Goal: Communication & Community: Answer question/provide support

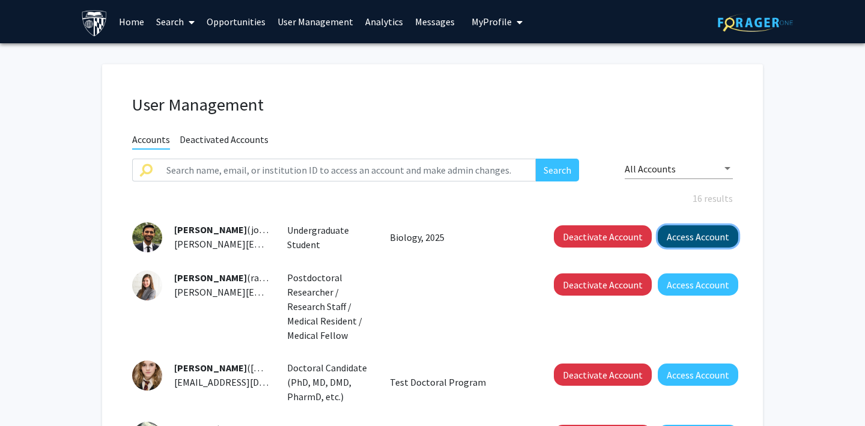
click at [700, 234] on button "Access Account" at bounding box center [697, 236] width 80 height 22
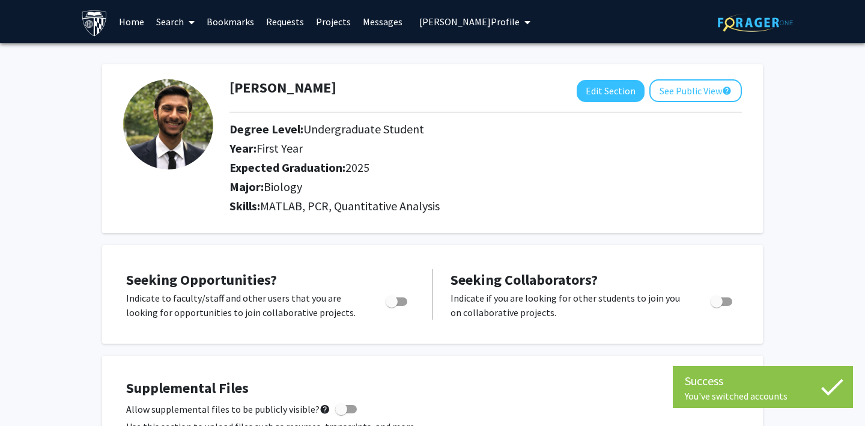
click at [224, 22] on link "Bookmarks" at bounding box center [230, 22] width 59 height 42
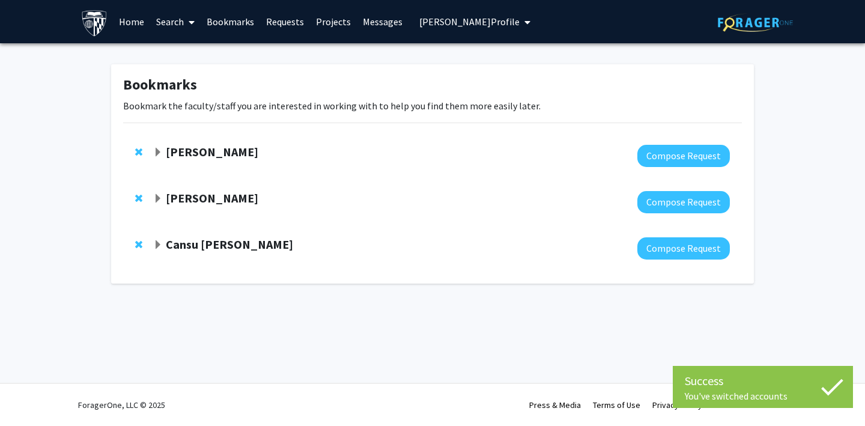
click at [283, 22] on link "Requests" at bounding box center [285, 22] width 50 height 42
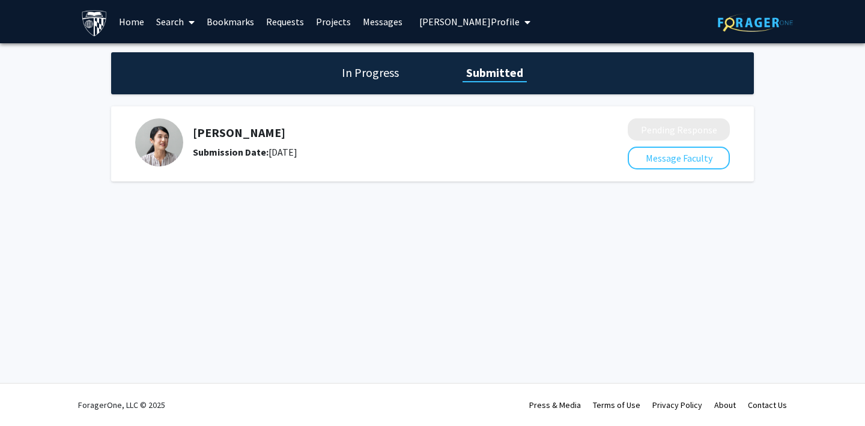
click at [169, 15] on link "Search" at bounding box center [175, 22] width 50 height 42
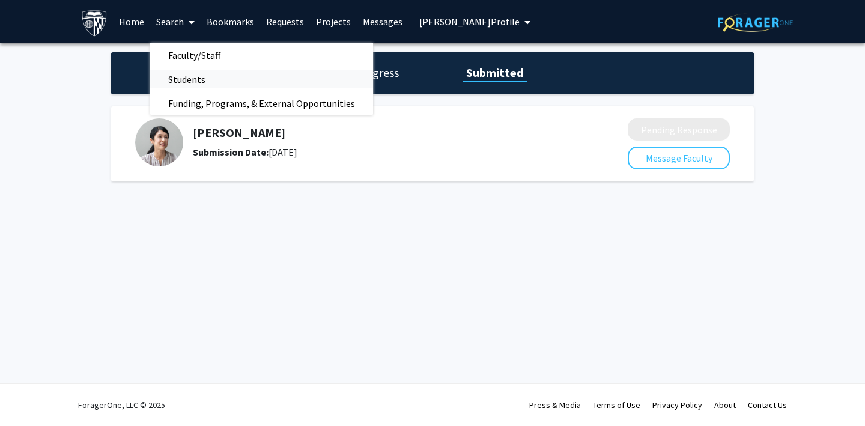
click at [186, 77] on span "Students" at bounding box center [186, 79] width 73 height 24
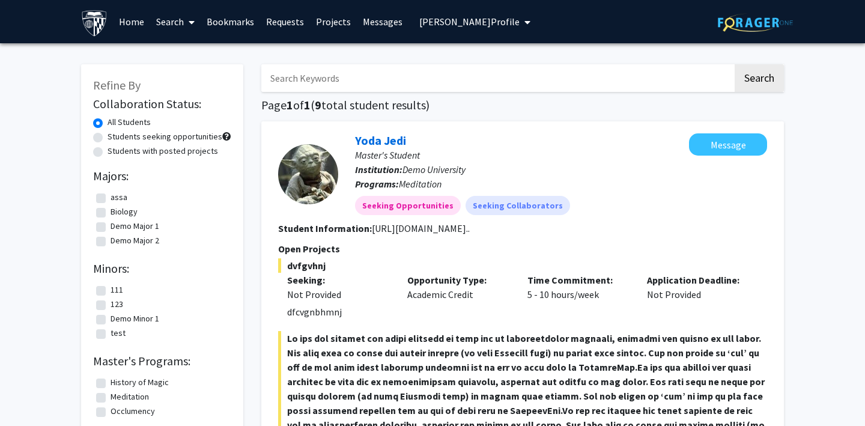
click at [164, 26] on link "Search" at bounding box center [175, 22] width 50 height 42
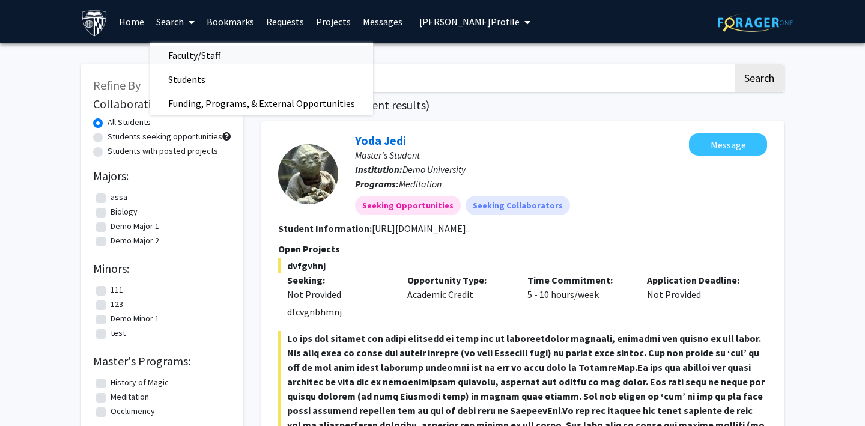
click at [182, 59] on span "Faculty/Staff" at bounding box center [194, 55] width 88 height 24
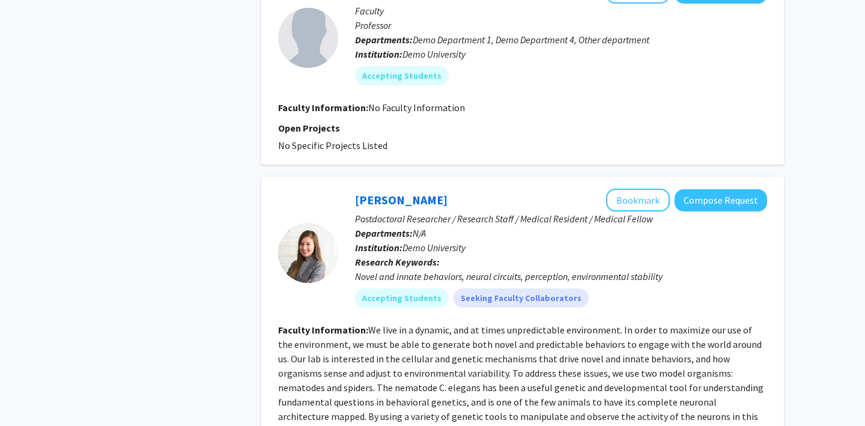
scroll to position [603, 0]
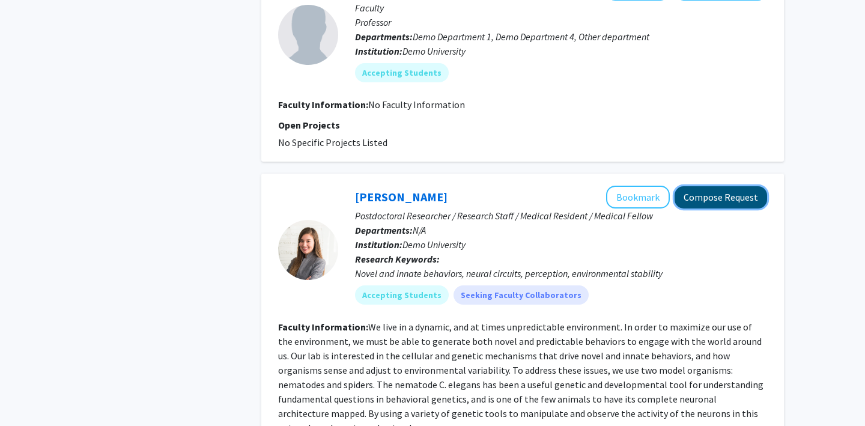
click at [712, 196] on button "Compose Request" at bounding box center [720, 197] width 92 height 22
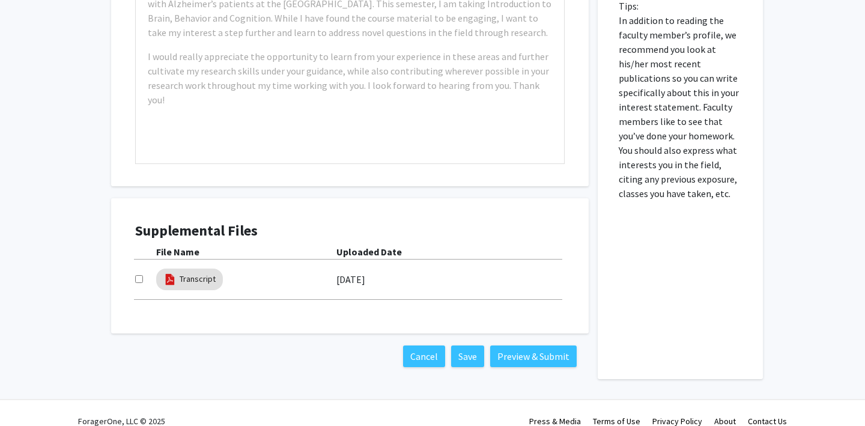
scroll to position [657, 0]
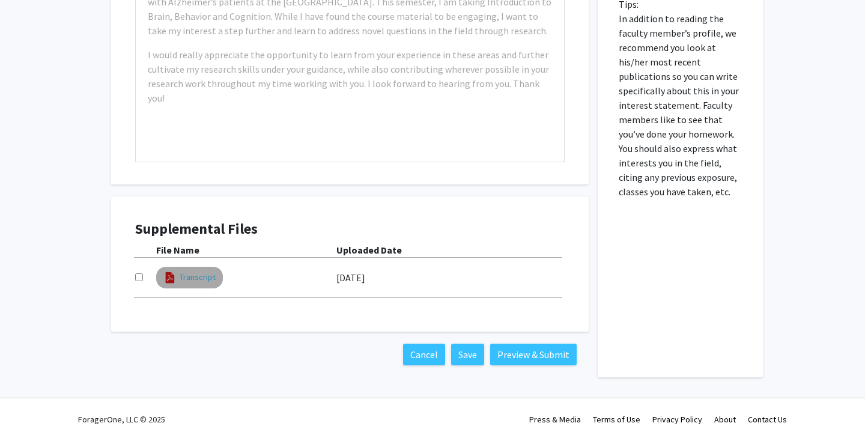
click at [193, 271] on link "Transcript" at bounding box center [198, 277] width 36 height 13
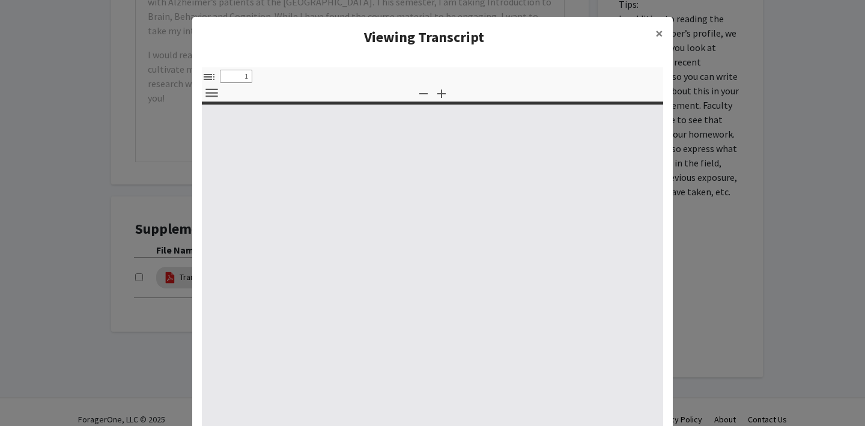
select select "custom"
type input "0"
select select "custom"
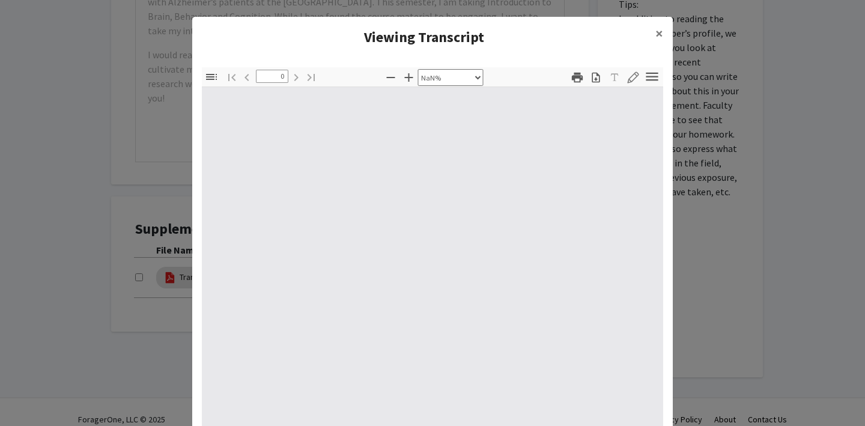
type input "1"
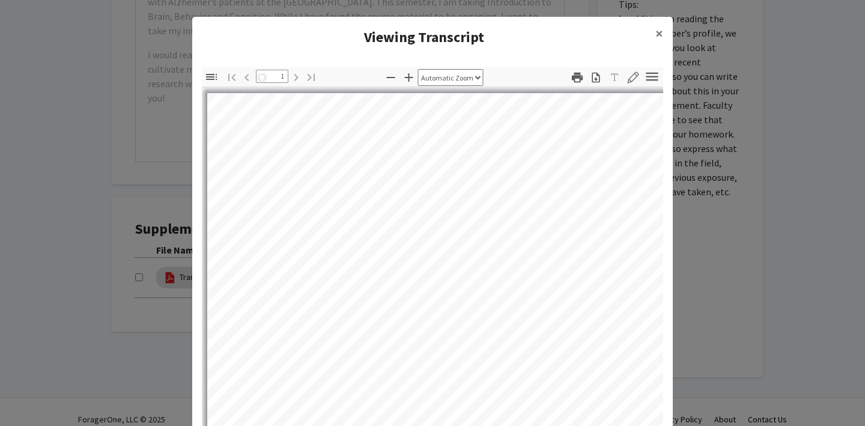
select select "auto"
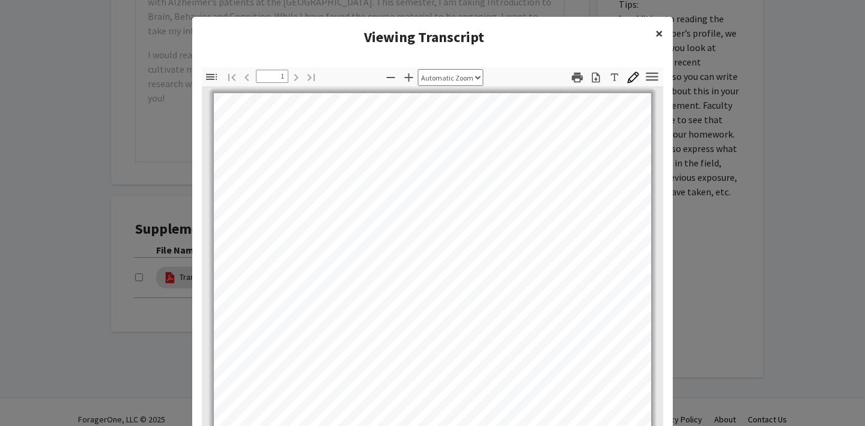
click at [656, 32] on span "×" at bounding box center [659, 33] width 8 height 19
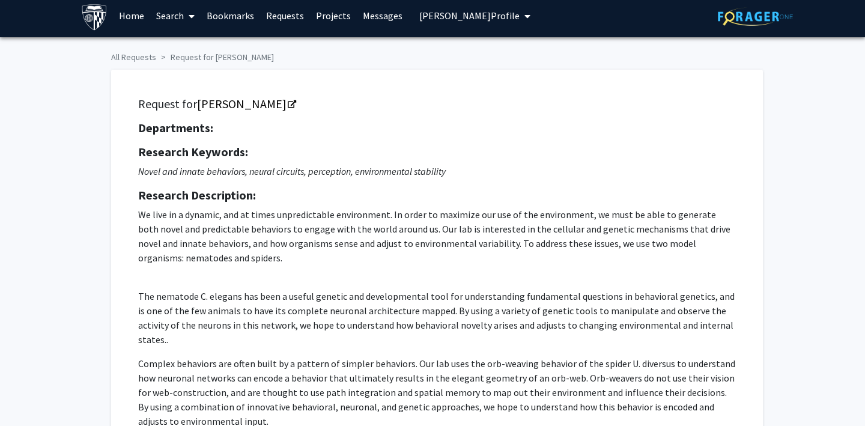
scroll to position [0, 0]
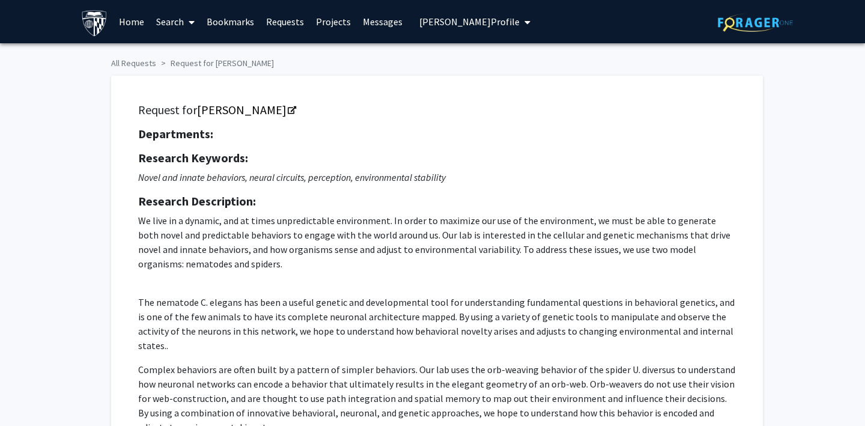
click at [435, 22] on span "[PERSON_NAME] Profile" at bounding box center [469, 22] width 100 height 12
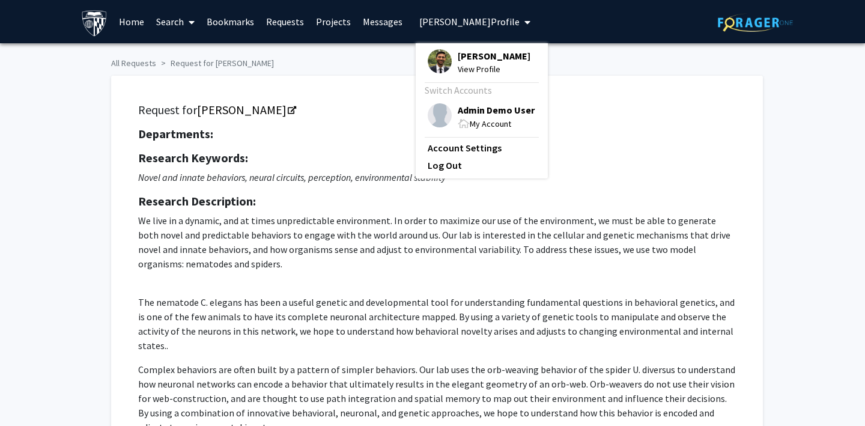
click at [435, 22] on span "[PERSON_NAME] Profile" at bounding box center [469, 22] width 100 height 12
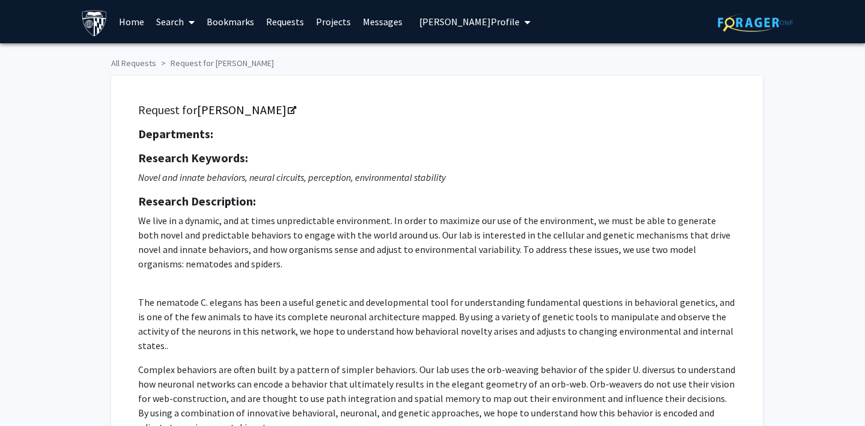
click at [162, 20] on link "Search" at bounding box center [175, 22] width 50 height 42
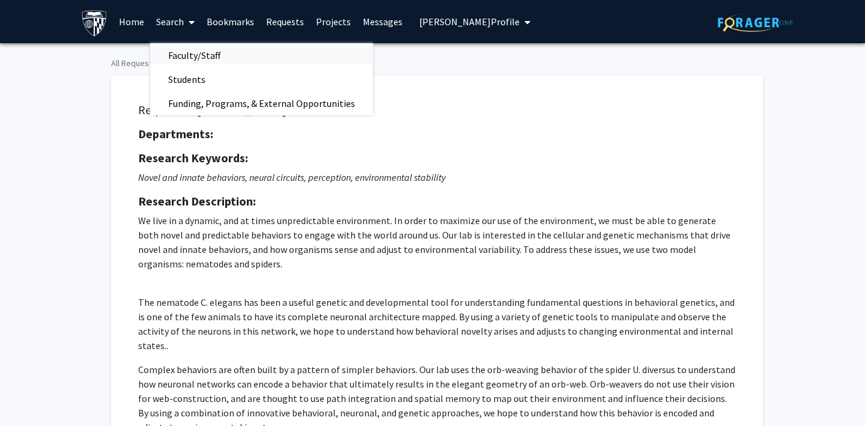
click at [185, 51] on span "Faculty/Staff" at bounding box center [194, 55] width 88 height 24
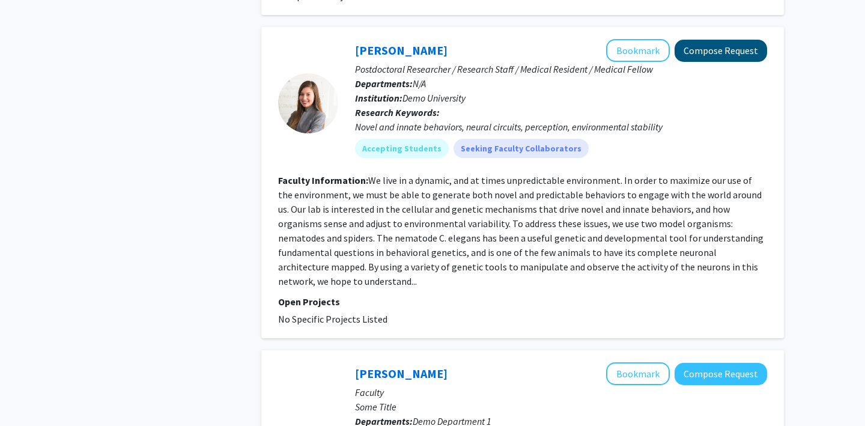
scroll to position [741, 0]
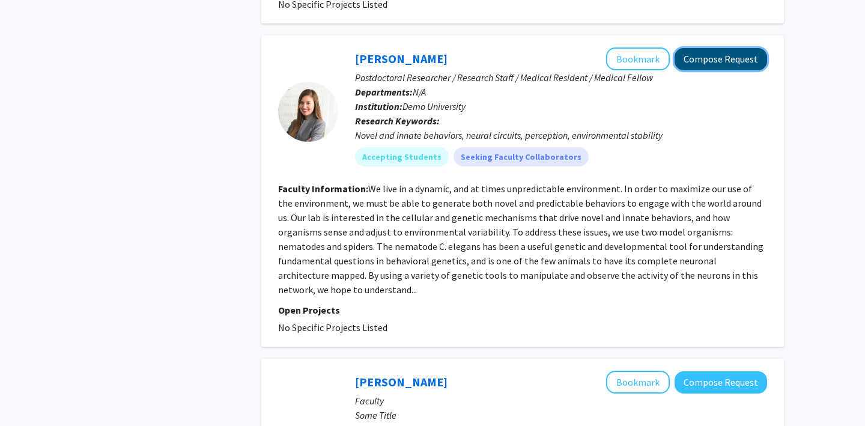
click at [726, 57] on button "Compose Request" at bounding box center [720, 59] width 92 height 22
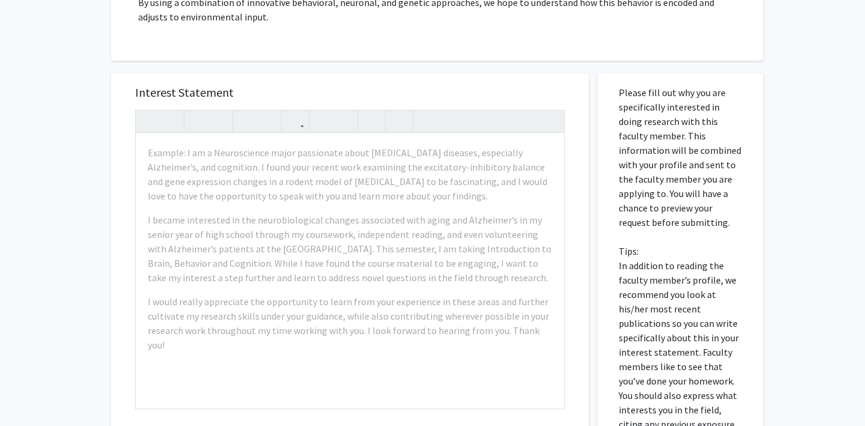
scroll to position [397, 0]
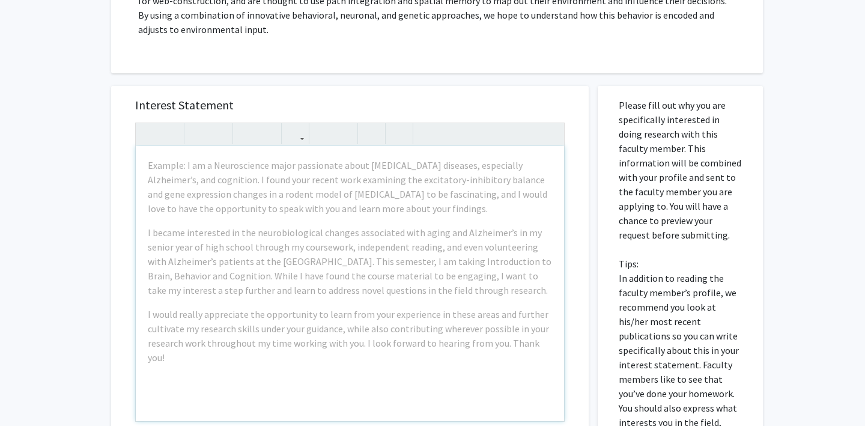
click at [142, 147] on div "Example: I am a Neuroscience major passionate about [MEDICAL_DATA] diseases, es…" at bounding box center [350, 283] width 428 height 275
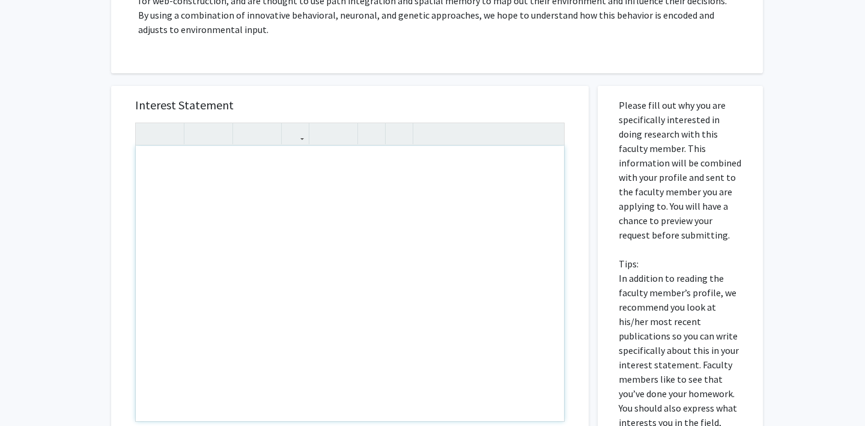
click at [241, 227] on div "Note to users with screen readers: Please press Alt+0 or Option+0 to deactivate…" at bounding box center [350, 283] width 428 height 275
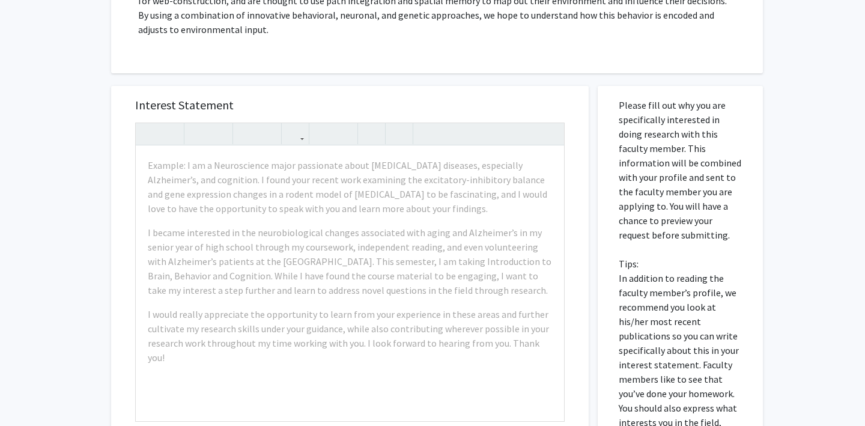
click at [397, 98] on h5 "Interest Statement" at bounding box center [349, 105] width 429 height 14
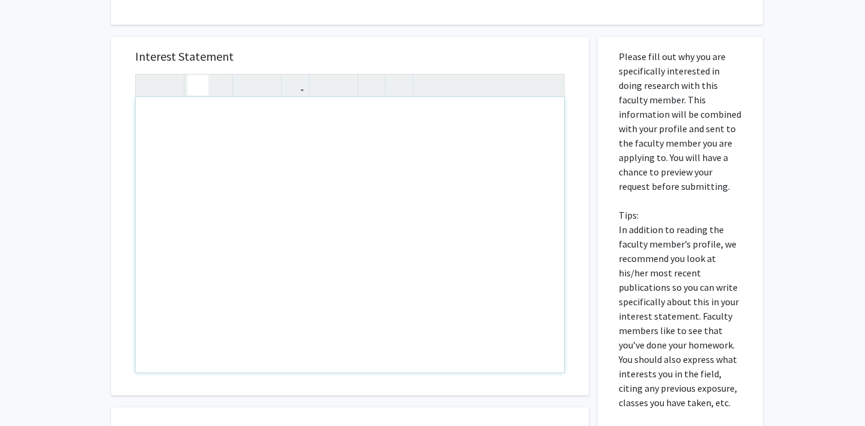
scroll to position [395, 0]
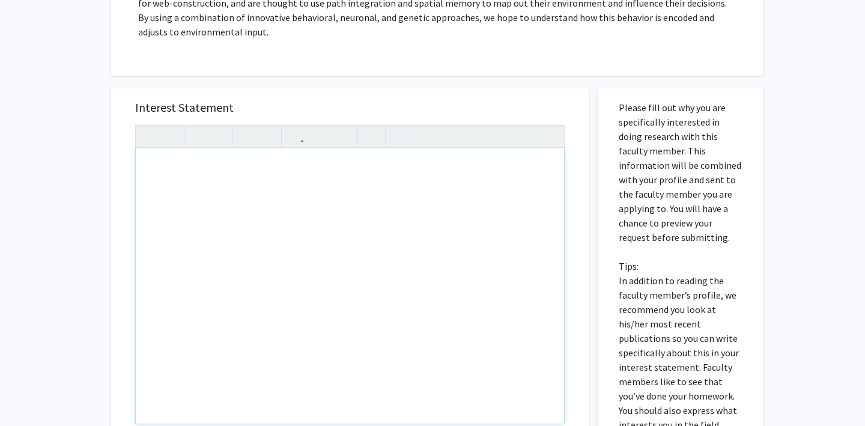
click at [176, 159] on div "Note to users with screen readers: Please press Alt+0 or Option+0 to deactivate…" at bounding box center [350, 285] width 428 height 275
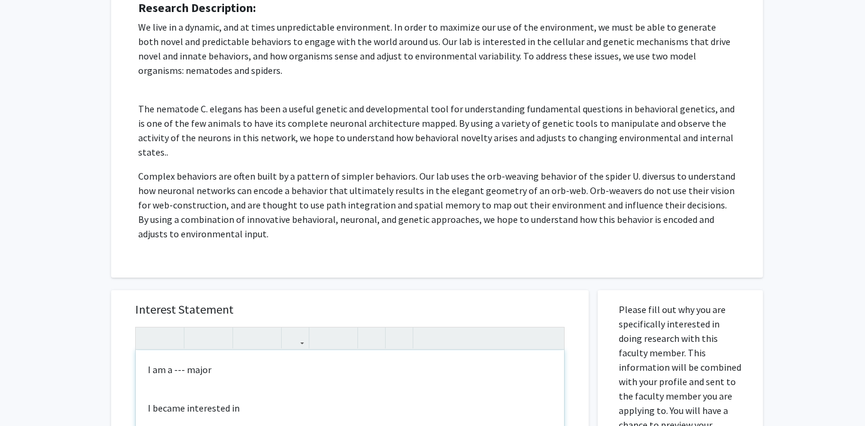
scroll to position [198, 0]
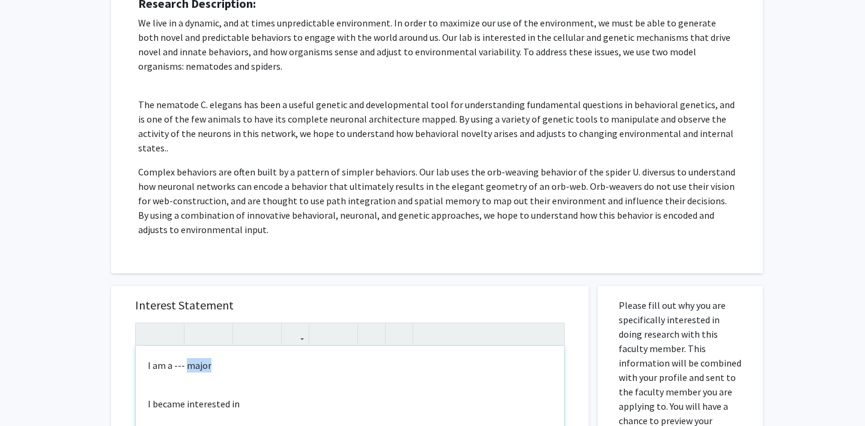
drag, startPoint x: 216, startPoint y: 350, endPoint x: 186, endPoint y: 351, distance: 30.0
click at [186, 358] on p "I am a --- major" at bounding box center [350, 365] width 404 height 14
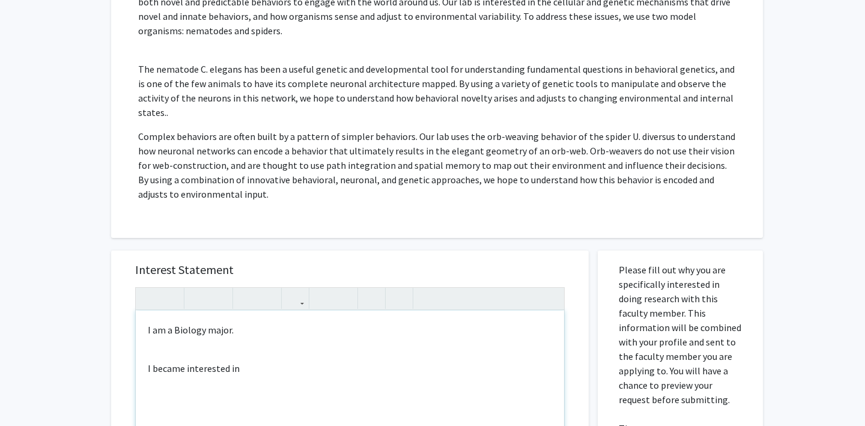
scroll to position [250, 0]
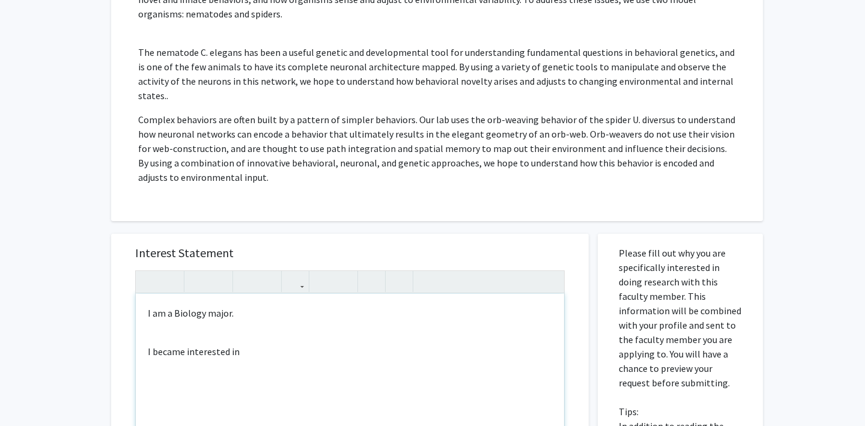
click at [265, 344] on p "I became interested in" at bounding box center [350, 351] width 404 height 14
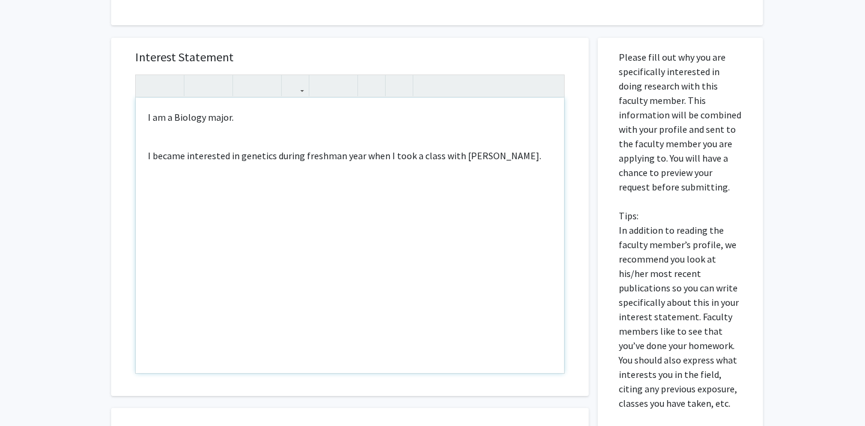
scroll to position [445, 0]
click at [258, 173] on p "I read your article on epigentics and" at bounding box center [350, 180] width 404 height 14
click at [304, 173] on p "I read your article on epigenetics and" at bounding box center [350, 180] width 404 height 14
click at [177, 127] on div "I am a Biology major. I became interested in genetics during freshman year when…" at bounding box center [350, 235] width 428 height 275
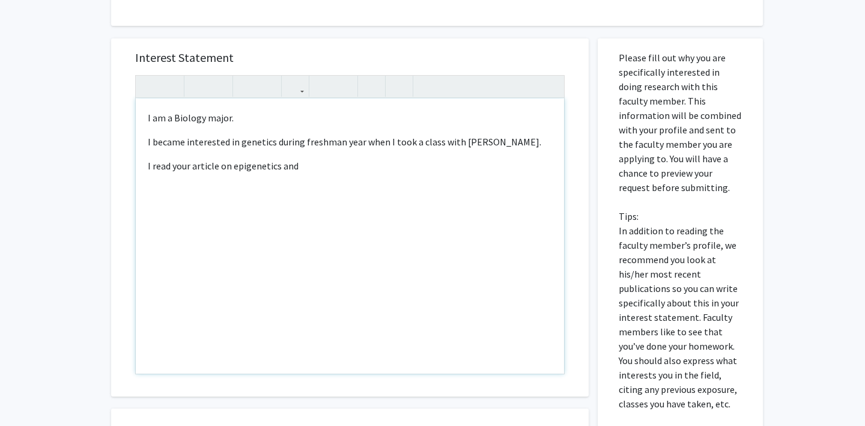
click at [324, 163] on div "I am a Biology major. I became interested in genetics during freshman year when…" at bounding box center [350, 235] width 428 height 275
click at [246, 159] on p "I read your article on epigenetics and am highly" at bounding box center [350, 166] width 404 height 14
click at [381, 159] on p "I read your article on epigenetics and am highly" at bounding box center [350, 166] width 404 height 14
type textarea "<p>I am a Biology major.&nbsp;</p><p>I became interested in genetics during fre…"
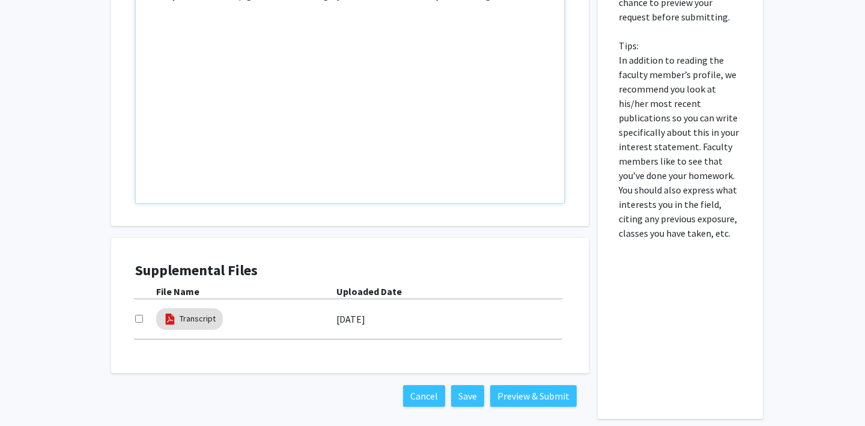
scroll to position [657, 0]
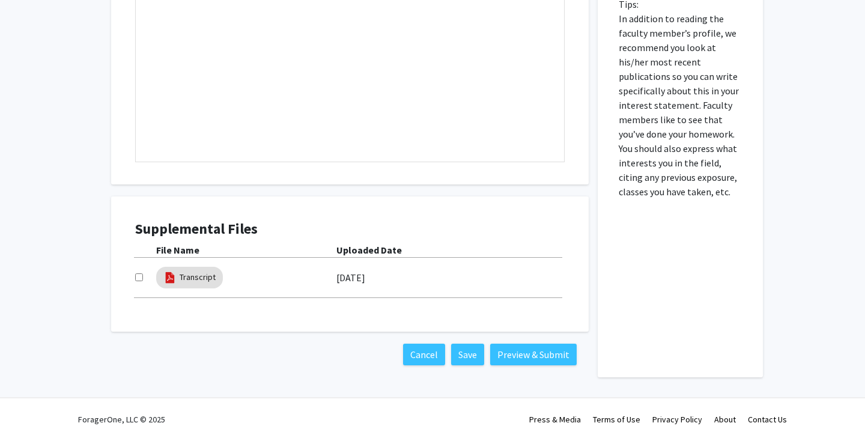
click at [139, 273] on input "checkbox" at bounding box center [139, 277] width 8 height 8
checkbox input "true"
click at [519, 344] on button "Preview & Submit" at bounding box center [533, 354] width 86 height 22
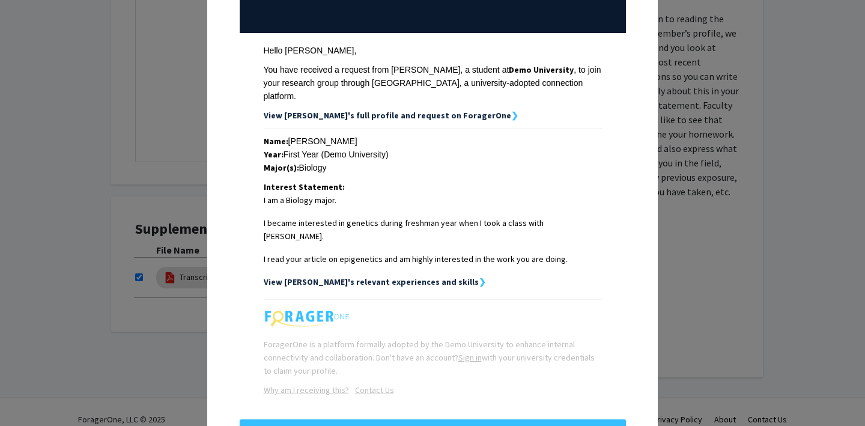
scroll to position [0, 0]
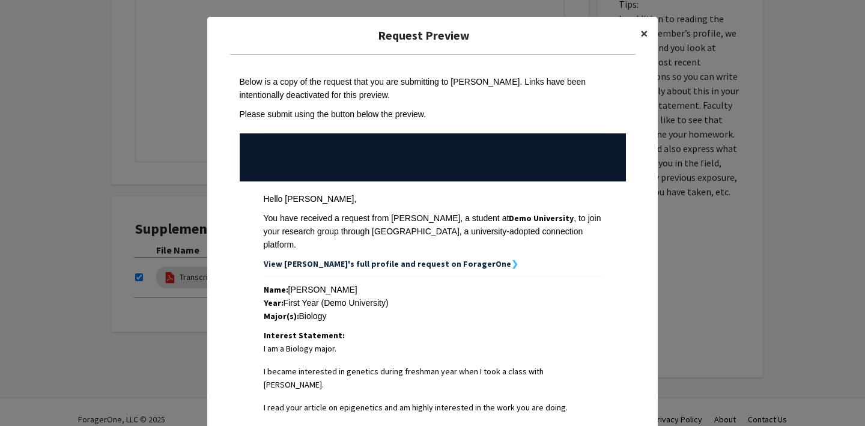
click at [644, 31] on span "×" at bounding box center [644, 33] width 8 height 19
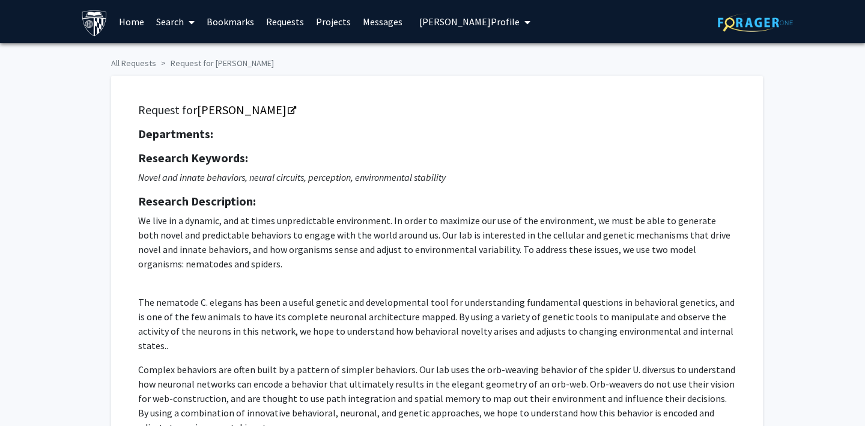
click at [130, 21] on link "Home" at bounding box center [131, 22] width 37 height 42
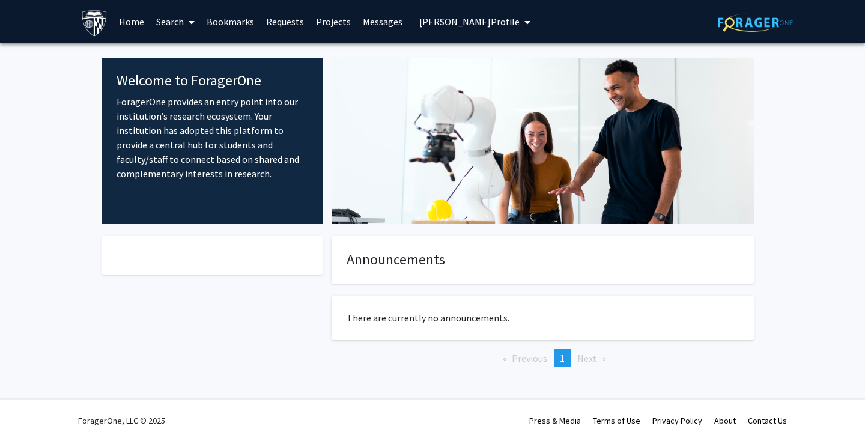
click at [232, 31] on link "Bookmarks" at bounding box center [230, 22] width 59 height 42
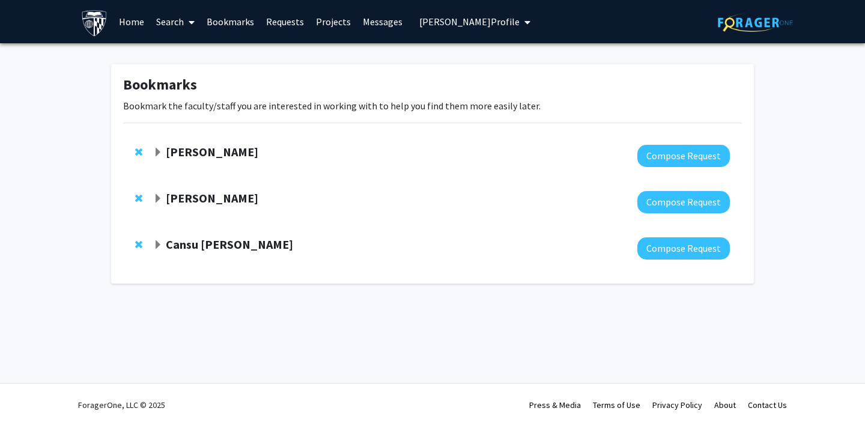
click at [277, 25] on link "Requests" at bounding box center [285, 22] width 50 height 42
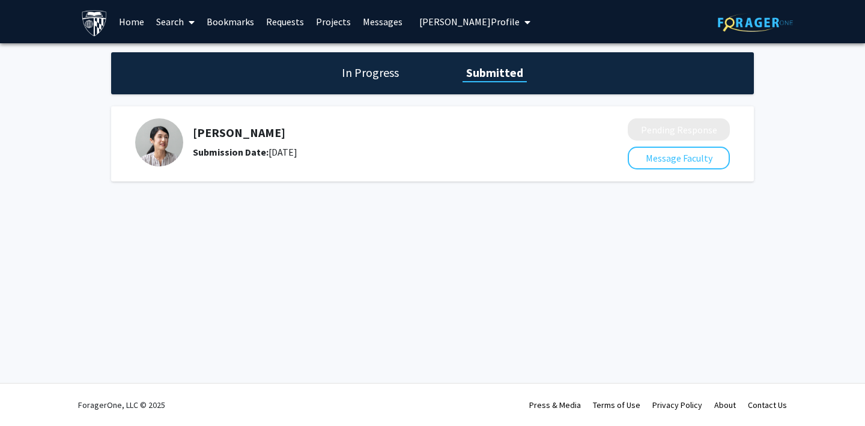
click at [163, 19] on link "Search" at bounding box center [175, 22] width 50 height 42
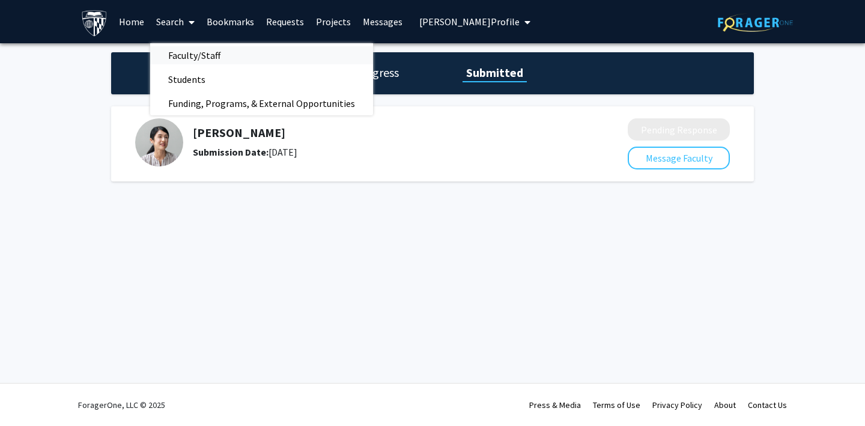
click at [181, 54] on span "Faculty/Staff" at bounding box center [194, 55] width 88 height 24
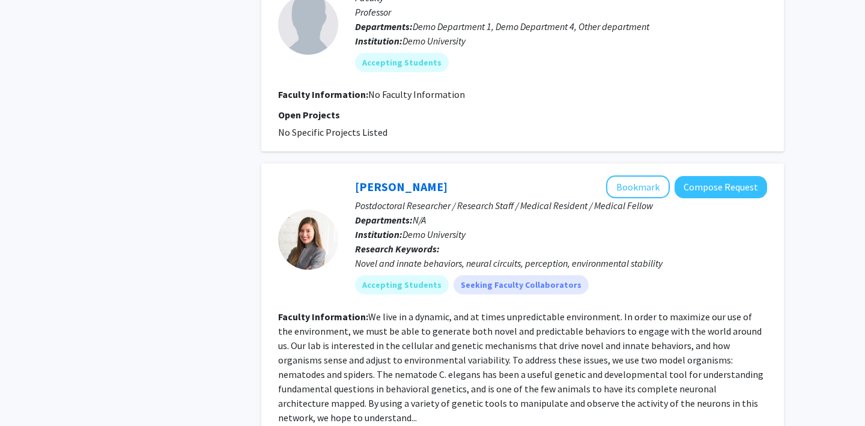
scroll to position [638, 0]
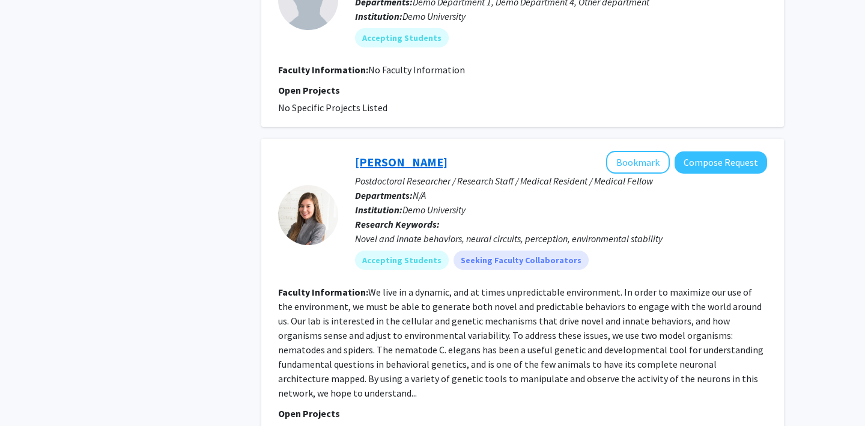
click at [387, 161] on link "[PERSON_NAME]" at bounding box center [401, 161] width 92 height 15
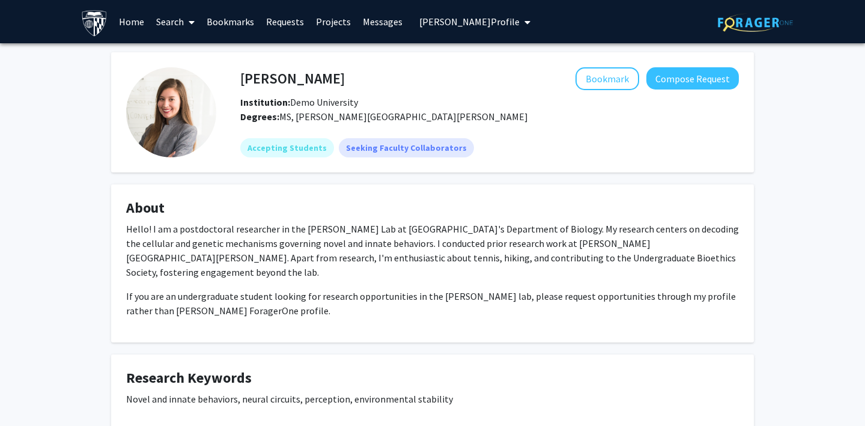
click at [447, 28] on button "[PERSON_NAME] Profile" at bounding box center [474, 21] width 118 height 43
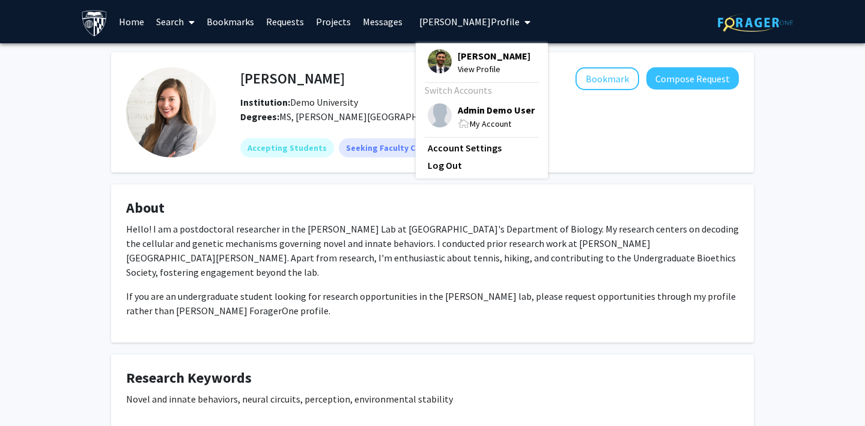
click at [501, 109] on span "Admin Demo User" at bounding box center [495, 109] width 77 height 13
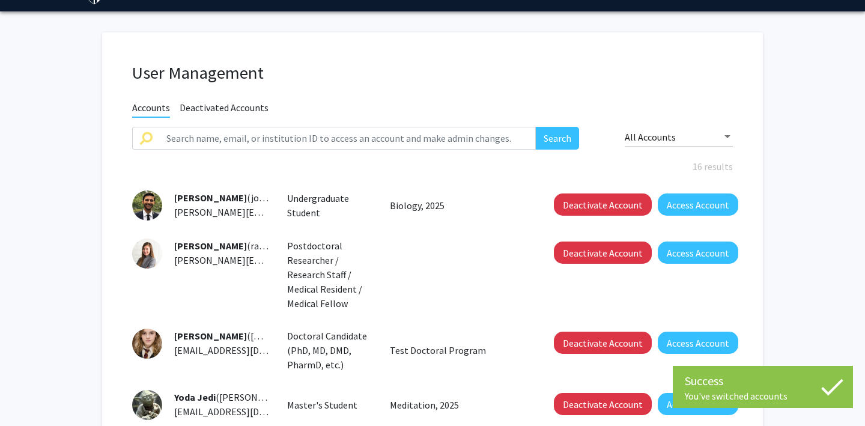
scroll to position [34, 0]
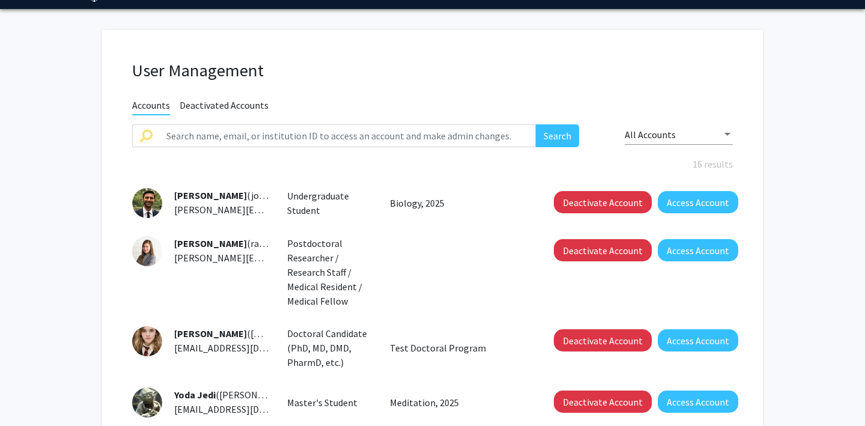
click at [244, 259] on span "[PERSON_NAME][EMAIL_ADDRESS][PERSON_NAME][DOMAIN_NAME]" at bounding box center [318, 258] width 289 height 12
click at [286, 138] on input "text" at bounding box center [347, 135] width 376 height 23
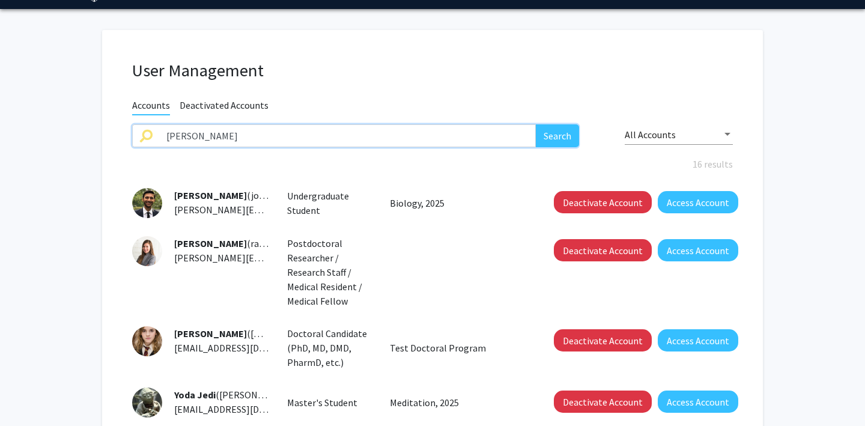
type input "[PERSON_NAME]"
click at [536, 124] on button "Search" at bounding box center [557, 135] width 43 height 23
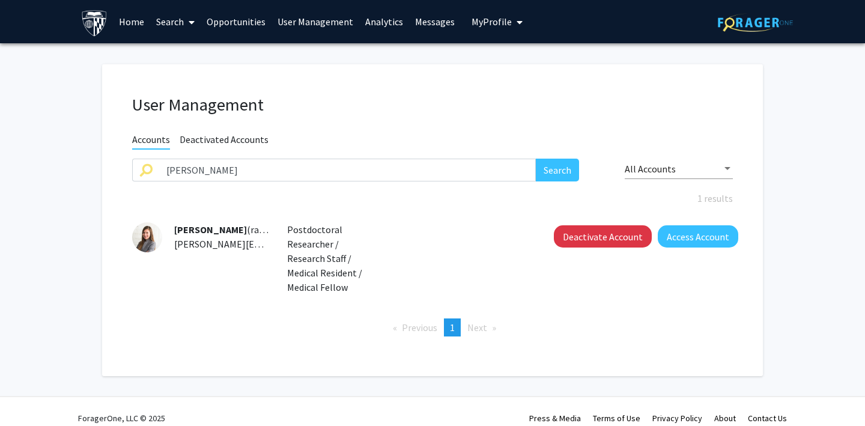
click at [204, 145] on span "Deactivated Accounts" at bounding box center [224, 140] width 89 height 15
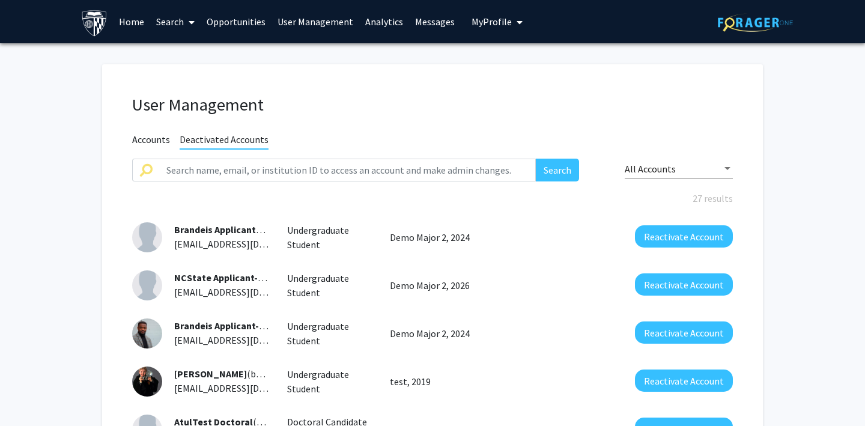
click at [153, 138] on span "Accounts" at bounding box center [151, 140] width 38 height 15
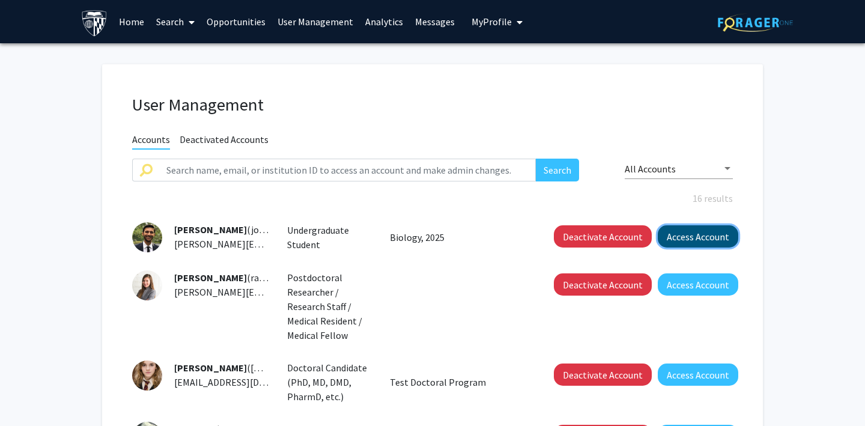
click at [674, 239] on button "Access Account" at bounding box center [697, 236] width 80 height 22
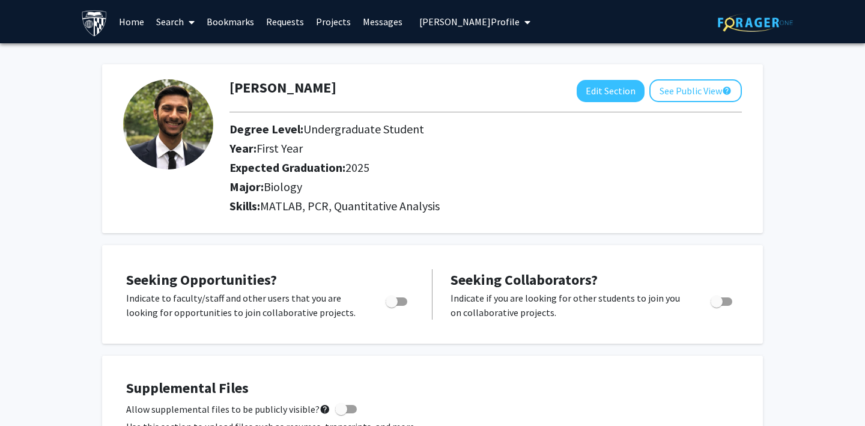
click at [230, 22] on link "Bookmarks" at bounding box center [230, 22] width 59 height 42
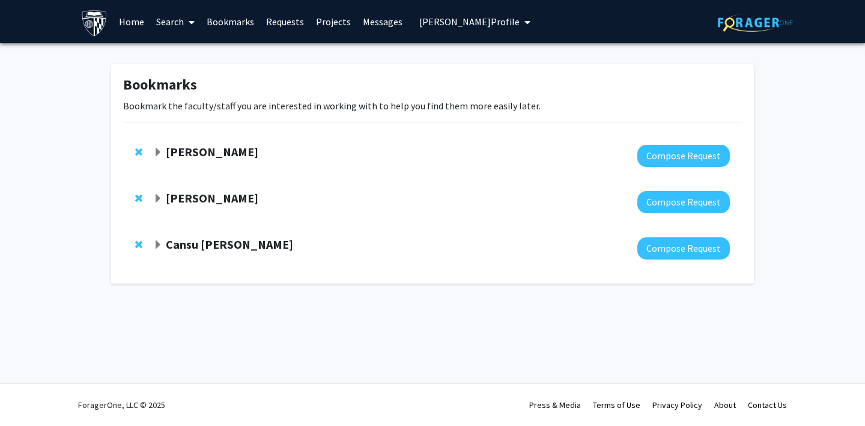
click at [166, 25] on link "Search" at bounding box center [175, 22] width 50 height 42
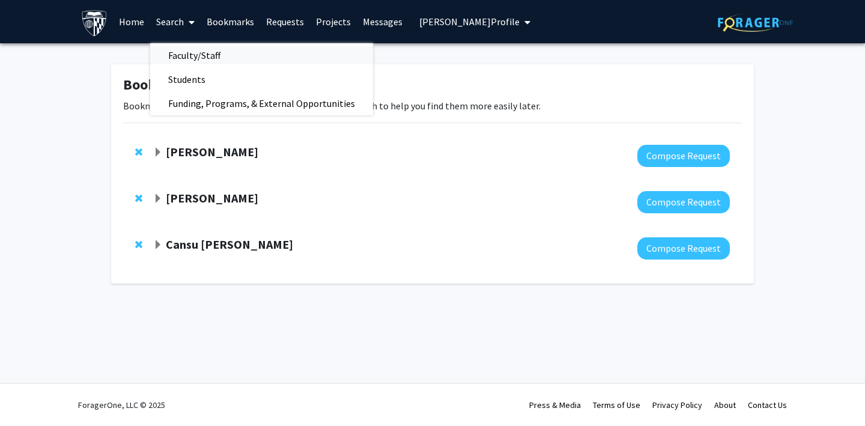
click at [187, 59] on span "Faculty/Staff" at bounding box center [194, 55] width 88 height 24
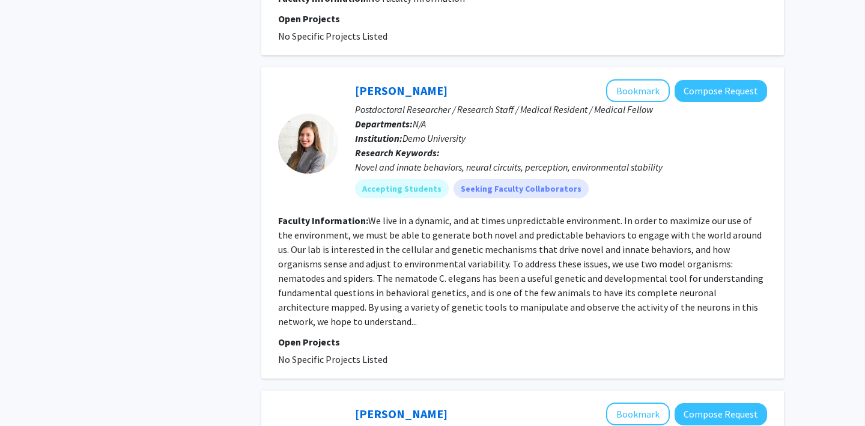
scroll to position [710, 0]
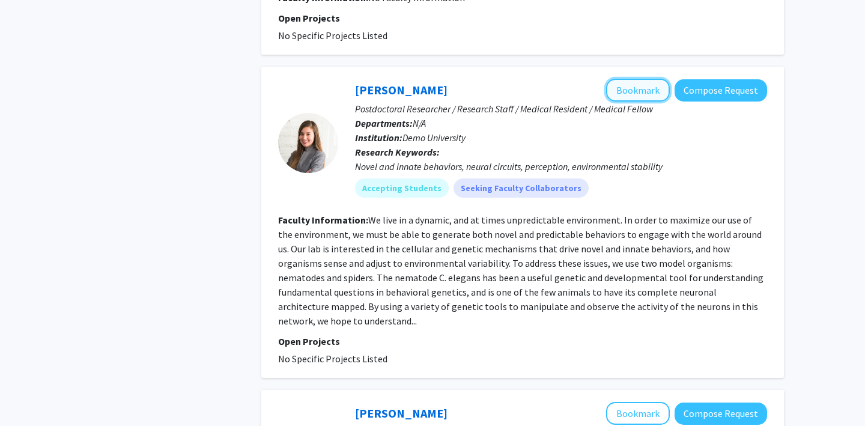
click at [639, 97] on button "Bookmark" at bounding box center [638, 90] width 64 height 23
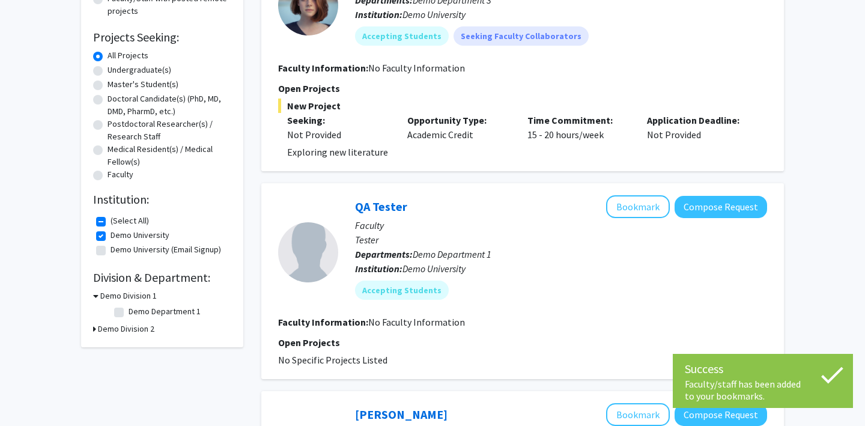
scroll to position [0, 0]
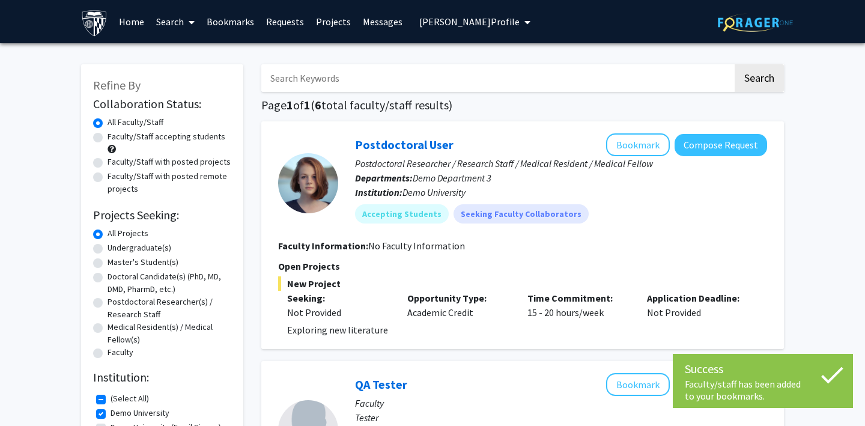
click at [229, 13] on link "Bookmarks" at bounding box center [230, 22] width 59 height 42
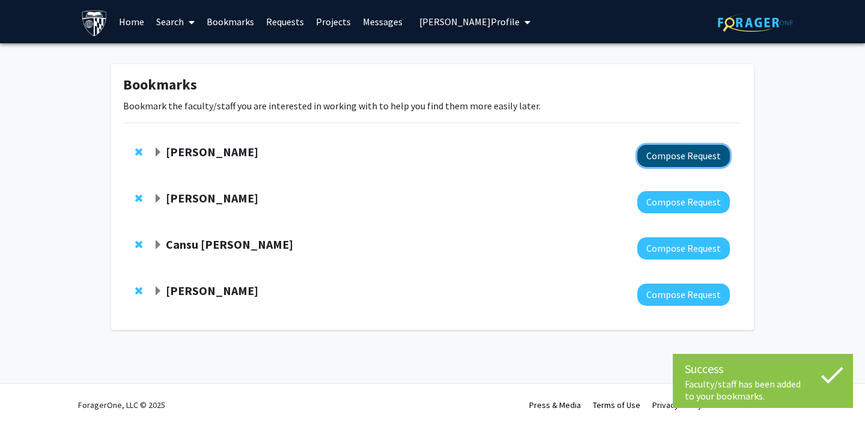
click at [644, 162] on button "Compose Request" at bounding box center [683, 156] width 92 height 22
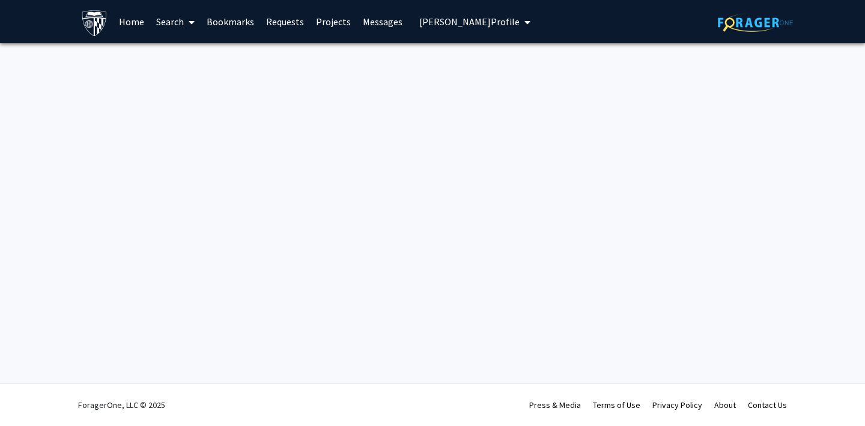
click at [235, 25] on link "Bookmarks" at bounding box center [230, 22] width 59 height 42
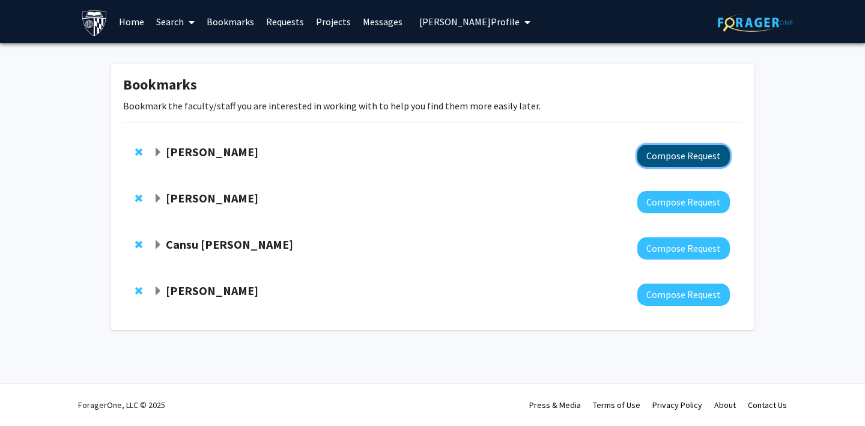
click at [659, 152] on button "Compose Request" at bounding box center [683, 156] width 92 height 22
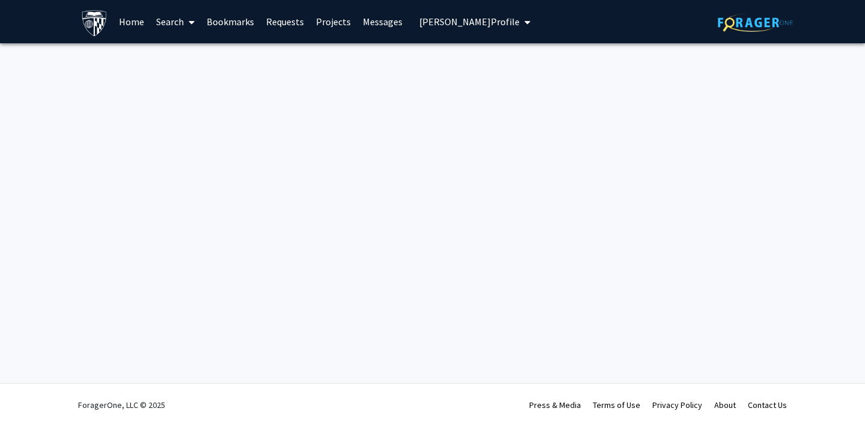
click at [172, 20] on link "Search" at bounding box center [175, 22] width 50 height 42
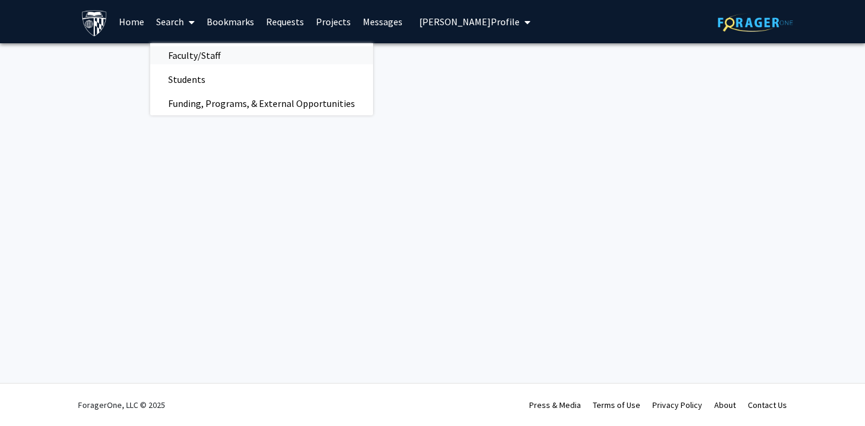
click at [195, 54] on span "Faculty/Staff" at bounding box center [194, 55] width 88 height 24
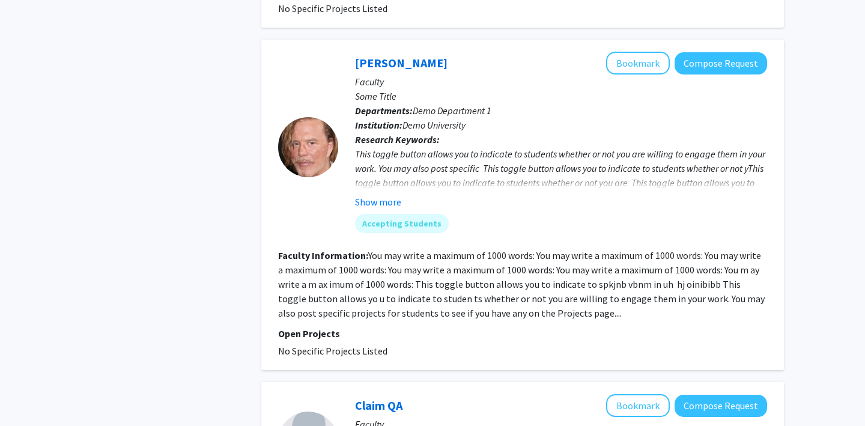
scroll to position [1060, 0]
click at [373, 194] on button "Show more" at bounding box center [378, 201] width 46 height 14
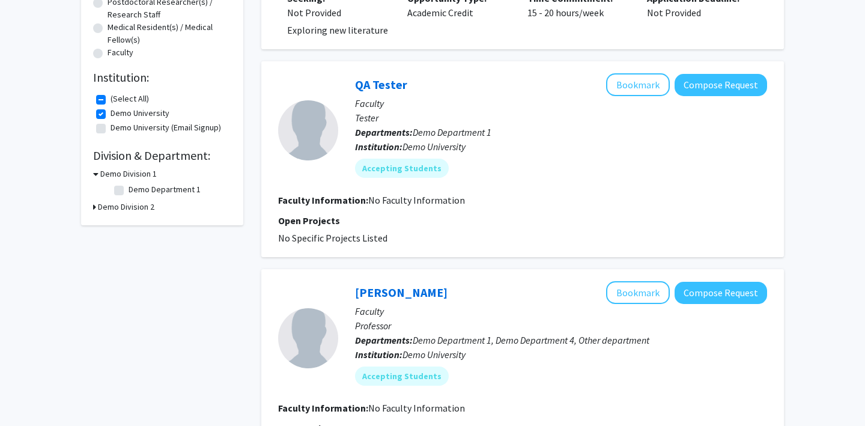
scroll to position [0, 0]
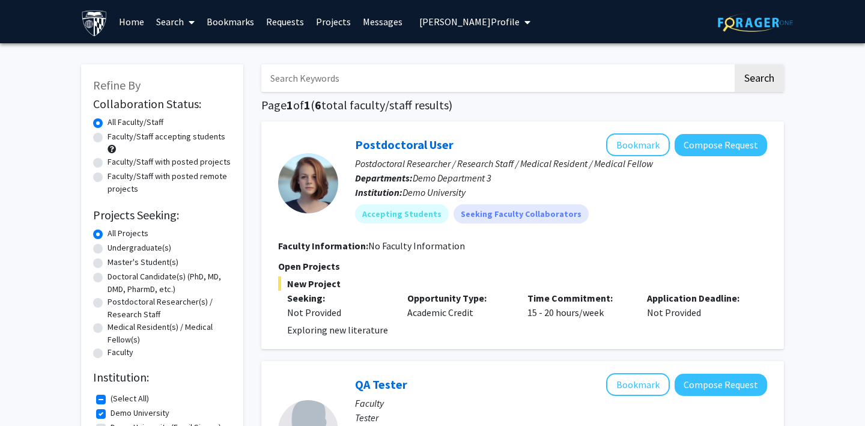
click at [439, 23] on span "[PERSON_NAME] Profile" at bounding box center [469, 22] width 100 height 12
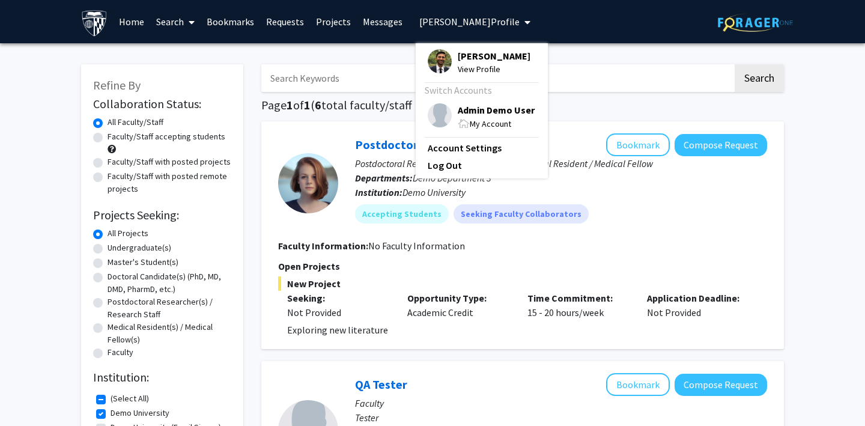
click at [433, 112] on img at bounding box center [439, 115] width 24 height 24
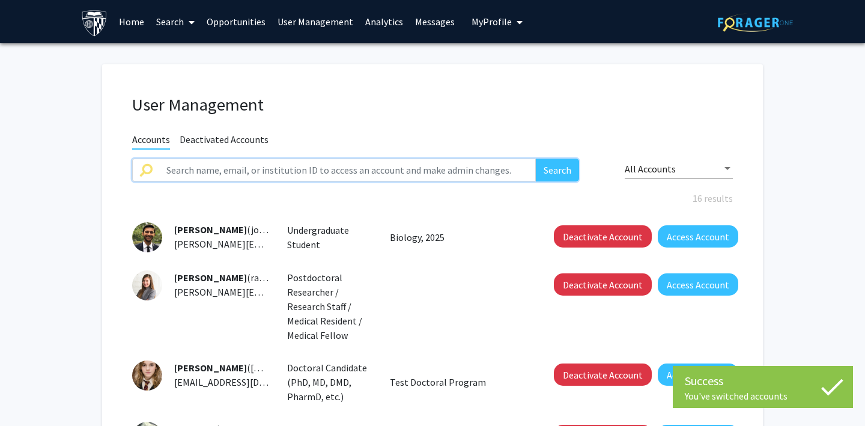
click at [222, 166] on input "text" at bounding box center [347, 170] width 376 height 23
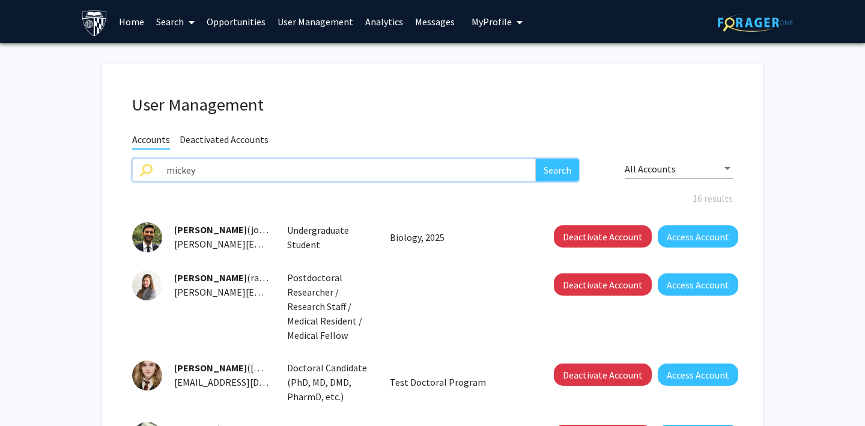
type input "mickey"
click at [536, 159] on button "Search" at bounding box center [557, 170] width 43 height 23
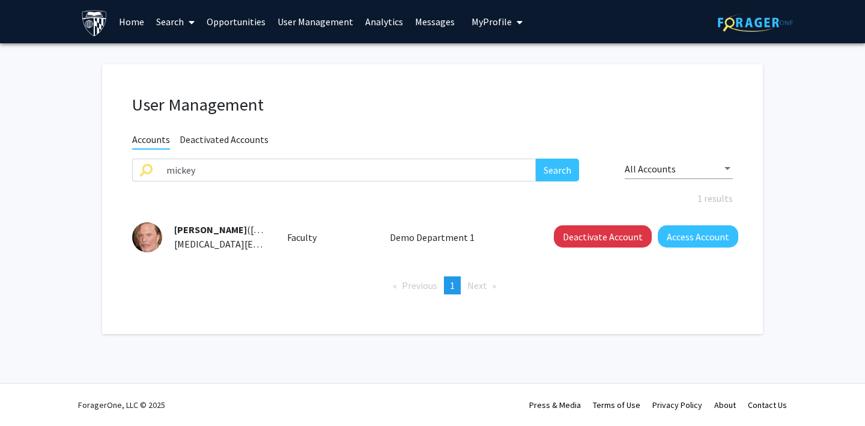
click at [247, 22] on link "Opportunities" at bounding box center [236, 22] width 71 height 42
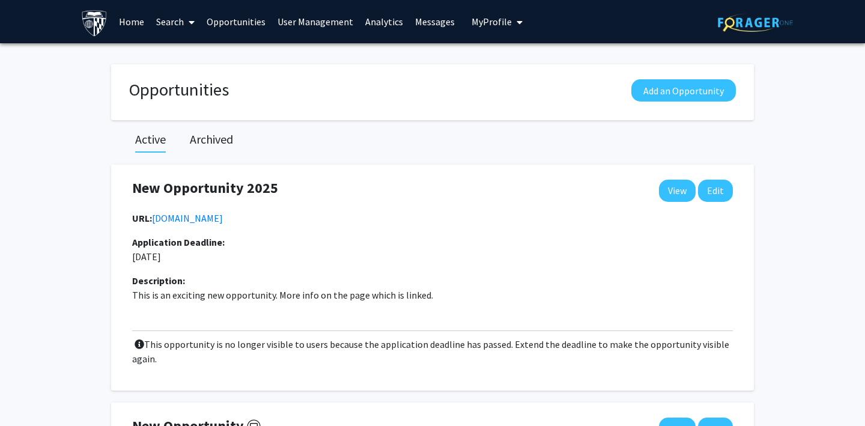
click at [156, 22] on link "Search" at bounding box center [175, 22] width 50 height 42
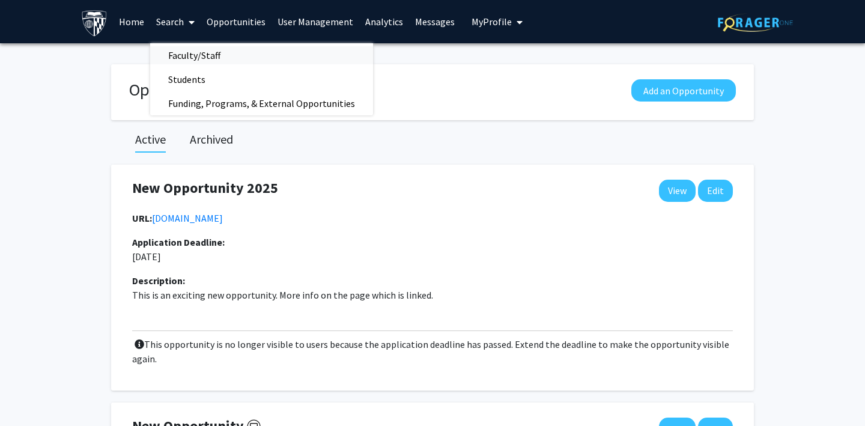
click at [192, 52] on span "Faculty/Staff" at bounding box center [194, 55] width 88 height 24
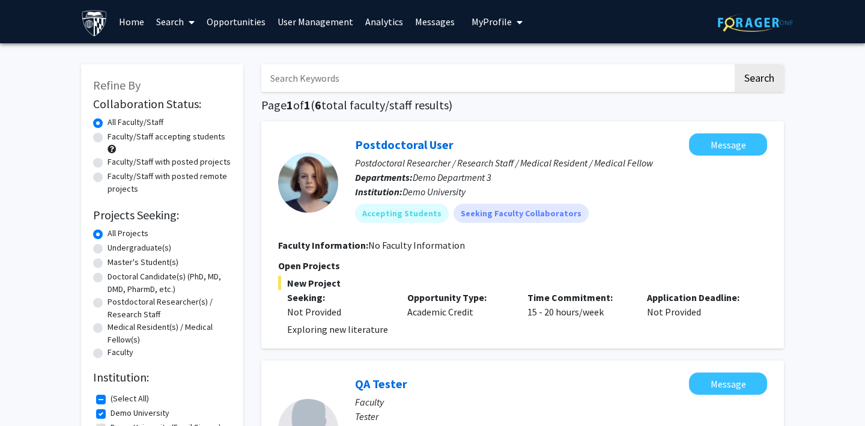
click at [491, 25] on span "My Profile" at bounding box center [491, 22] width 40 height 12
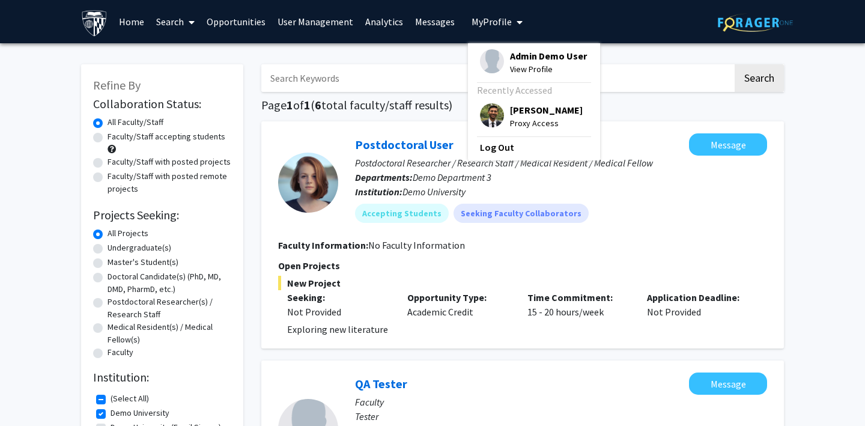
click at [491, 25] on span "My Profile" at bounding box center [491, 22] width 40 height 12
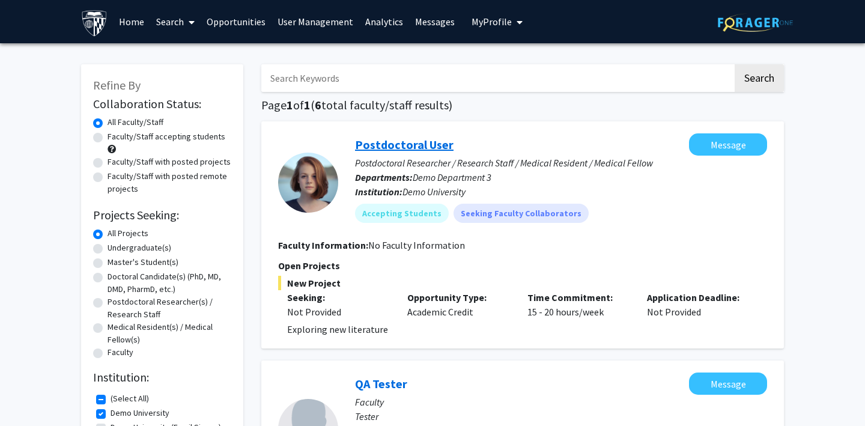
click at [378, 145] on link "Postdoctoral User" at bounding box center [404, 144] width 98 height 15
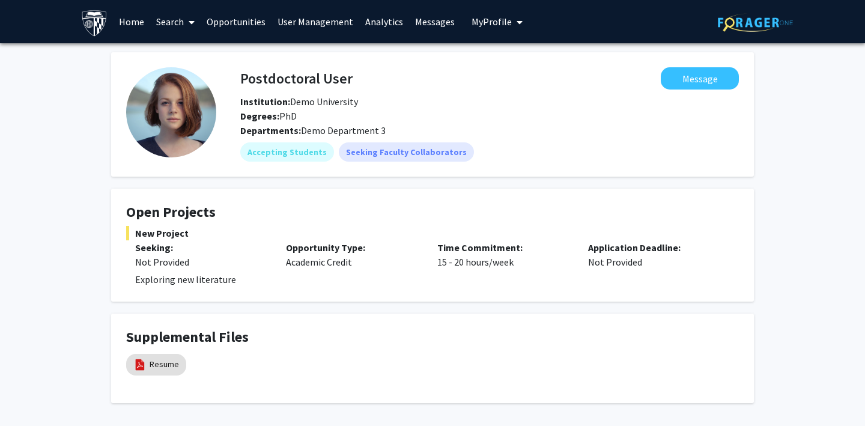
click at [229, 25] on link "Opportunities" at bounding box center [236, 22] width 71 height 42
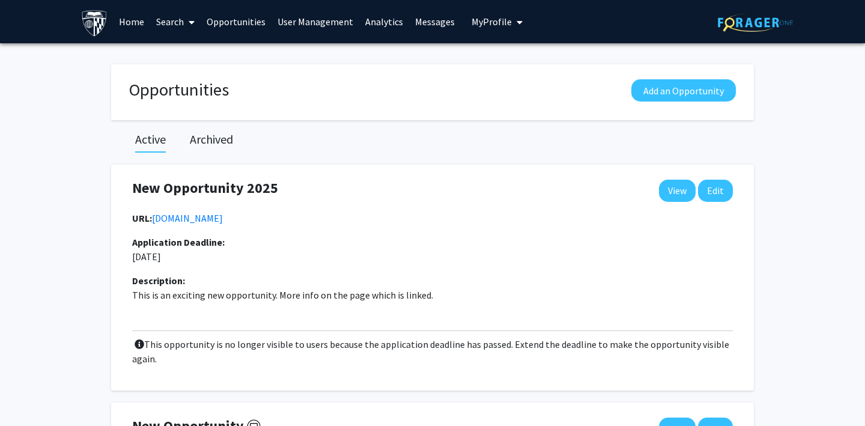
click at [292, 20] on link "User Management" at bounding box center [315, 22] width 88 height 42
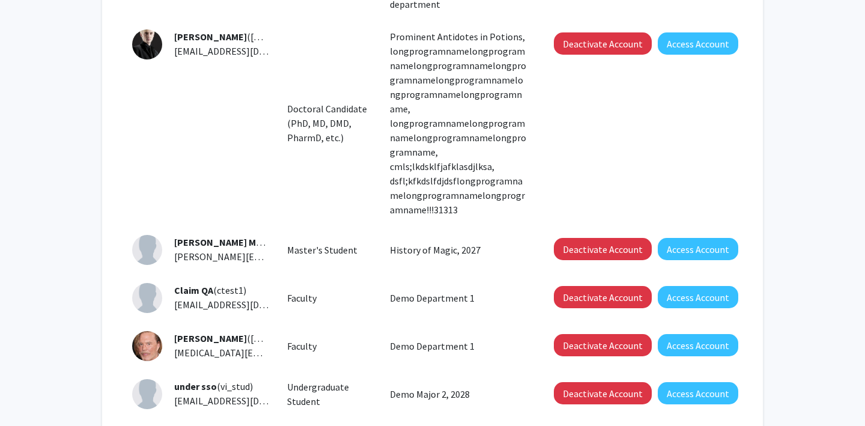
scroll to position [602, 0]
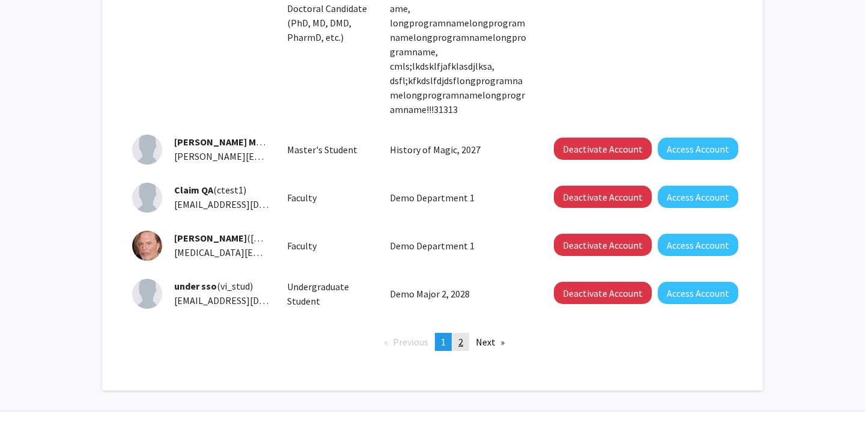
click at [462, 336] on span "2" at bounding box center [460, 342] width 5 height 12
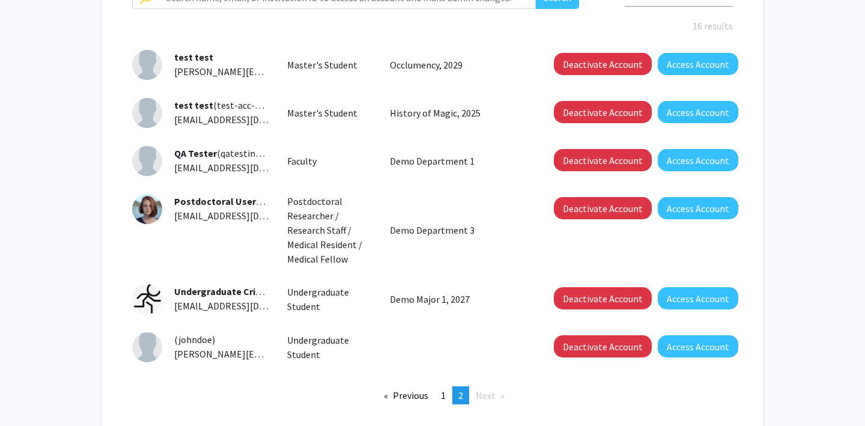
scroll to position [167, 0]
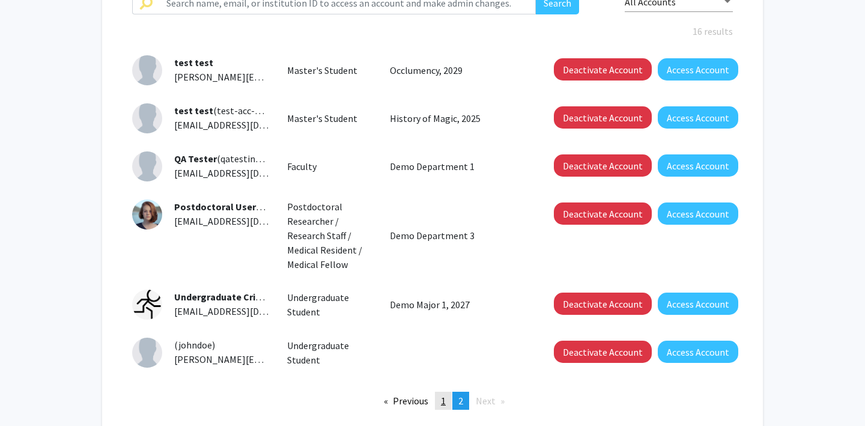
click at [445, 404] on span "1" at bounding box center [443, 400] width 5 height 12
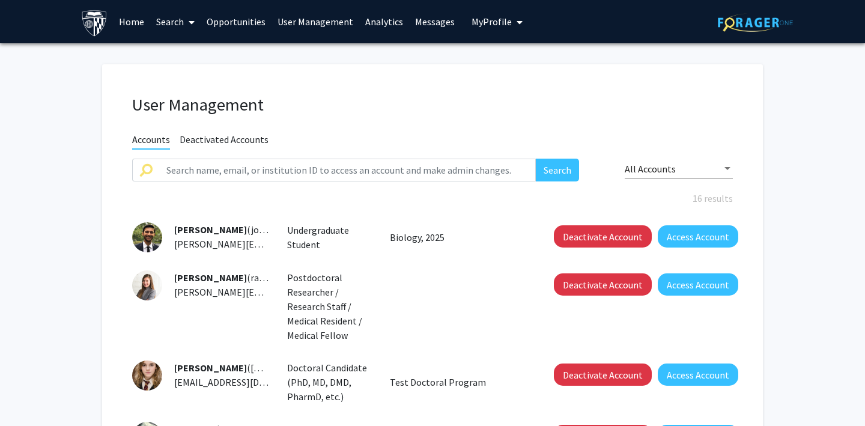
click at [489, 18] on span "My Profile" at bounding box center [491, 22] width 40 height 12
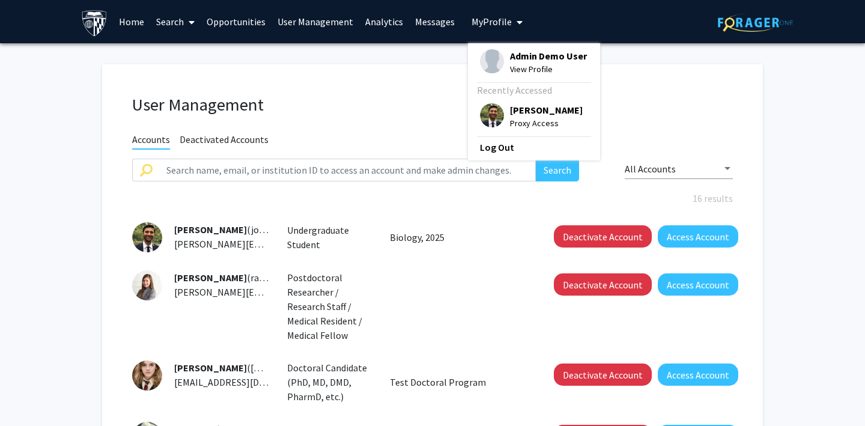
click at [480, 108] on img at bounding box center [492, 115] width 24 height 24
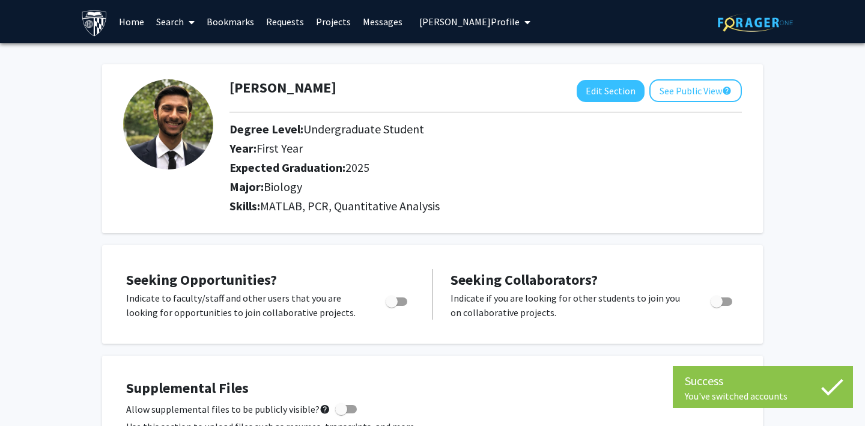
click at [229, 15] on link "Bookmarks" at bounding box center [230, 22] width 59 height 42
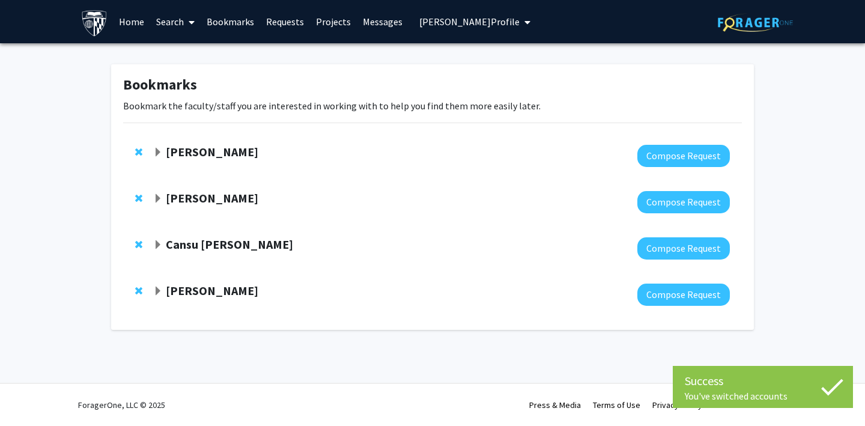
click at [166, 18] on link "Search" at bounding box center [175, 22] width 50 height 42
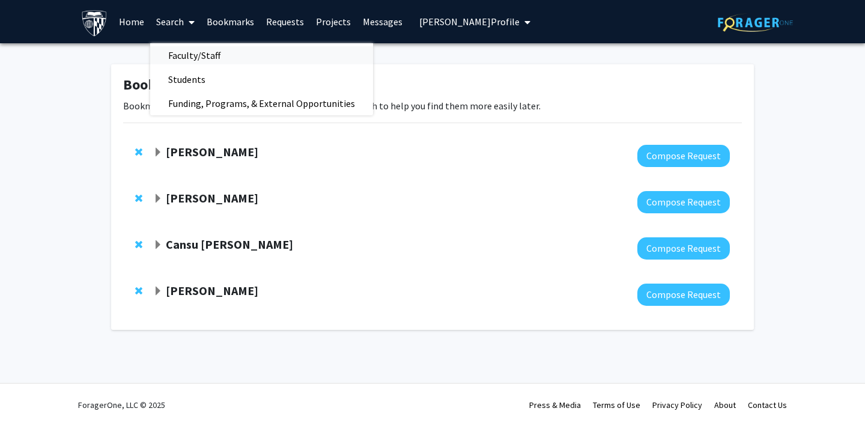
click at [187, 53] on span "Faculty/Staff" at bounding box center [194, 55] width 88 height 24
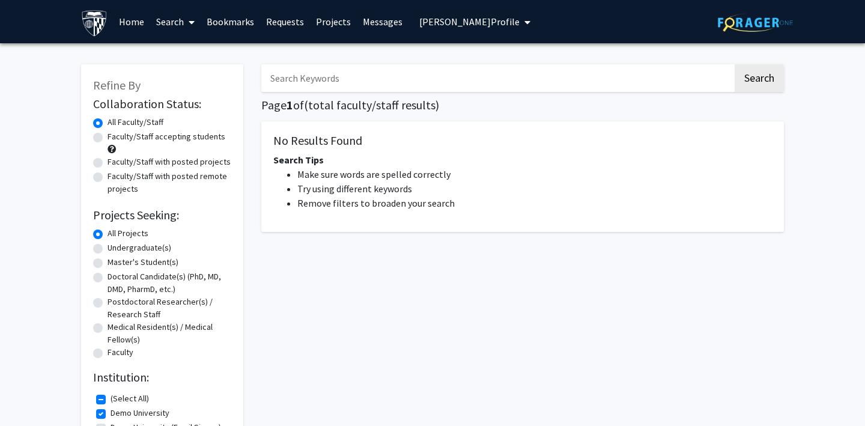
click at [325, 88] on input "Search Keywords" at bounding box center [496, 78] width 471 height 28
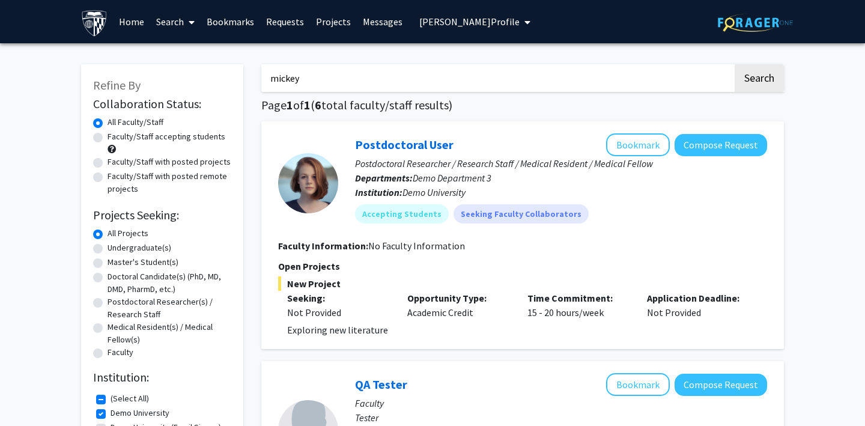
type input "mickey"
click at [734, 64] on button "Search" at bounding box center [758, 78] width 49 height 28
checkbox input "false"
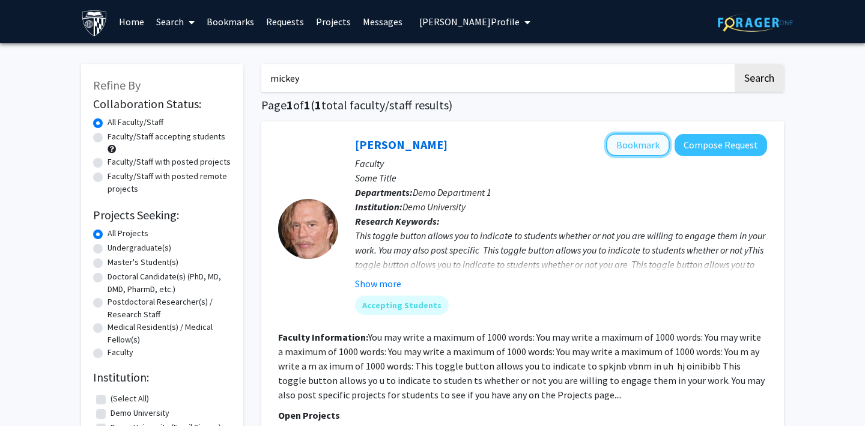
click at [639, 143] on button "Bookmark" at bounding box center [638, 144] width 64 height 23
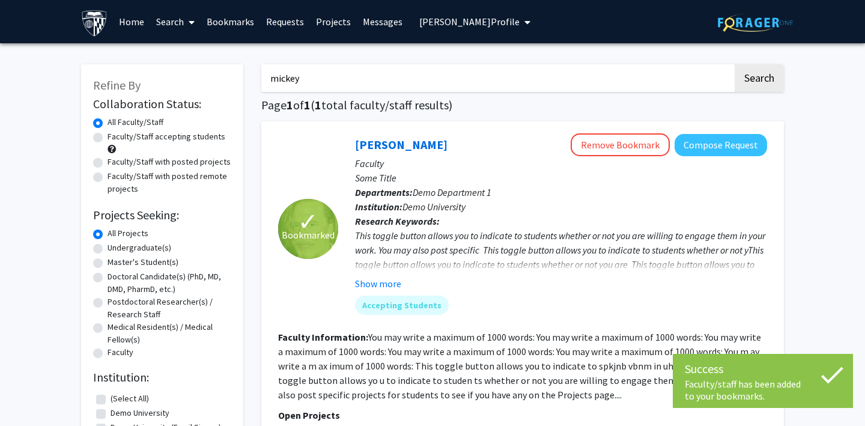
click at [229, 19] on link "Bookmarks" at bounding box center [230, 22] width 59 height 42
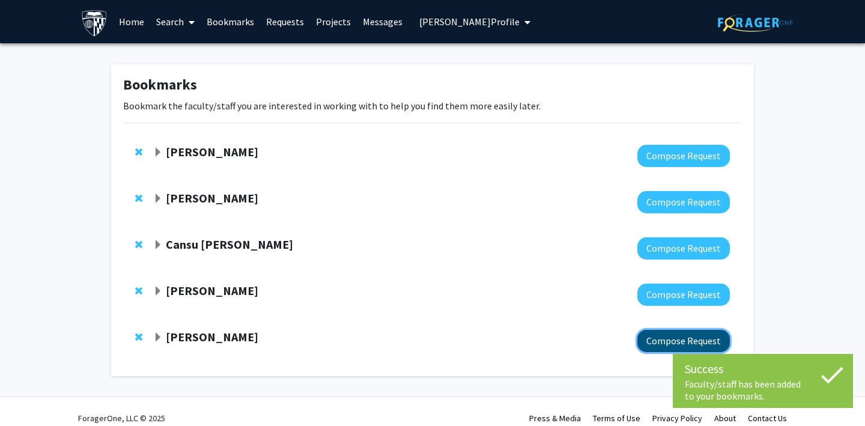
click at [657, 340] on button "Compose Request" at bounding box center [683, 341] width 92 height 22
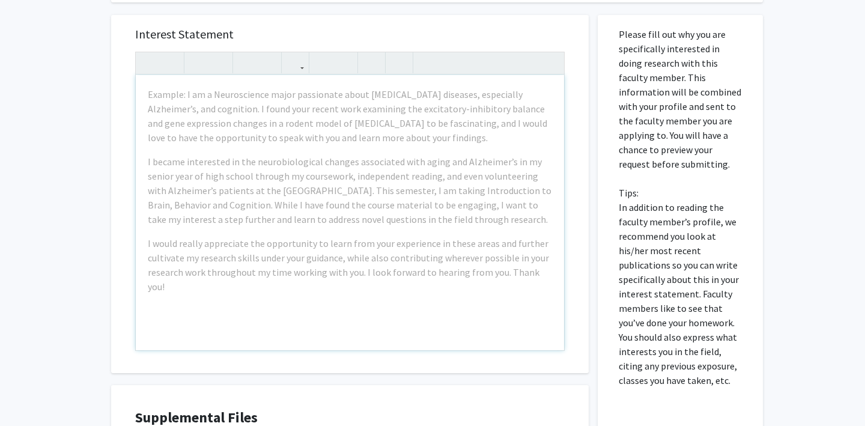
scroll to position [446, 0]
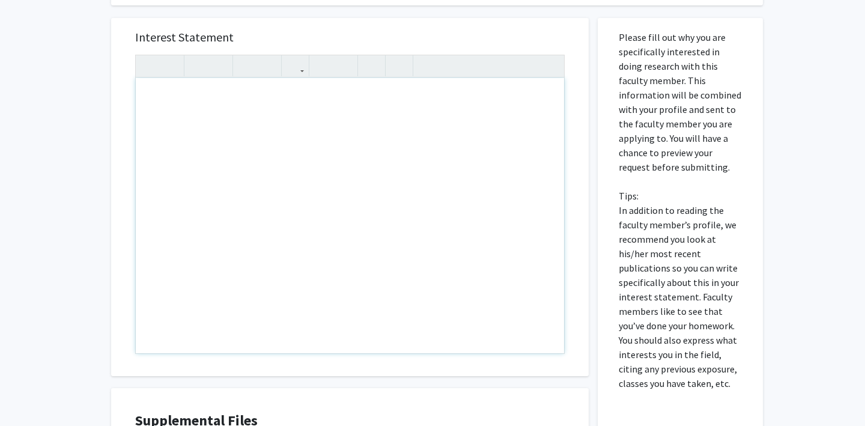
click at [172, 100] on div "Note to users with screen readers: Please press Alt+0 or Option+0 to deactivate…" at bounding box center [350, 215] width 428 height 275
type textarea "Sample request"
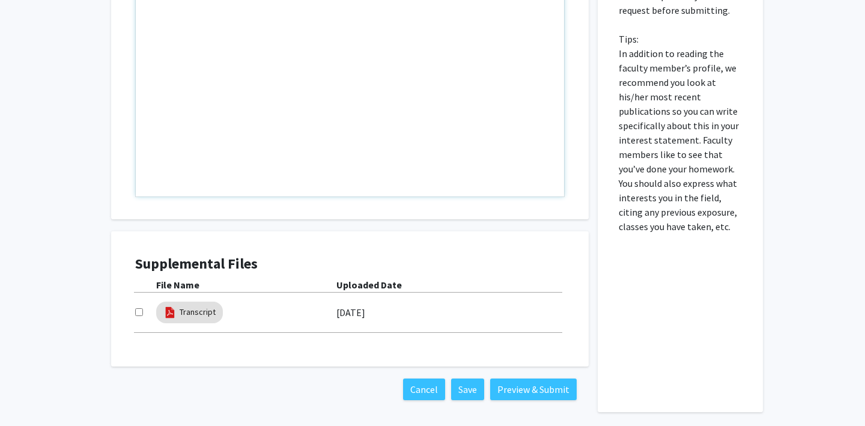
scroll to position [652, 0]
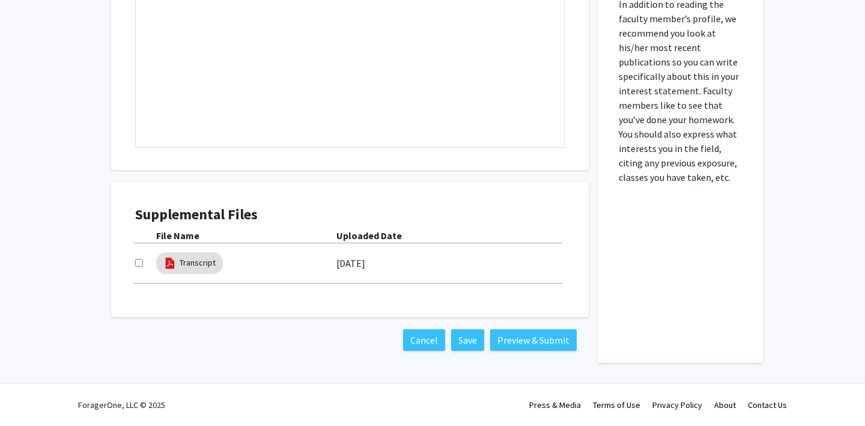
click at [141, 264] on input "checkbox" at bounding box center [139, 263] width 8 height 8
checkbox input "true"
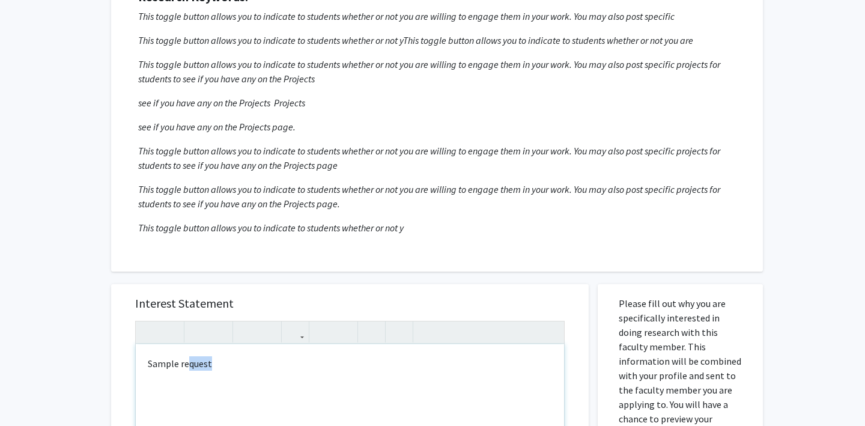
drag, startPoint x: 216, startPoint y: 362, endPoint x: 187, endPoint y: 363, distance: 28.8
type textarea "Sample interest statement"
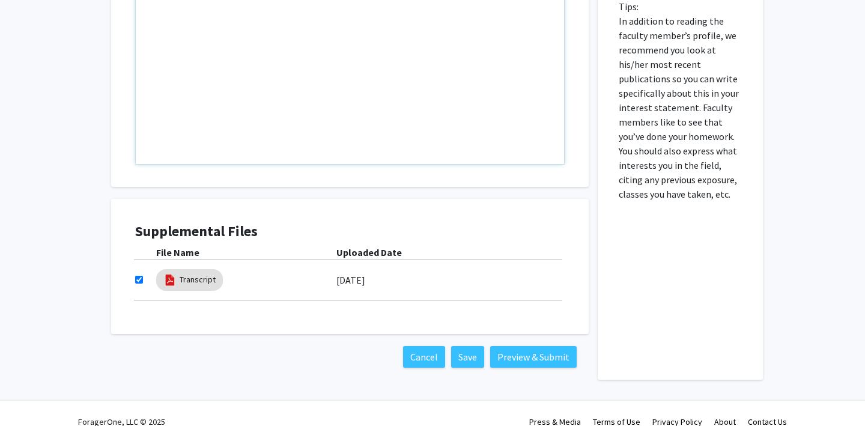
scroll to position [638, 0]
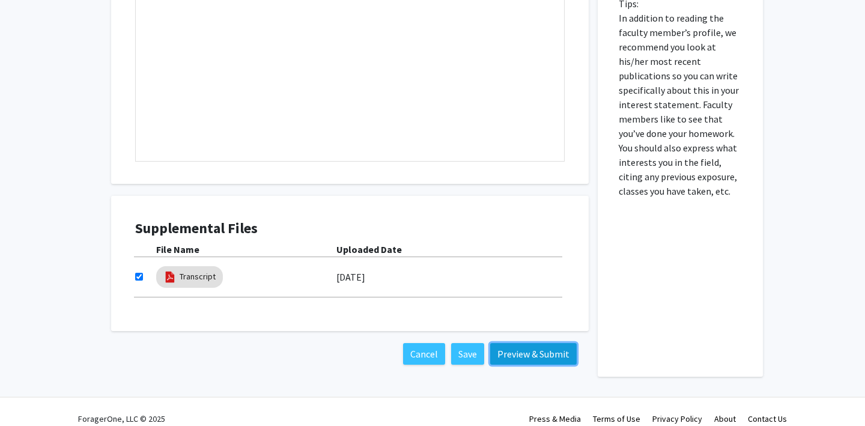
click at [509, 348] on button "Preview & Submit" at bounding box center [533, 354] width 86 height 22
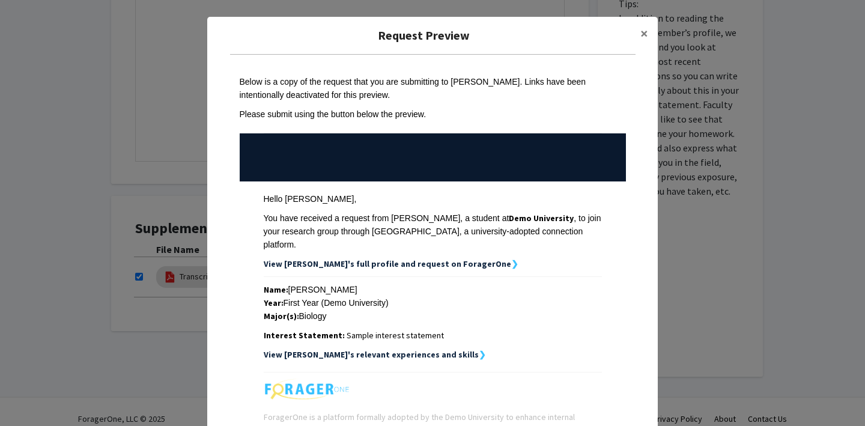
scroll to position [115, 0]
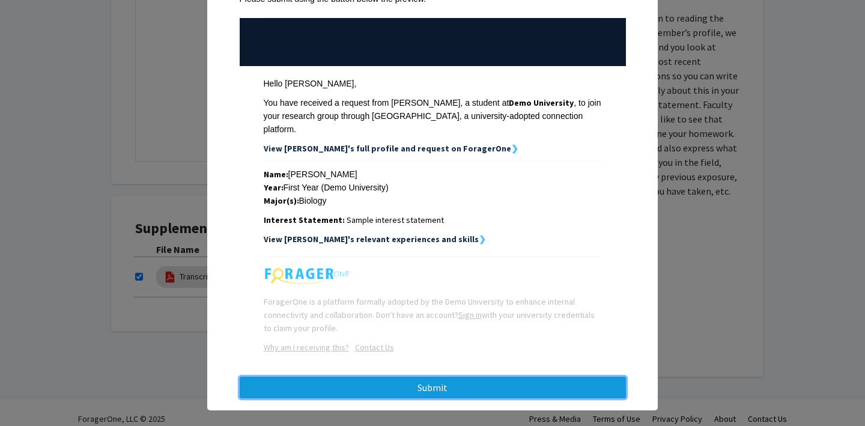
click at [410, 376] on button "Submit" at bounding box center [433, 387] width 386 height 22
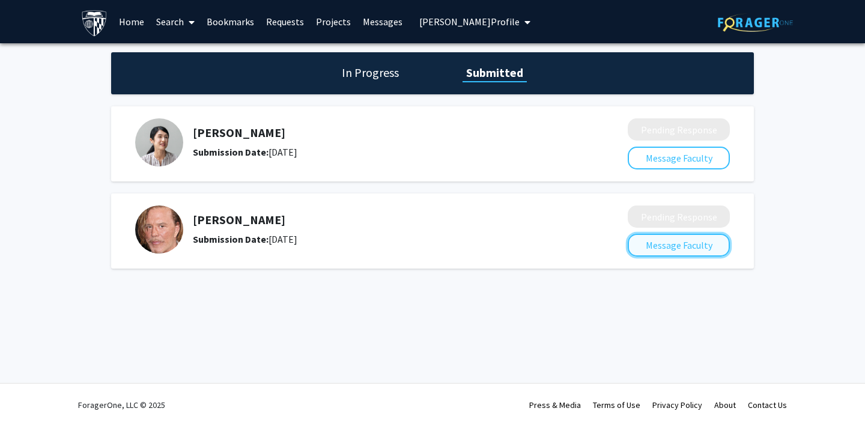
click at [663, 247] on button "Message Faculty" at bounding box center [678, 245] width 102 height 23
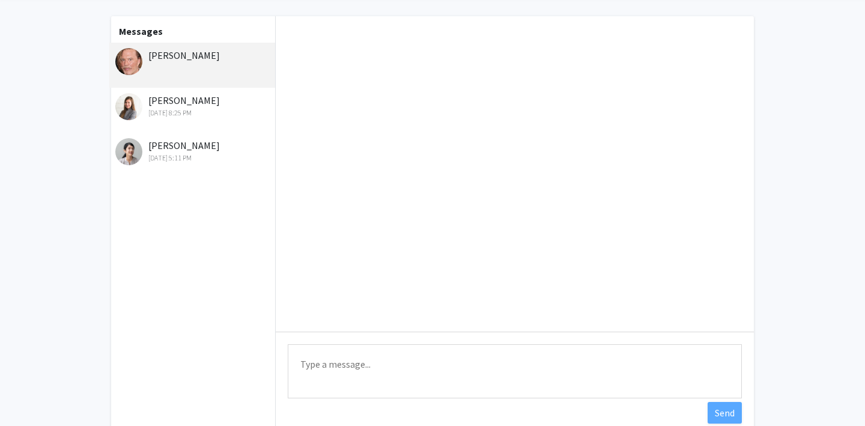
scroll to position [65, 0]
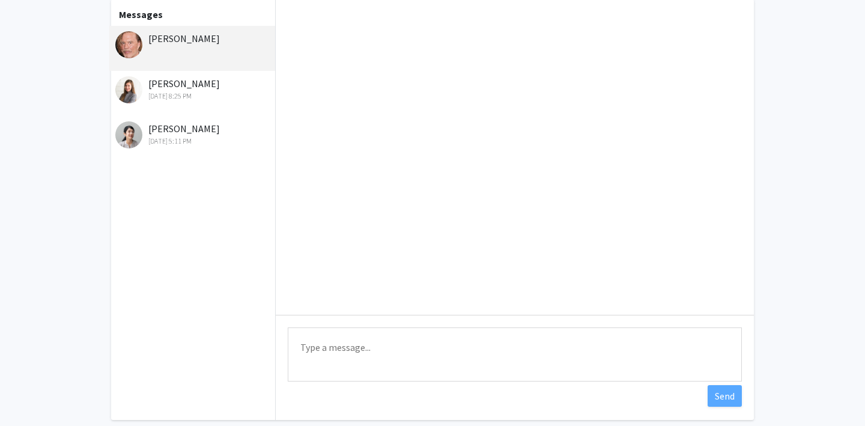
click at [363, 347] on textarea "Type a message" at bounding box center [515, 354] width 454 height 54
type textarea "Hi [PERSON_NAME], have you received my application yet?"
click at [722, 400] on button "Send" at bounding box center [724, 396] width 34 height 22
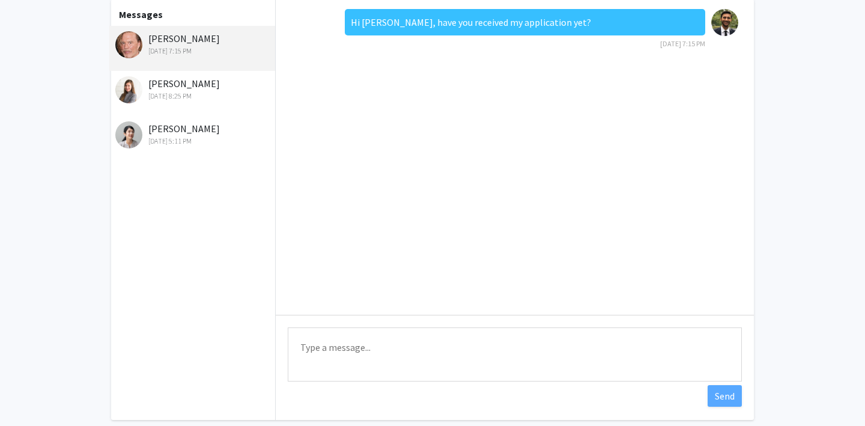
scroll to position [0, 0]
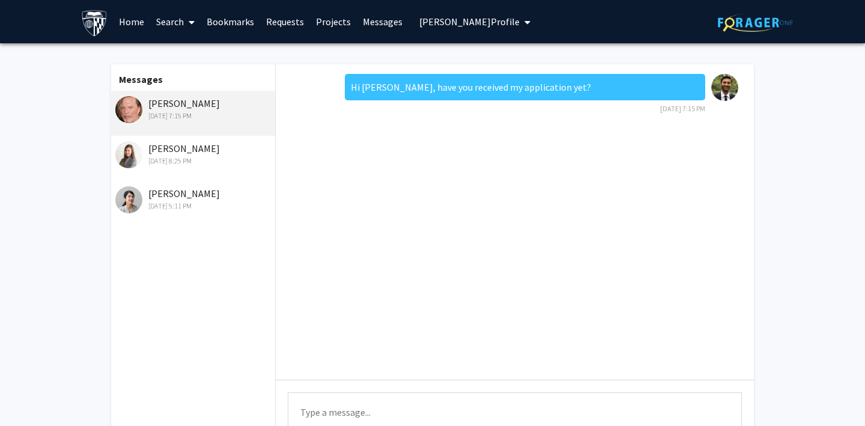
click at [448, 13] on button "[PERSON_NAME] Profile" at bounding box center [474, 21] width 118 height 43
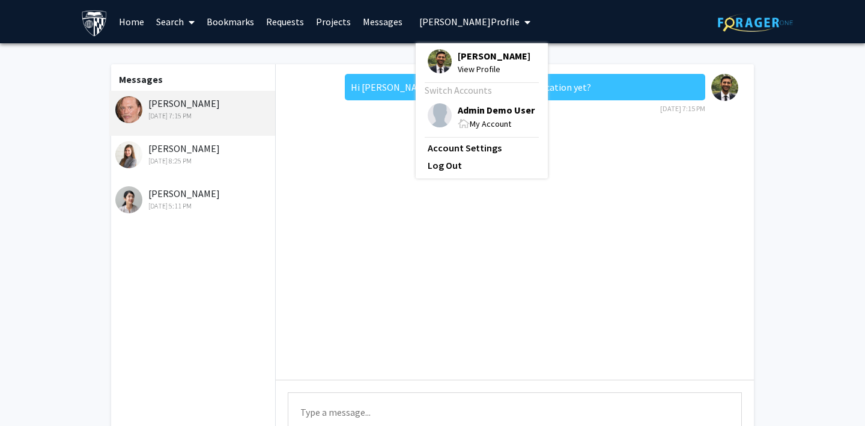
click at [434, 112] on img at bounding box center [439, 115] width 24 height 24
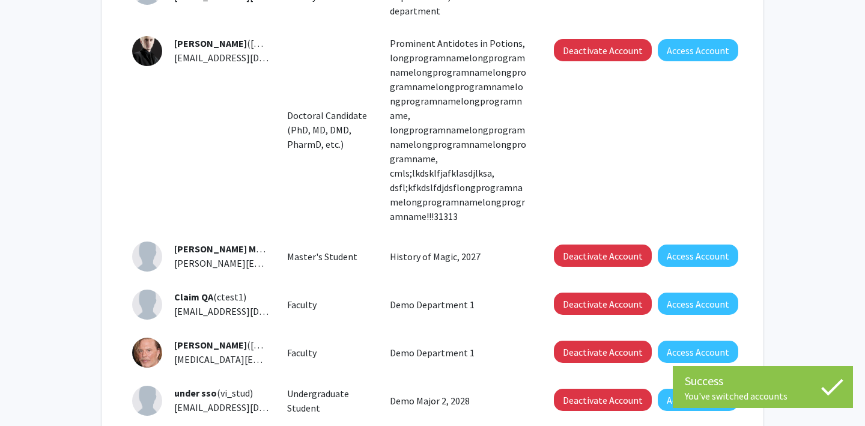
scroll to position [497, 0]
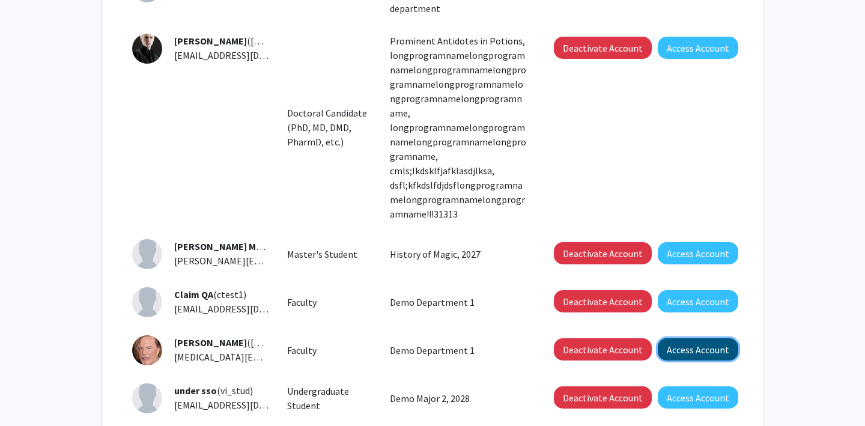
click at [688, 338] on button "Access Account" at bounding box center [697, 349] width 80 height 22
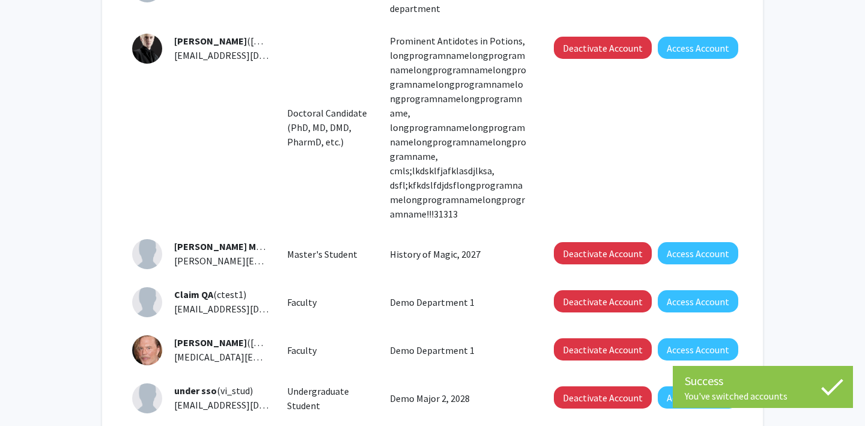
scroll to position [0, 0]
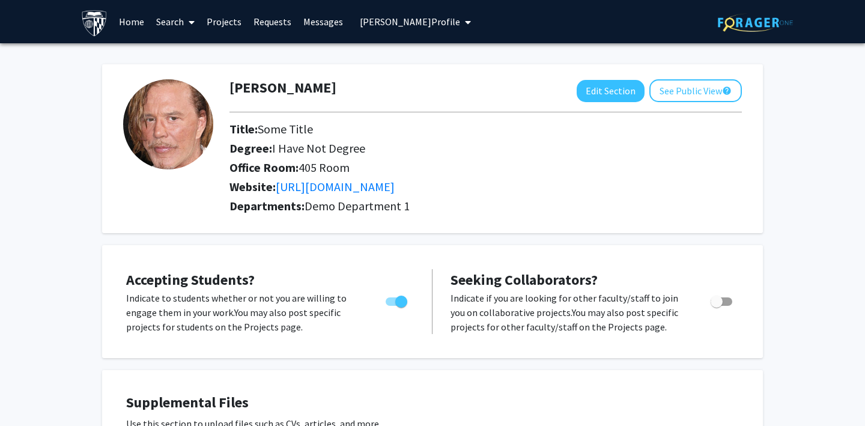
click at [216, 19] on link "Projects" at bounding box center [224, 22] width 47 height 42
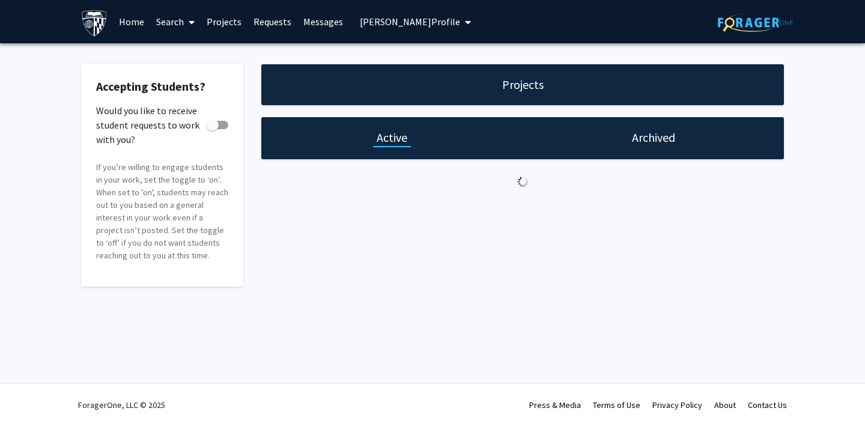
checkbox input "true"
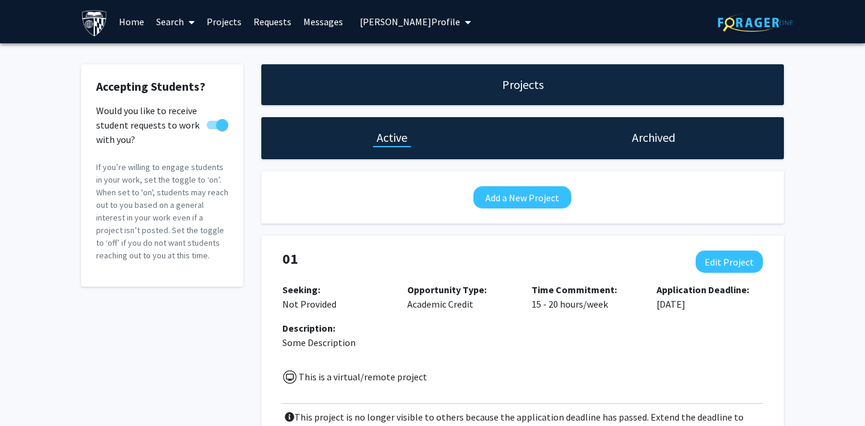
click at [272, 22] on link "Requests" at bounding box center [272, 22] width 50 height 42
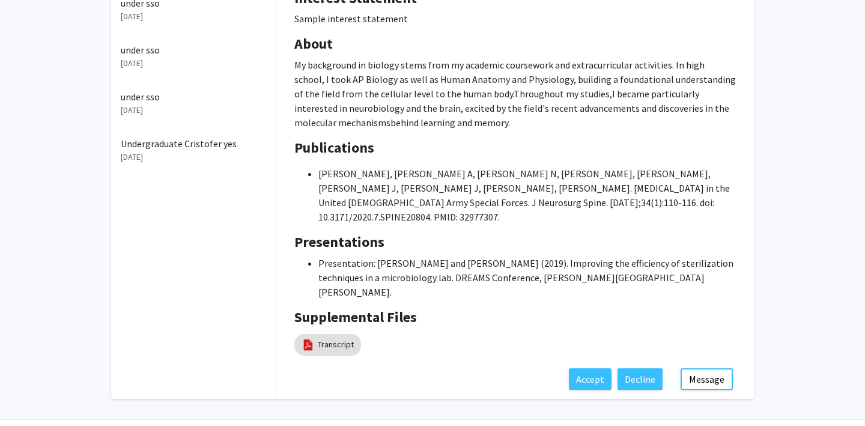
scroll to position [212, 0]
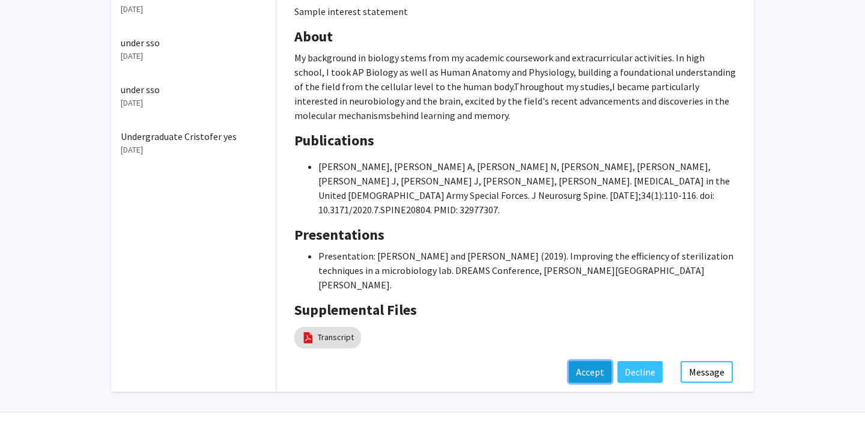
click at [582, 361] on button "Accept" at bounding box center [590, 372] width 43 height 22
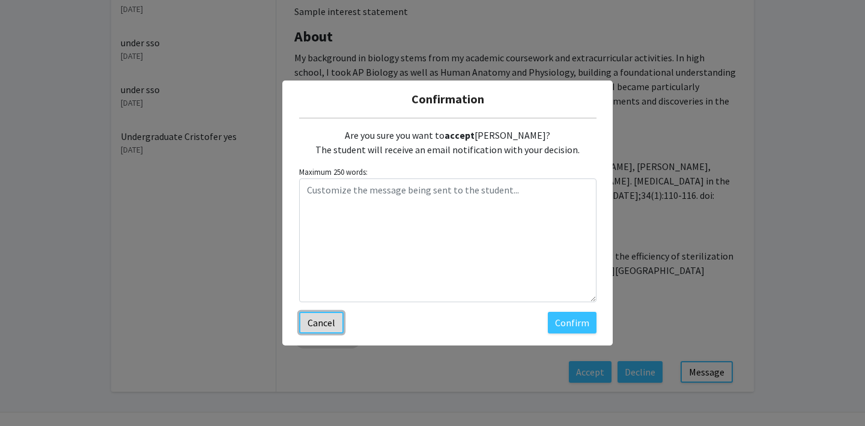
click at [328, 327] on button "Cancel" at bounding box center [321, 323] width 44 height 22
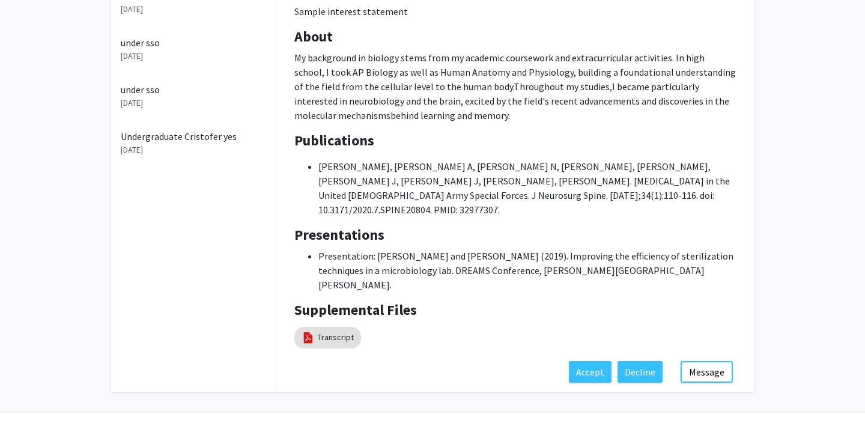
scroll to position [0, 0]
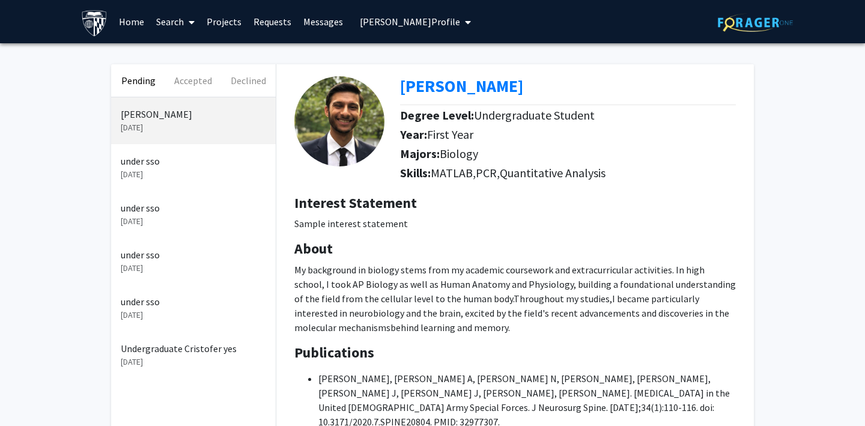
click at [405, 26] on span "[PERSON_NAME] Profile" at bounding box center [410, 22] width 100 height 12
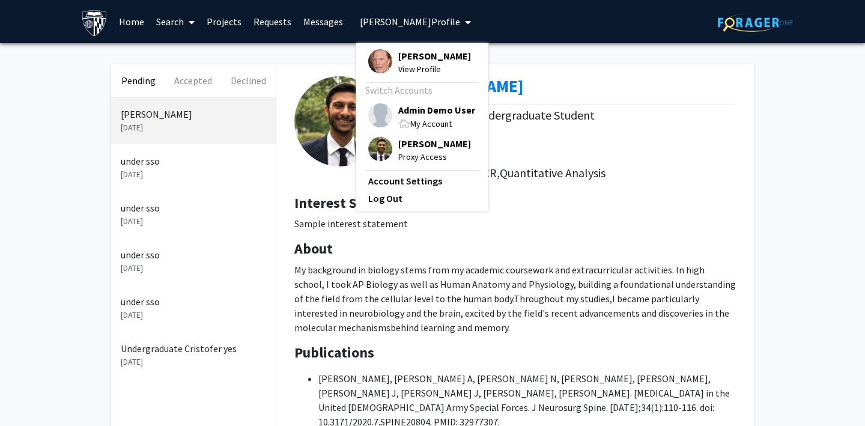
click at [377, 114] on img at bounding box center [380, 115] width 24 height 24
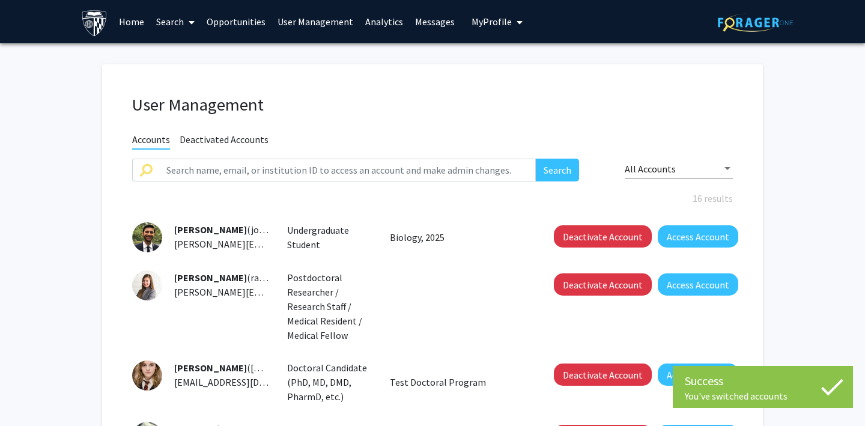
click at [482, 27] on span "My Profile" at bounding box center [491, 22] width 40 height 12
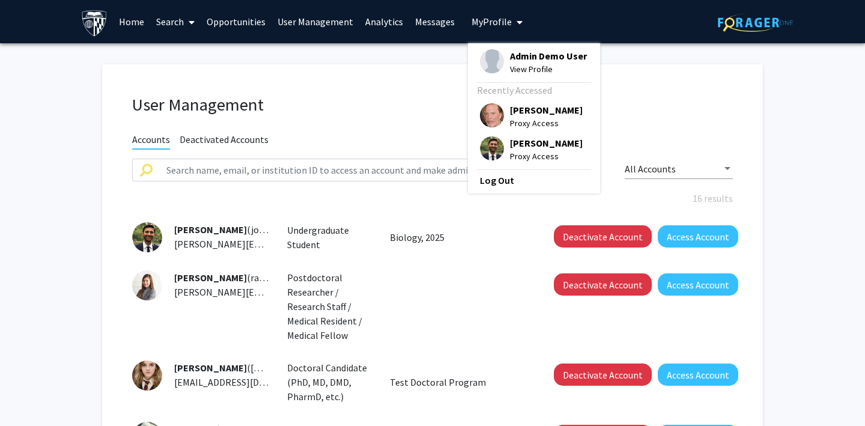
click at [483, 113] on img at bounding box center [492, 115] width 24 height 24
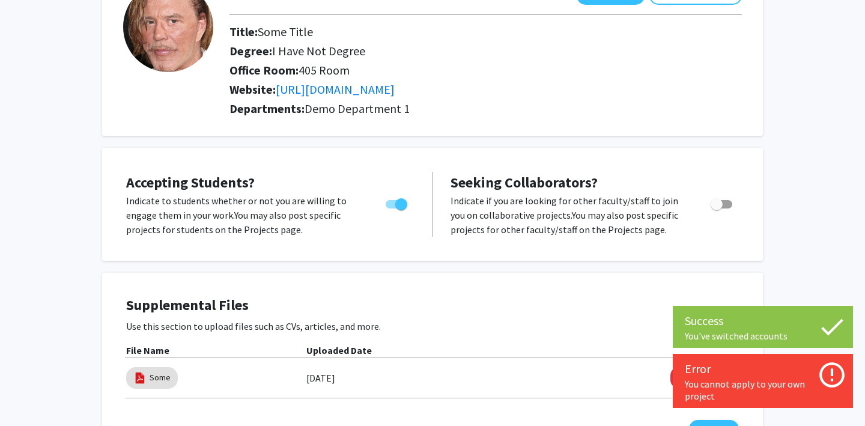
scroll to position [97, 0]
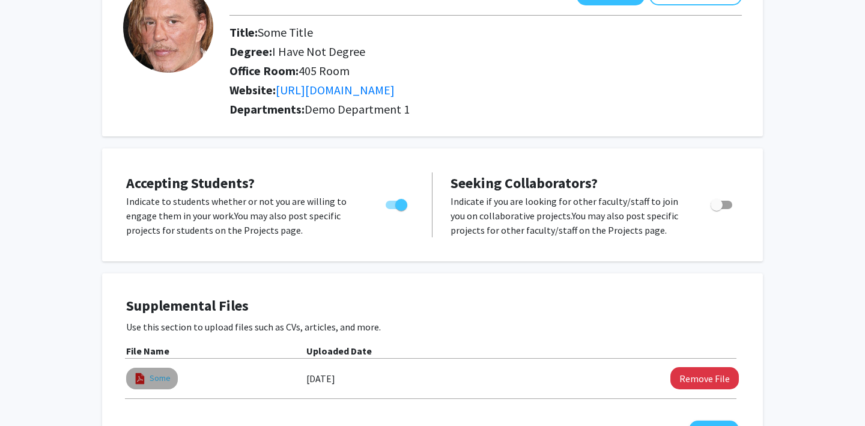
click at [155, 384] on link "Some" at bounding box center [159, 378] width 21 height 13
select select "custom"
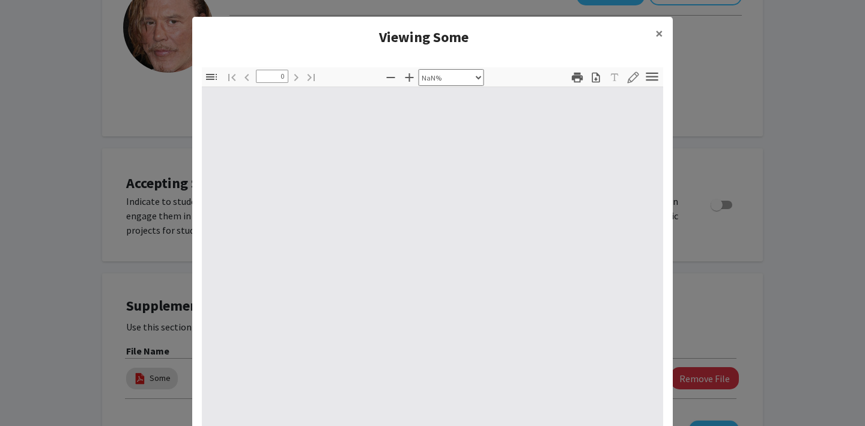
type input "1"
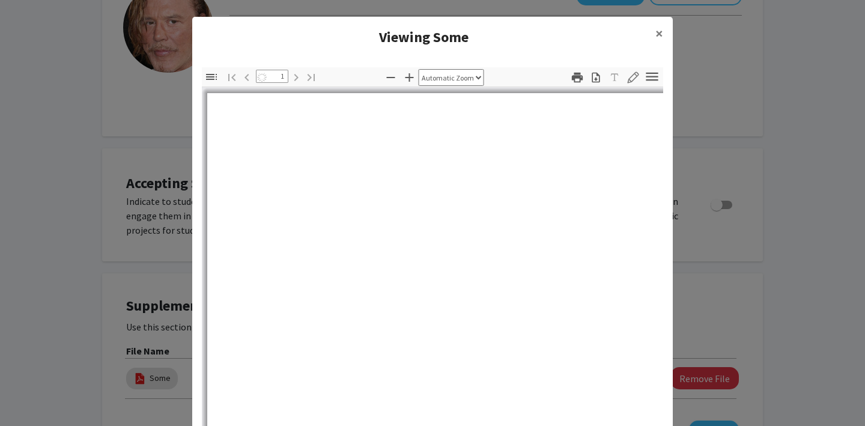
select select "auto"
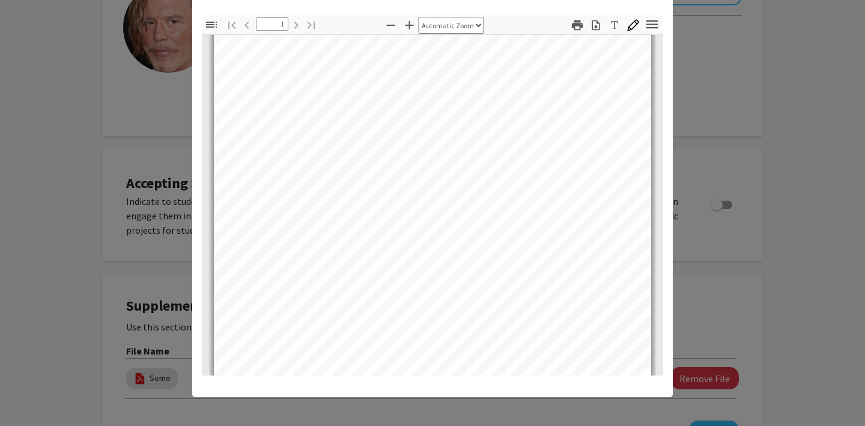
scroll to position [0, 0]
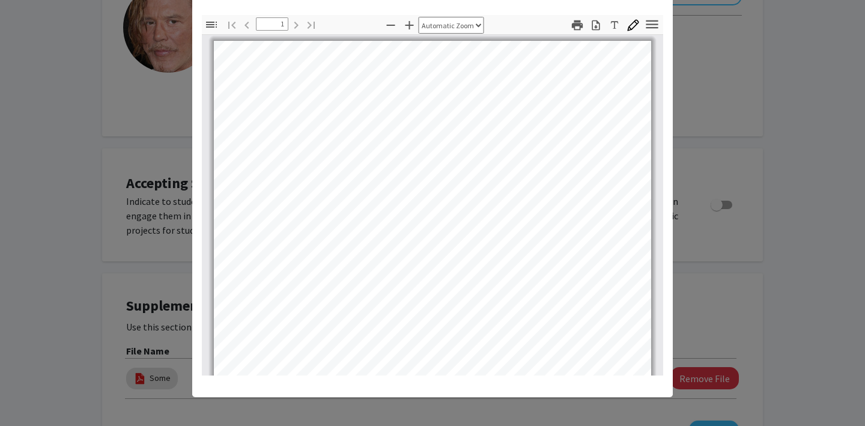
click at [726, 163] on modal-container "Viewing Some × Thumbnails Document Outline Attachments Layers Current Outline I…" at bounding box center [432, 213] width 865 height 426
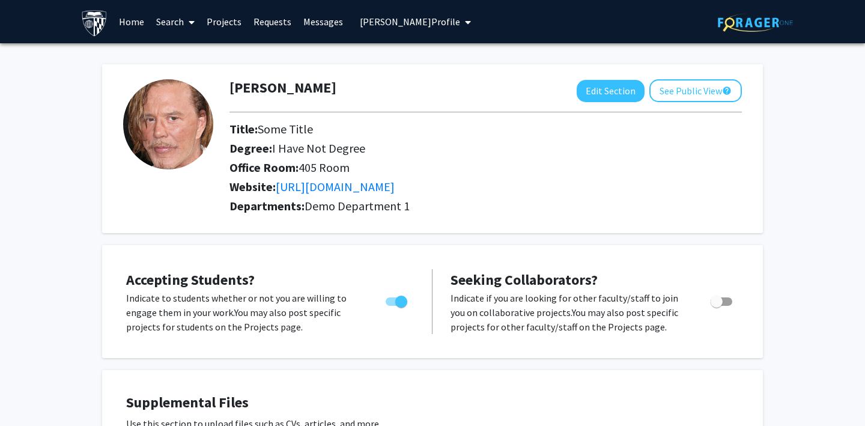
click at [219, 19] on link "Projects" at bounding box center [224, 22] width 47 height 42
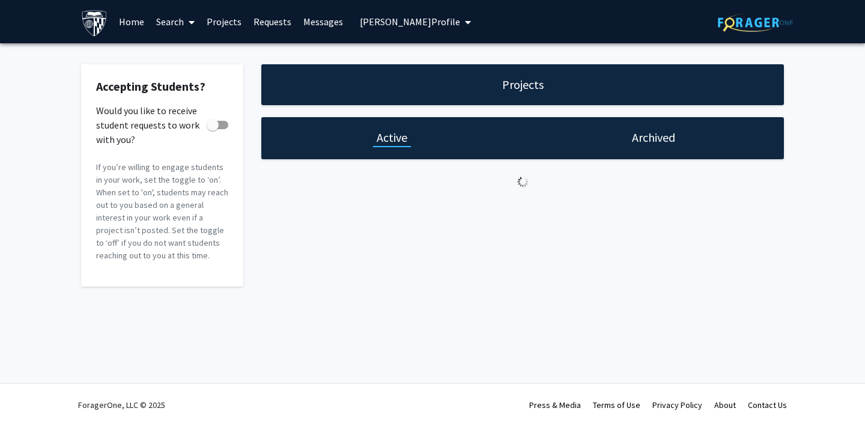
checkbox input "true"
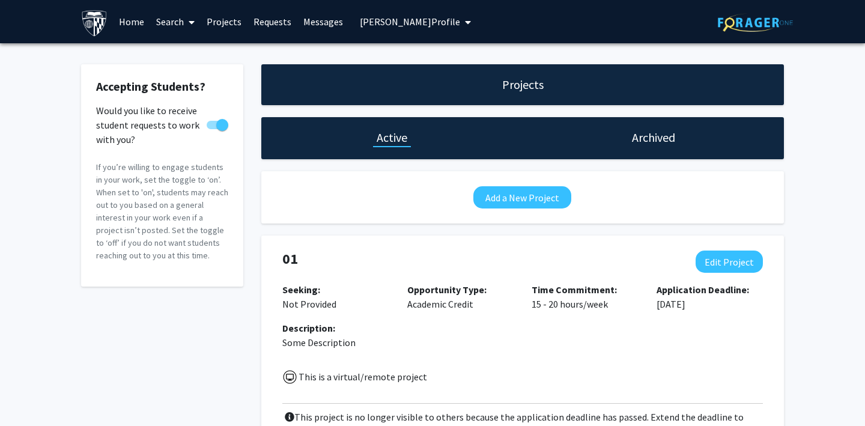
click at [274, 22] on link "Requests" at bounding box center [272, 22] width 50 height 42
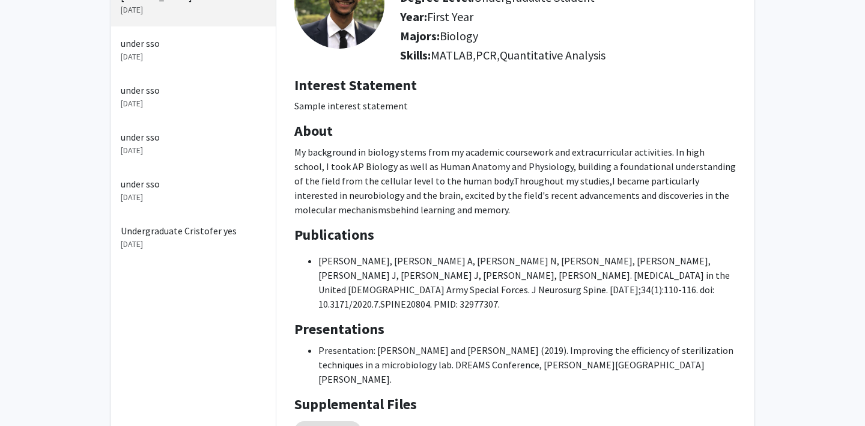
scroll to position [212, 0]
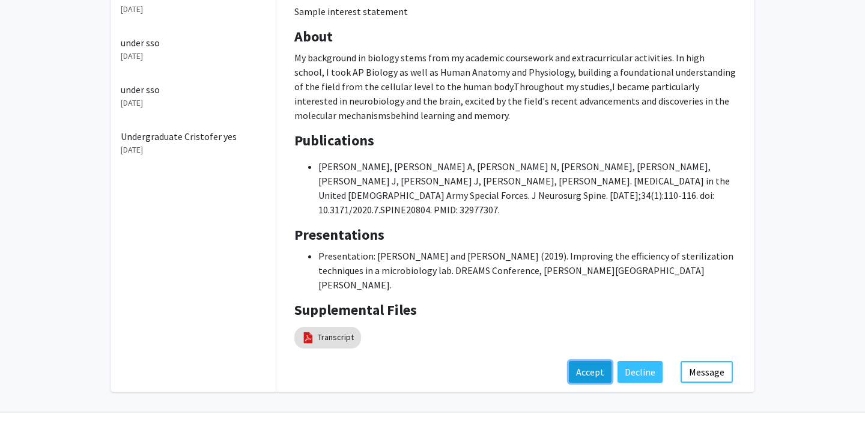
click at [580, 361] on button "Accept" at bounding box center [590, 372] width 43 height 22
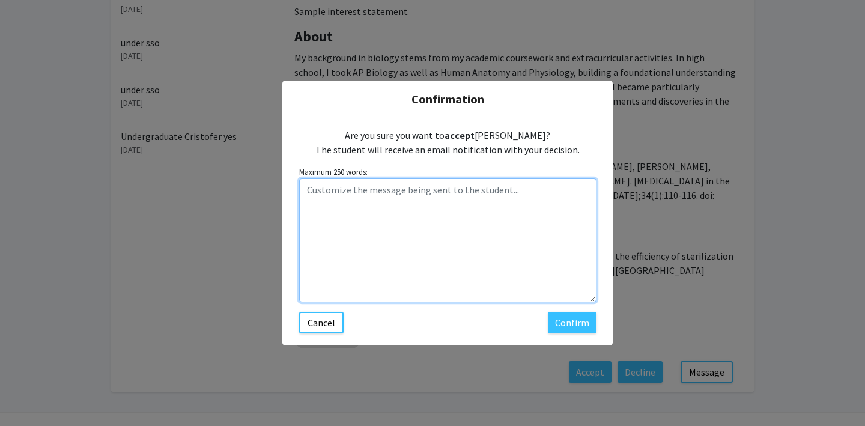
click at [432, 199] on textarea "Customize the message being sent to the student..." at bounding box center [447, 240] width 297 height 124
type textarea "Hi [PERSON_NAME], thank you for your application."
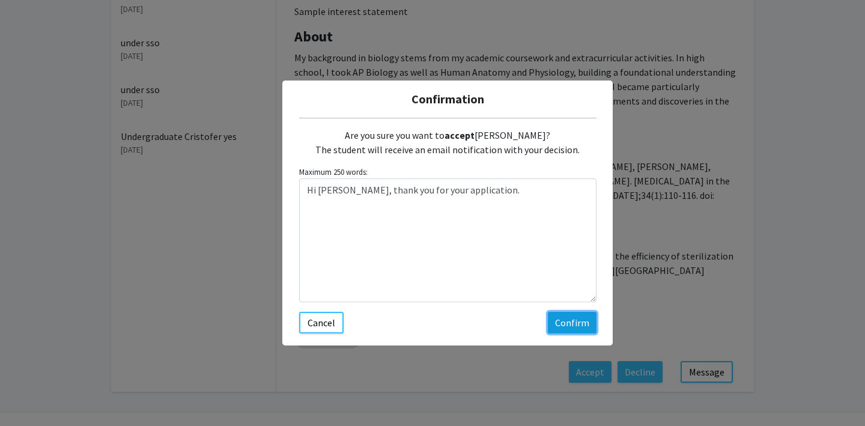
click at [563, 319] on button "Confirm" at bounding box center [572, 323] width 49 height 22
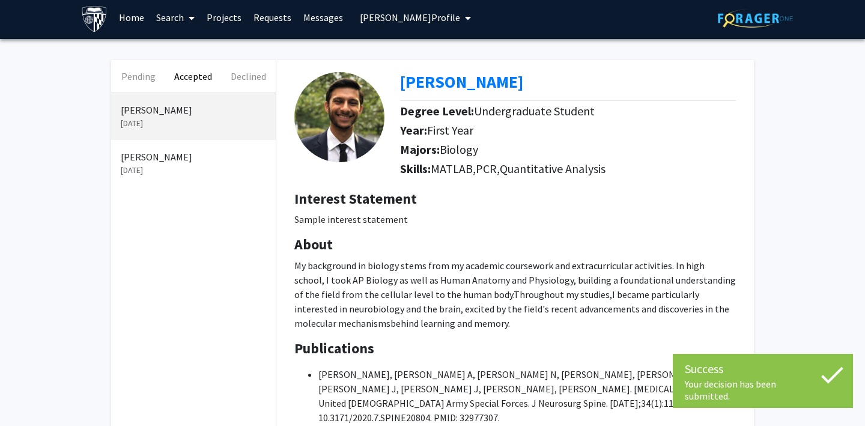
scroll to position [0, 0]
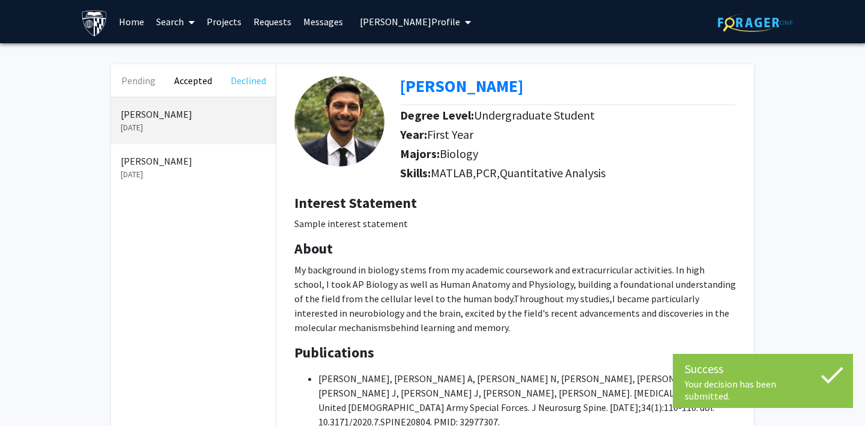
click at [251, 76] on button "Declined" at bounding box center [248, 80] width 55 height 32
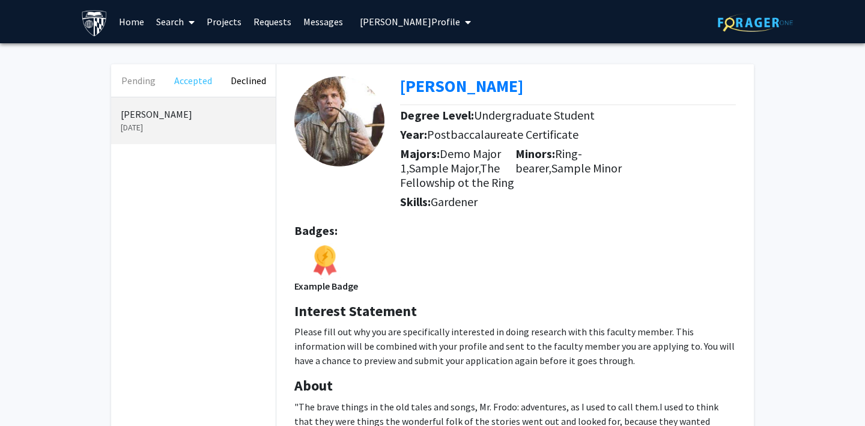
click at [199, 79] on button "Accepted" at bounding box center [193, 80] width 55 height 32
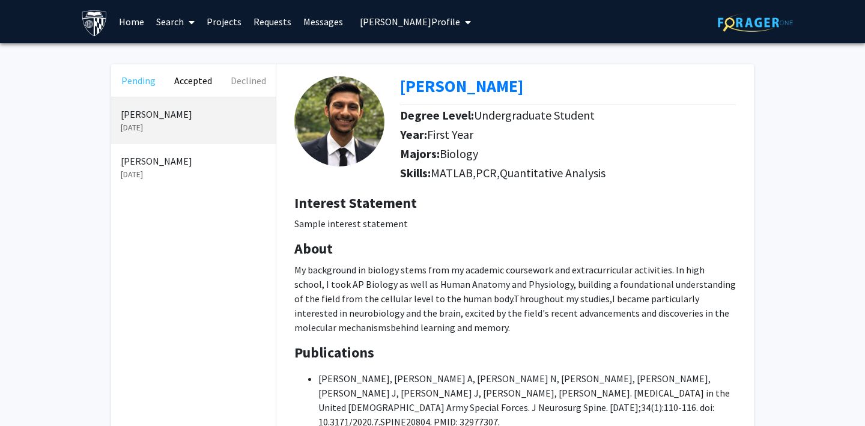
click at [146, 83] on button "Pending" at bounding box center [138, 80] width 55 height 32
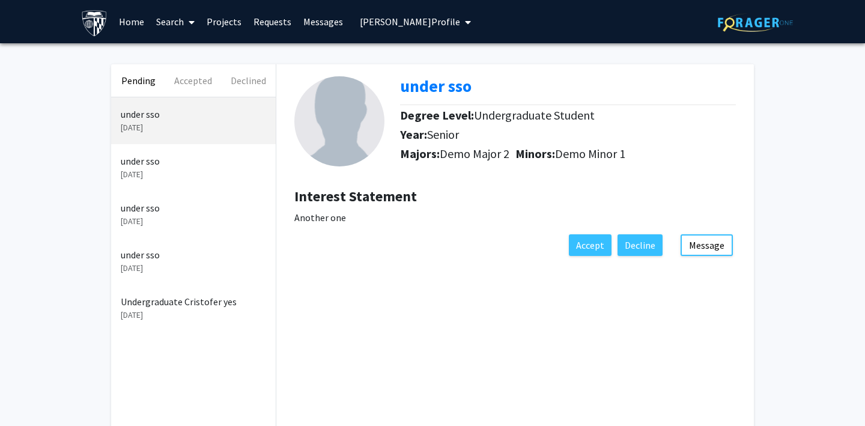
click at [225, 23] on link "Projects" at bounding box center [224, 22] width 47 height 42
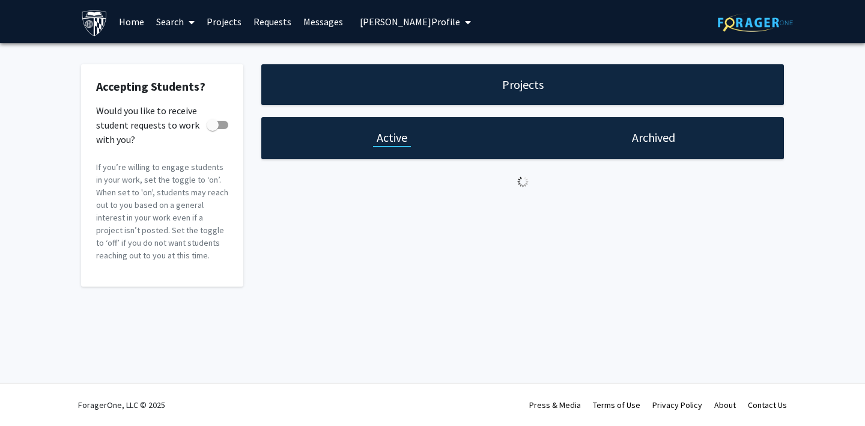
checkbox input "true"
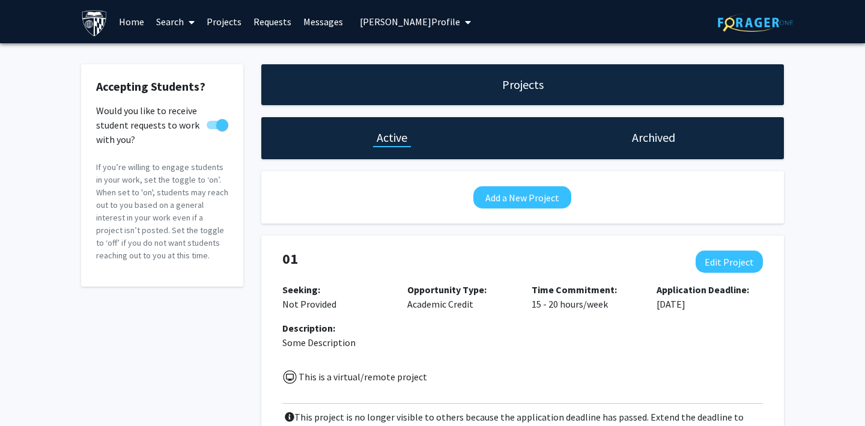
click at [270, 15] on link "Requests" at bounding box center [272, 22] width 50 height 42
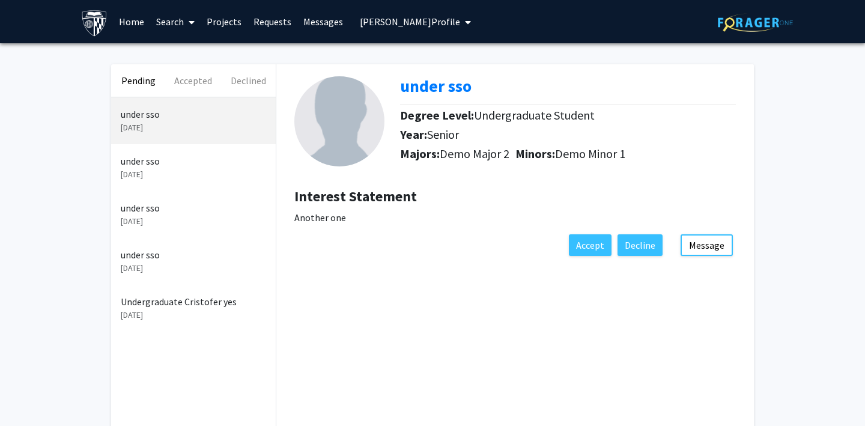
click at [325, 19] on link "Messages" at bounding box center [323, 22] width 52 height 42
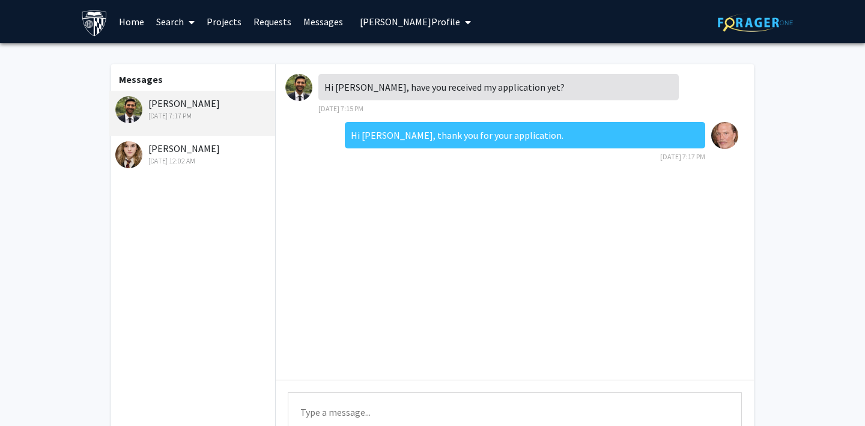
click at [407, 23] on span "[PERSON_NAME] Profile" at bounding box center [410, 22] width 100 height 12
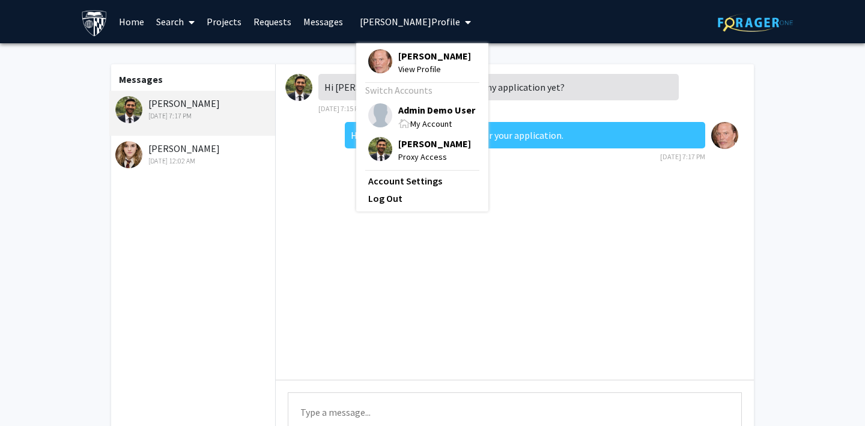
click at [377, 153] on img at bounding box center [380, 149] width 24 height 24
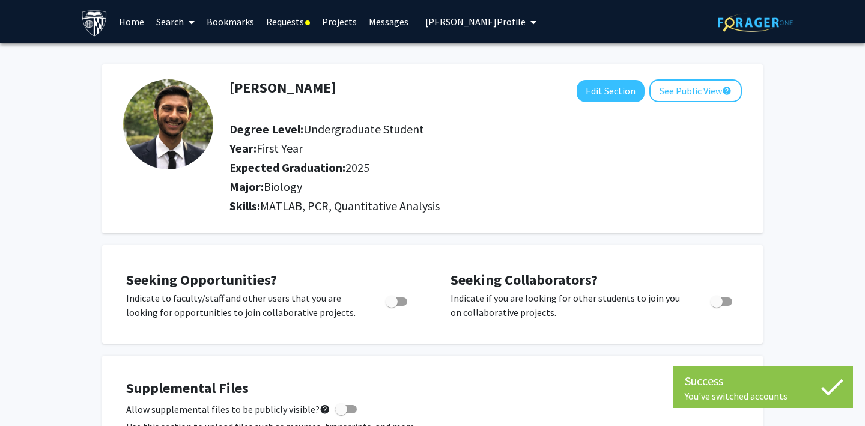
click at [276, 19] on link "Requests" at bounding box center [288, 22] width 56 height 42
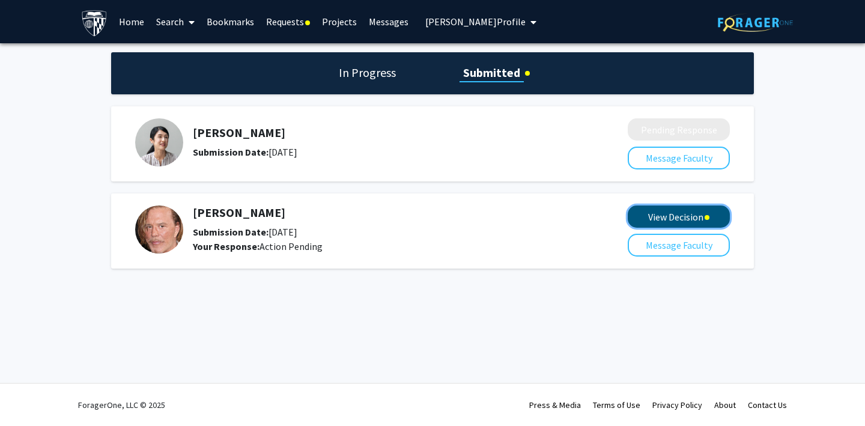
click at [659, 223] on button "View Decision" at bounding box center [678, 216] width 102 height 22
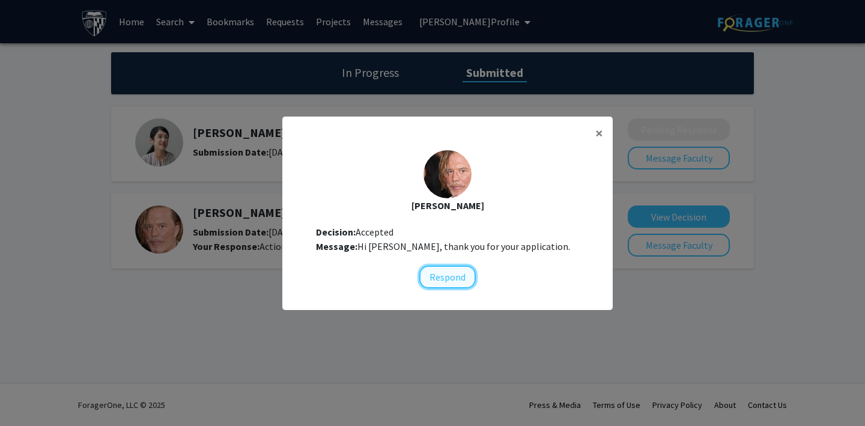
click at [443, 281] on button "Respond" at bounding box center [447, 276] width 56 height 23
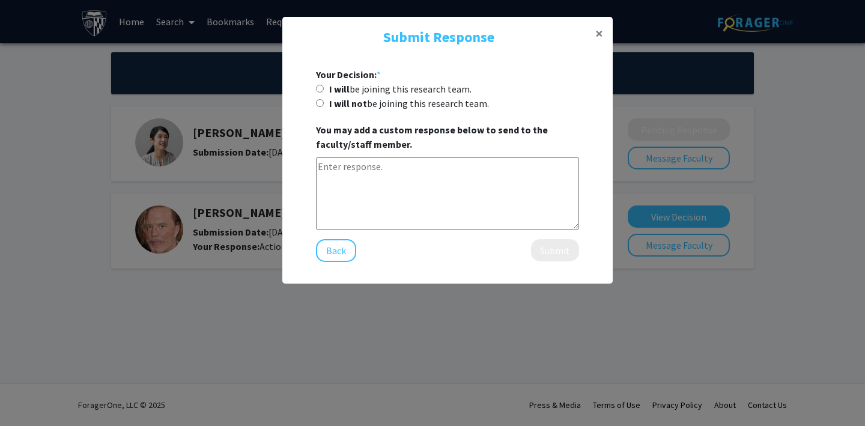
click at [319, 88] on input "I will be joining this research team." at bounding box center [320, 89] width 8 height 8
radio input "true"
click at [399, 174] on textarea at bounding box center [447, 193] width 263 height 72
type textarea "I'm looking forward to working with you."
click at [552, 246] on button "Submit" at bounding box center [555, 250] width 48 height 22
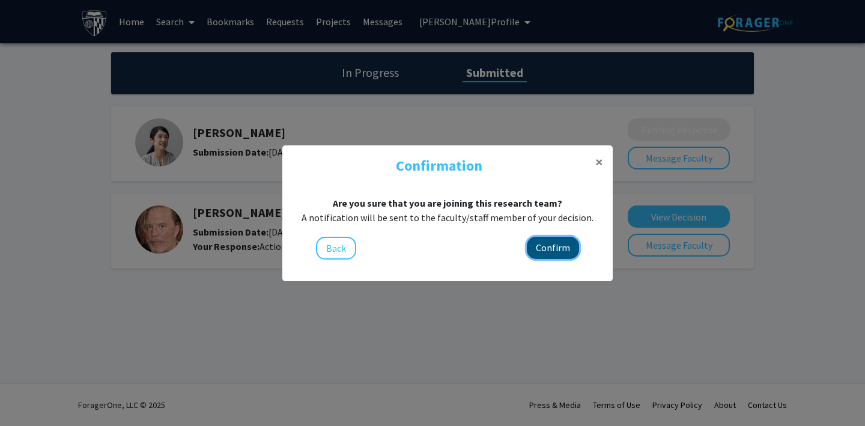
click at [549, 247] on button "Confirm" at bounding box center [553, 248] width 52 height 22
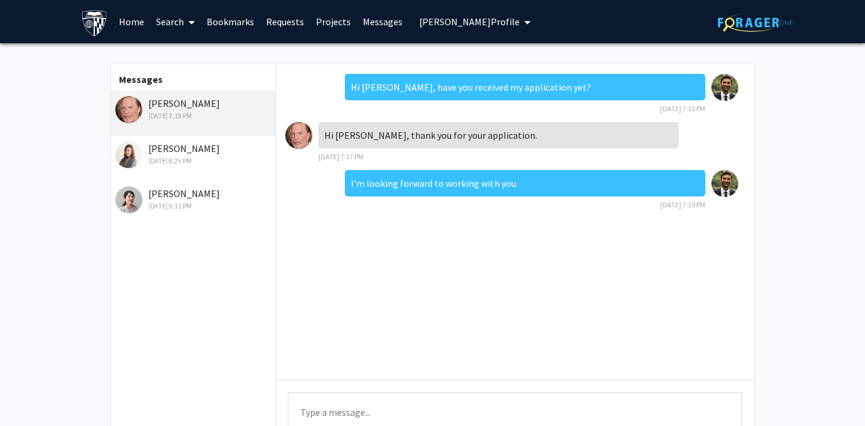
click at [453, 22] on span "[PERSON_NAME] Profile" at bounding box center [469, 22] width 100 height 12
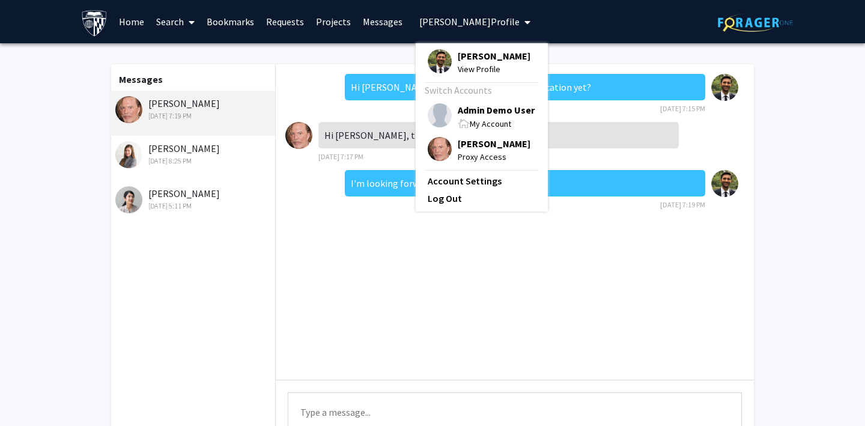
click at [433, 149] on img at bounding box center [439, 149] width 24 height 24
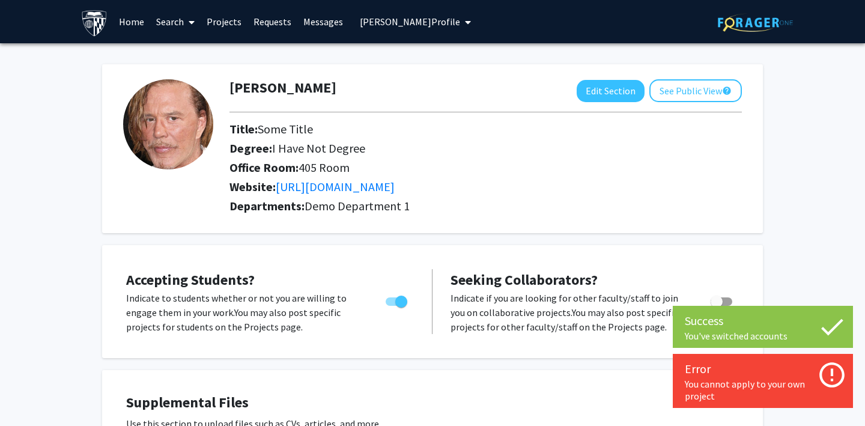
click at [271, 21] on link "Requests" at bounding box center [272, 22] width 50 height 42
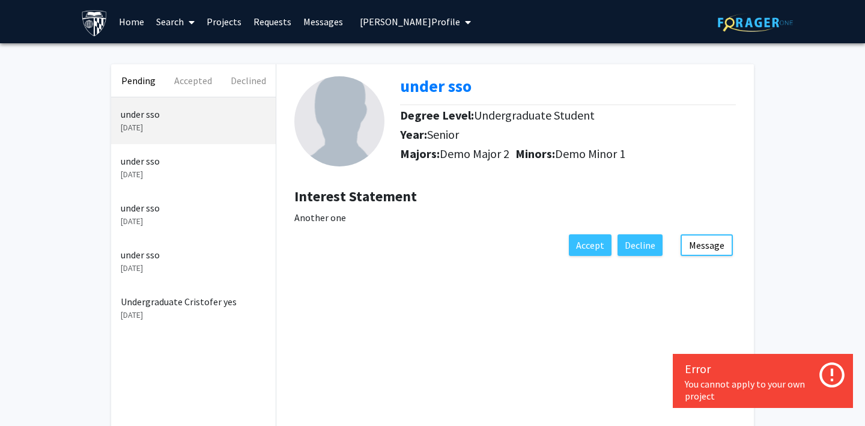
click at [318, 21] on link "Messages" at bounding box center [323, 22] width 52 height 42
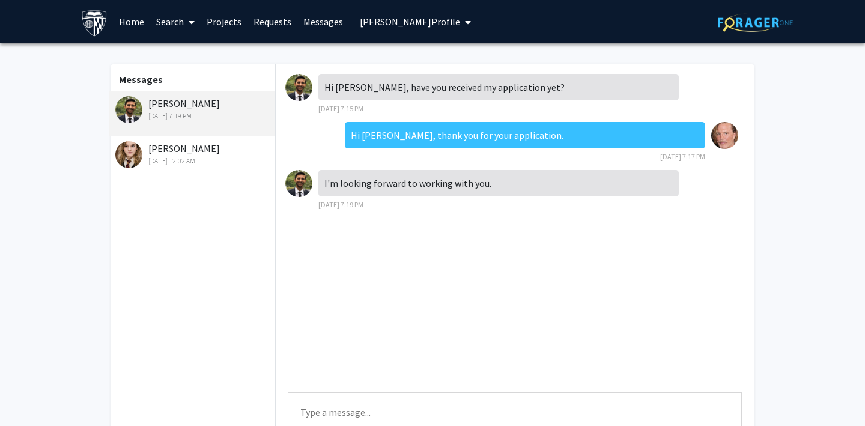
click at [320, 25] on link "Messages" at bounding box center [323, 22] width 52 height 42
click at [372, 22] on span "[PERSON_NAME] Profile" at bounding box center [410, 22] width 100 height 12
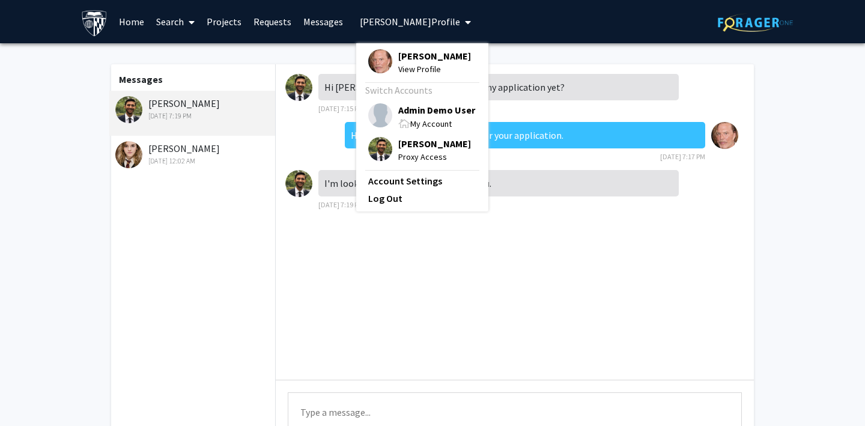
click at [372, 22] on span "[PERSON_NAME] Profile" at bounding box center [410, 22] width 100 height 12
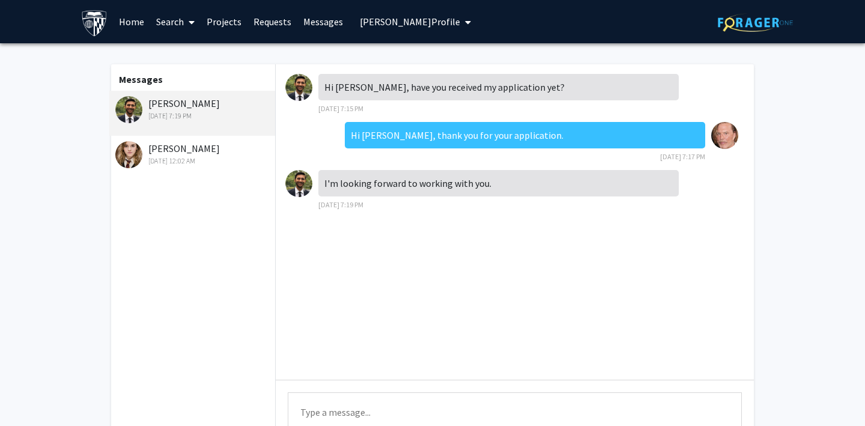
click at [225, 17] on link "Projects" at bounding box center [224, 22] width 47 height 42
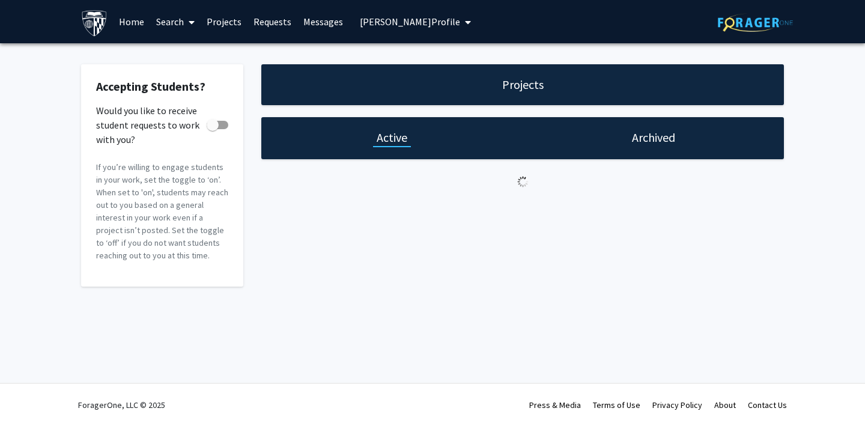
checkbox input "true"
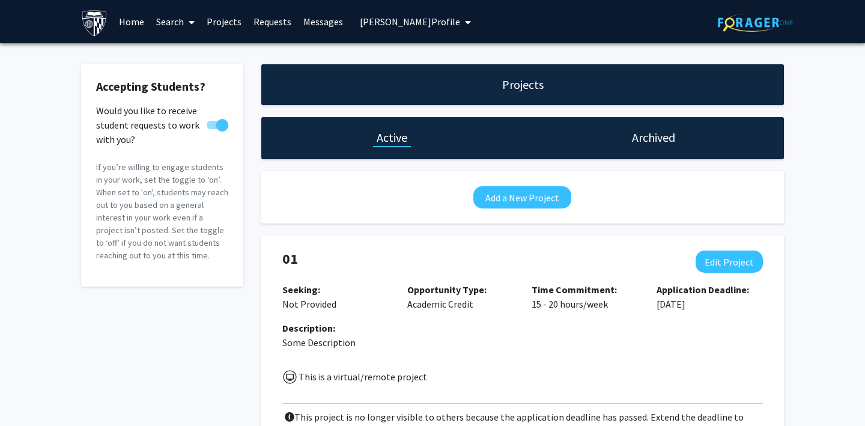
click at [264, 20] on link "Requests" at bounding box center [272, 22] width 50 height 42
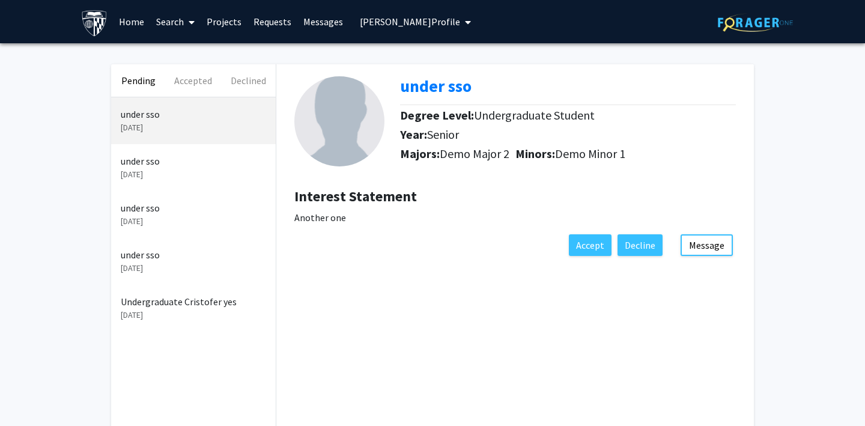
click at [320, 20] on link "Messages" at bounding box center [323, 22] width 52 height 42
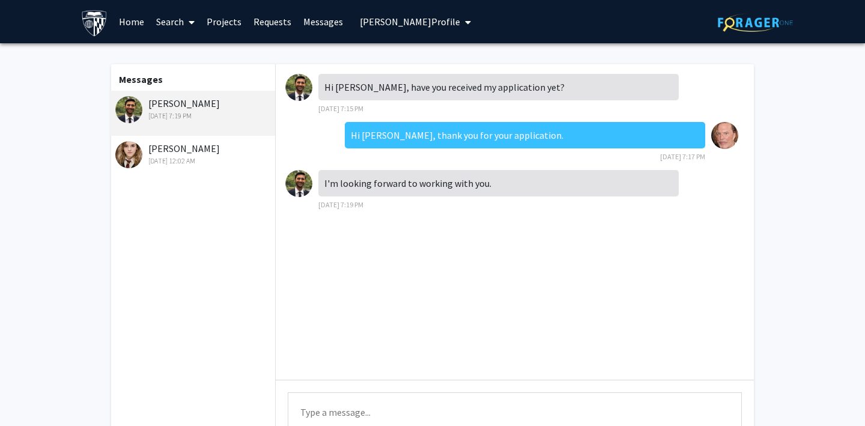
click at [199, 156] on div "[DATE] 12:02 AM" at bounding box center [193, 160] width 157 height 11
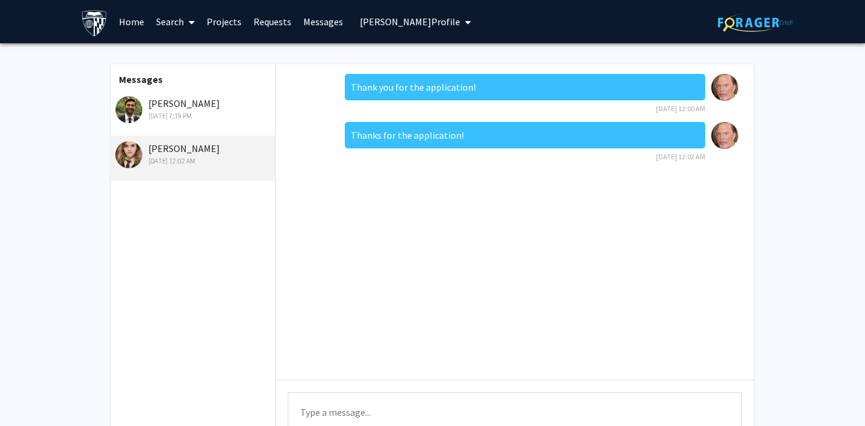
click at [211, 120] on div "[DATE] 7:19 PM" at bounding box center [193, 115] width 157 height 11
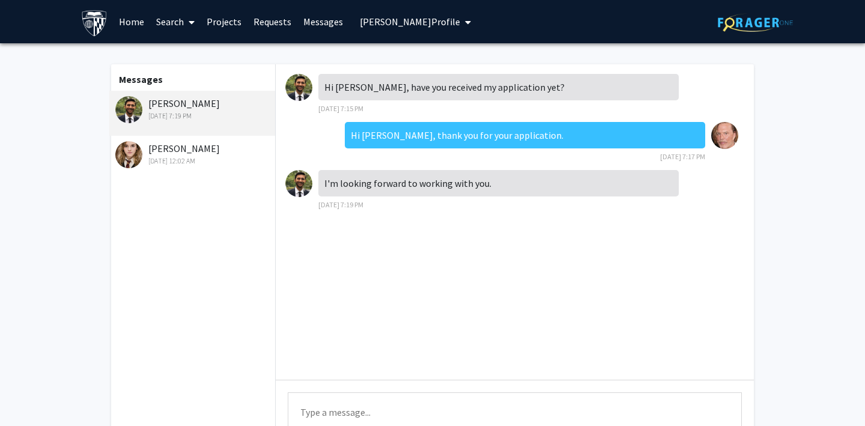
click at [233, 21] on link "Projects" at bounding box center [224, 22] width 47 height 42
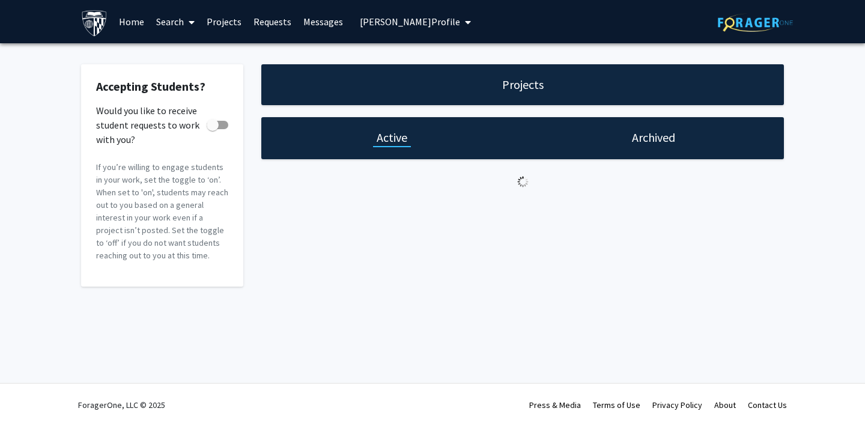
checkbox input "true"
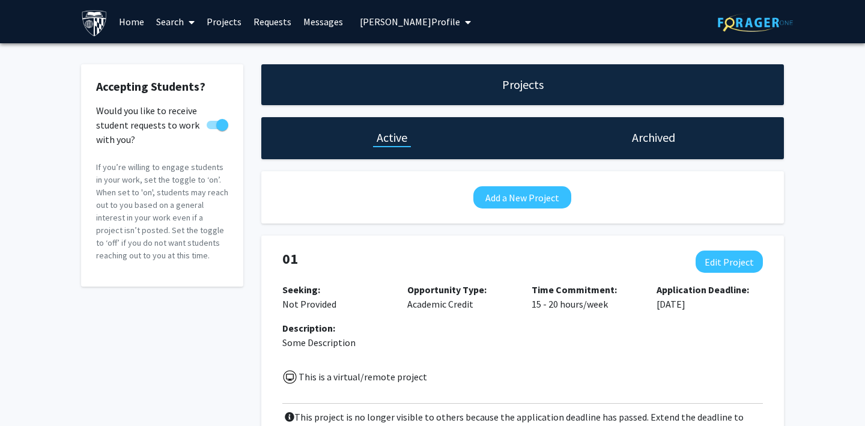
click at [395, 28] on button "[PERSON_NAME] Profile" at bounding box center [415, 21] width 118 height 43
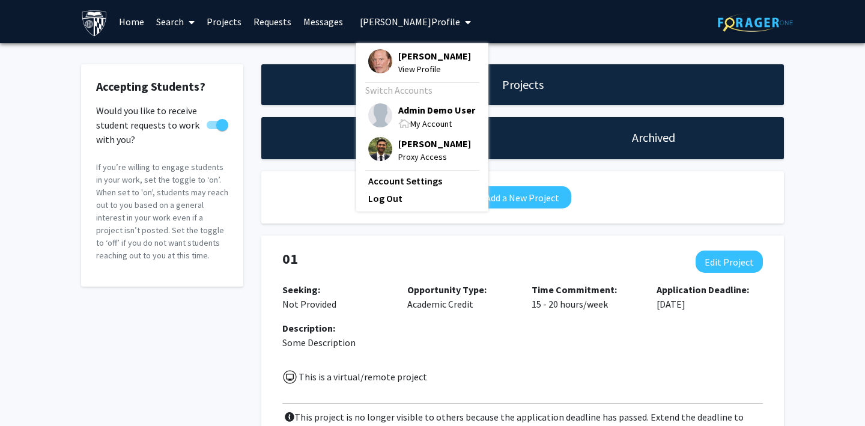
click at [395, 28] on button "[PERSON_NAME] Profile" at bounding box center [415, 21] width 118 height 43
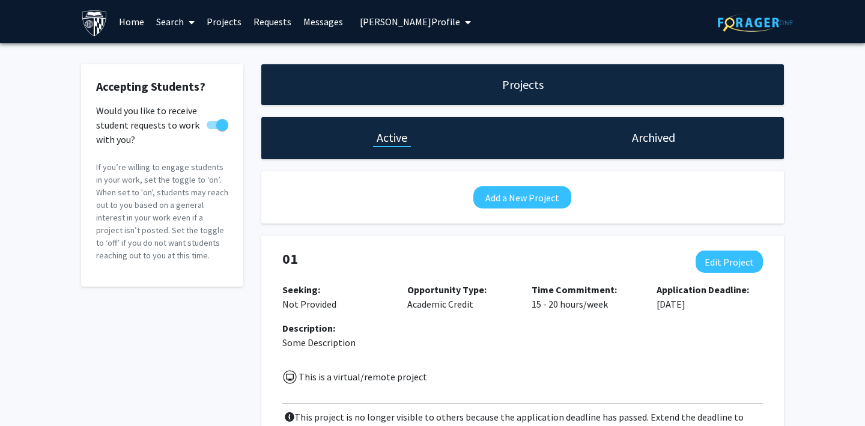
click at [222, 22] on link "Projects" at bounding box center [224, 22] width 47 height 42
click at [267, 25] on link "Requests" at bounding box center [272, 22] width 50 height 42
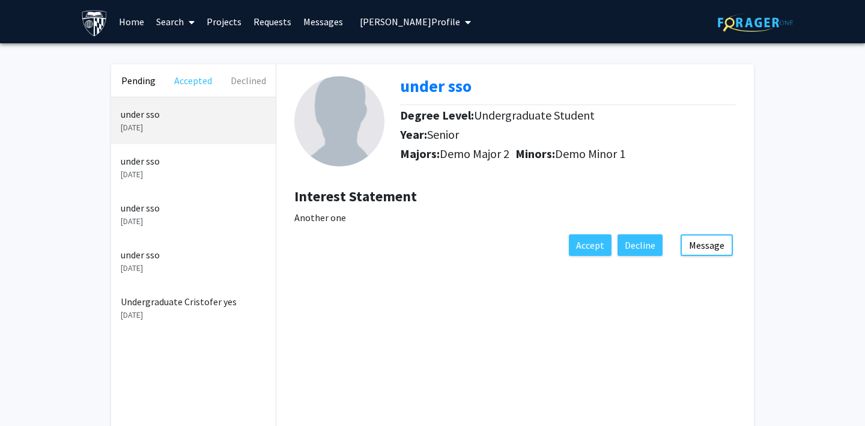
click at [177, 83] on button "Accepted" at bounding box center [193, 80] width 55 height 32
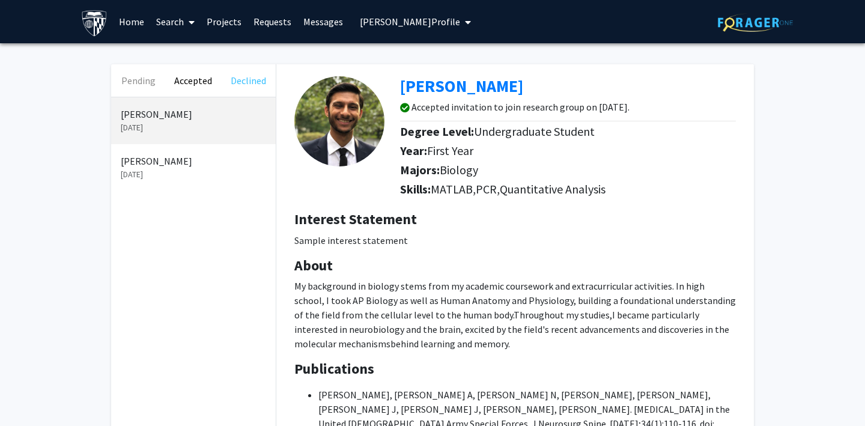
click at [238, 74] on button "Declined" at bounding box center [248, 80] width 55 height 32
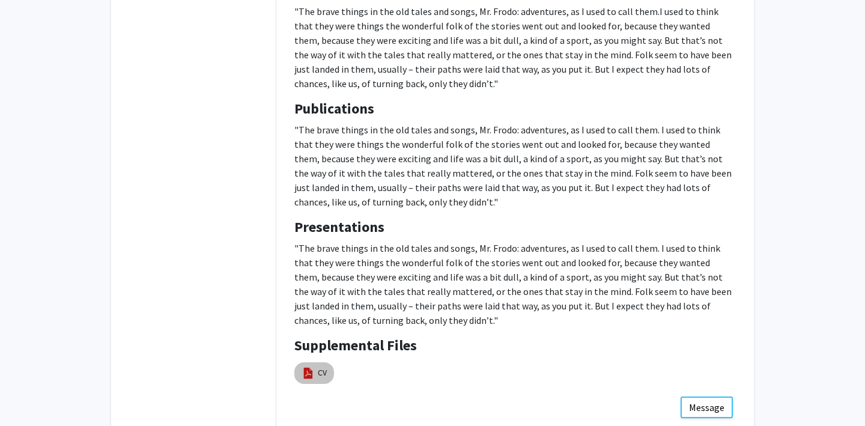
scroll to position [459, 0]
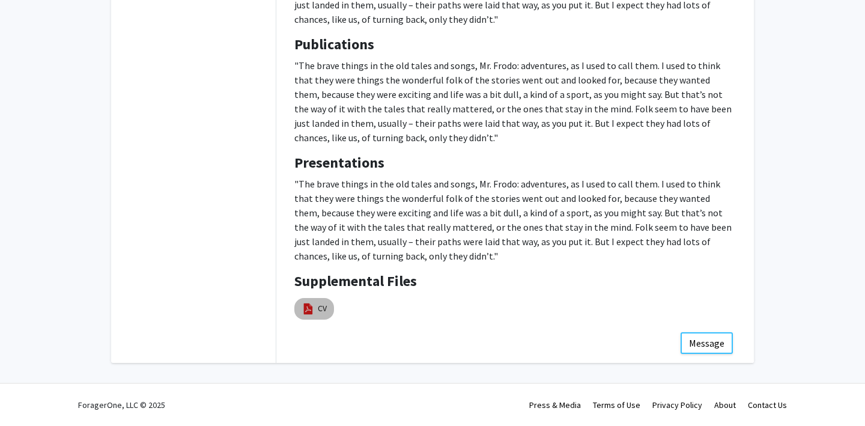
click at [311, 307] on img at bounding box center [307, 308] width 13 height 13
click at [308, 309] on img at bounding box center [307, 308] width 13 height 13
click at [321, 307] on link "CV" at bounding box center [322, 308] width 9 height 13
select select "custom"
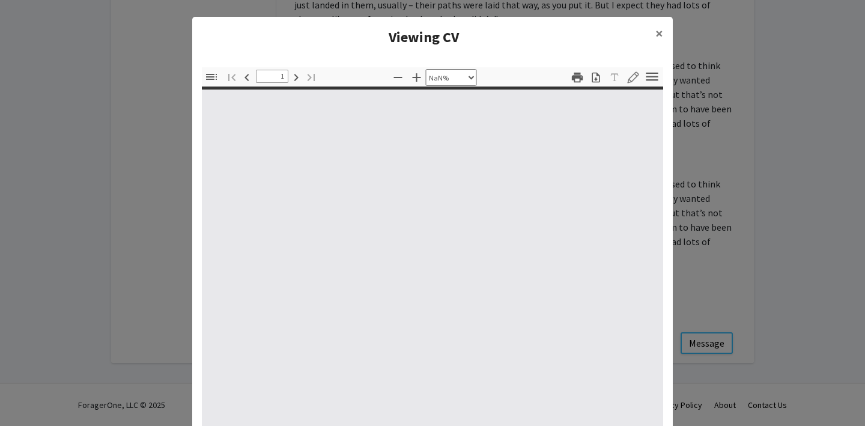
type input "0"
select select "custom"
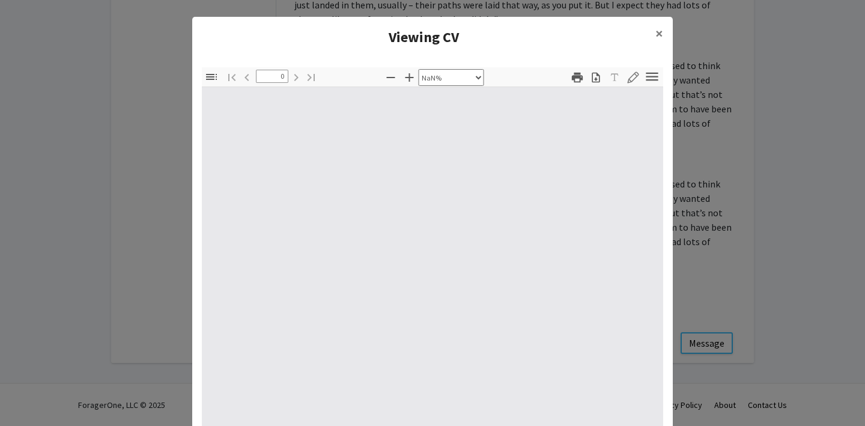
type input "1"
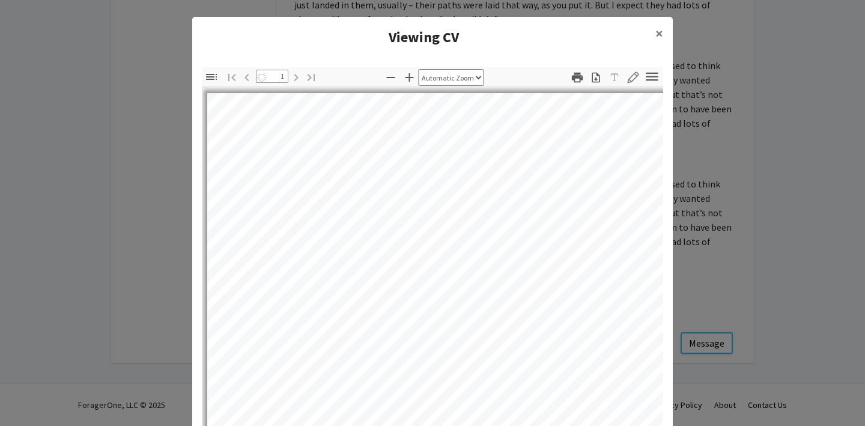
select select "auto"
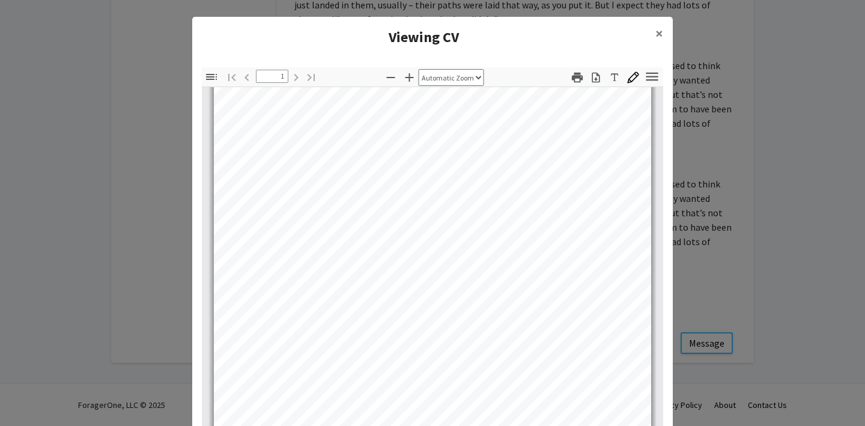
scroll to position [0, 0]
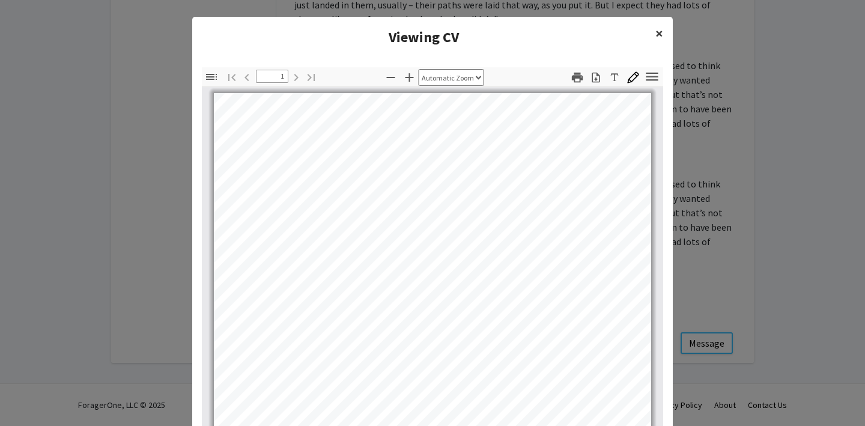
click at [659, 32] on span "×" at bounding box center [659, 33] width 8 height 19
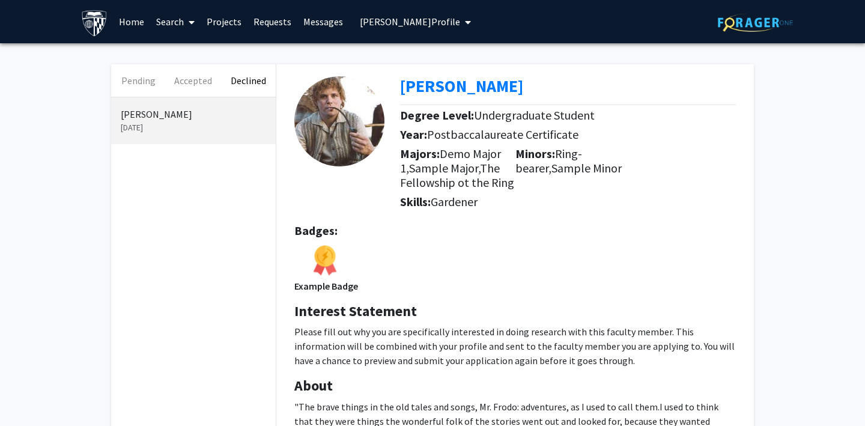
click at [261, 24] on link "Requests" at bounding box center [272, 22] width 50 height 42
click at [216, 22] on link "Projects" at bounding box center [224, 22] width 47 height 42
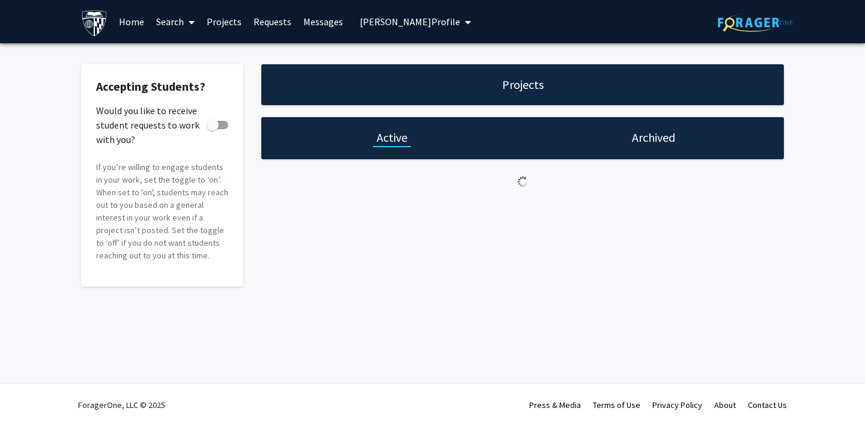
checkbox input "true"
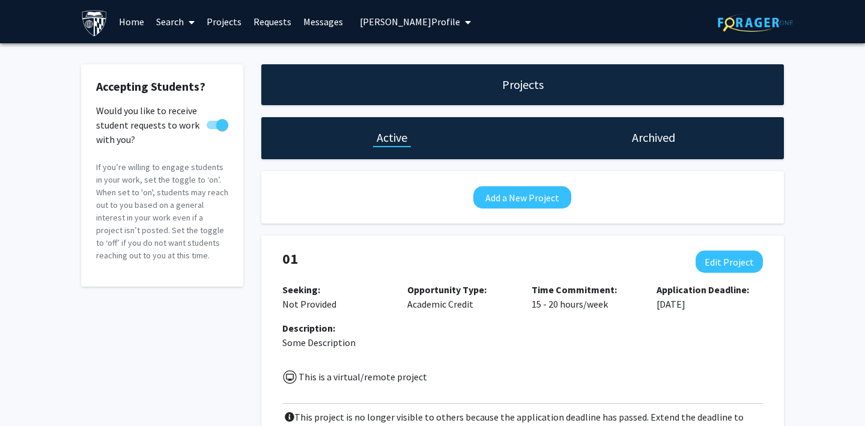
click at [645, 139] on h1 "Archived" at bounding box center [653, 137] width 43 height 17
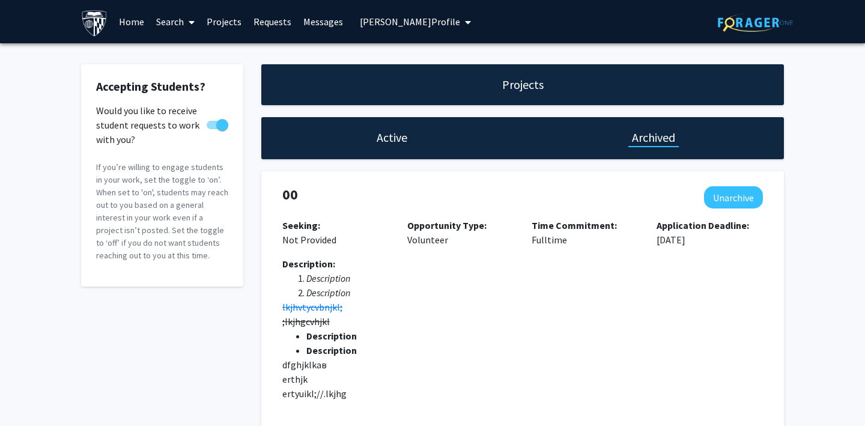
click at [274, 23] on link "Requests" at bounding box center [272, 22] width 50 height 42
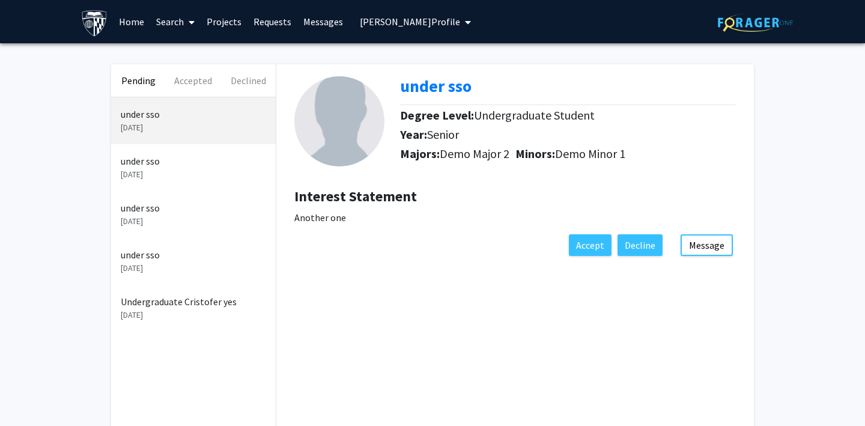
click at [159, 172] on p "[DATE]" at bounding box center [193, 174] width 145 height 13
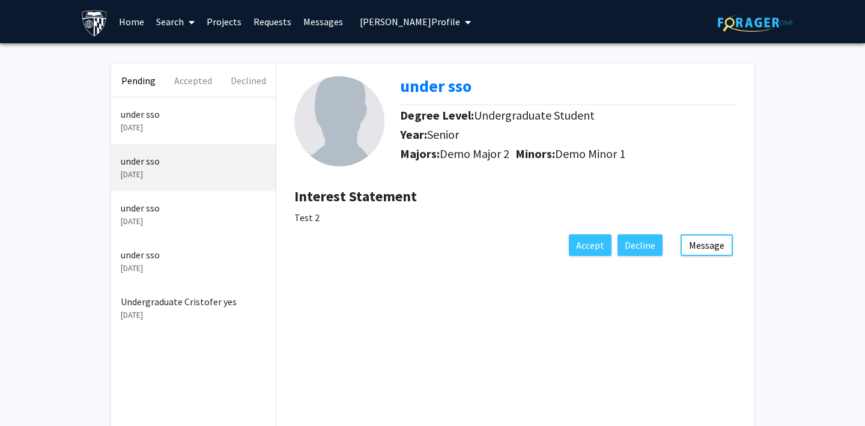
click at [165, 220] on p "[DATE]" at bounding box center [193, 221] width 145 height 13
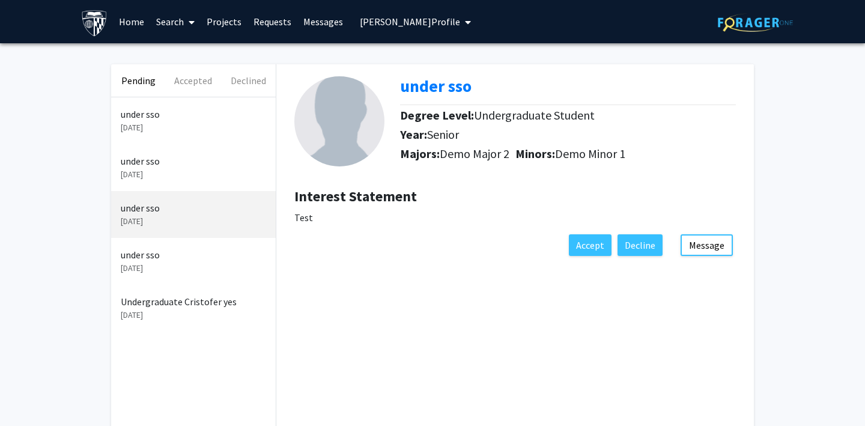
click at [155, 259] on p "under sso" at bounding box center [193, 254] width 145 height 14
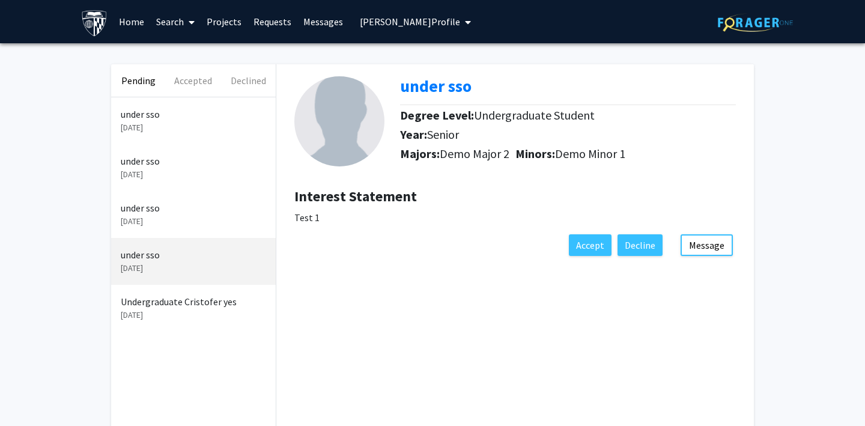
click at [157, 310] on p "[DATE]" at bounding box center [193, 315] width 145 height 13
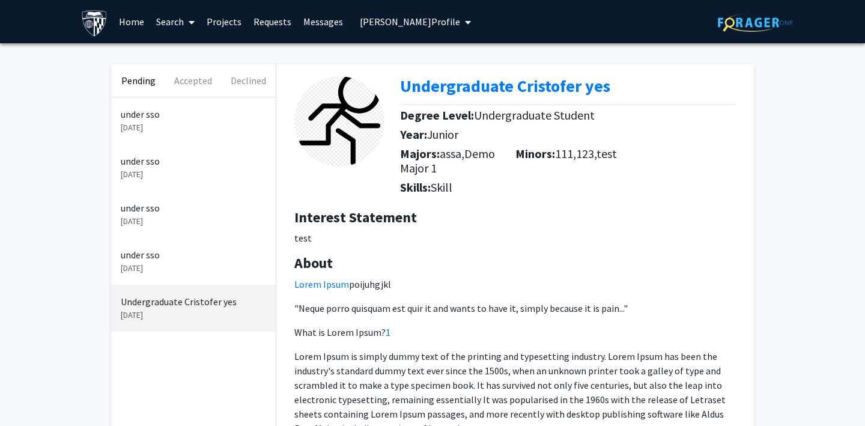
click at [408, 27] on span "[PERSON_NAME] Profile" at bounding box center [410, 22] width 100 height 12
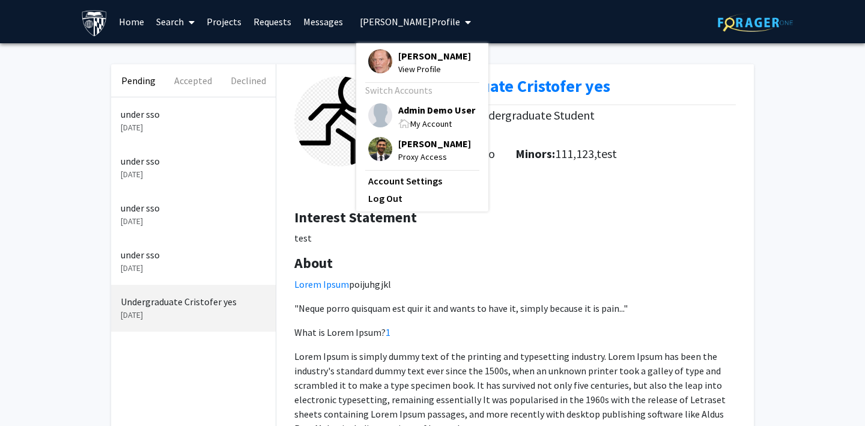
click at [373, 109] on img at bounding box center [380, 115] width 24 height 24
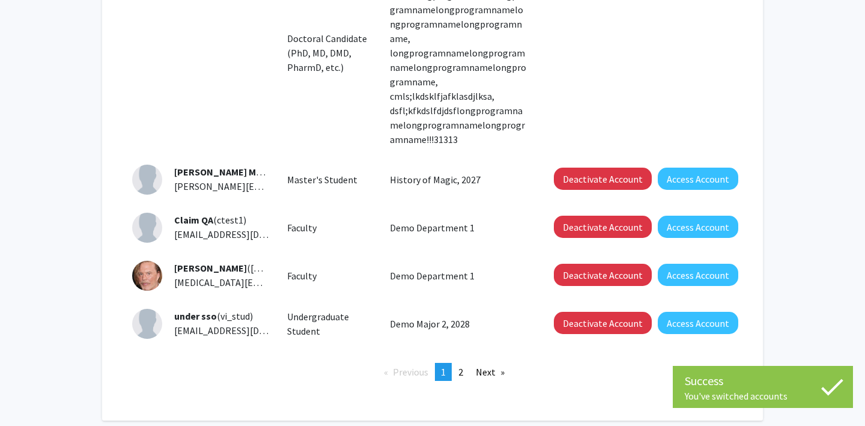
scroll to position [602, 0]
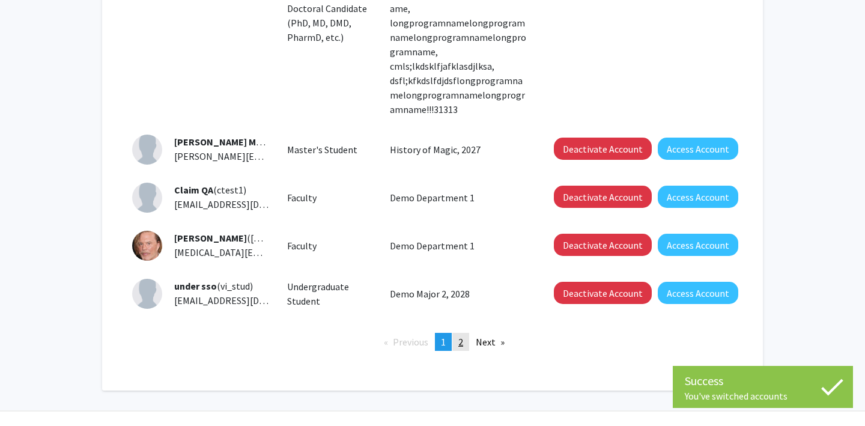
click at [458, 336] on span "2" at bounding box center [460, 342] width 5 height 12
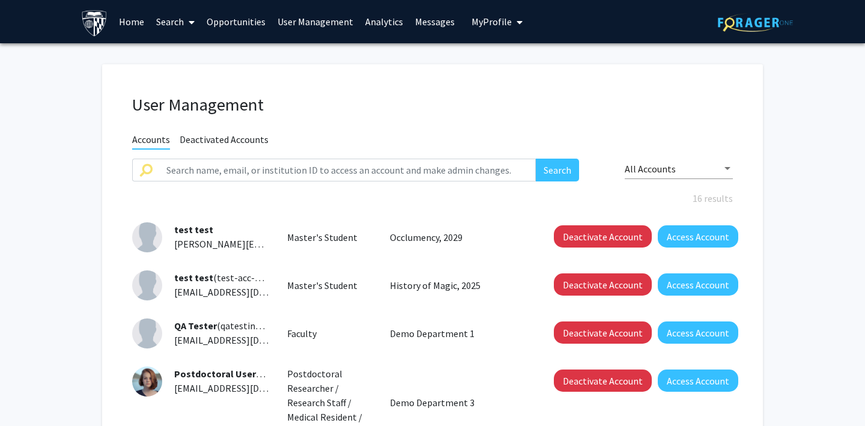
click at [479, 16] on span "My Profile" at bounding box center [491, 22] width 40 height 12
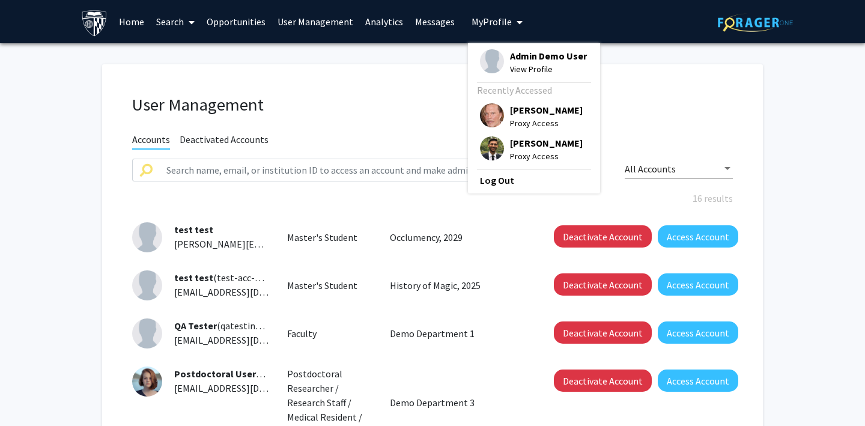
click at [485, 110] on img at bounding box center [492, 115] width 24 height 24
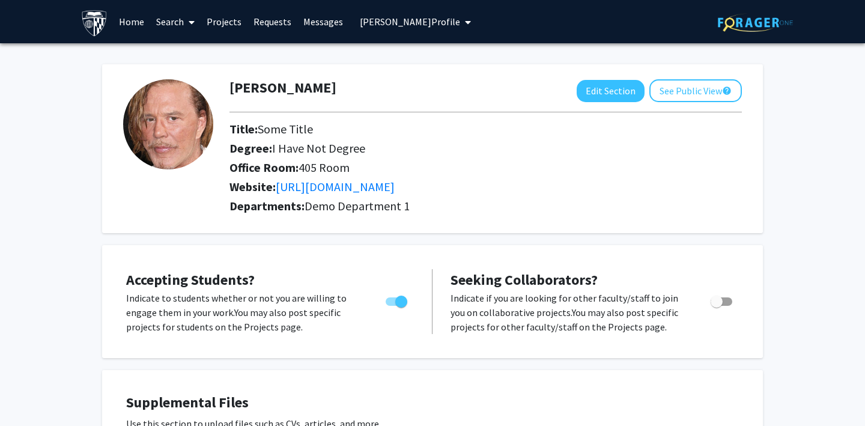
click at [219, 20] on link "Projects" at bounding box center [224, 22] width 47 height 42
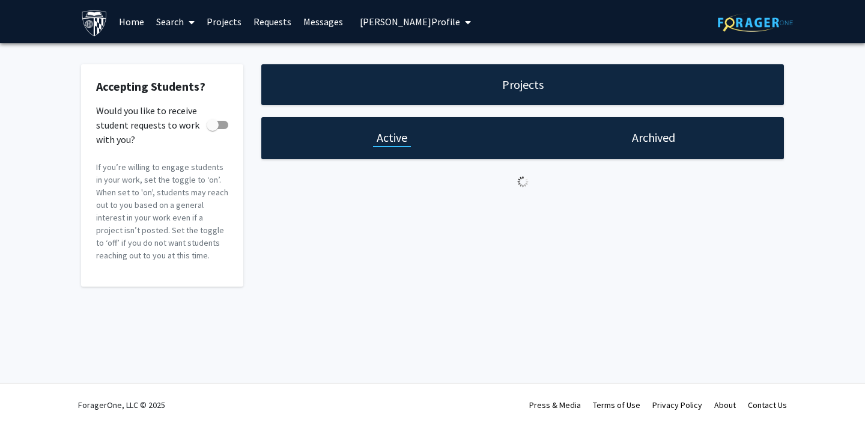
checkbox input "true"
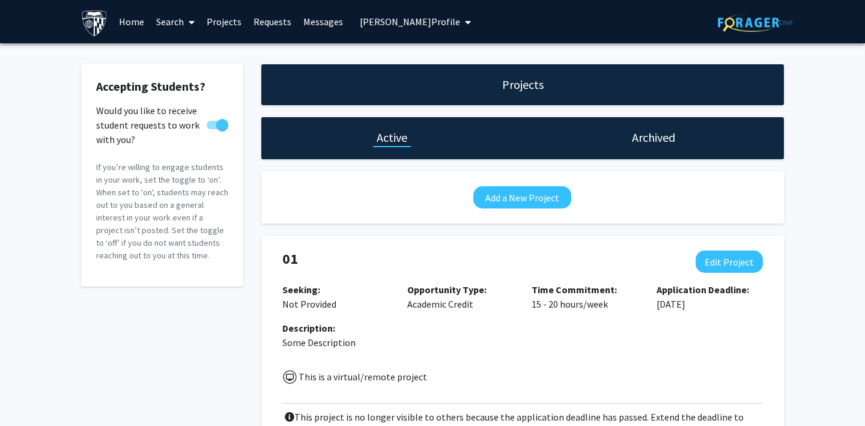
click at [256, 17] on link "Requests" at bounding box center [272, 22] width 50 height 42
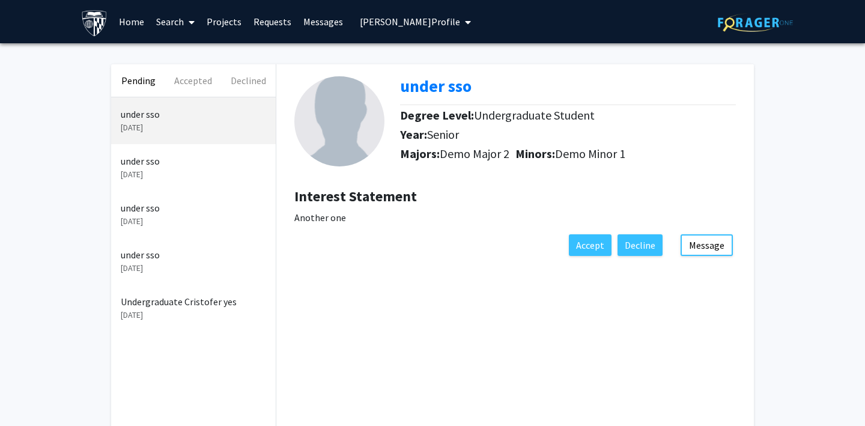
click at [172, 303] on p "Undergraduate Cristofer yes" at bounding box center [193, 301] width 145 height 14
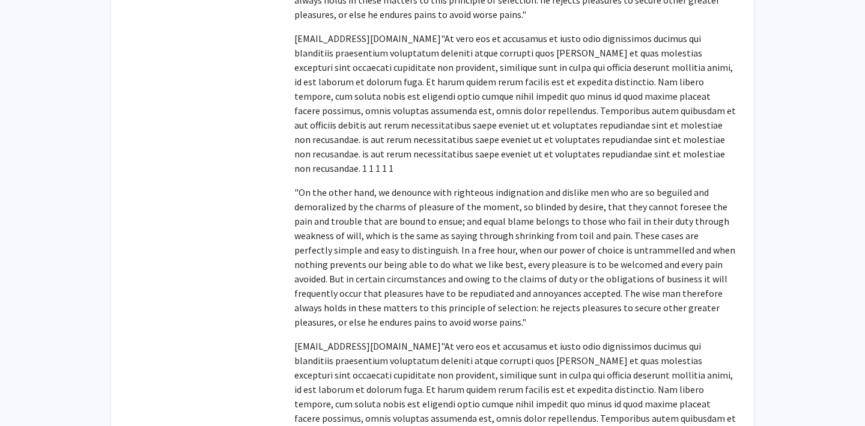
scroll to position [2676, 0]
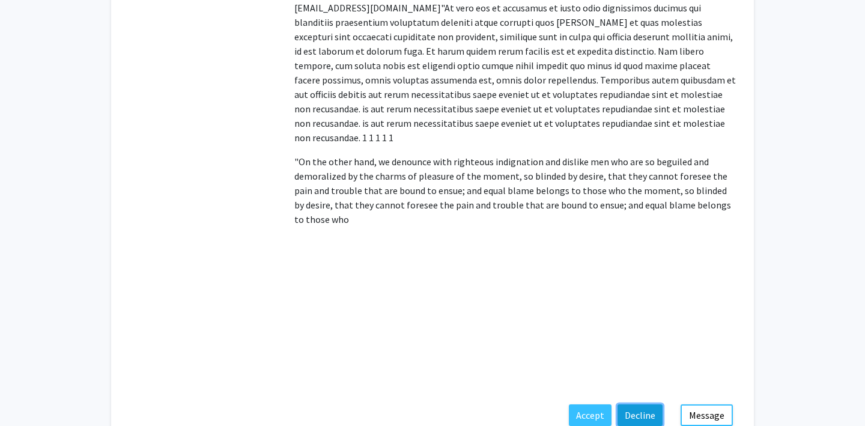
click at [643, 404] on button "Decline" at bounding box center [639, 415] width 45 height 22
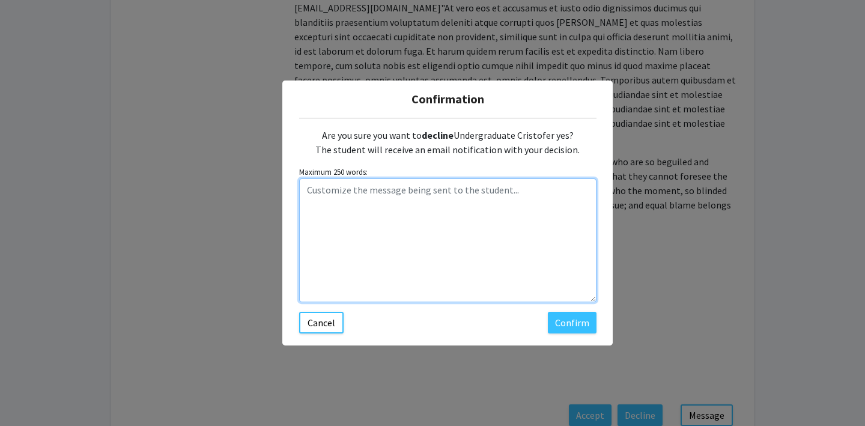
click at [503, 193] on textarea "Customize the message being sent to the student..." at bounding box center [447, 240] width 297 height 124
type textarea "Sorry [PERSON_NAME]!"
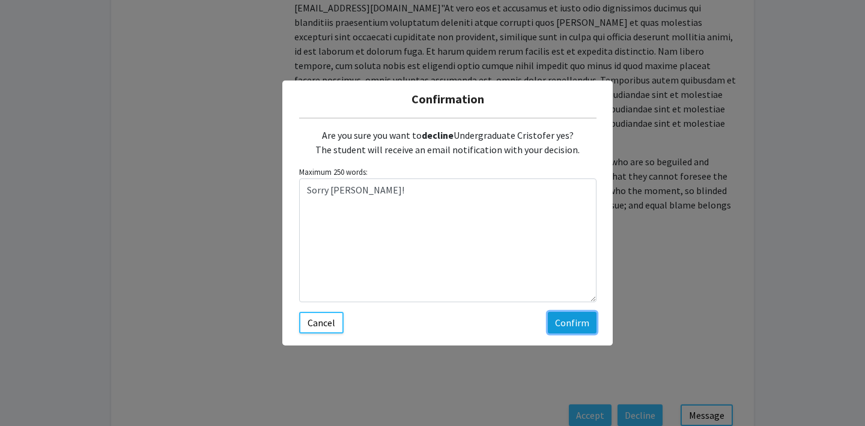
click at [563, 320] on button "Confirm" at bounding box center [572, 323] width 49 height 22
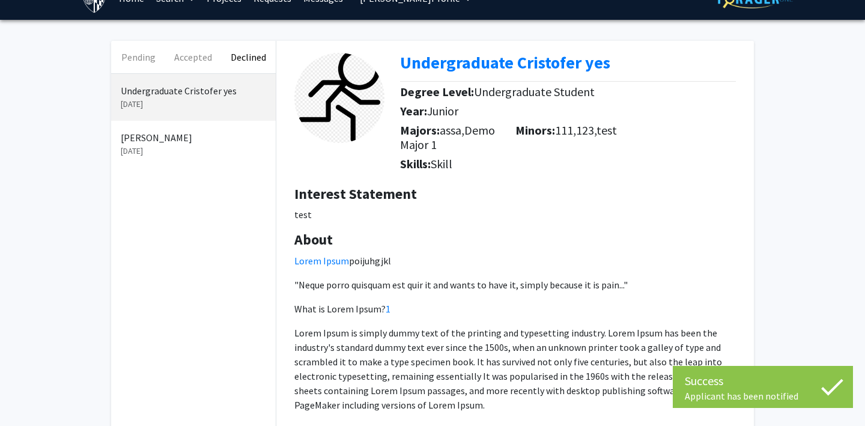
scroll to position [0, 0]
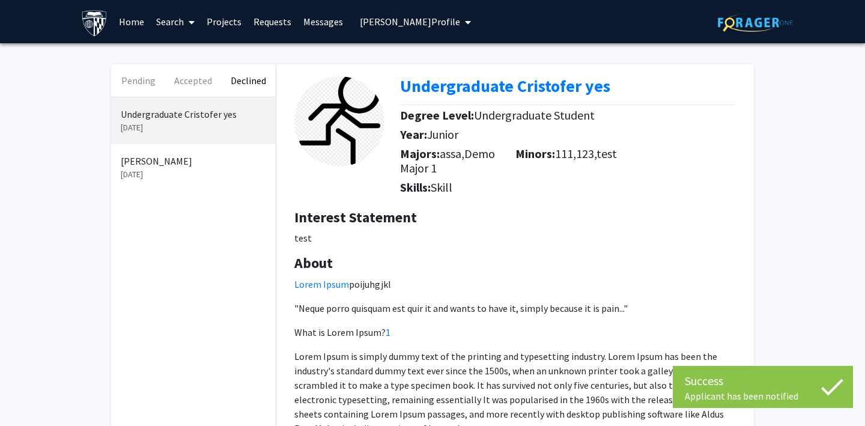
click at [387, 22] on span "[PERSON_NAME] Profile" at bounding box center [410, 22] width 100 height 12
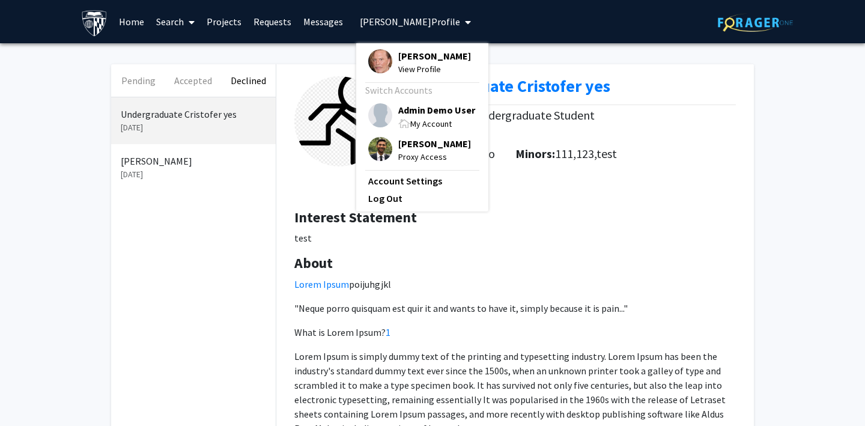
click at [256, 83] on button "Declined" at bounding box center [248, 80] width 55 height 32
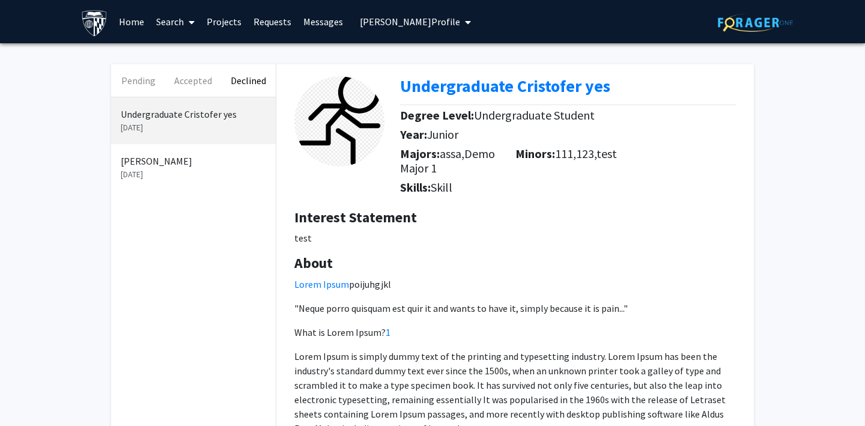
click at [380, 24] on span "[PERSON_NAME] Profile" at bounding box center [410, 22] width 100 height 12
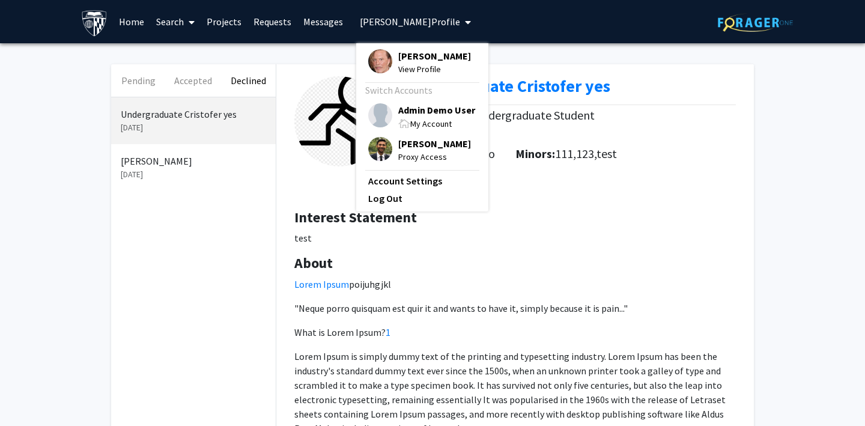
click at [379, 111] on img at bounding box center [380, 115] width 24 height 24
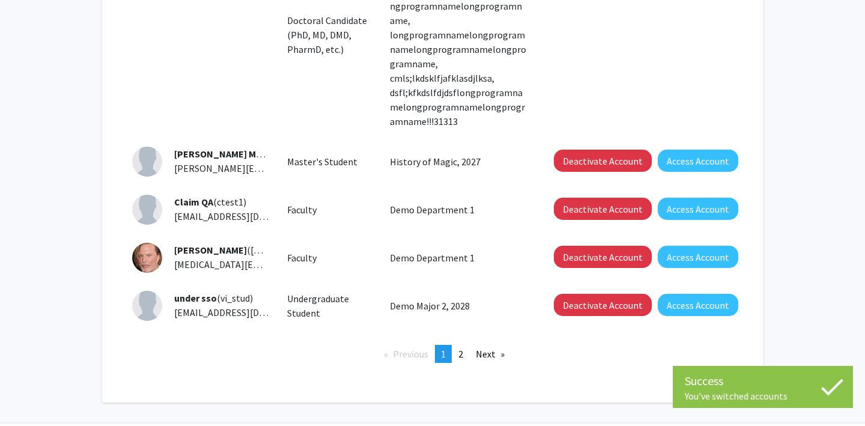
scroll to position [602, 0]
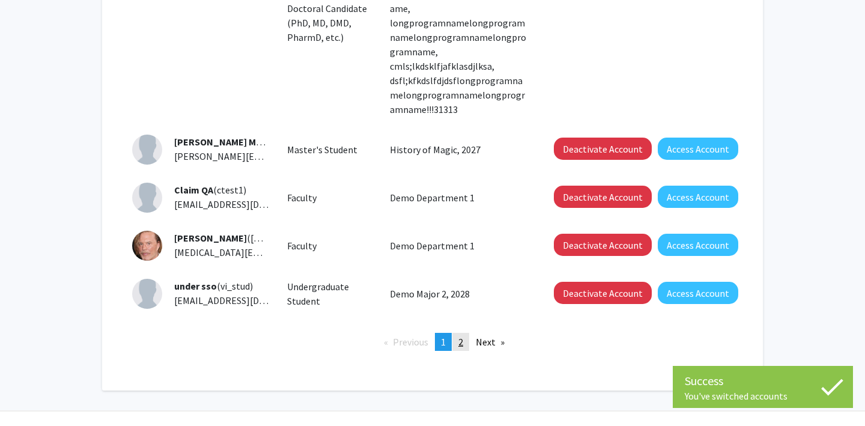
click at [457, 333] on link "page 2" at bounding box center [460, 342] width 17 height 18
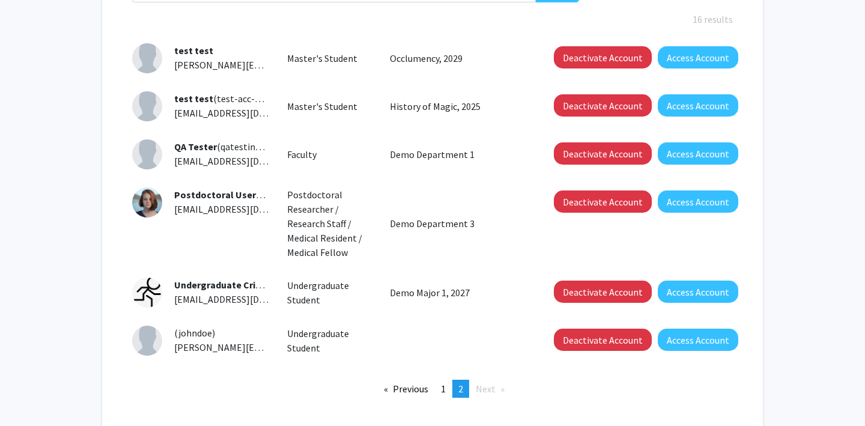
scroll to position [186, 0]
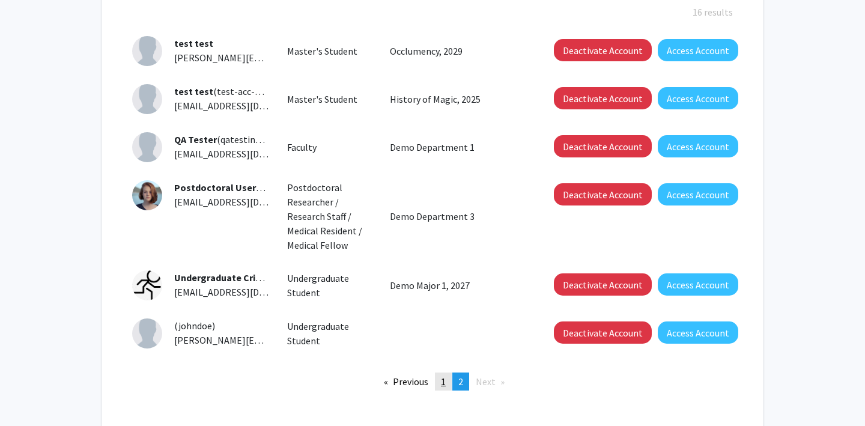
click at [446, 384] on link "page 1" at bounding box center [443, 381] width 17 height 18
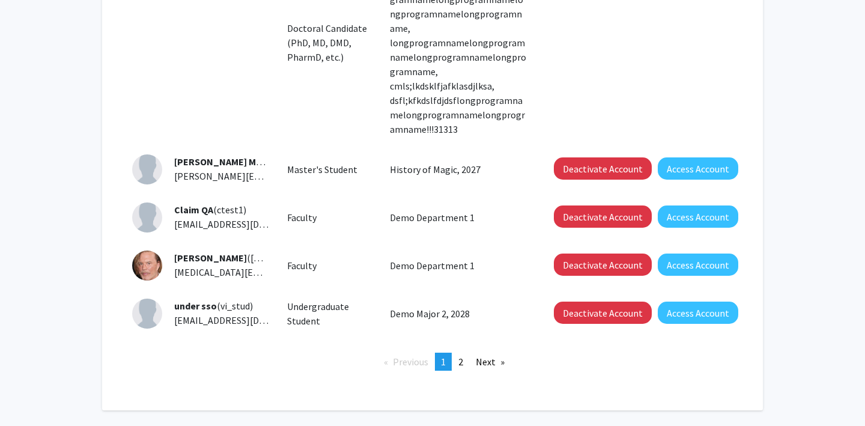
scroll to position [583, 0]
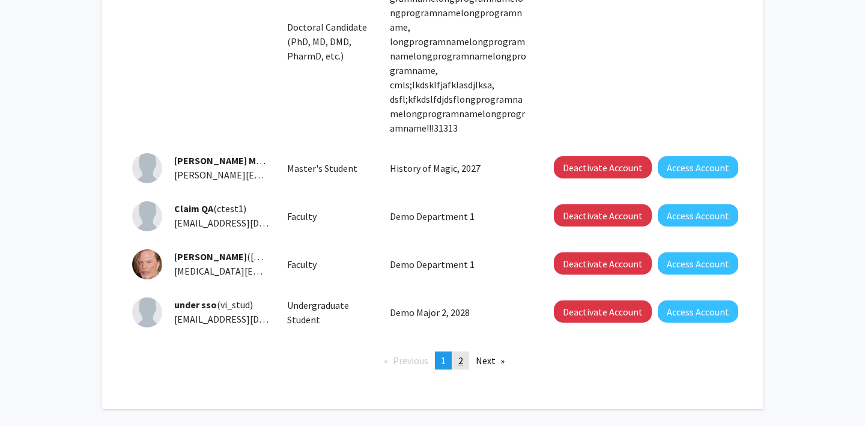
click at [460, 351] on link "page 2" at bounding box center [460, 360] width 17 height 18
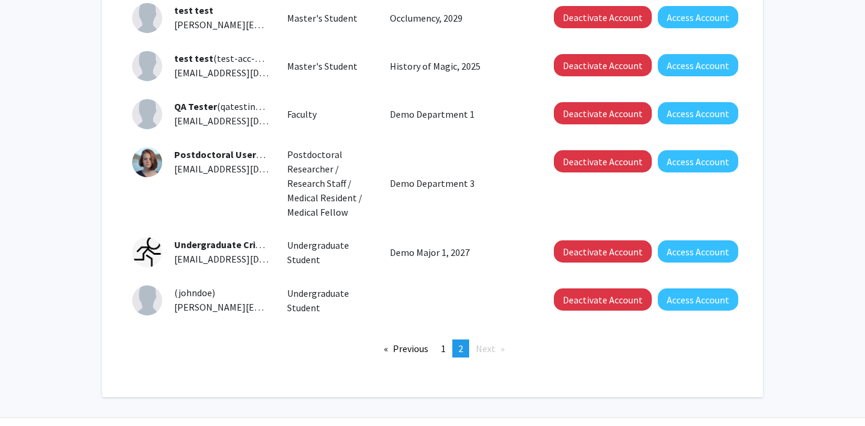
scroll to position [253, 0]
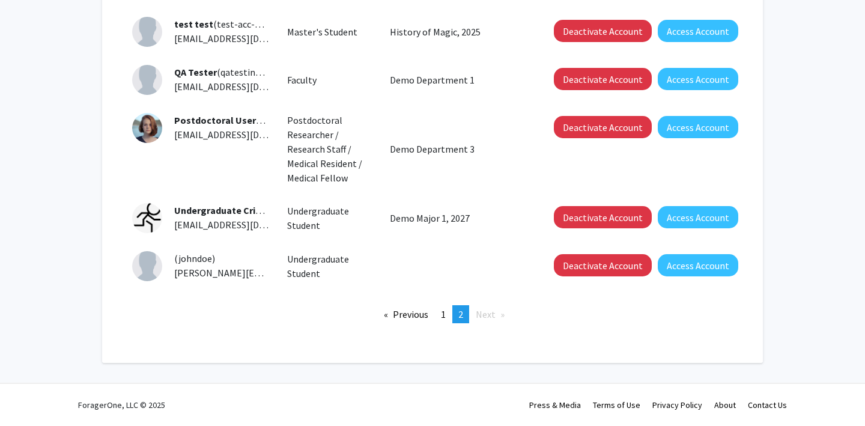
click at [220, 217] on div "Undergraduate Cristofer yes ([PERSON_NAME]+undergrad) [EMAIL_ADDRESS][DOMAIN_NA…" at bounding box center [215, 217] width 107 height 29
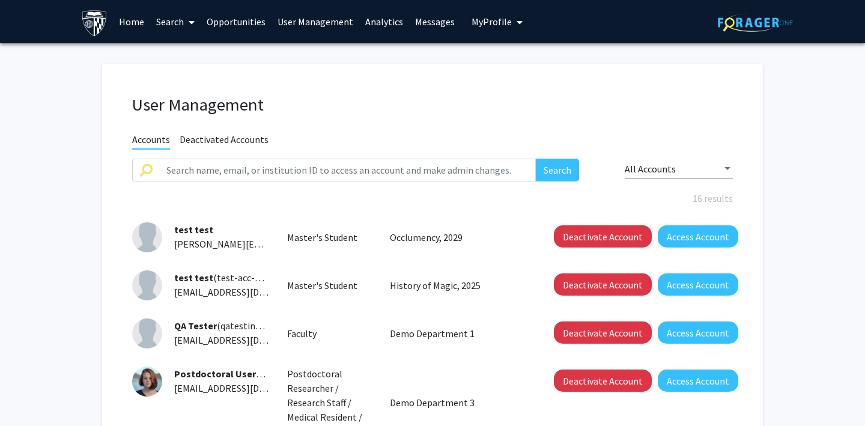
click at [472, 31] on button "My Profile" at bounding box center [497, 21] width 58 height 43
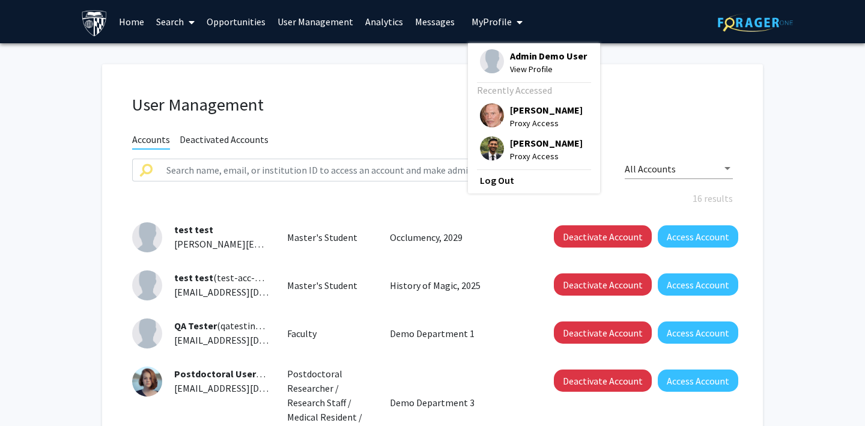
click at [301, 25] on link "User Management" at bounding box center [315, 22] width 88 height 42
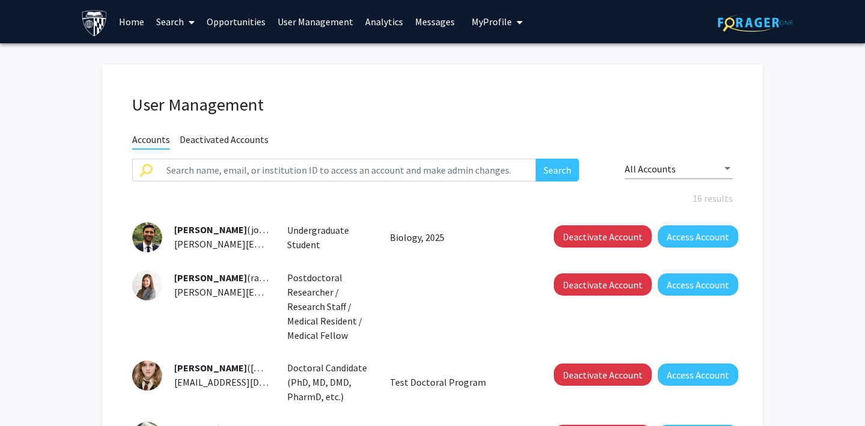
scroll to position [602, 0]
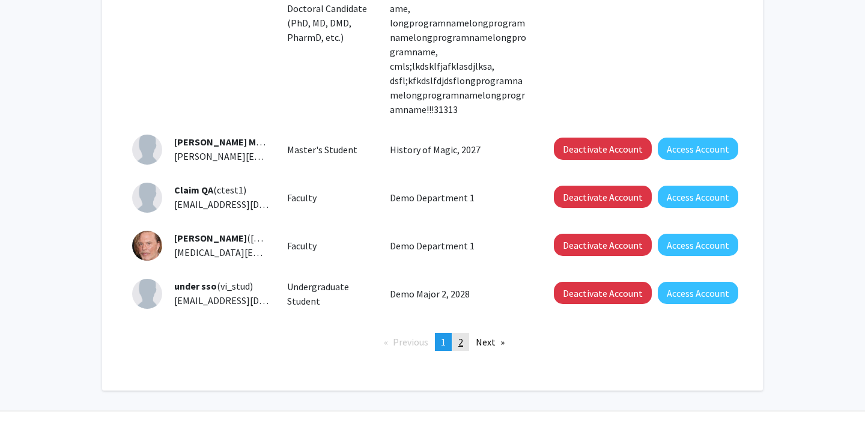
click at [459, 336] on span "2" at bounding box center [460, 342] width 5 height 12
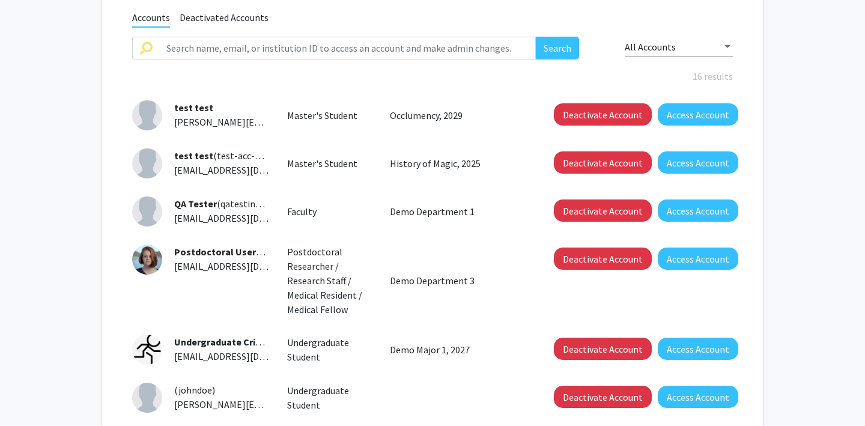
scroll to position [253, 0]
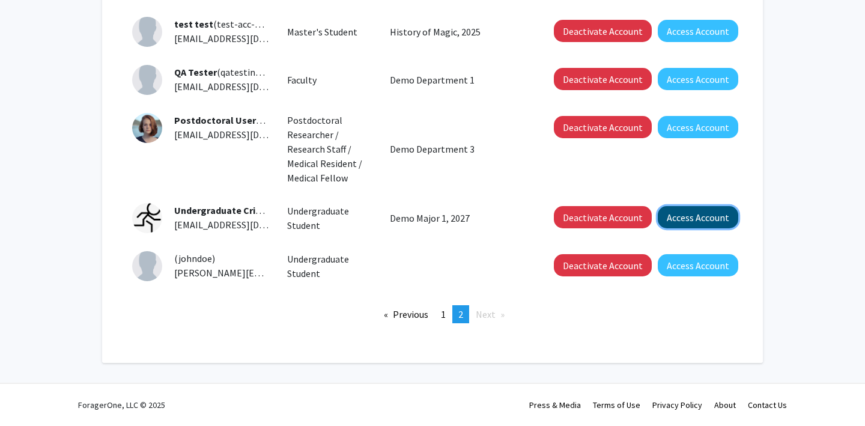
click at [695, 223] on button "Access Account" at bounding box center [697, 217] width 80 height 22
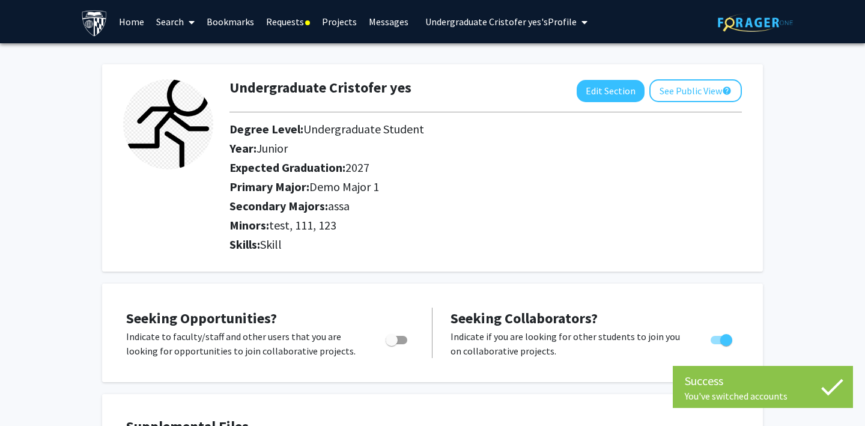
click at [285, 20] on link "Requests" at bounding box center [288, 22] width 56 height 42
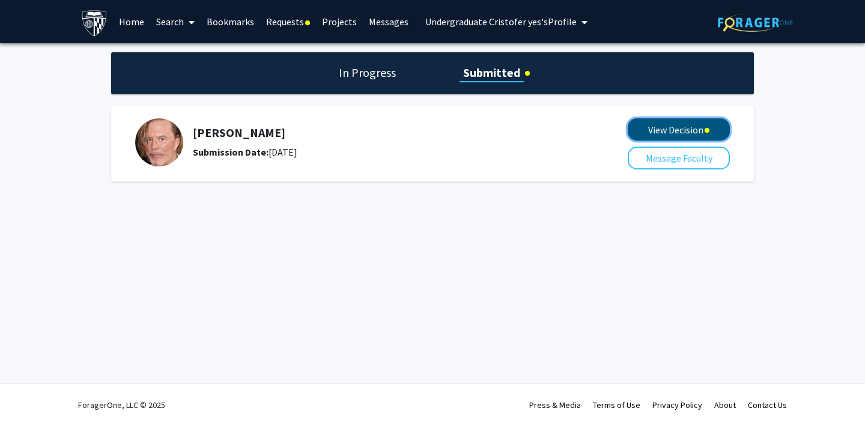
click at [655, 131] on button "View Decision" at bounding box center [678, 129] width 102 height 22
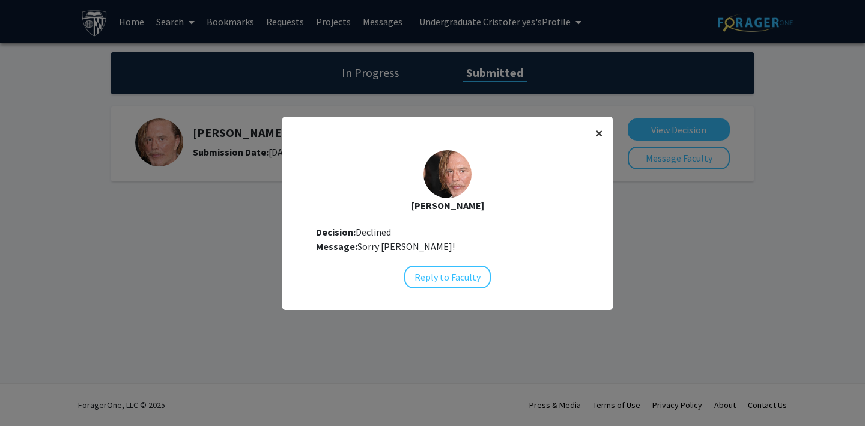
click at [596, 134] on span "×" at bounding box center [599, 133] width 8 height 19
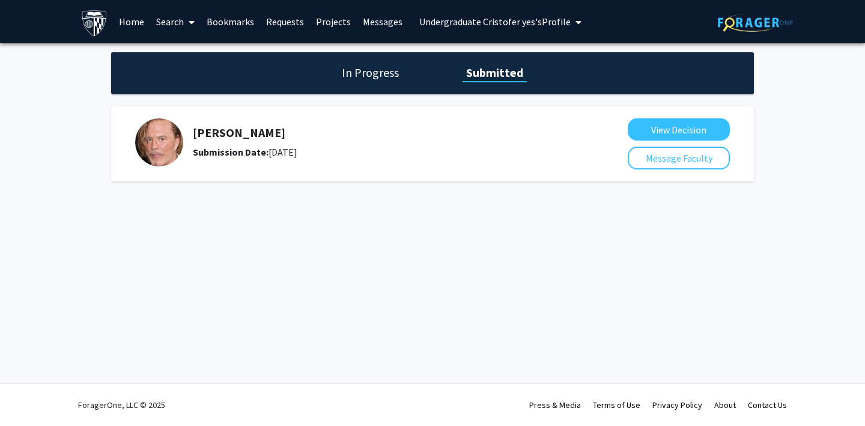
click at [360, 68] on h1 "In Progress" at bounding box center [370, 72] width 64 height 17
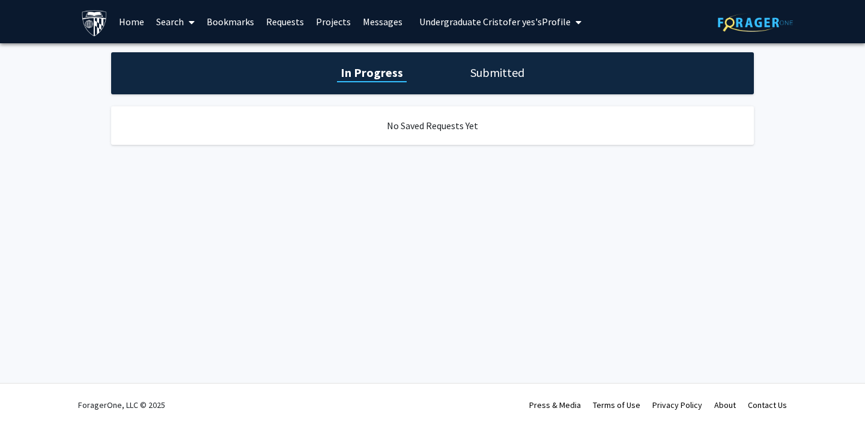
click at [489, 66] on h1 "Submitted" at bounding box center [496, 72] width 61 height 17
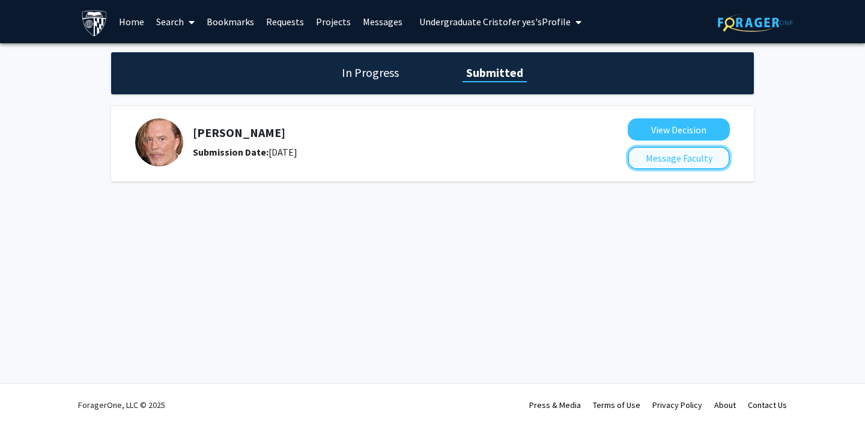
click at [678, 160] on button "Message Faculty" at bounding box center [678, 157] width 102 height 23
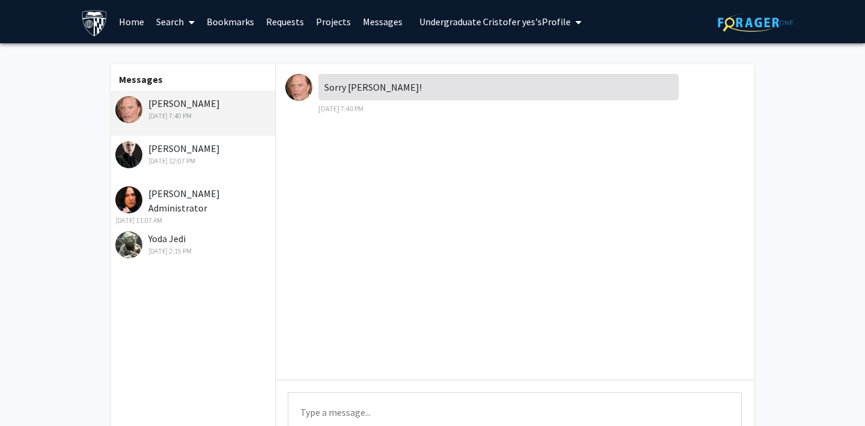
click at [178, 249] on div "[DATE] 2:15 PM" at bounding box center [193, 251] width 157 height 11
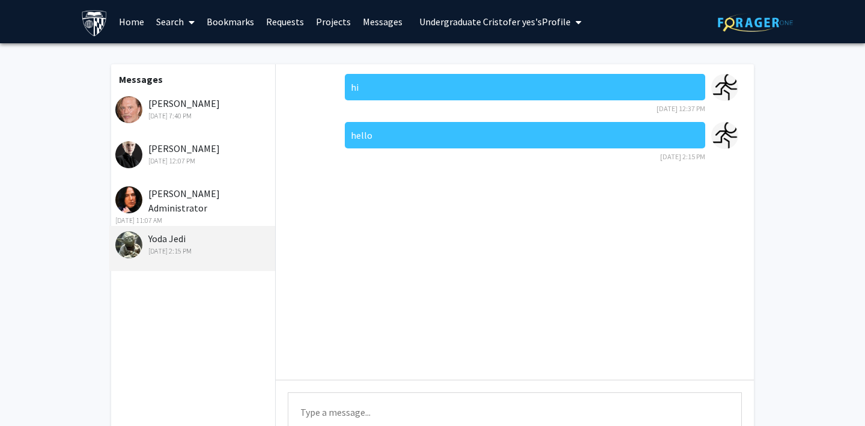
click at [186, 215] on div "[DATE] 11:07 AM" at bounding box center [193, 220] width 157 height 11
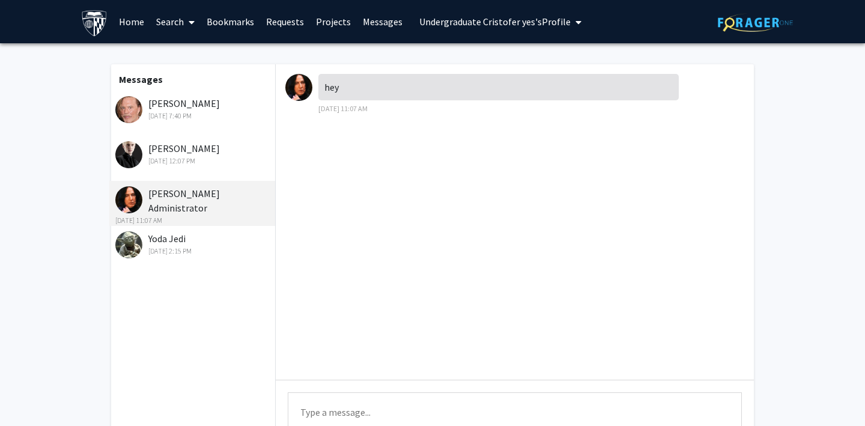
click at [181, 156] on div "[DATE] 12:07 PM" at bounding box center [193, 160] width 157 height 11
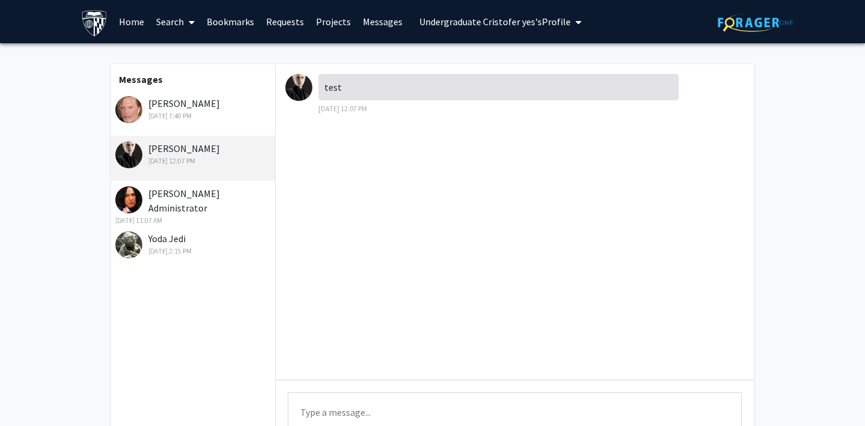
click at [179, 120] on div "[DATE] 7:40 PM" at bounding box center [193, 115] width 157 height 11
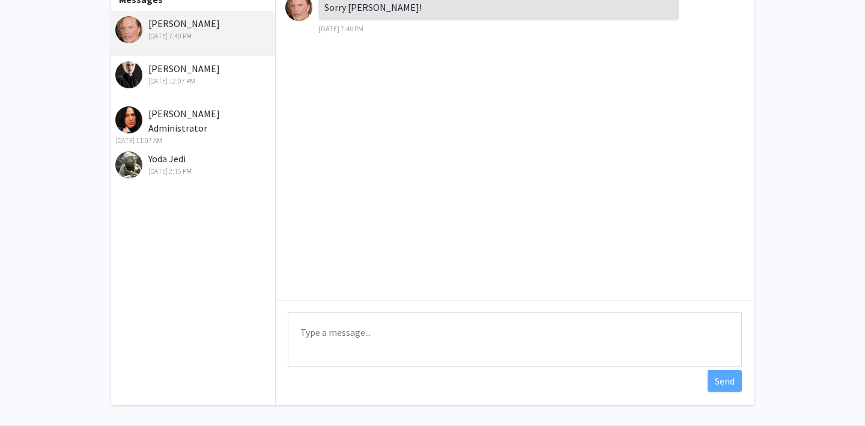
scroll to position [107, 0]
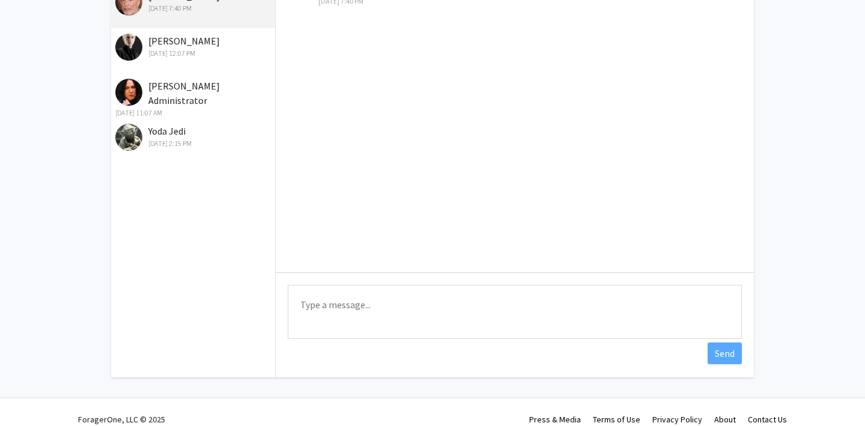
click at [321, 305] on textarea "Type a message" at bounding box center [515, 312] width 454 height 54
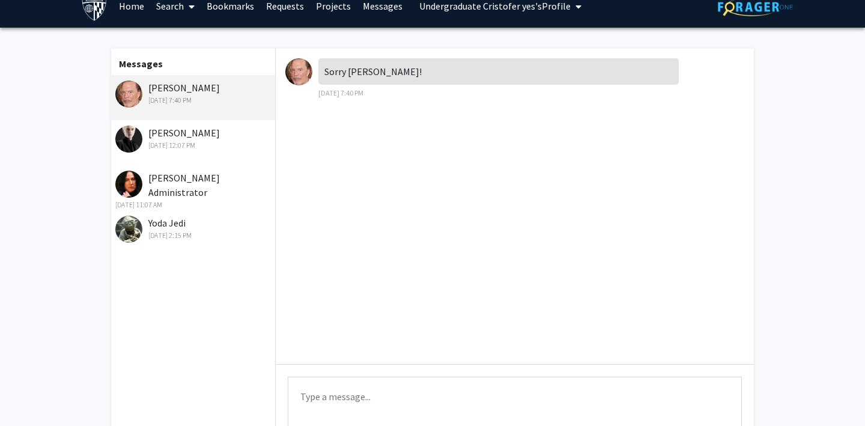
scroll to position [17, 0]
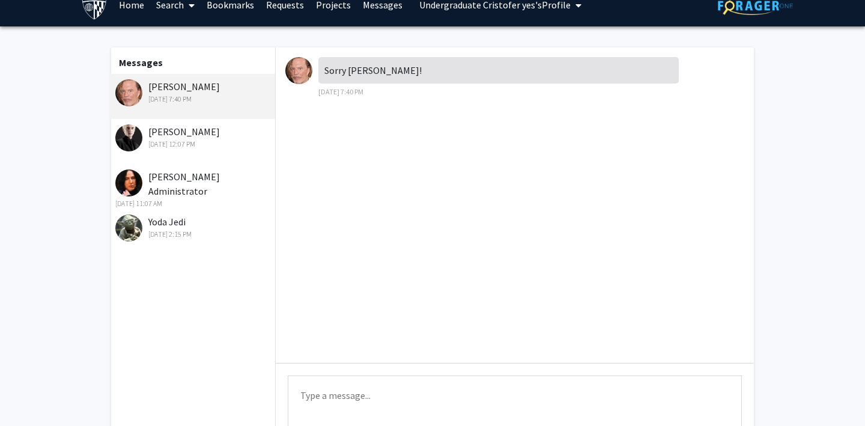
type textarea "N"
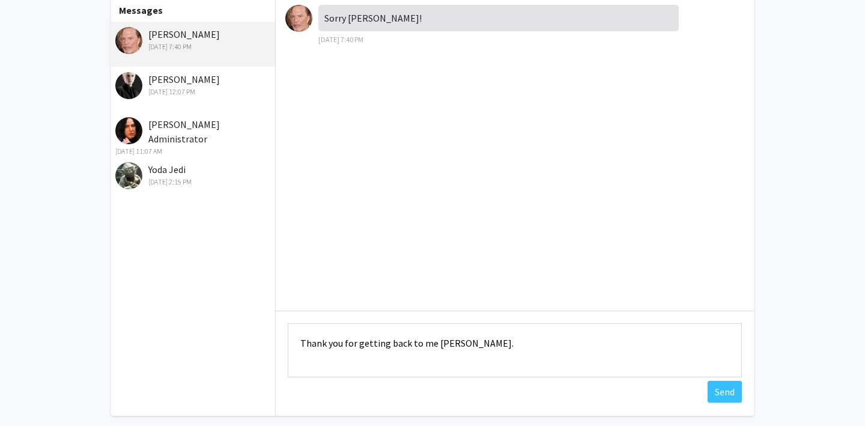
scroll to position [86, 0]
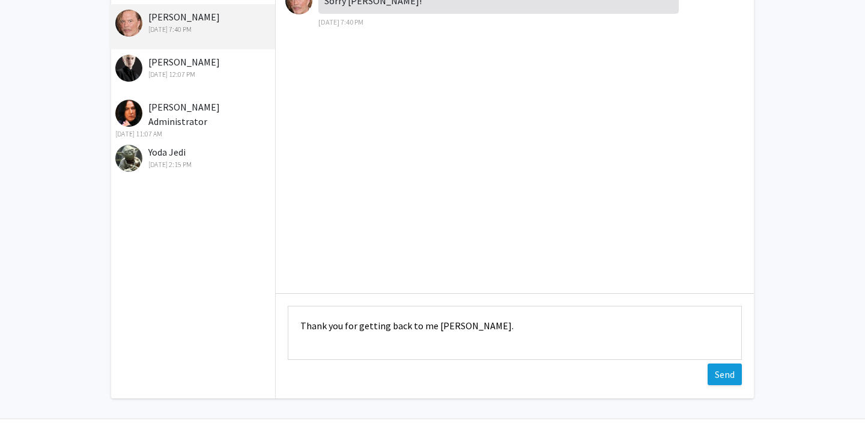
type textarea "Thank you for getting back to me [PERSON_NAME]."
click at [720, 376] on button "Send" at bounding box center [724, 374] width 34 height 22
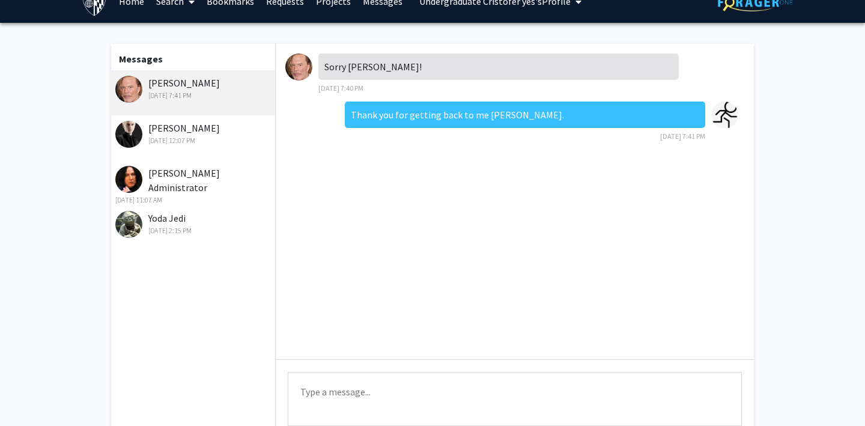
scroll to position [0, 0]
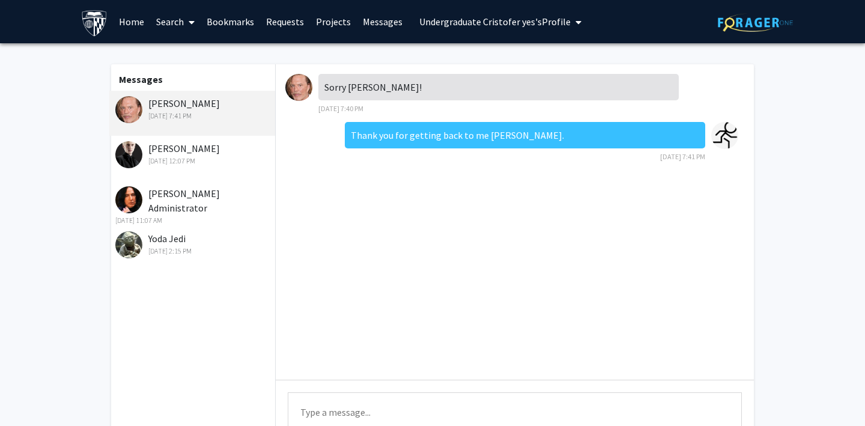
click at [225, 26] on link "Bookmarks" at bounding box center [230, 22] width 59 height 42
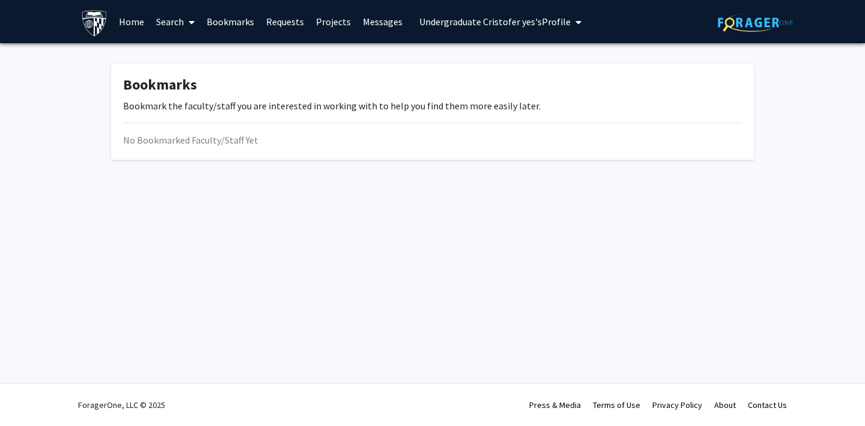
click at [280, 25] on link "Requests" at bounding box center [285, 22] width 50 height 42
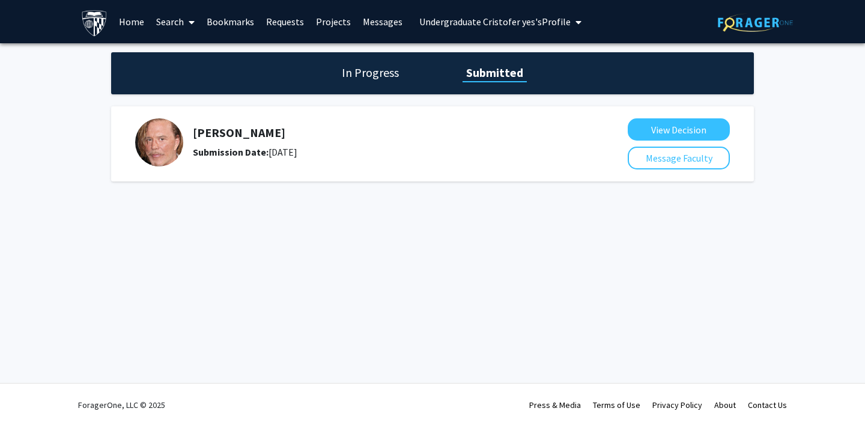
click at [371, 73] on h1 "In Progress" at bounding box center [370, 72] width 64 height 17
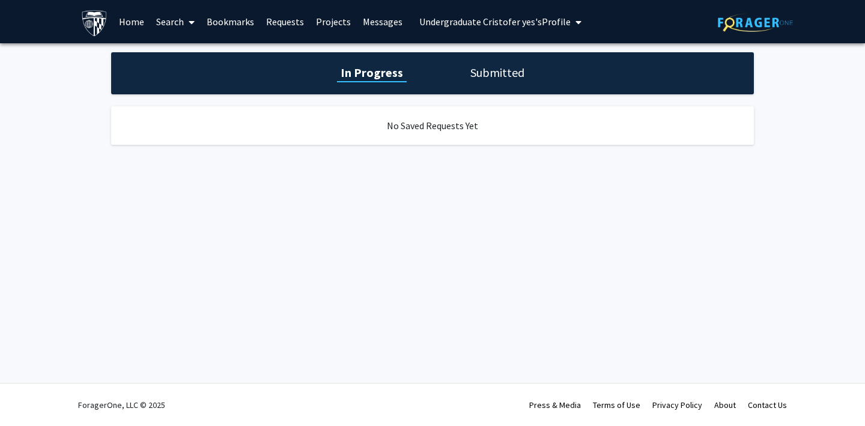
click at [492, 71] on h1 "Submitted" at bounding box center [496, 72] width 61 height 17
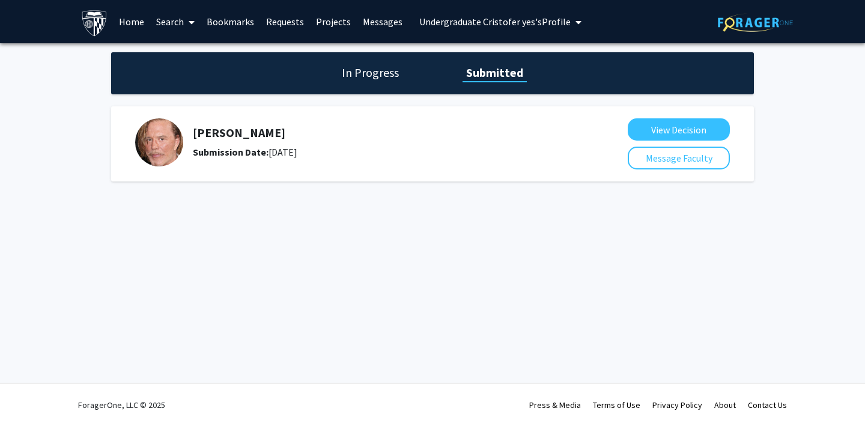
click at [171, 22] on link "Search" at bounding box center [175, 22] width 50 height 42
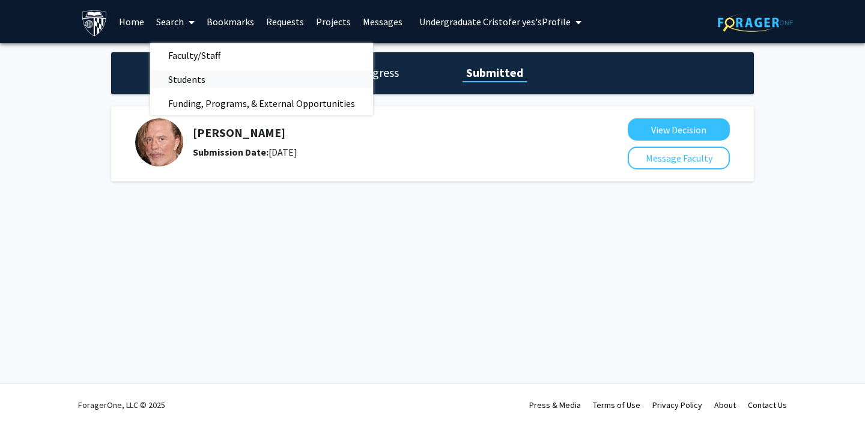
click at [183, 74] on span "Students" at bounding box center [186, 79] width 73 height 24
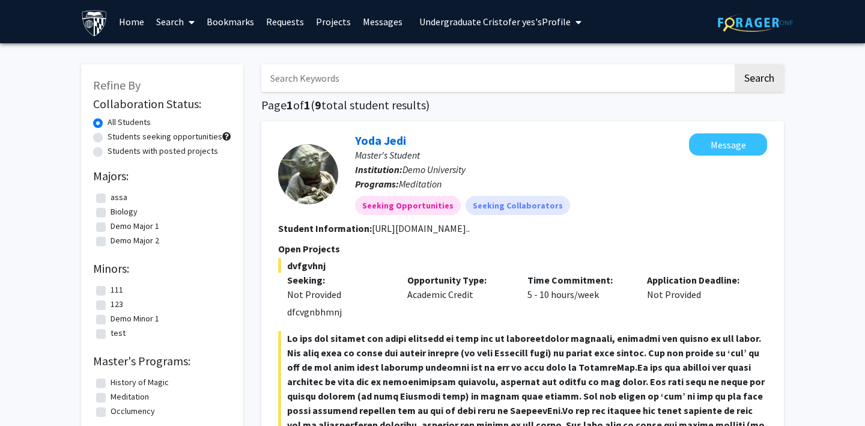
click at [175, 20] on link "Search" at bounding box center [175, 22] width 50 height 42
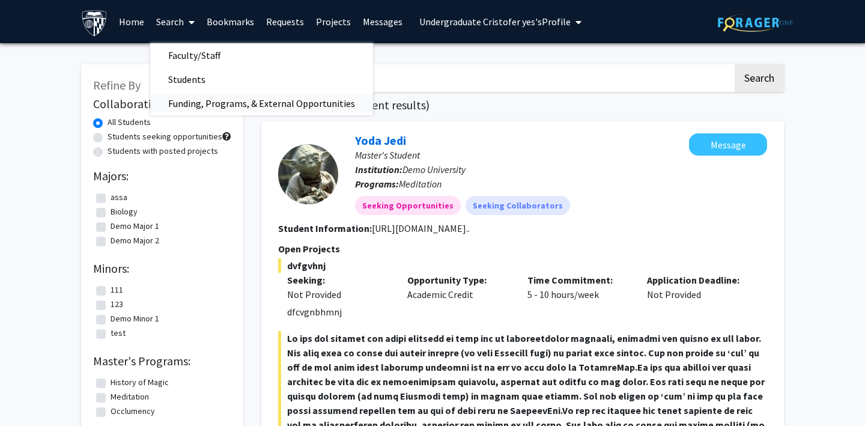
click at [192, 110] on span "Funding, Programs, & External Opportunities" at bounding box center [261, 103] width 223 height 24
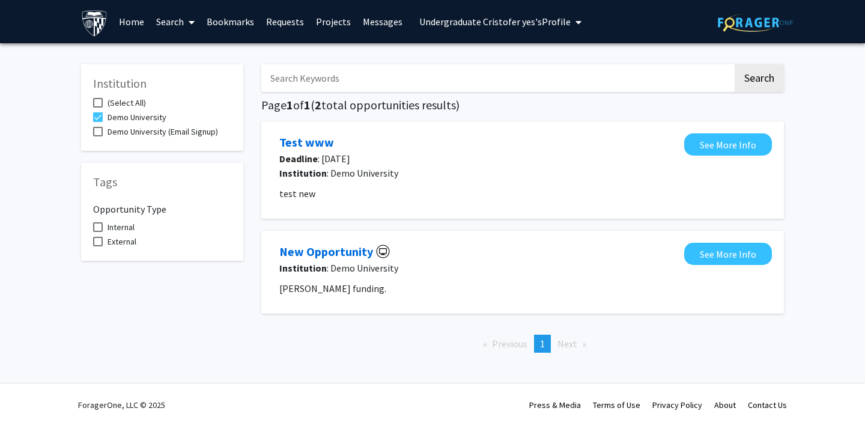
click at [224, 25] on link "Bookmarks" at bounding box center [230, 22] width 59 height 42
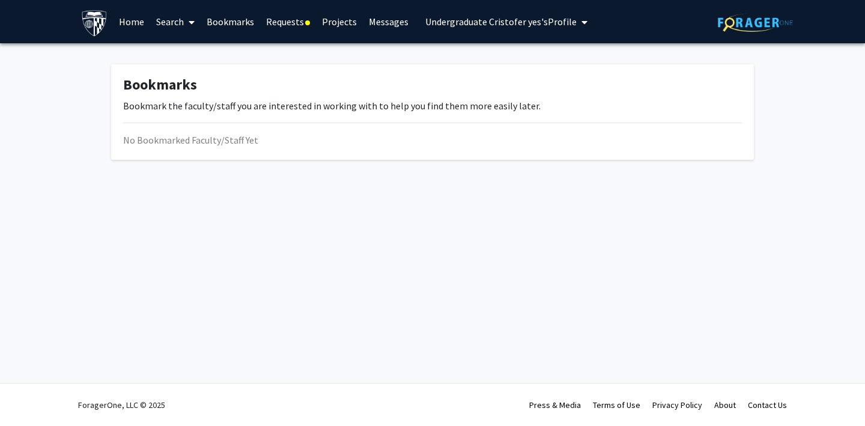
click at [278, 17] on link "Requests" at bounding box center [288, 22] width 56 height 42
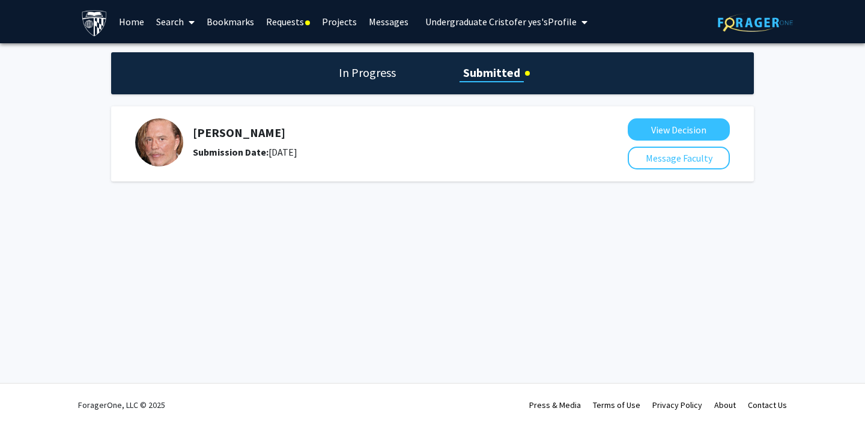
click at [377, 72] on h1 "In Progress" at bounding box center [367, 72] width 64 height 17
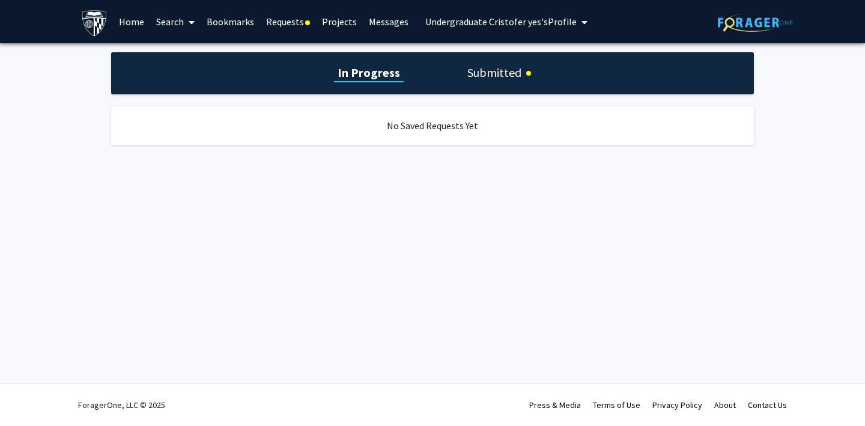
click at [509, 70] on h1 "Submitted" at bounding box center [493, 72] width 61 height 17
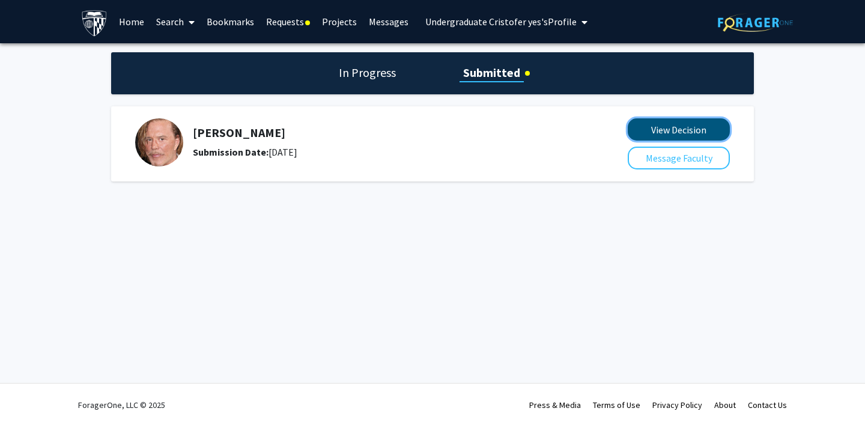
click at [647, 123] on button "View Decision" at bounding box center [678, 129] width 102 height 22
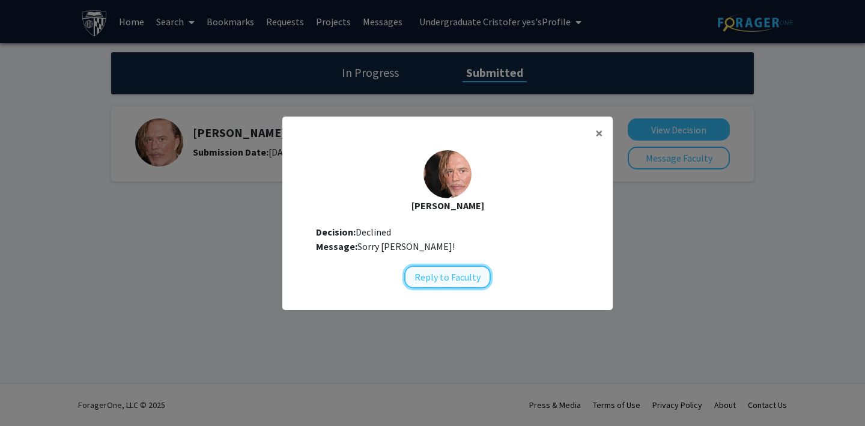
click at [469, 283] on button "Reply to Faculty" at bounding box center [447, 276] width 86 height 23
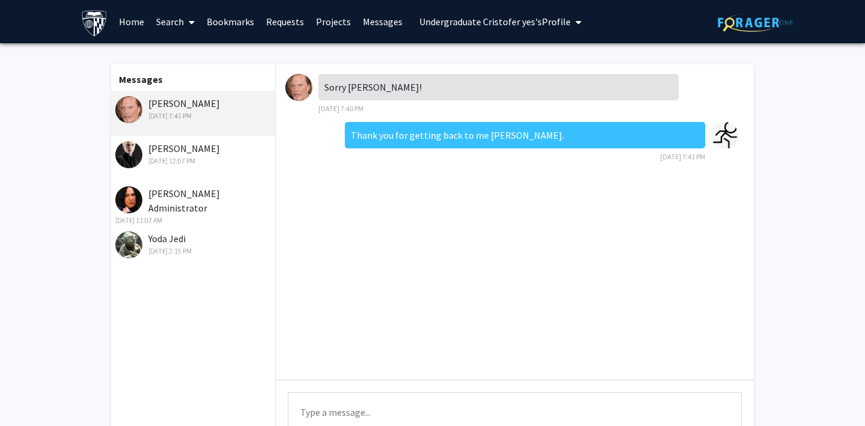
click at [233, 20] on link "Bookmarks" at bounding box center [230, 22] width 59 height 42
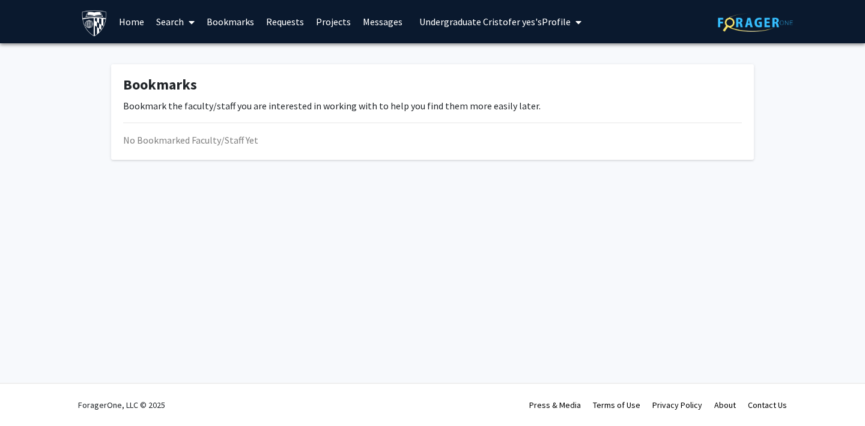
click at [295, 20] on link "Requests" at bounding box center [285, 22] width 50 height 42
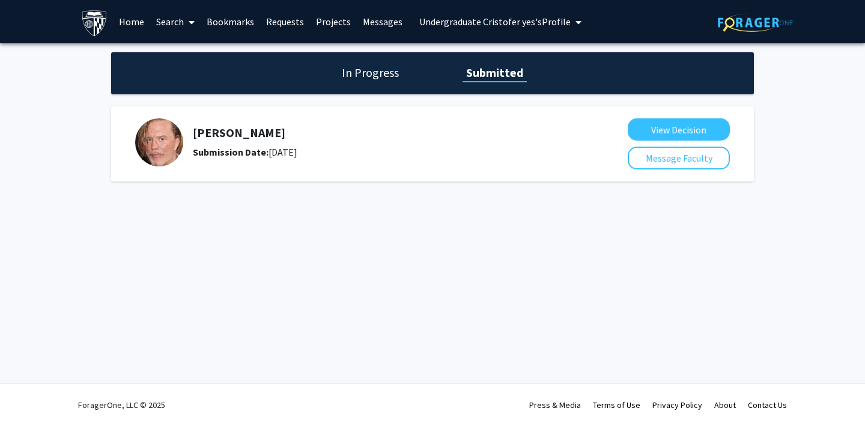
click at [331, 19] on link "Projects" at bounding box center [333, 22] width 47 height 42
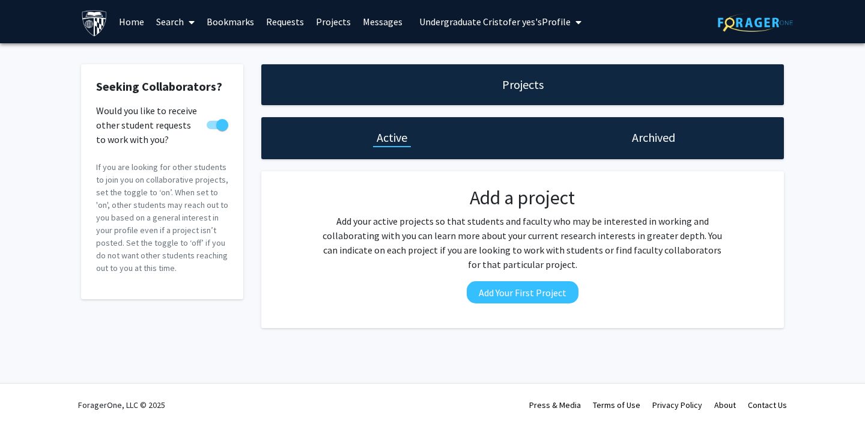
click at [384, 16] on link "Messages" at bounding box center [383, 22] width 52 height 42
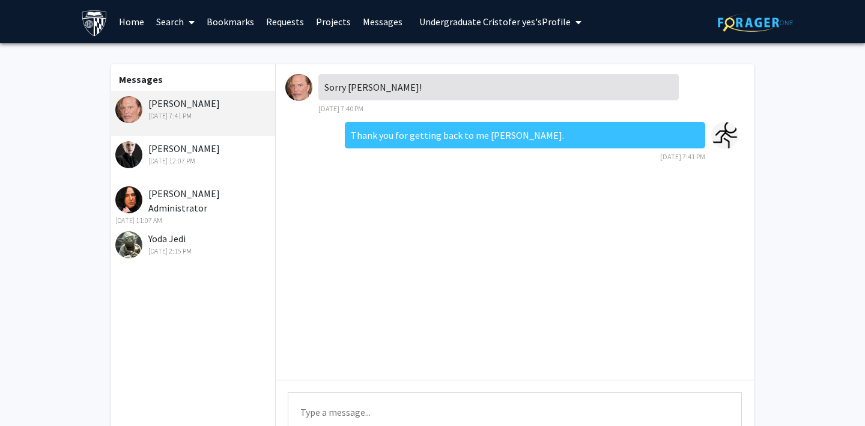
click at [227, 23] on link "Bookmarks" at bounding box center [230, 22] width 59 height 42
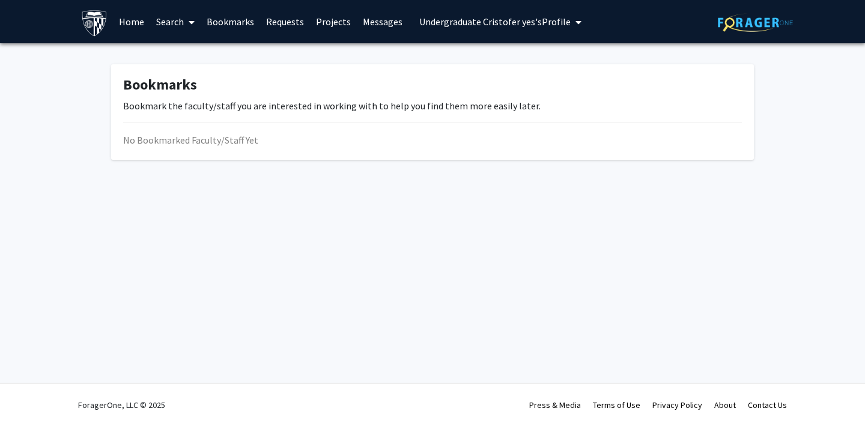
click at [286, 22] on link "Requests" at bounding box center [285, 22] width 50 height 42
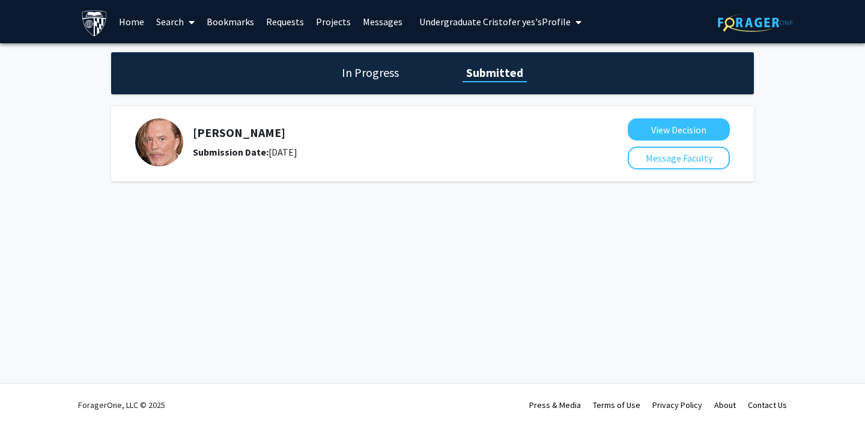
click at [329, 18] on link "Projects" at bounding box center [333, 22] width 47 height 42
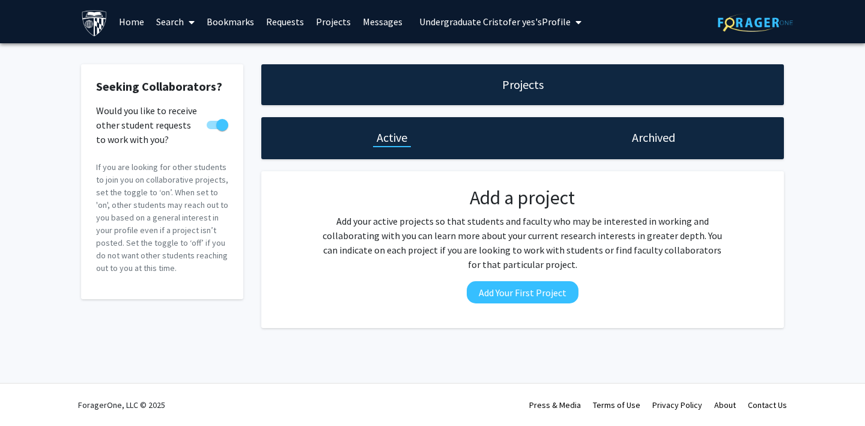
click at [489, 16] on span "Undergraduate [PERSON_NAME] yes's Profile" at bounding box center [494, 22] width 151 height 12
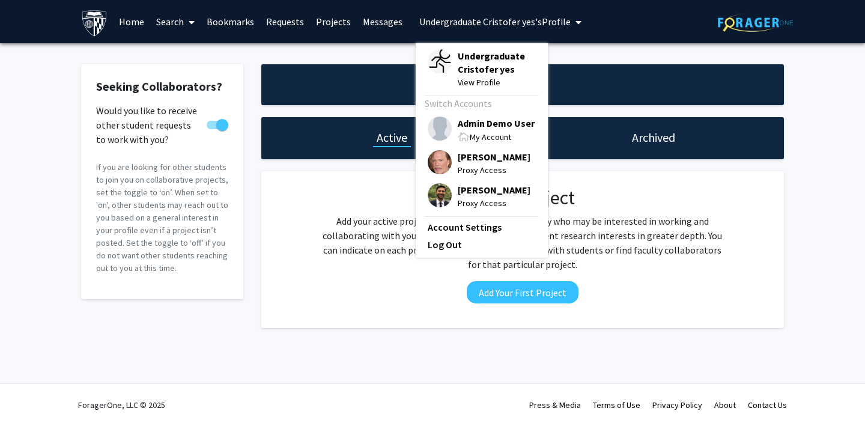
click at [432, 127] on img at bounding box center [439, 128] width 24 height 24
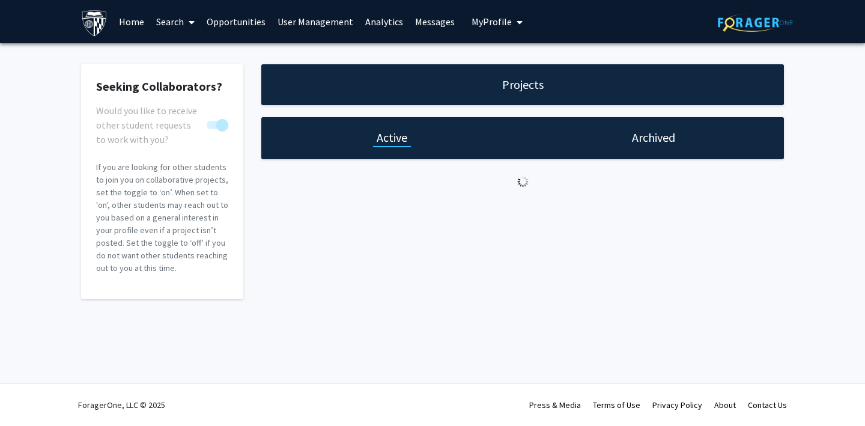
click at [488, 19] on span "My Profile" at bounding box center [491, 22] width 40 height 12
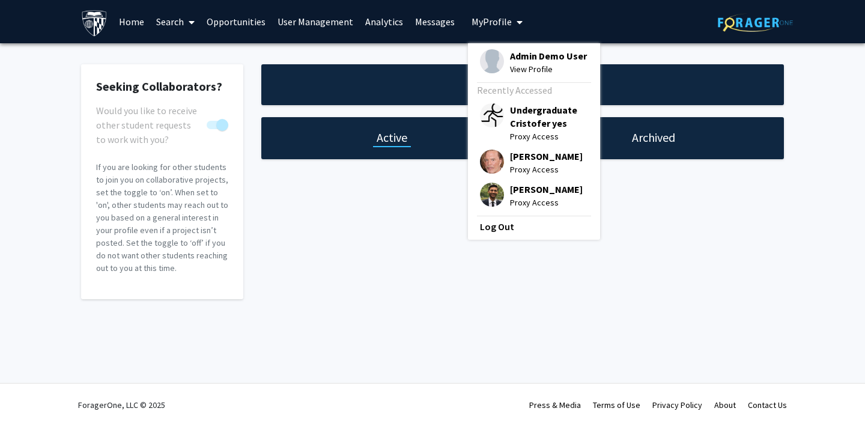
click at [489, 19] on span "My Profile" at bounding box center [491, 22] width 40 height 12
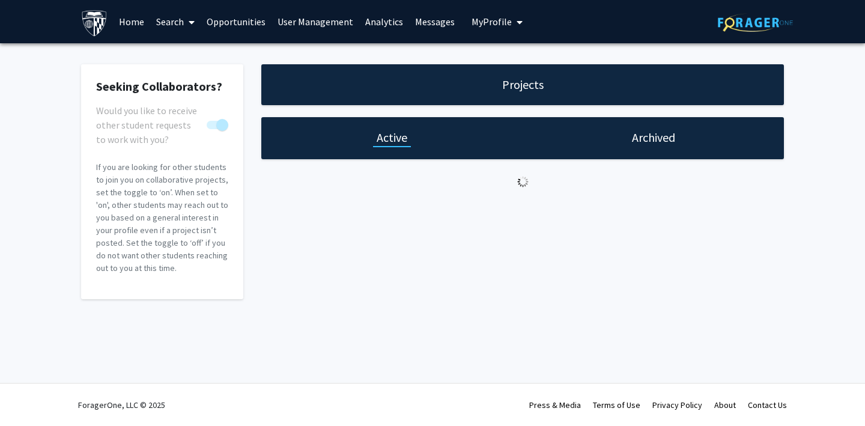
click at [232, 22] on link "Opportunities" at bounding box center [236, 22] width 71 height 42
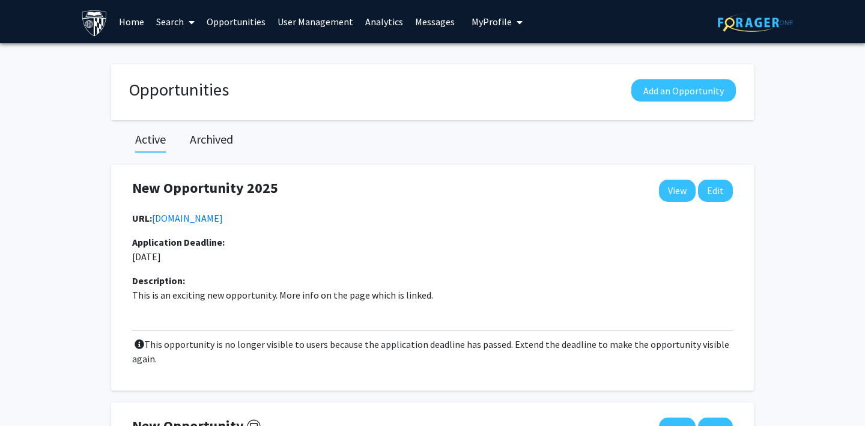
click at [174, 21] on link "Search" at bounding box center [175, 22] width 50 height 42
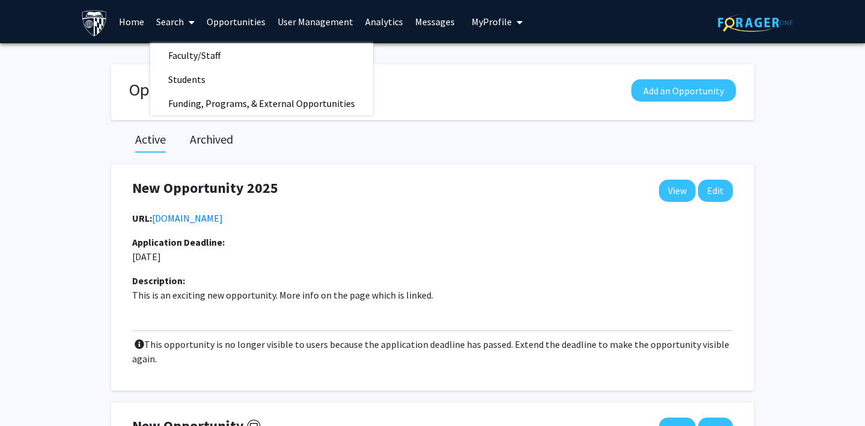
click at [295, 19] on link "User Management" at bounding box center [315, 22] width 88 height 42
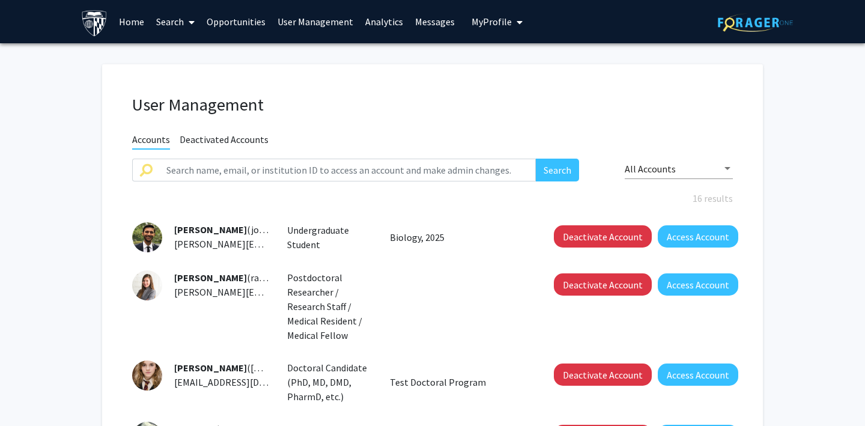
click at [160, 24] on link "Search" at bounding box center [175, 22] width 50 height 42
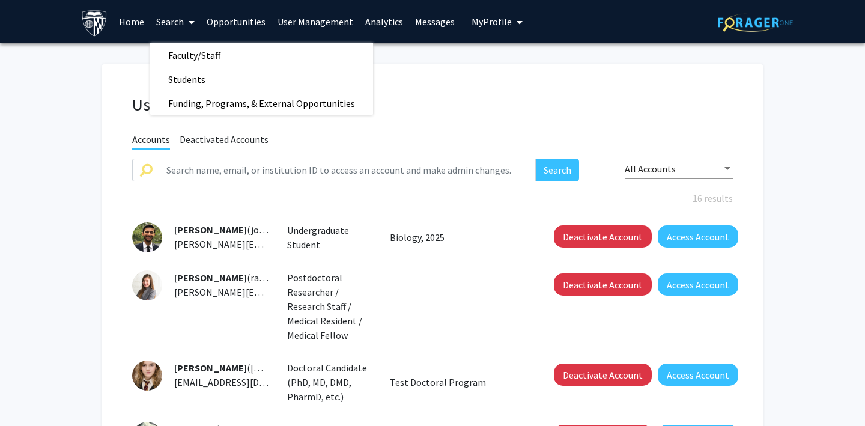
click at [128, 20] on link "Home" at bounding box center [131, 22] width 37 height 42
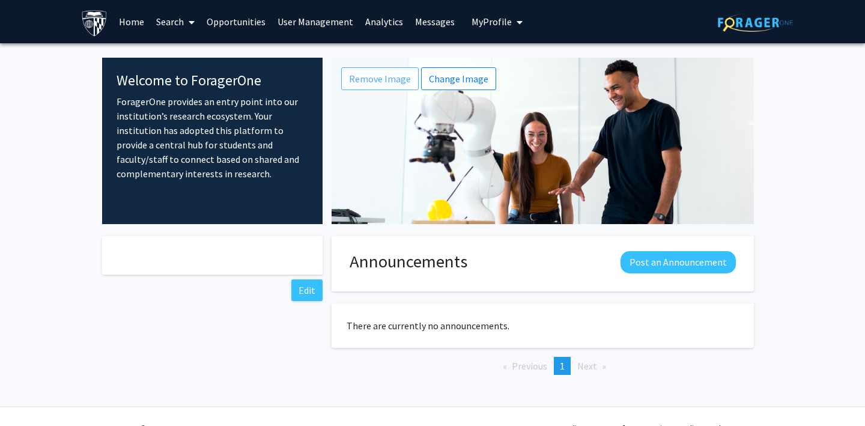
scroll to position [23, 0]
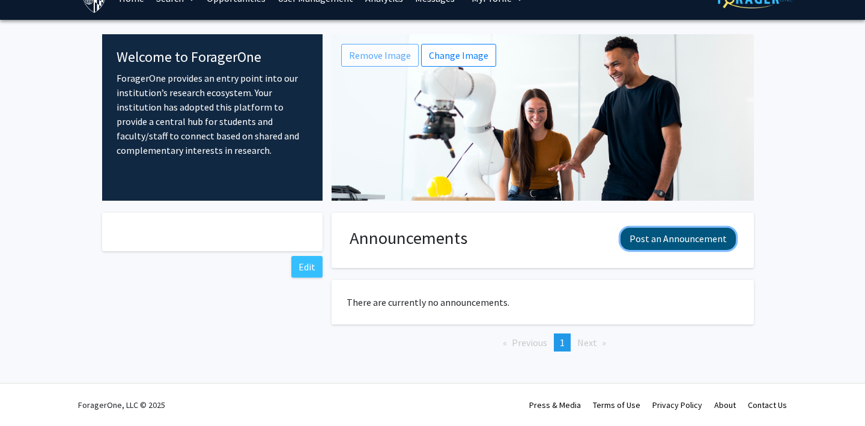
click at [642, 240] on button "Post an Announcement" at bounding box center [677, 239] width 115 height 22
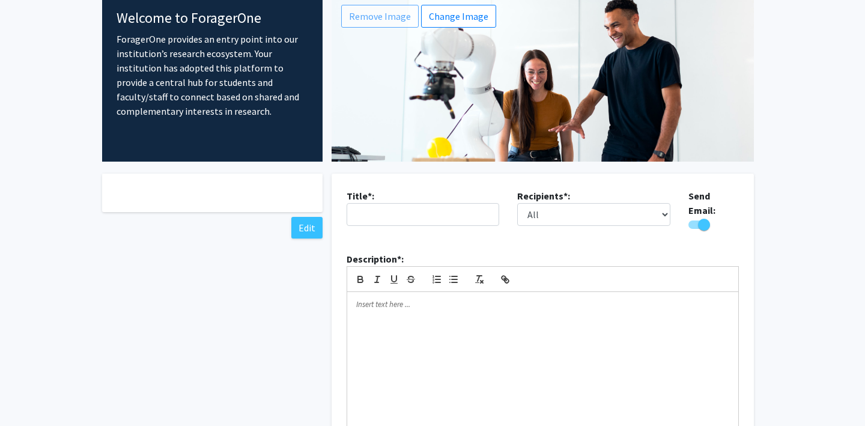
scroll to position [11, 0]
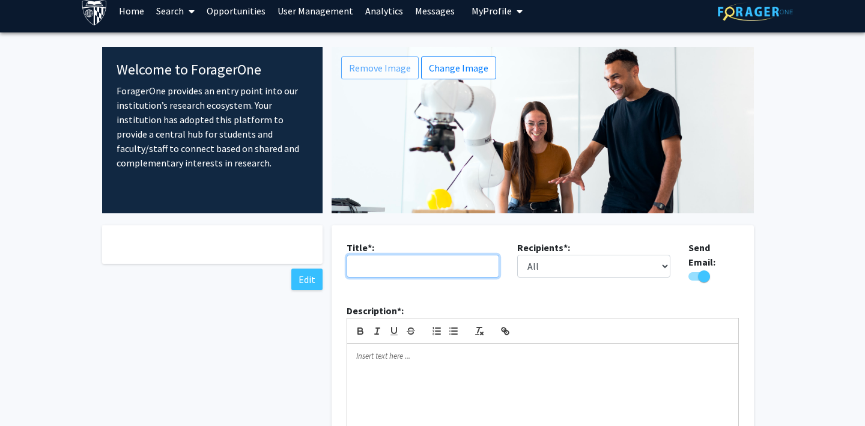
click at [390, 262] on input "text" at bounding box center [422, 266] width 153 height 23
type input "Test"
click at [707, 270] on span "Toggle" at bounding box center [704, 276] width 12 height 12
click at [694, 280] on input "Would you like to send an email with your announcement?" at bounding box center [693, 280] width 1 height 1
checkbox input "false"
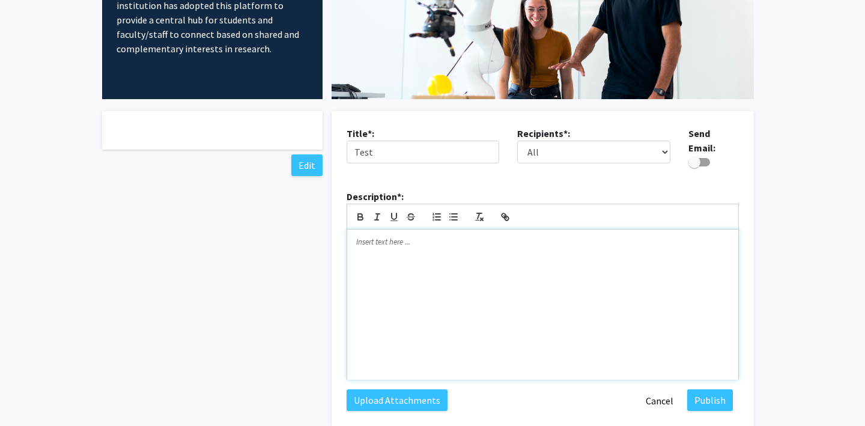
scroll to position [132, 0]
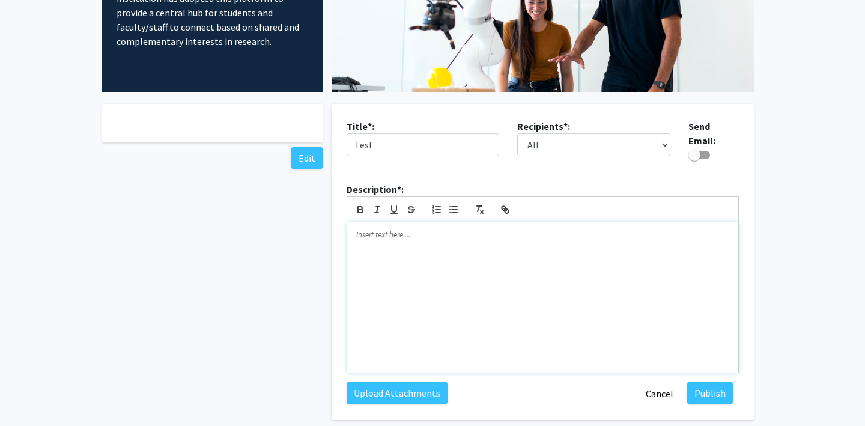
click at [468, 247] on div at bounding box center [542, 297] width 391 height 150
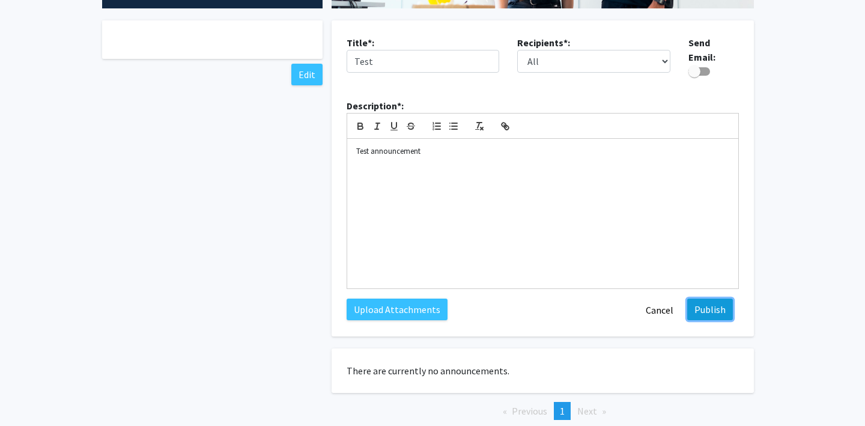
click at [701, 304] on button "Publish" at bounding box center [710, 309] width 46 height 22
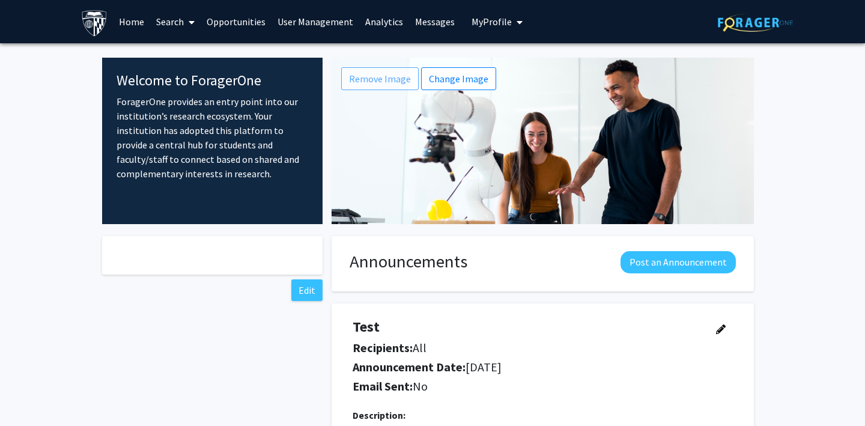
click at [231, 16] on link "Opportunities" at bounding box center [236, 22] width 71 height 42
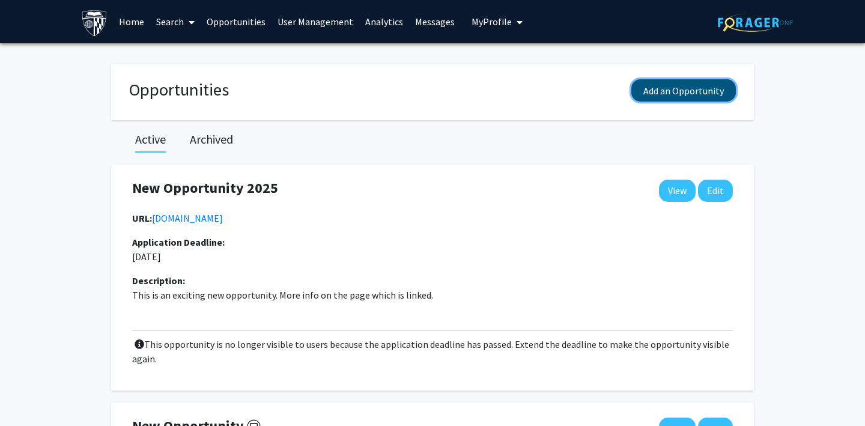
click at [692, 89] on button "Add an Opportunity" at bounding box center [683, 90] width 104 height 22
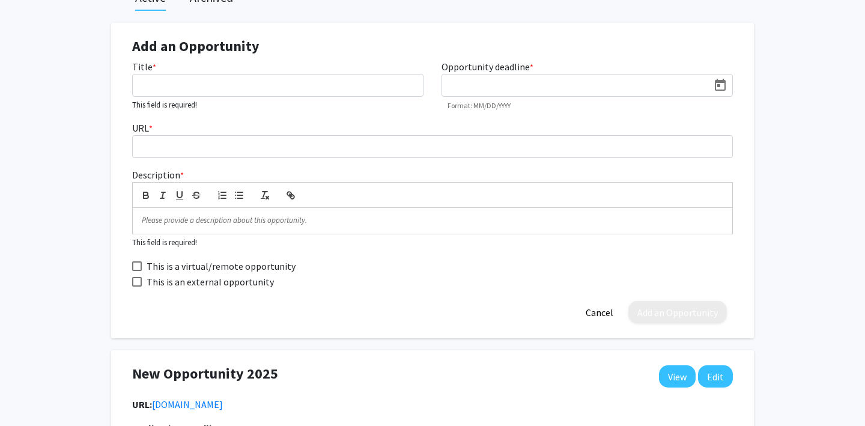
scroll to position [156, 0]
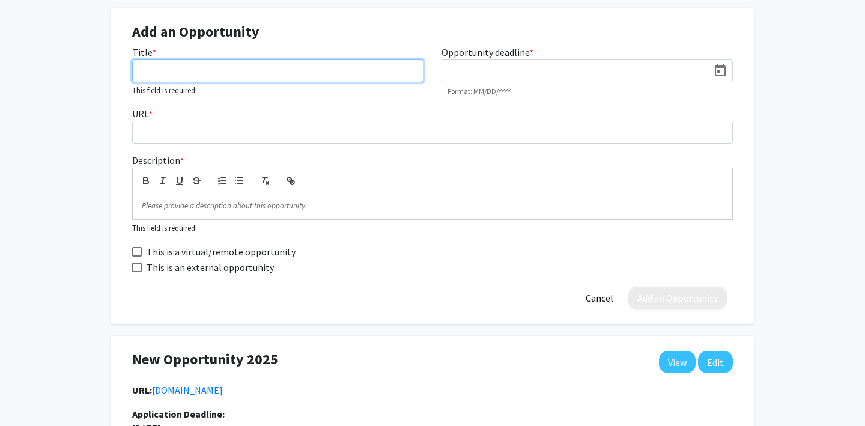
click at [177, 74] on input "Title *" at bounding box center [277, 70] width 291 height 23
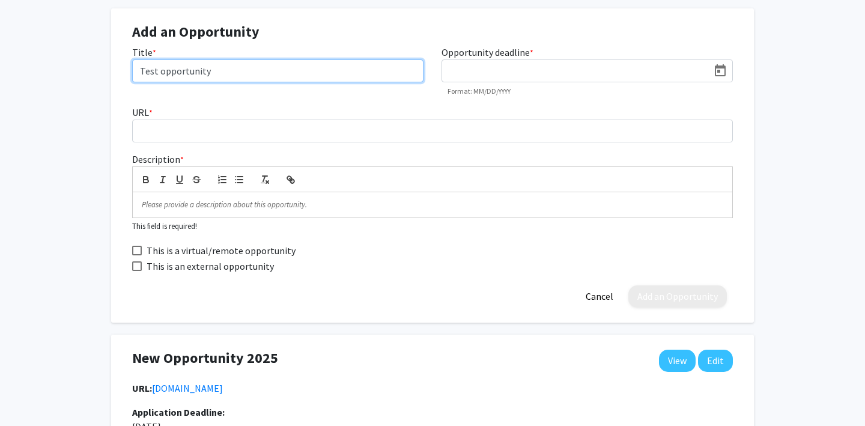
type input "Test opportunity"
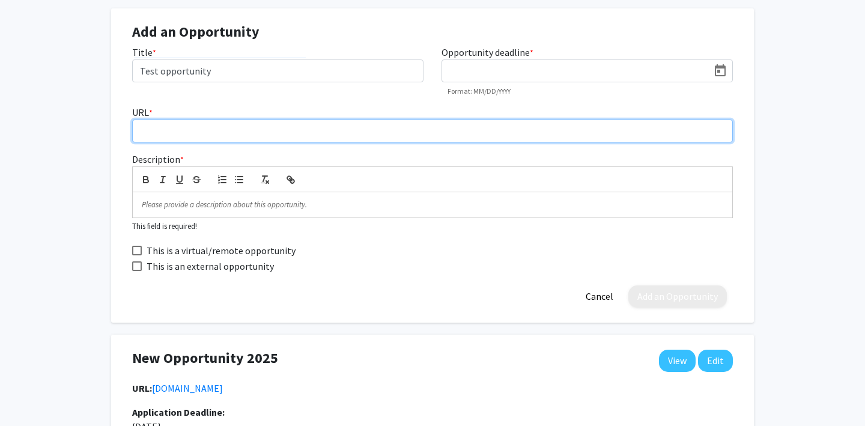
click at [164, 140] on input "URL *" at bounding box center [432, 130] width 600 height 23
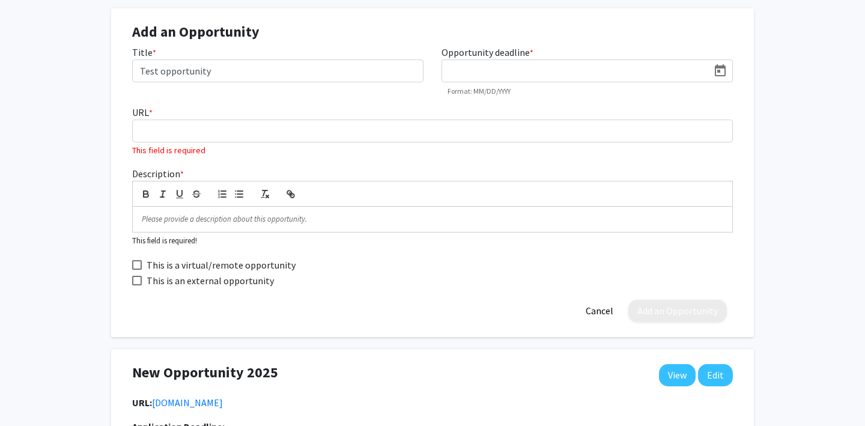
click at [310, 105] on div "URL * This field is required" at bounding box center [432, 131] width 618 height 52
click at [479, 80] on div at bounding box center [586, 70] width 291 height 23
click at [719, 73] on icon "Open calendar" at bounding box center [720, 71] width 14 height 14
click at [603, 104] on button "Next month" at bounding box center [604, 107] width 24 height 24
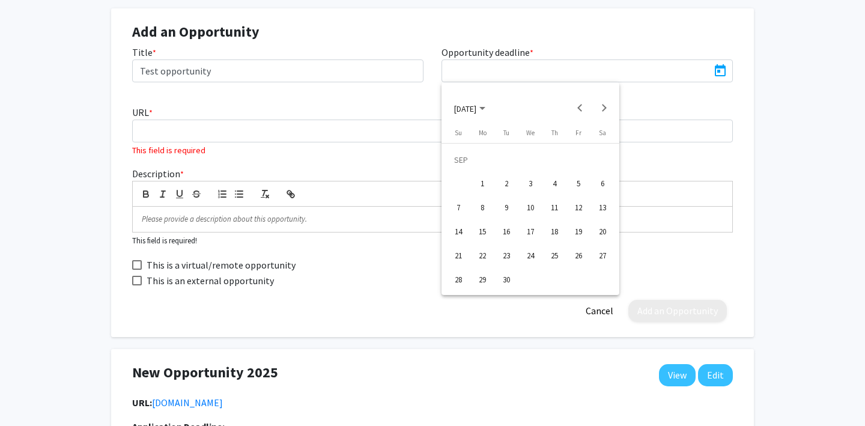
click at [480, 184] on div "1" at bounding box center [482, 184] width 22 height 22
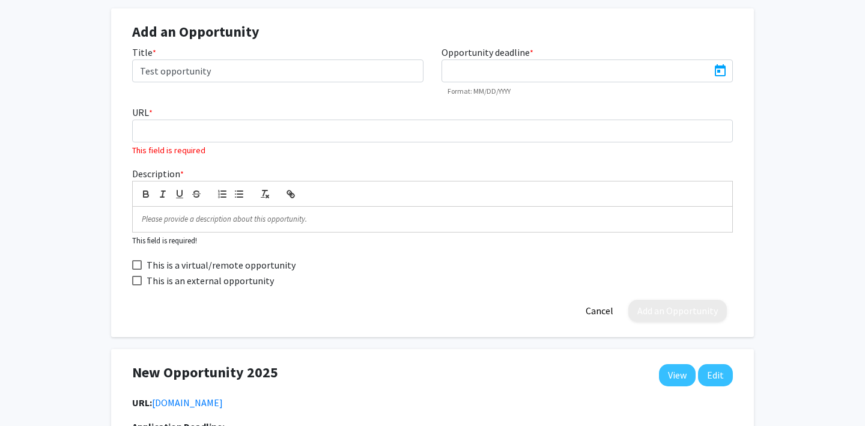
type input "[DATE]"
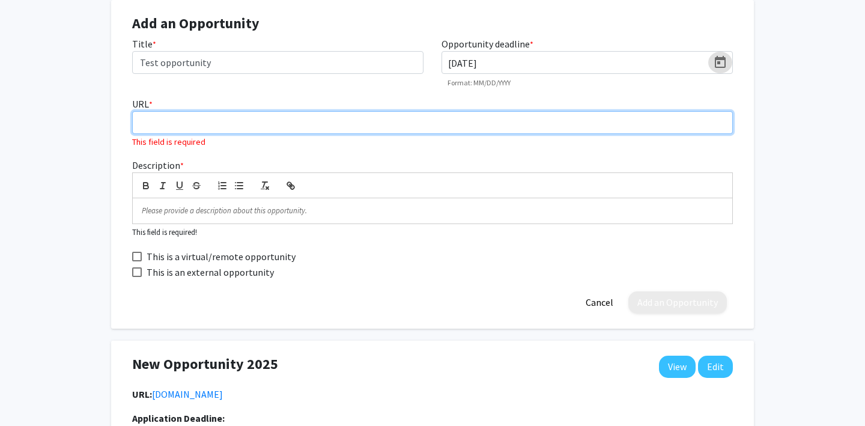
click at [352, 120] on input "URL *" at bounding box center [432, 122] width 600 height 23
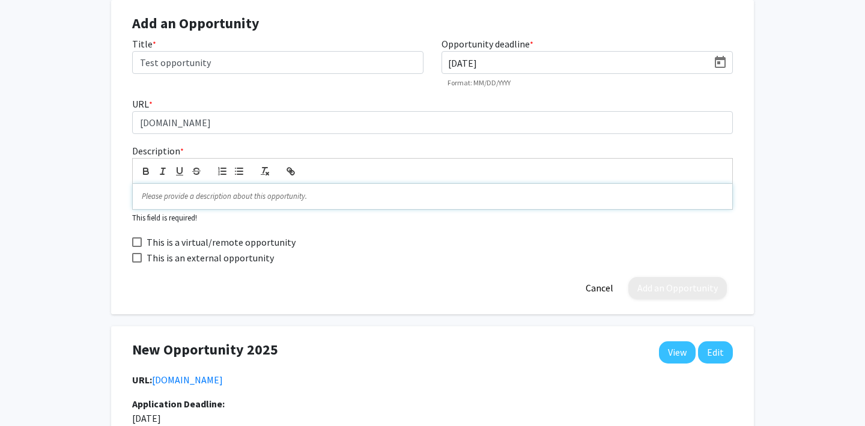
click at [271, 196] on p at bounding box center [432, 196] width 581 height 11
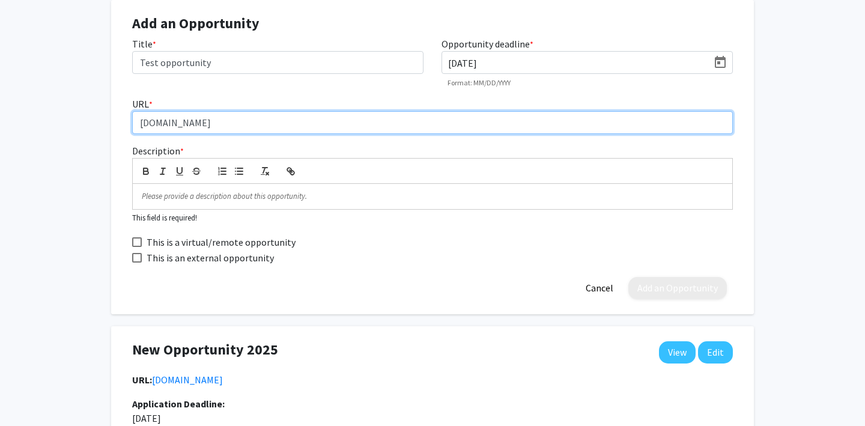
click at [200, 121] on input "[DOMAIN_NAME]" at bounding box center [432, 122] width 600 height 23
type input "[DOMAIN_NAME]"
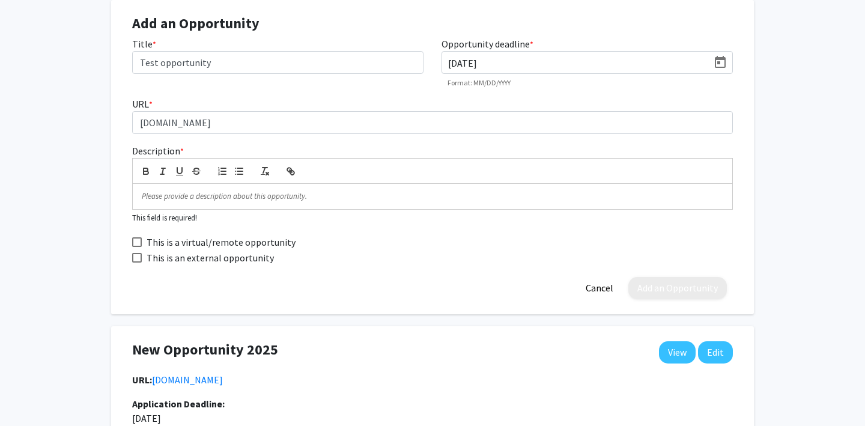
click at [326, 141] on div "URL * [DOMAIN_NAME]" at bounding box center [432, 120] width 618 height 47
click at [170, 197] on p at bounding box center [432, 196] width 581 height 11
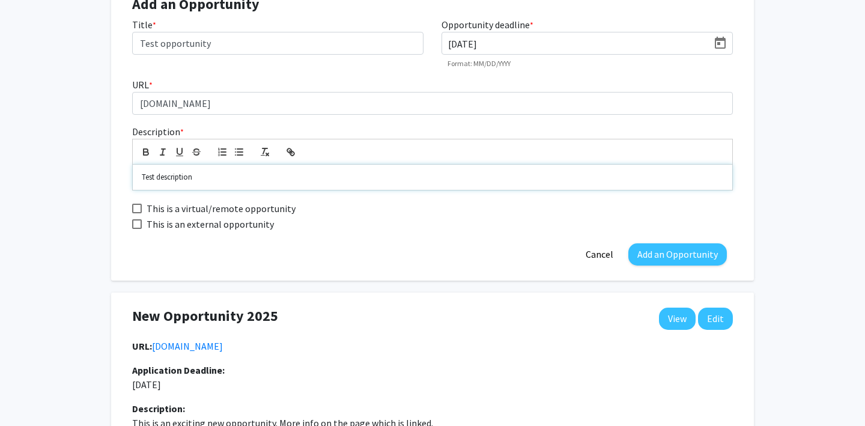
scroll to position [194, 0]
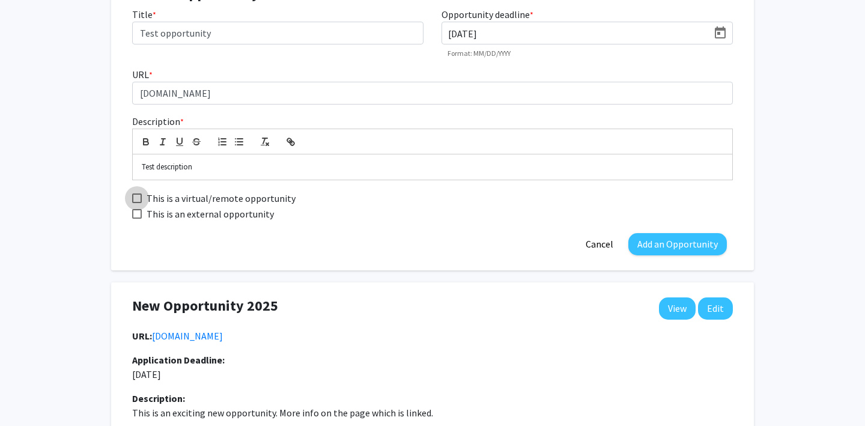
click at [189, 198] on span "This is a virtual/remote opportunity" at bounding box center [220, 198] width 149 height 14
click at [137, 203] on input "This is a virtual/remote opportunity" at bounding box center [136, 203] width 1 height 1
checkbox input "true"
click at [189, 214] on span "This is an external opportunity" at bounding box center [209, 214] width 127 height 14
click at [137, 219] on input "This is an external opportunity" at bounding box center [136, 219] width 1 height 1
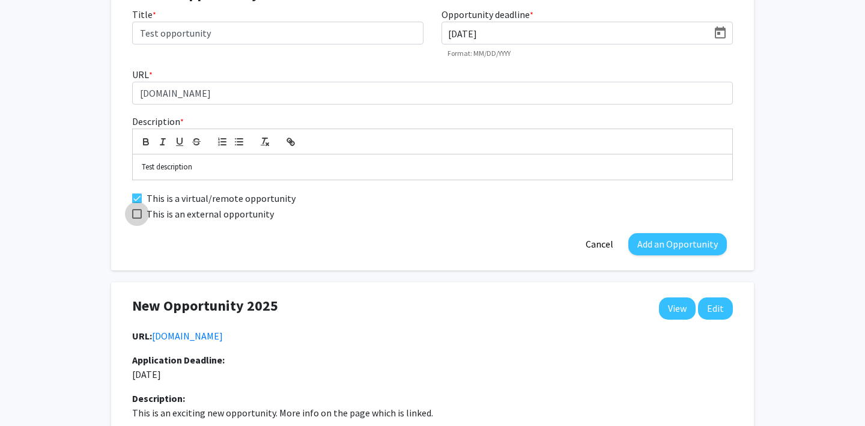
checkbox input "true"
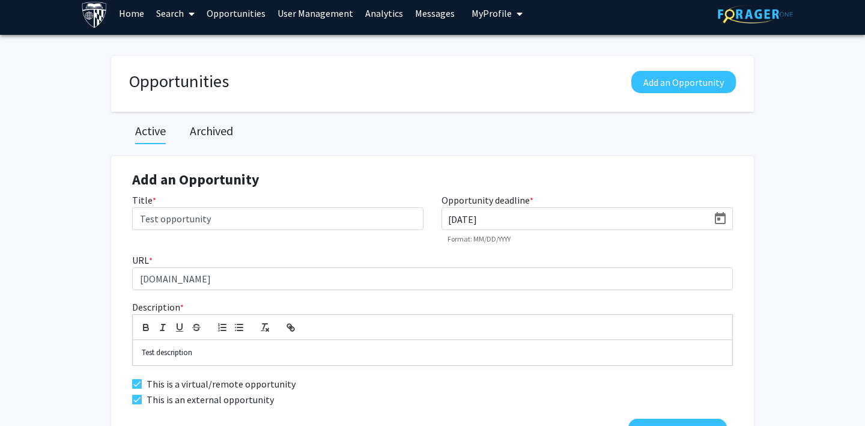
scroll to position [0, 0]
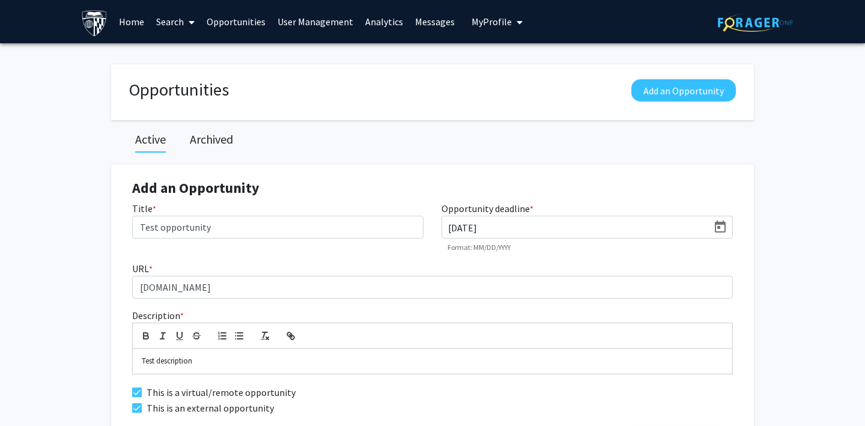
click at [500, 22] on span "My Profile" at bounding box center [491, 22] width 40 height 12
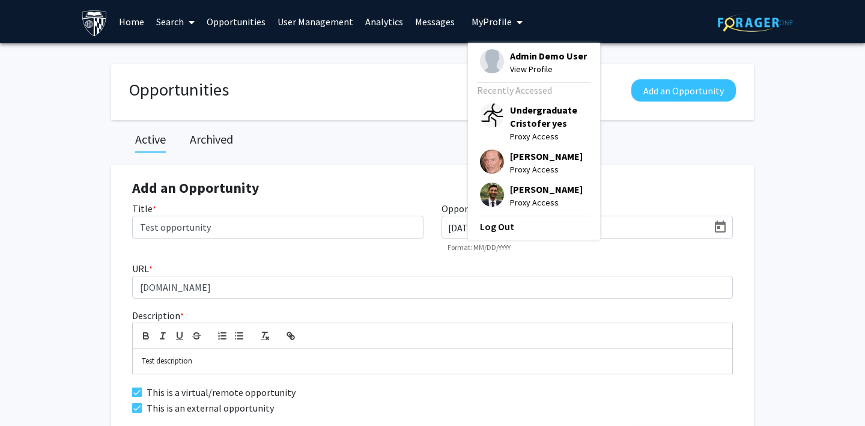
click at [500, 22] on span "My Profile" at bounding box center [491, 22] width 40 height 12
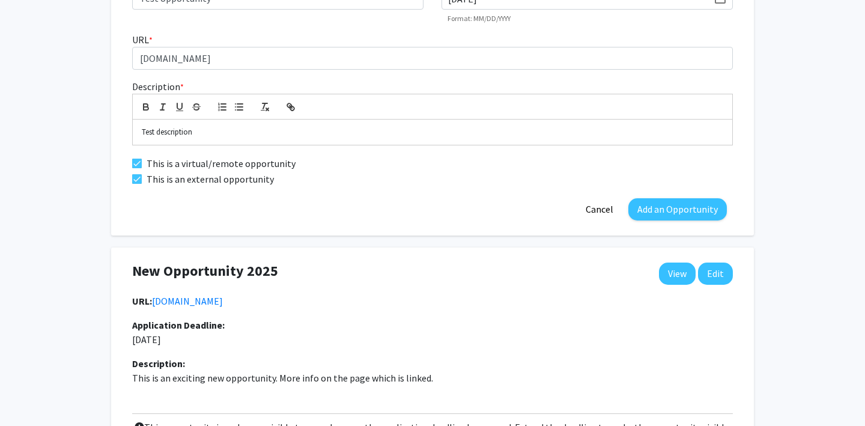
scroll to position [229, 0]
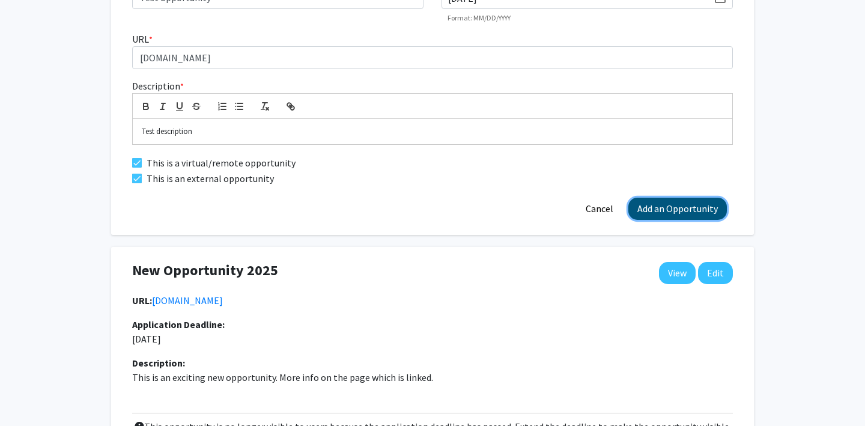
click at [660, 211] on button "Add an Opportunity" at bounding box center [677, 209] width 98 height 22
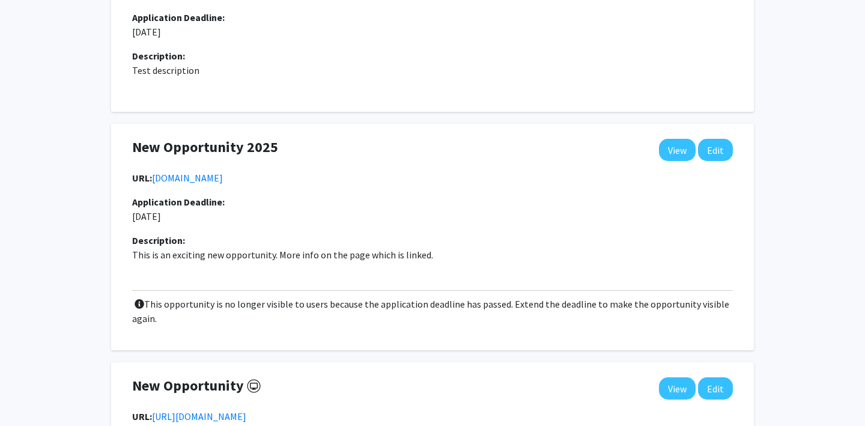
scroll to position [0, 0]
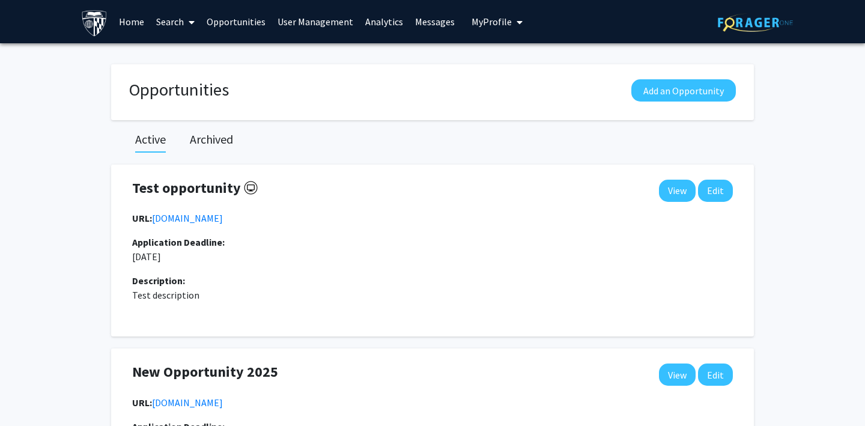
click at [249, 23] on link "Opportunities" at bounding box center [236, 22] width 71 height 42
click at [195, 142] on h2 "Archived" at bounding box center [211, 139] width 43 height 14
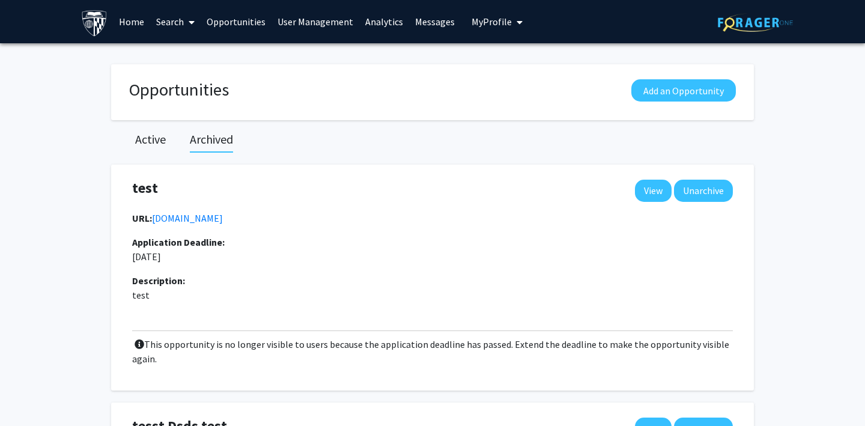
click at [378, 16] on link "Analytics" at bounding box center [384, 22] width 50 height 42
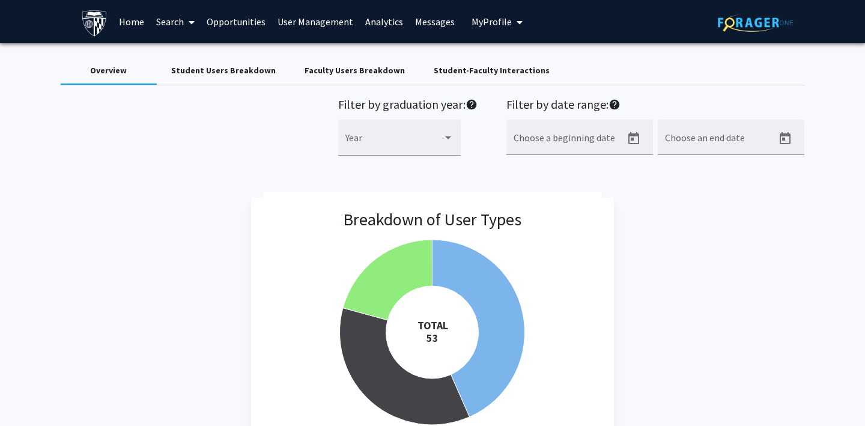
click at [197, 72] on div "Student Users Breakdown" at bounding box center [223, 70] width 104 height 13
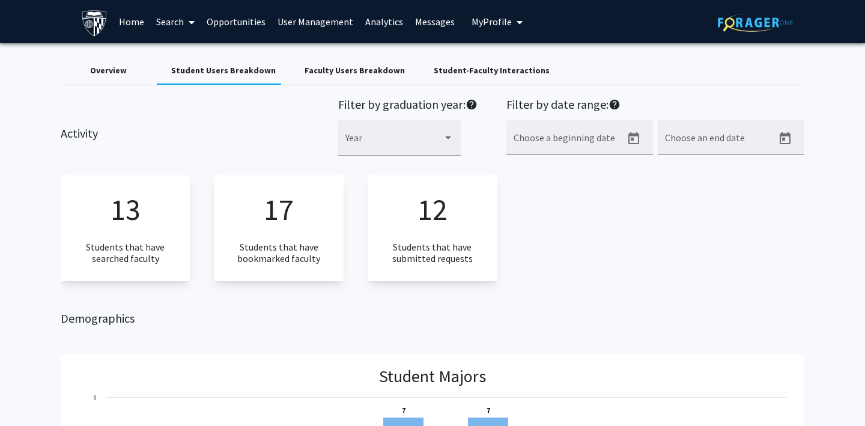
click at [310, 74] on div "Faculty Users Breakdown" at bounding box center [354, 70] width 100 height 13
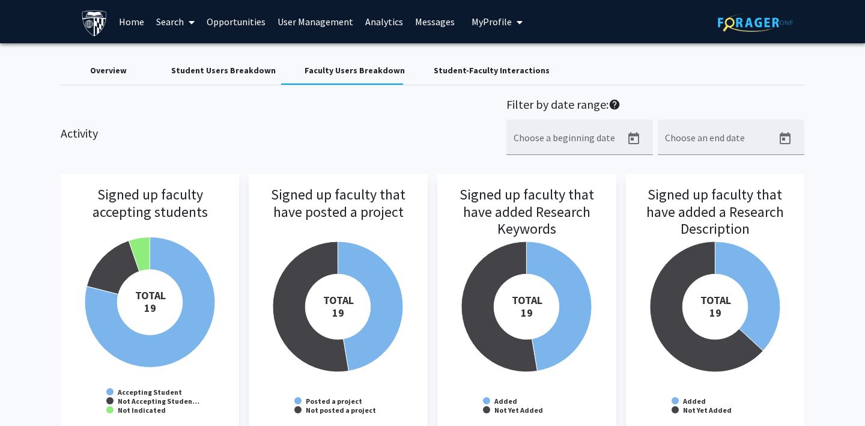
click at [442, 67] on div "Student-Faculty Interactions" at bounding box center [491, 70] width 116 height 13
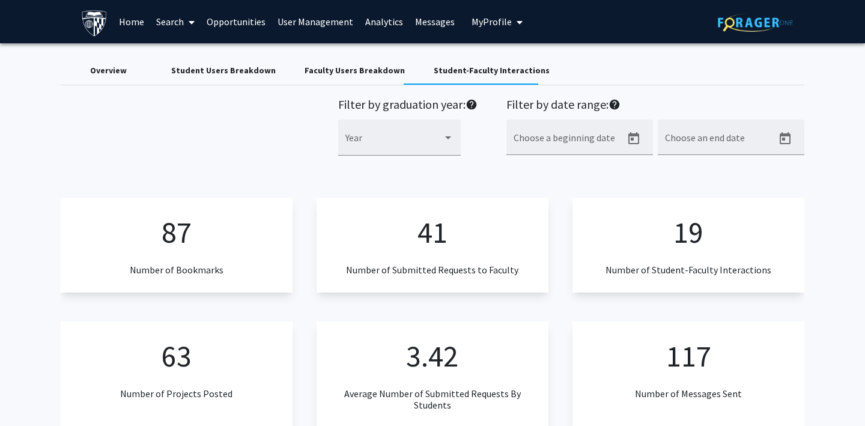
click at [391, 20] on link "Analytics" at bounding box center [384, 22] width 50 height 42
click at [406, 146] on span at bounding box center [393, 142] width 97 height 11
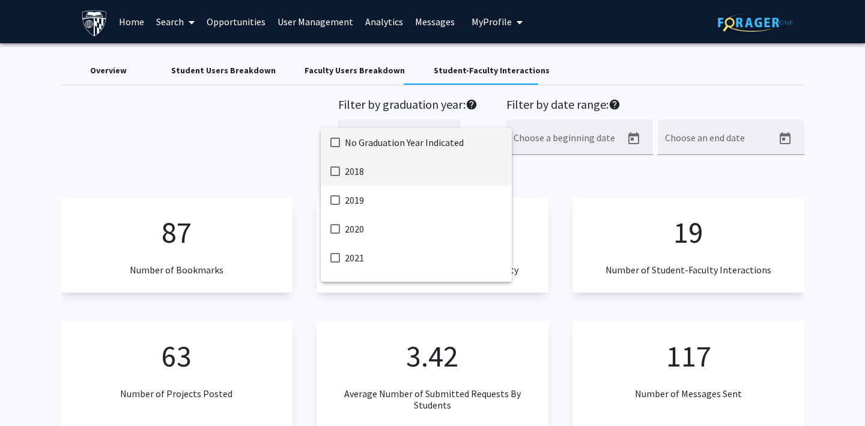
click at [380, 178] on span "2018" at bounding box center [423, 171] width 157 height 29
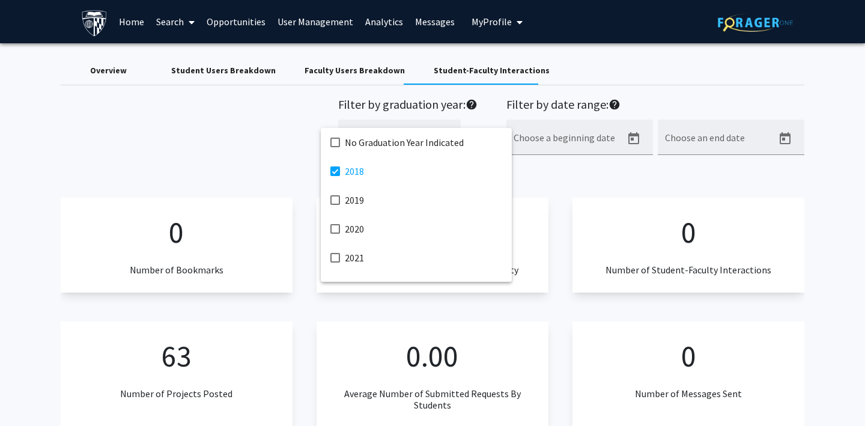
click at [633, 137] on div at bounding box center [432, 213] width 865 height 426
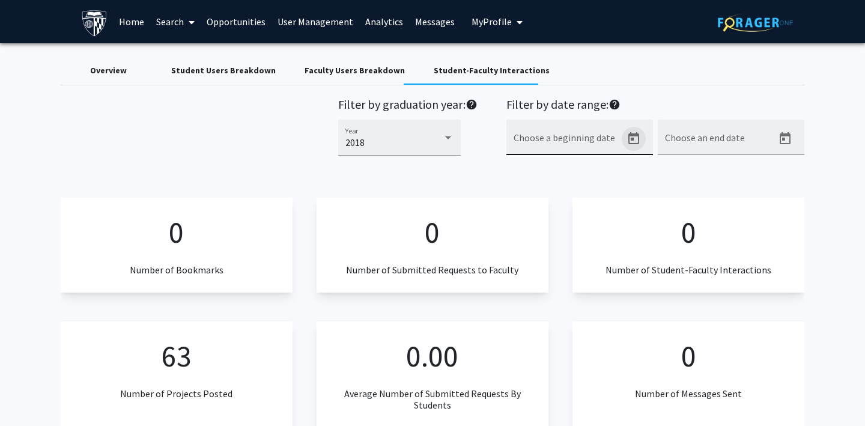
click at [632, 137] on icon "Open calendar" at bounding box center [633, 138] width 11 height 12
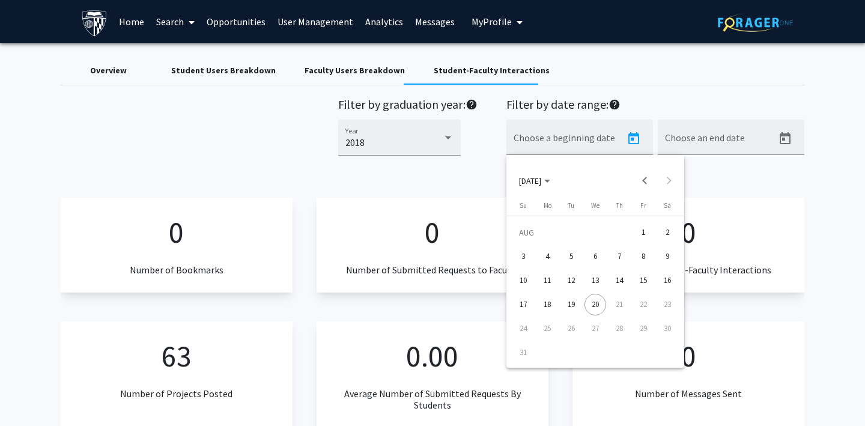
click at [641, 236] on div "1" at bounding box center [643, 233] width 22 height 22
type input "[DATE]"
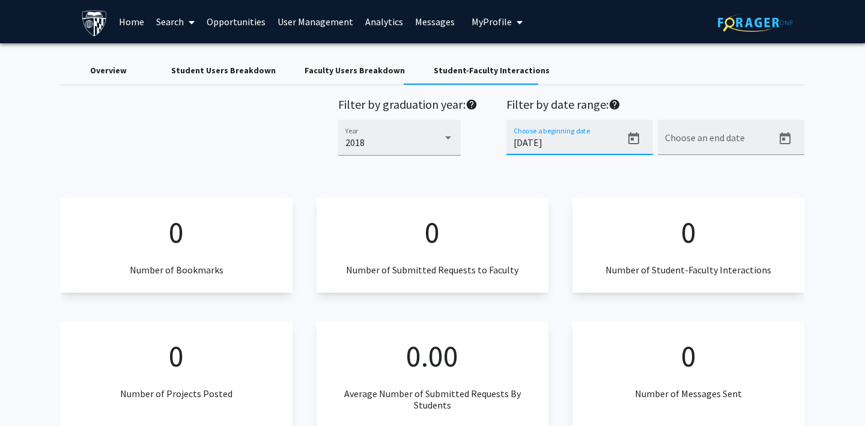
click at [555, 137] on input "[DATE]" at bounding box center [567, 142] width 108 height 11
click at [457, 165] on div "2018 Year" at bounding box center [399, 143] width 122 height 49
click at [435, 142] on div "2018" at bounding box center [393, 142] width 97 height 11
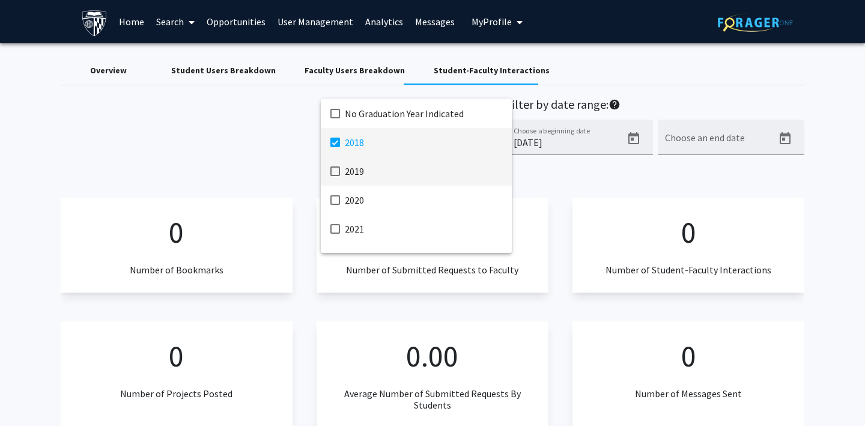
click at [409, 176] on span "2019" at bounding box center [423, 171] width 157 height 29
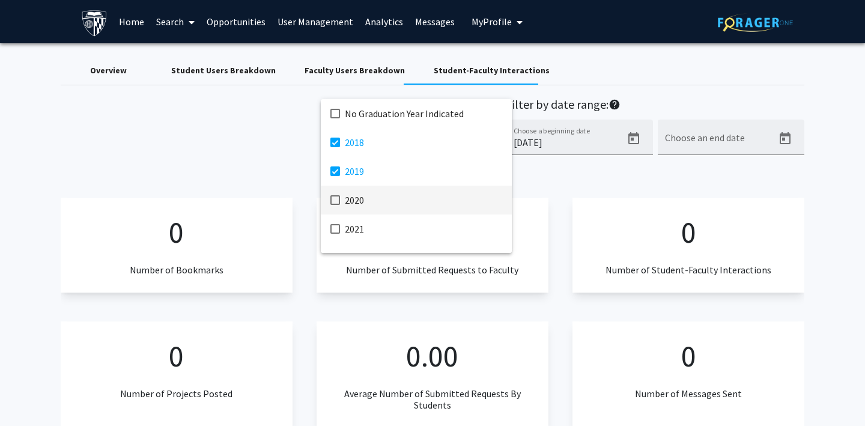
click at [378, 199] on span "2020" at bounding box center [423, 200] width 157 height 29
click at [576, 182] on div at bounding box center [432, 213] width 865 height 426
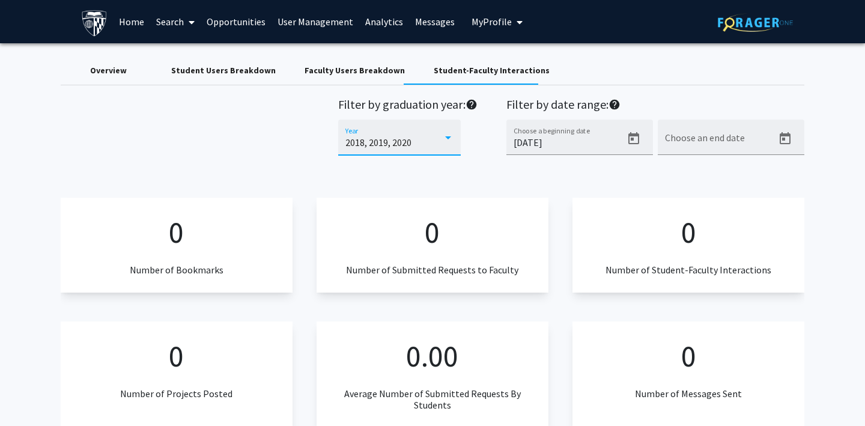
click at [396, 143] on span "2018, 2019, 2020" at bounding box center [378, 142] width 66 height 12
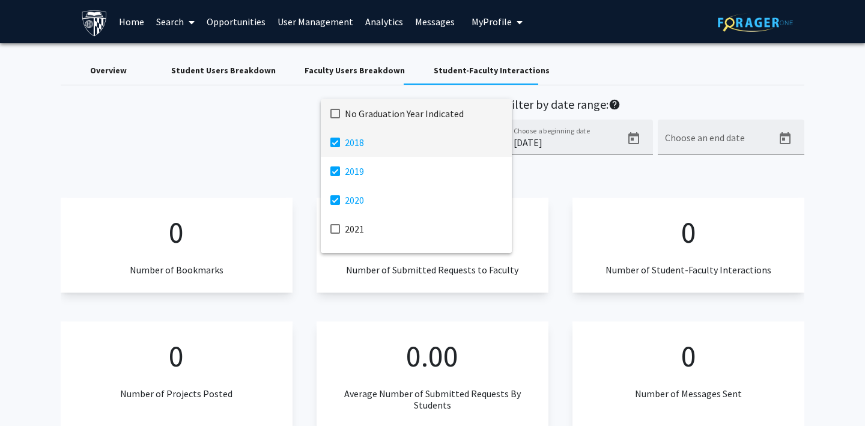
click at [378, 121] on span "No Graduation Year Indicated" at bounding box center [423, 113] width 157 height 29
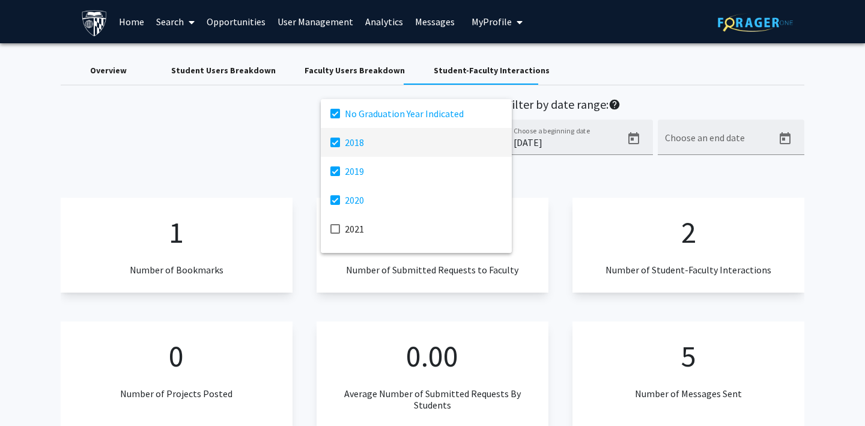
click at [342, 146] on mat-option "2018" at bounding box center [416, 142] width 191 height 29
click at [338, 167] on mat-pseudo-checkbox at bounding box center [335, 171] width 10 height 10
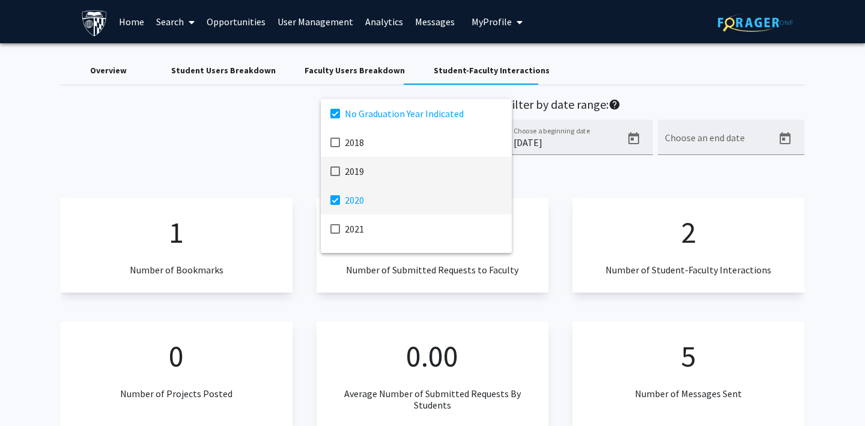
click at [341, 196] on mat-option "2020" at bounding box center [416, 200] width 191 height 29
click at [292, 127] on div at bounding box center [432, 213] width 865 height 426
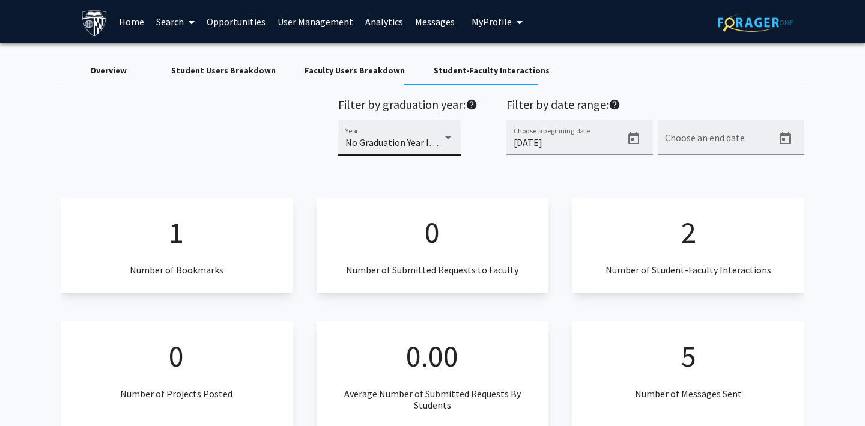
click at [379, 127] on div "No Graduation Year Indicated Year" at bounding box center [399, 141] width 108 height 29
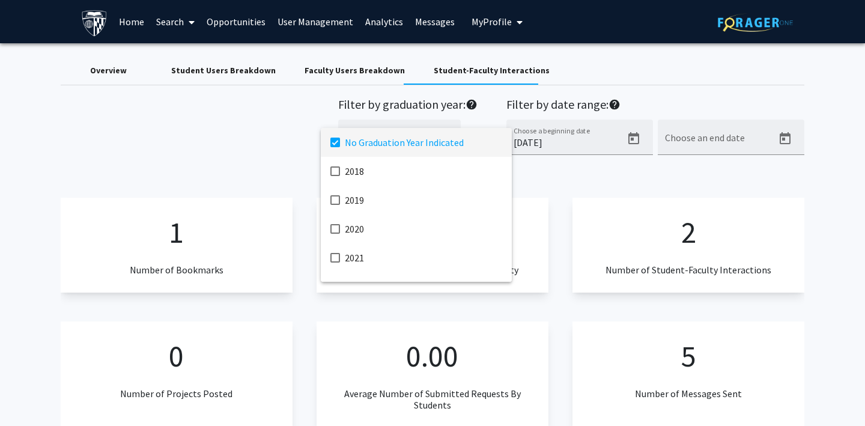
click at [341, 142] on mat-option "No Graduation Year Indicated" at bounding box center [416, 142] width 191 height 29
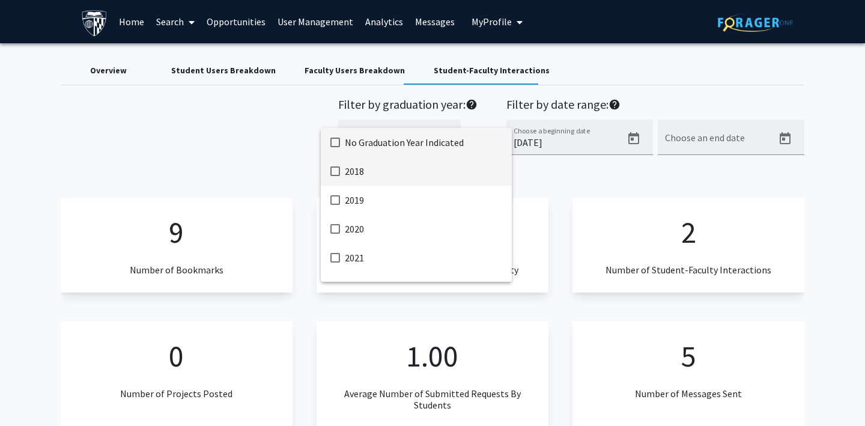
click at [337, 166] on mat-option "2018" at bounding box center [416, 171] width 191 height 29
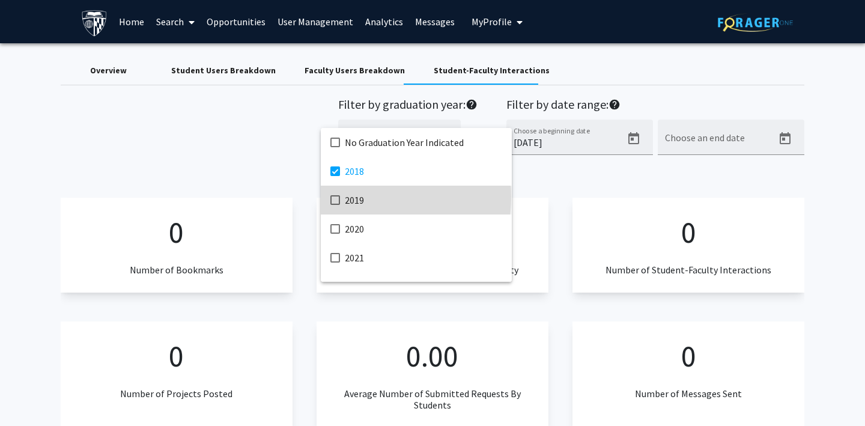
click at [335, 196] on mat-pseudo-checkbox at bounding box center [335, 200] width 10 height 10
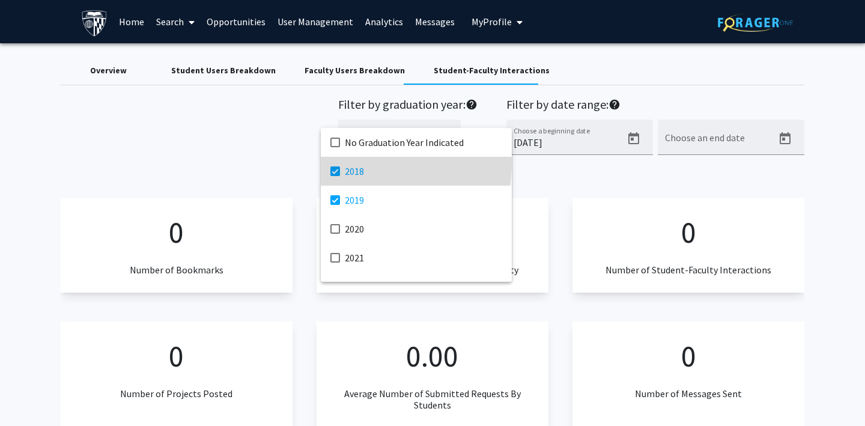
click at [331, 160] on mat-option "2018" at bounding box center [416, 171] width 191 height 29
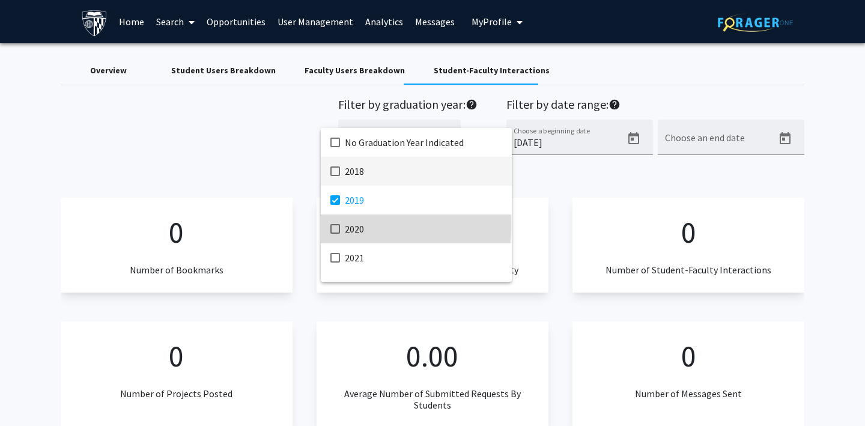
click at [342, 225] on mat-option "2020" at bounding box center [416, 228] width 191 height 29
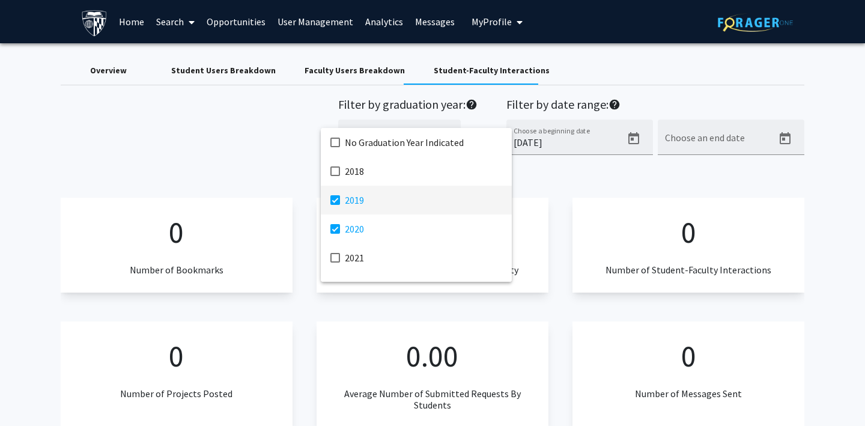
click at [339, 200] on mat-pseudo-checkbox at bounding box center [335, 200] width 10 height 10
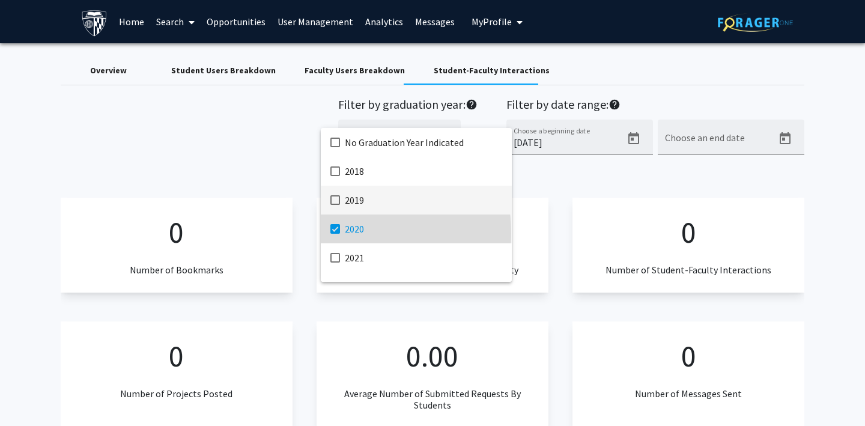
click at [337, 233] on mat-pseudo-checkbox at bounding box center [335, 229] width 10 height 10
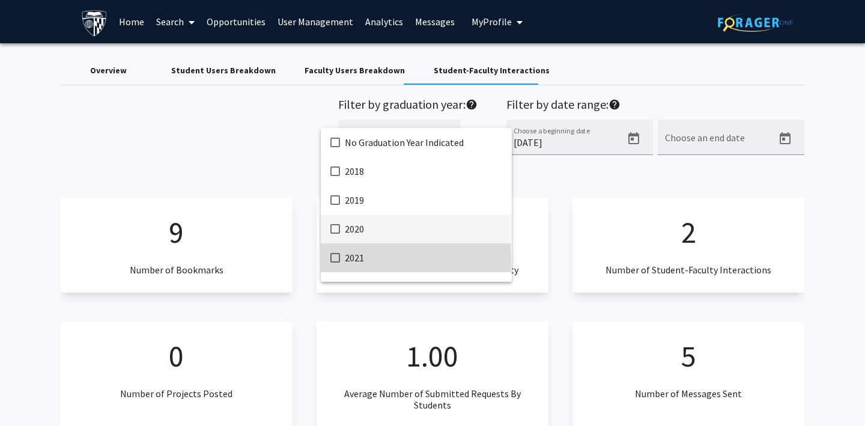
click at [337, 261] on mat-pseudo-checkbox at bounding box center [335, 258] width 10 height 10
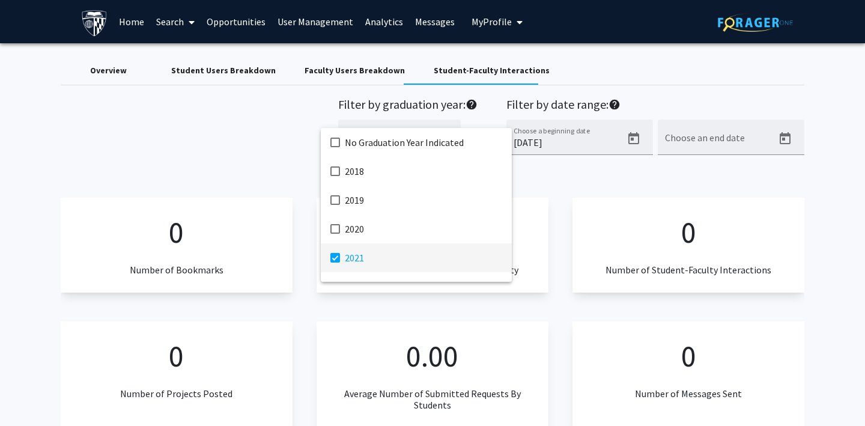
click at [337, 262] on mat-pseudo-checkbox at bounding box center [335, 258] width 10 height 10
click at [336, 231] on mat-pseudo-checkbox at bounding box center [335, 229] width 10 height 10
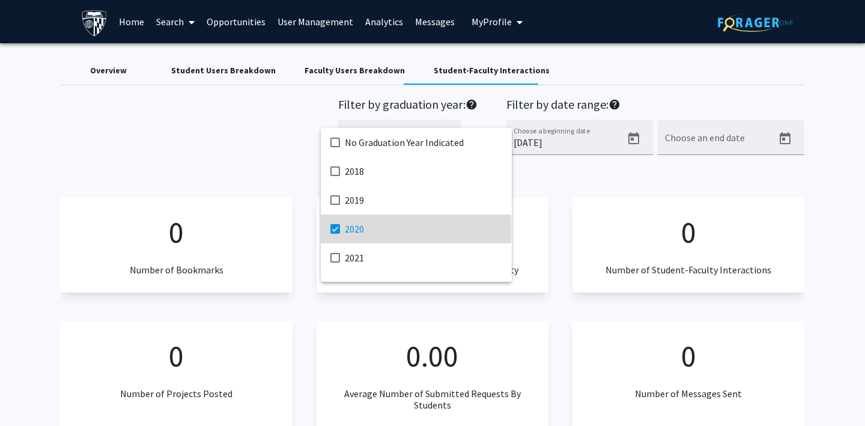
click at [336, 231] on mat-pseudo-checkbox at bounding box center [335, 229] width 10 height 10
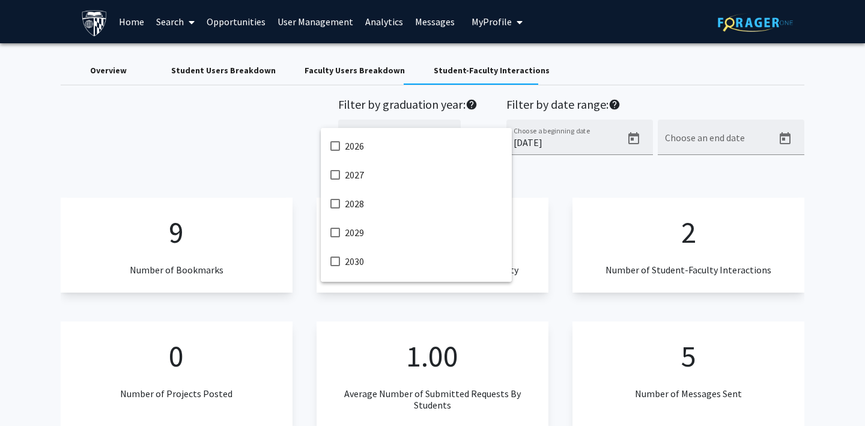
scroll to position [279, 0]
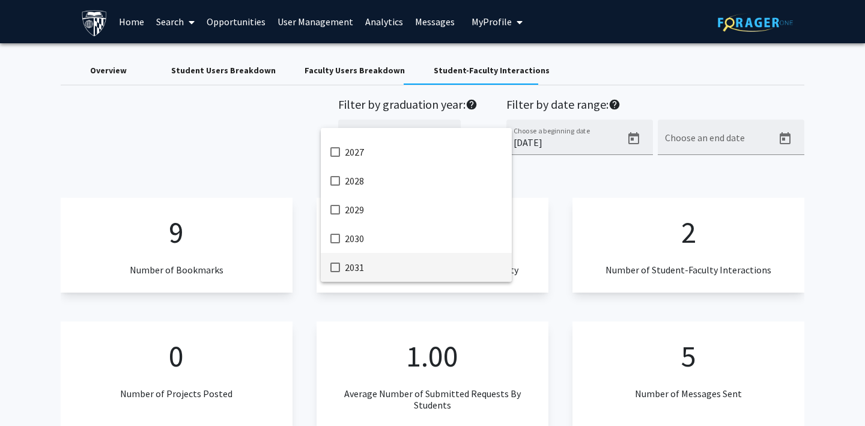
click at [332, 269] on mat-pseudo-checkbox at bounding box center [335, 267] width 10 height 10
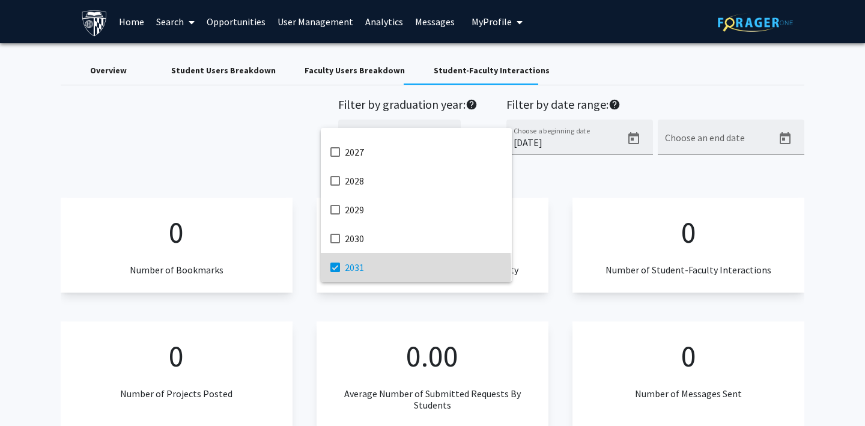
click at [332, 269] on mat-pseudo-checkbox at bounding box center [335, 267] width 10 height 10
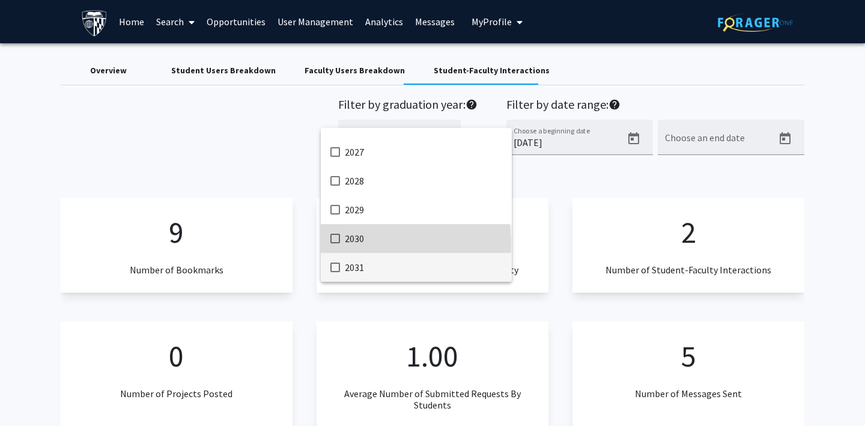
click at [336, 244] on mat-option "2030" at bounding box center [416, 238] width 191 height 29
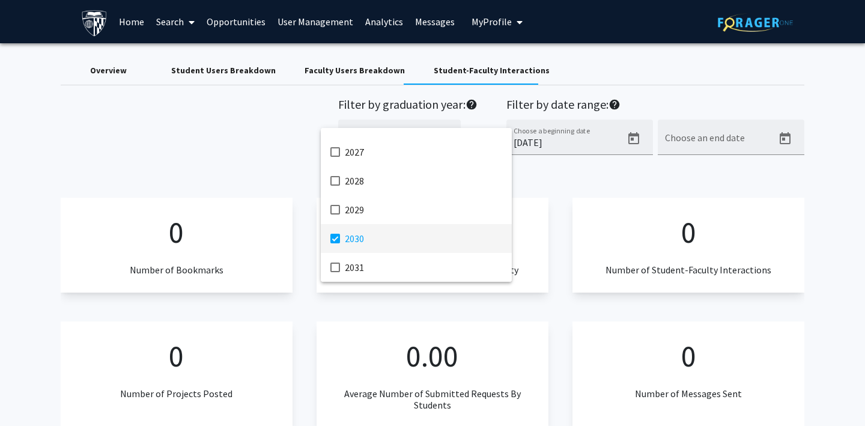
click at [336, 244] on mat-option "2030" at bounding box center [416, 238] width 191 height 29
click at [338, 213] on mat-pseudo-checkbox at bounding box center [335, 210] width 10 height 10
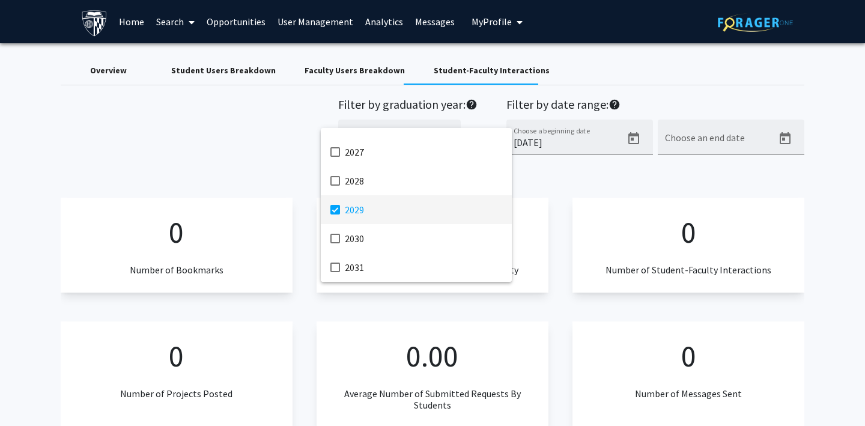
click at [338, 213] on mat-pseudo-checkbox at bounding box center [335, 210] width 10 height 10
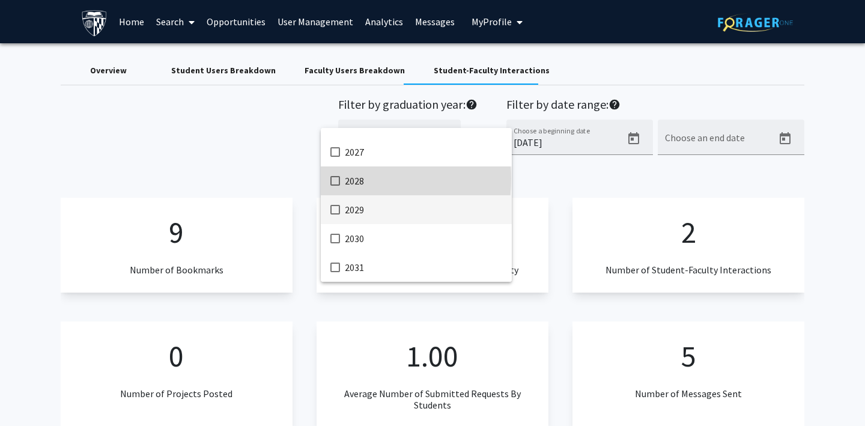
click at [340, 178] on mat-option "2028" at bounding box center [416, 180] width 191 height 29
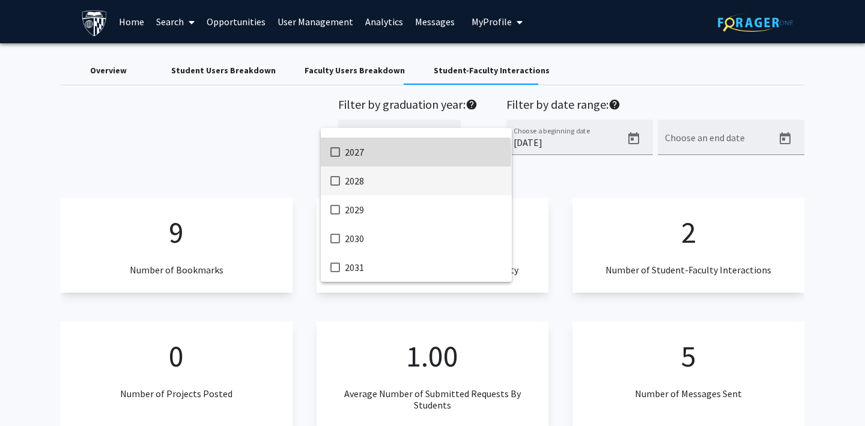
click at [338, 155] on mat-pseudo-checkbox at bounding box center [335, 152] width 10 height 10
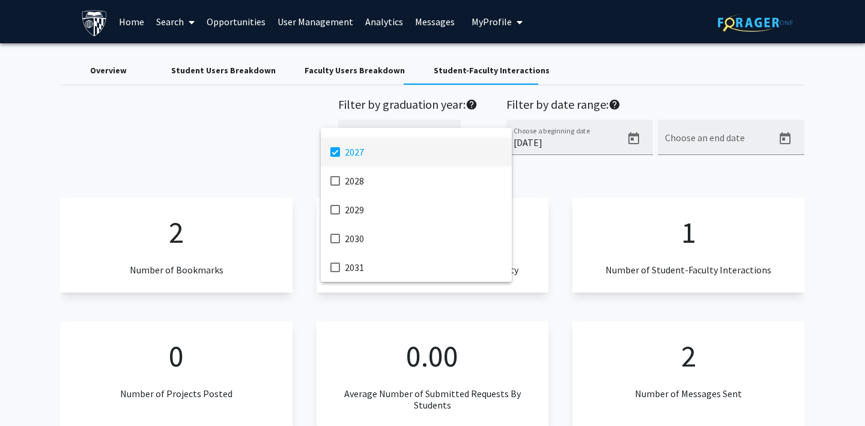
click at [338, 155] on mat-pseudo-checkbox at bounding box center [335, 152] width 10 height 10
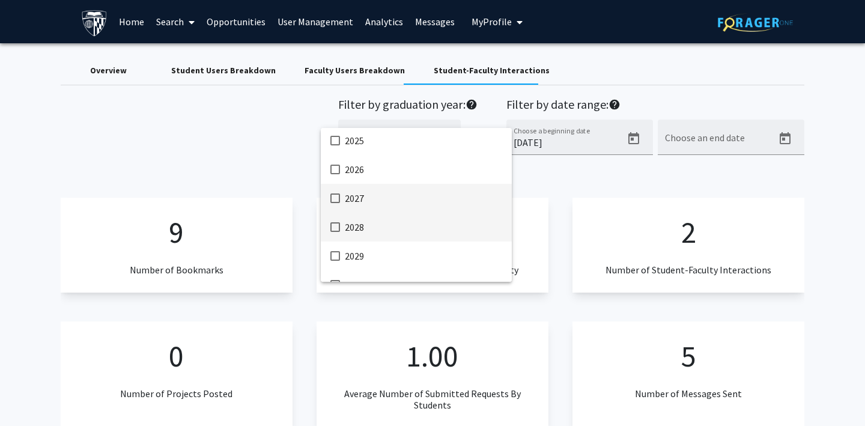
scroll to position [226, 0]
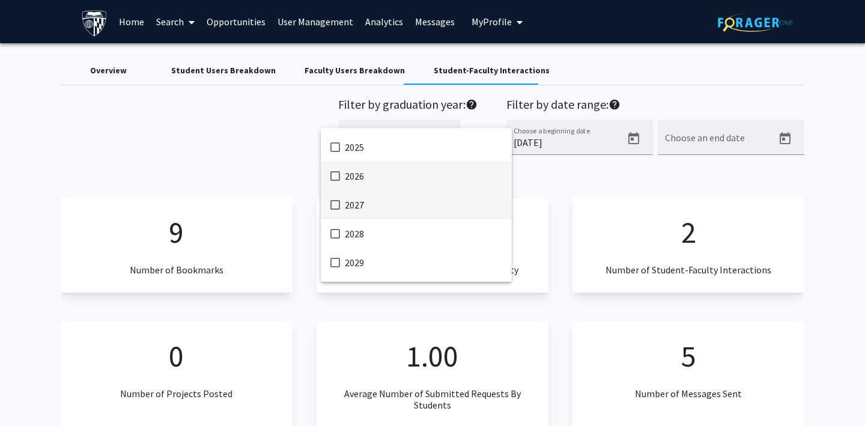
click at [340, 178] on mat-option "2026" at bounding box center [416, 176] width 191 height 29
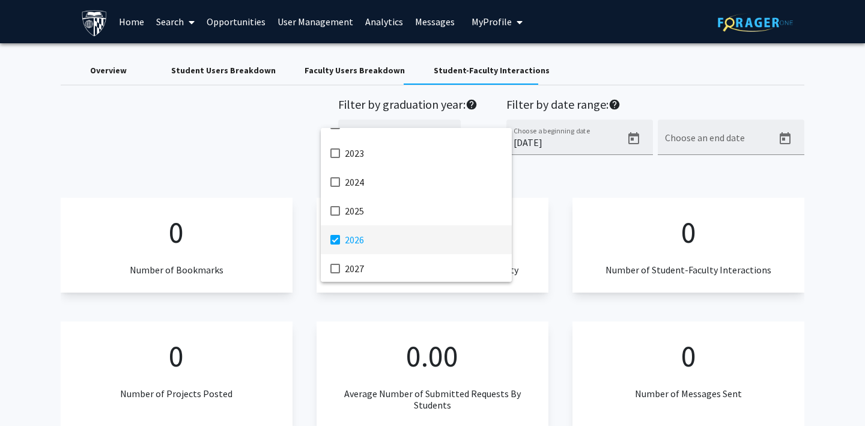
scroll to position [140, 0]
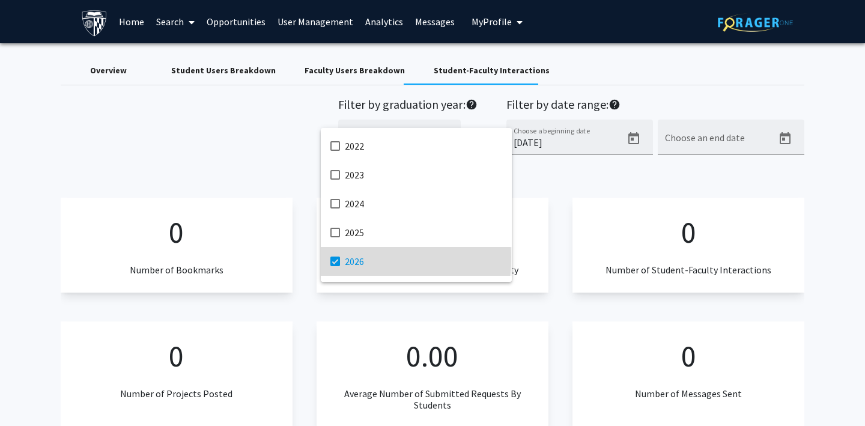
click at [339, 257] on mat-pseudo-checkbox at bounding box center [335, 261] width 10 height 10
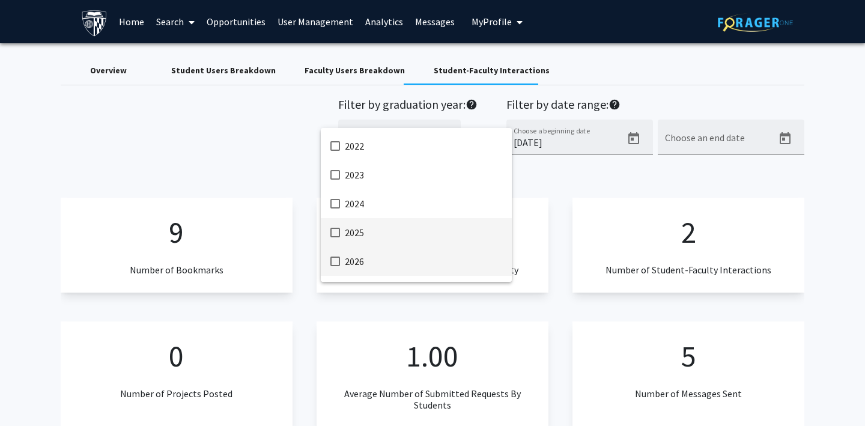
click at [338, 236] on mat-pseudo-checkbox at bounding box center [335, 233] width 10 height 10
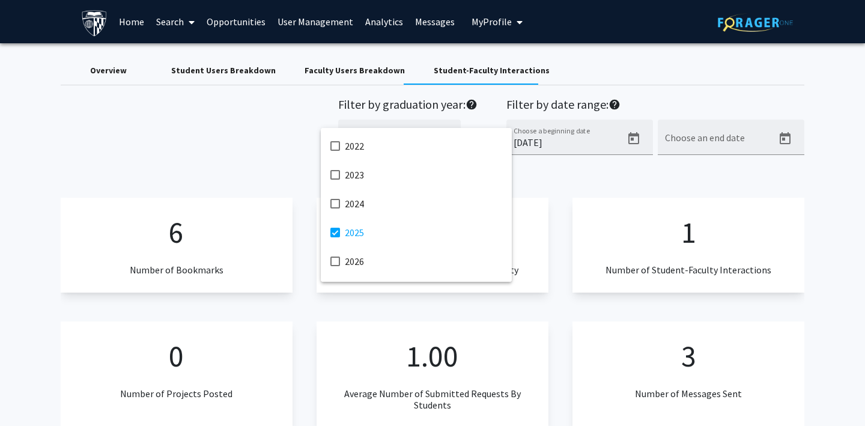
click at [256, 123] on div at bounding box center [432, 213] width 865 height 426
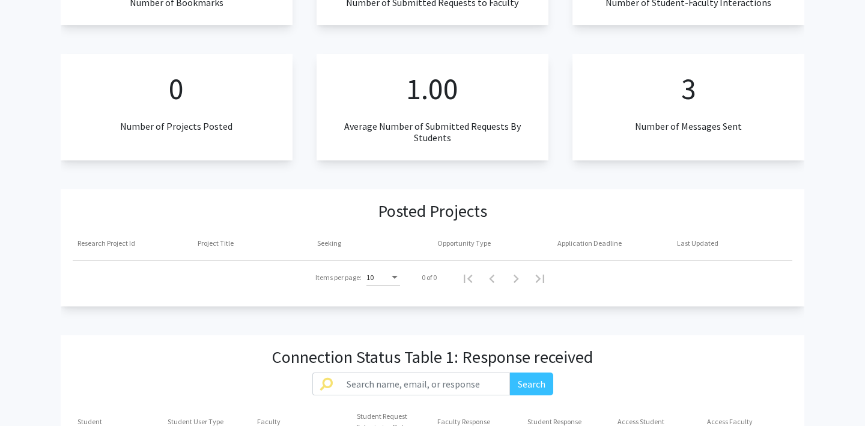
scroll to position [0, 0]
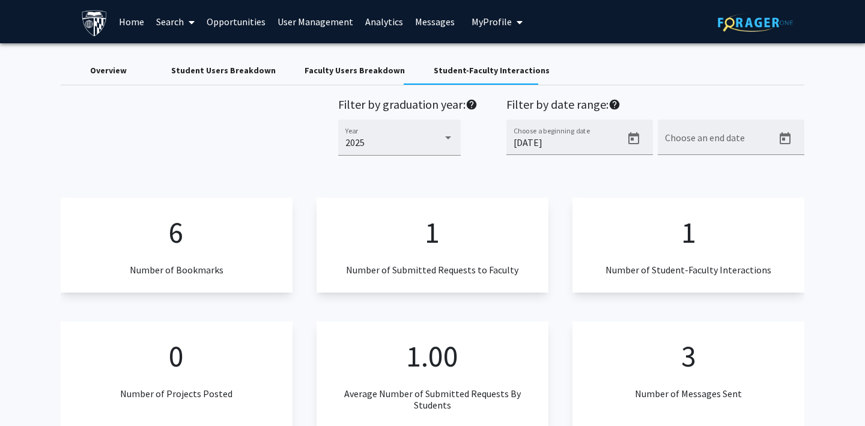
click at [320, 71] on div "Faculty Users Breakdown" at bounding box center [354, 70] width 100 height 13
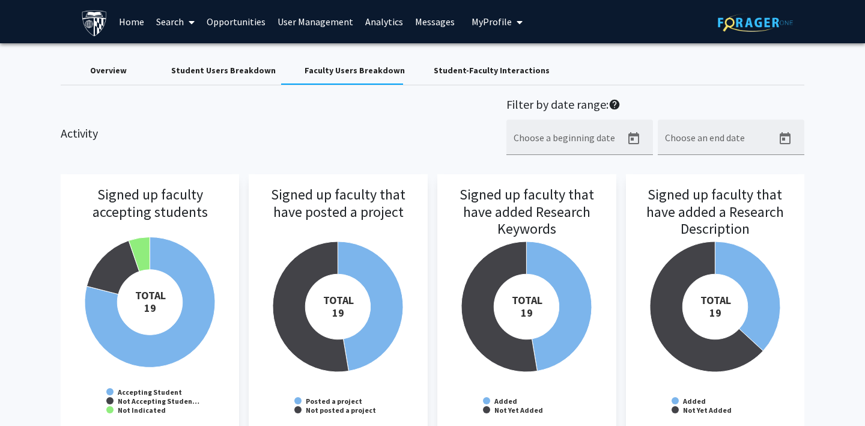
click at [112, 70] on div "Overview" at bounding box center [108, 70] width 37 height 13
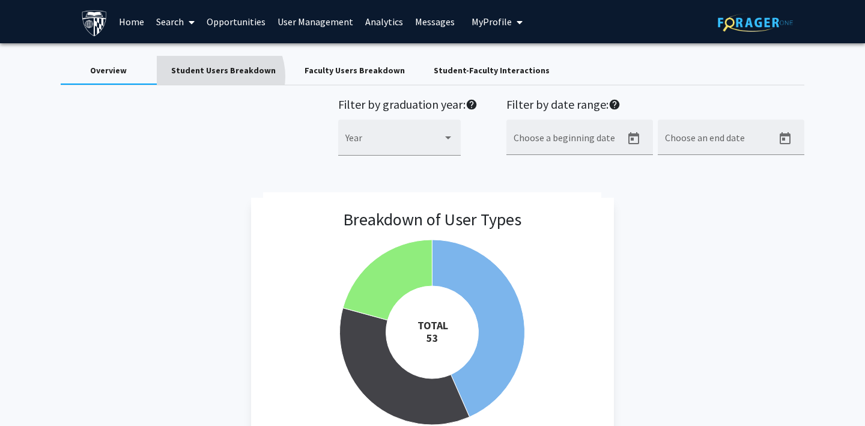
click at [219, 76] on div "Student Users Breakdown" at bounding box center [223, 70] width 104 height 13
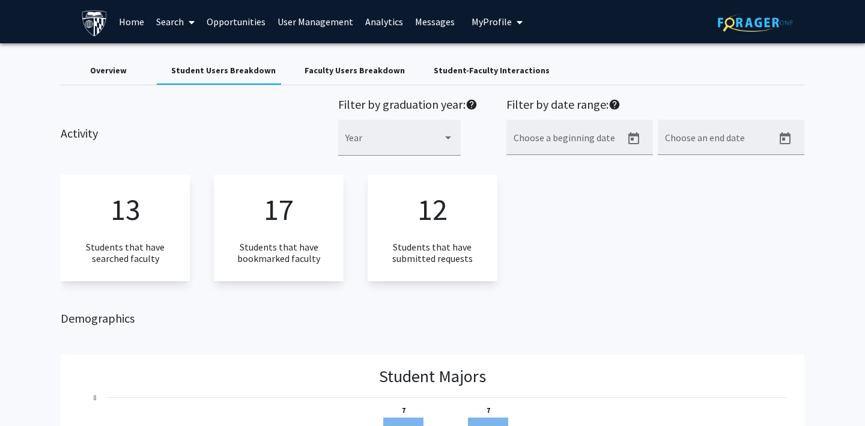
click at [352, 73] on div "Faculty Users Breakdown" at bounding box center [354, 70] width 100 height 13
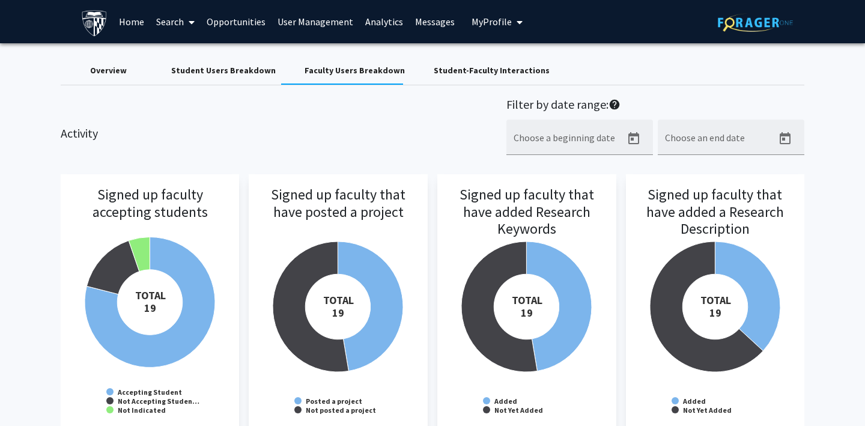
click at [216, 20] on link "Opportunities" at bounding box center [236, 22] width 71 height 42
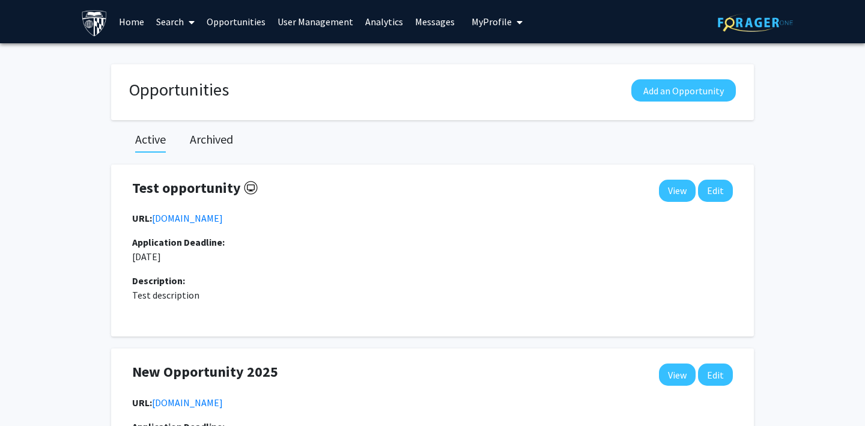
click at [295, 23] on link "User Management" at bounding box center [315, 22] width 88 height 42
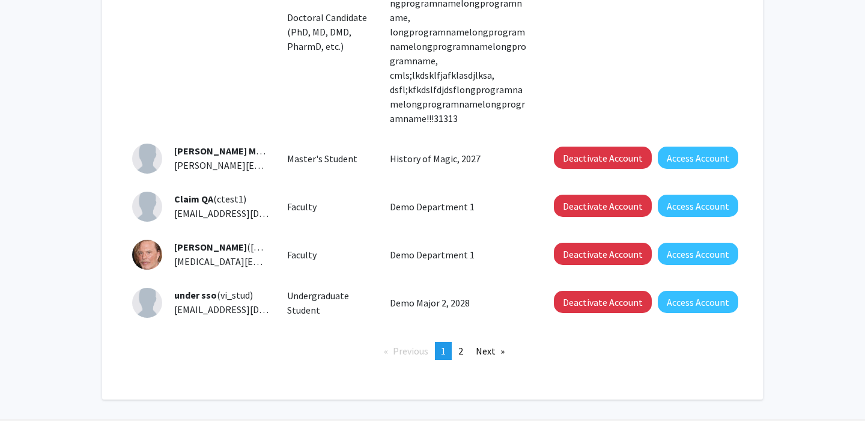
scroll to position [602, 0]
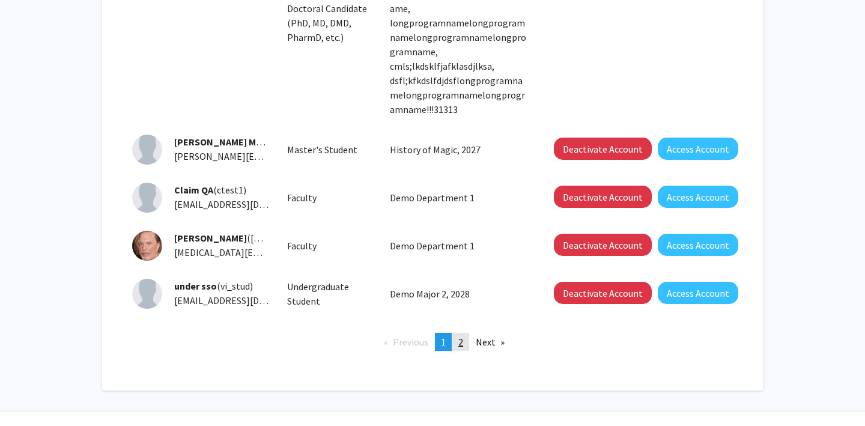
click at [459, 336] on span "2" at bounding box center [460, 342] width 5 height 12
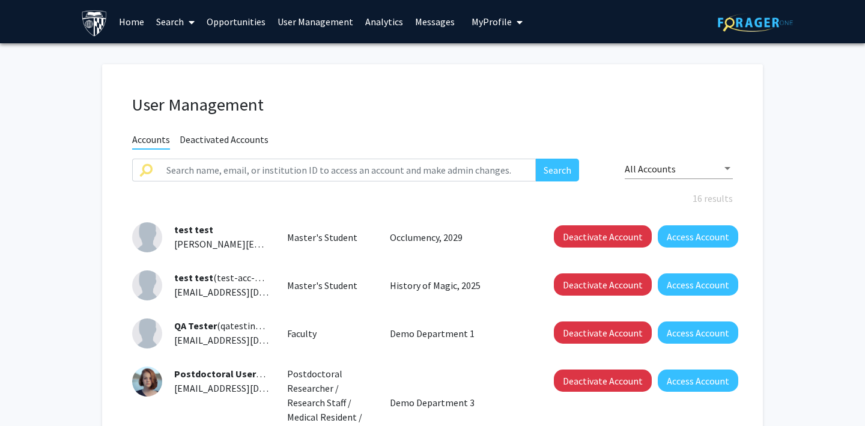
click at [424, 22] on link "Messages" at bounding box center [435, 22] width 52 height 42
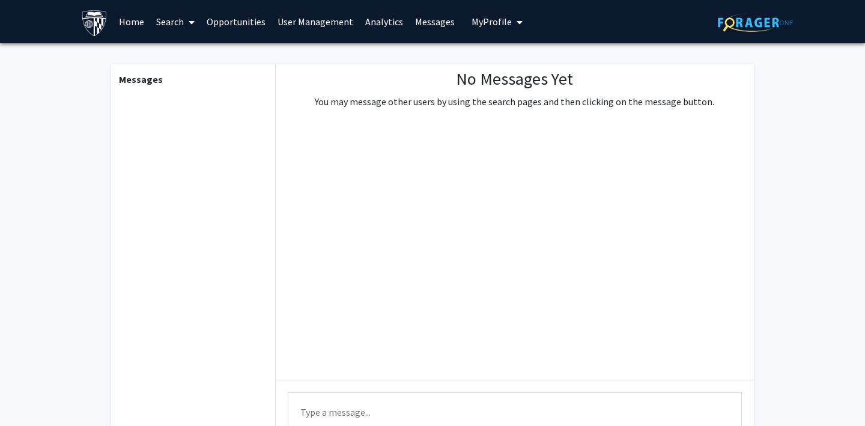
click at [483, 19] on span "My Profile" at bounding box center [491, 22] width 40 height 12
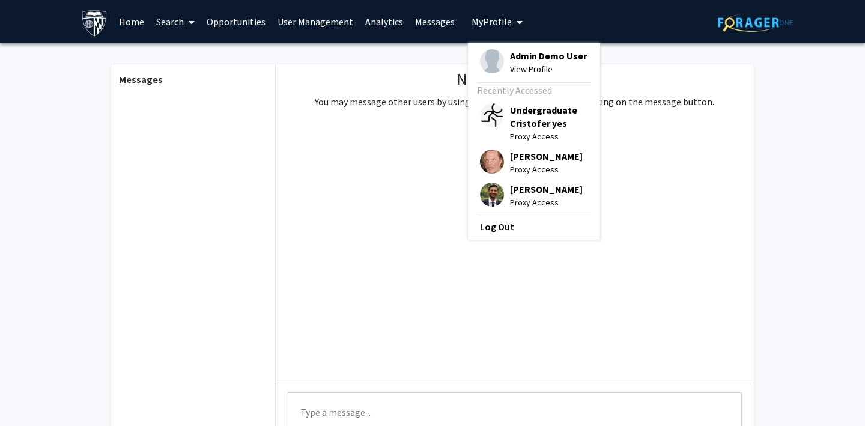
click at [485, 194] on img at bounding box center [492, 195] width 24 height 24
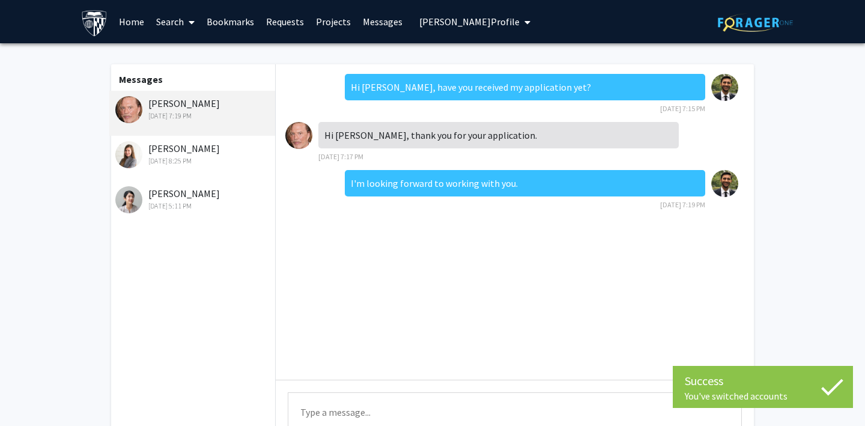
click at [196, 157] on div "[DATE] 8:25 PM" at bounding box center [193, 160] width 157 height 11
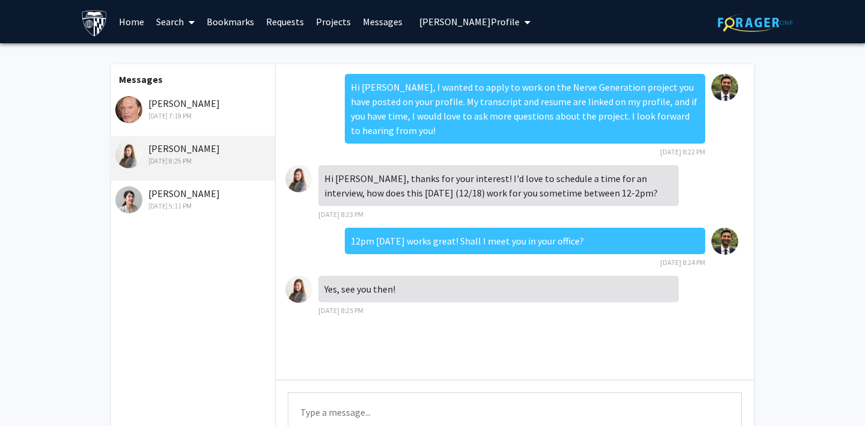
click at [159, 194] on div "[PERSON_NAME] [DATE] 5:11 PM" at bounding box center [193, 198] width 157 height 25
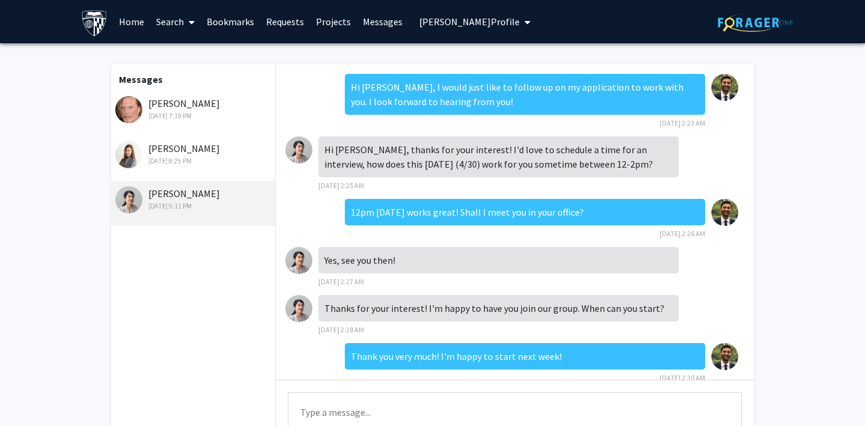
click at [171, 107] on div "[PERSON_NAME] [DATE] 7:19 PM" at bounding box center [193, 108] width 157 height 25
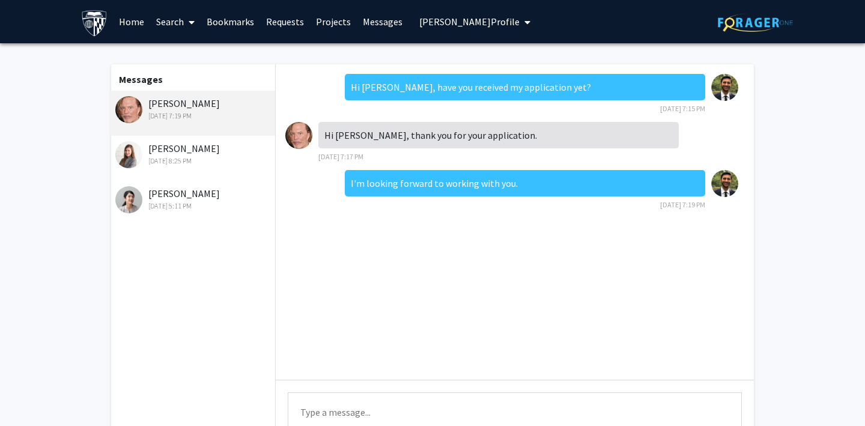
click at [131, 19] on link "Home" at bounding box center [131, 22] width 37 height 42
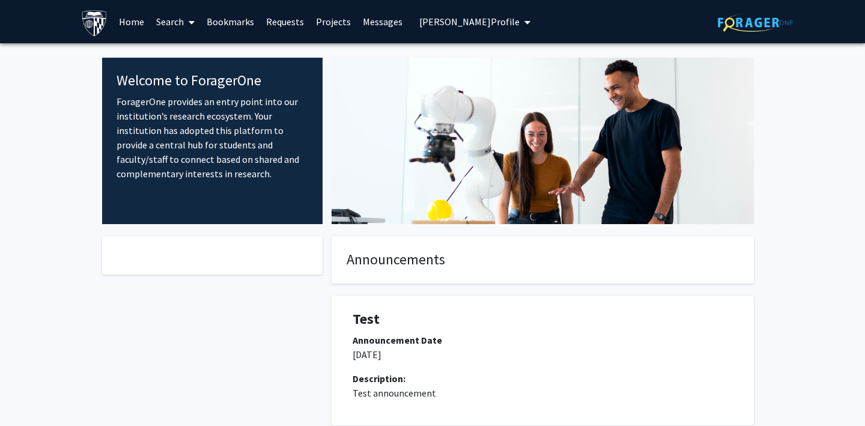
click at [168, 23] on link "Search" at bounding box center [175, 22] width 50 height 42
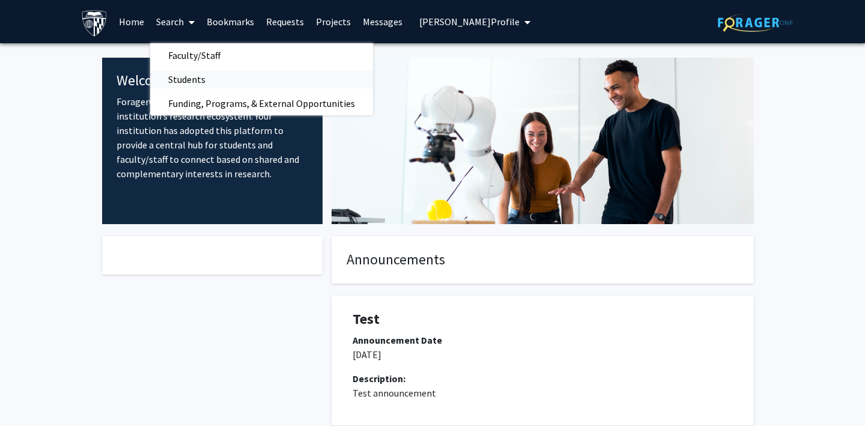
click at [187, 76] on span "Students" at bounding box center [186, 79] width 73 height 24
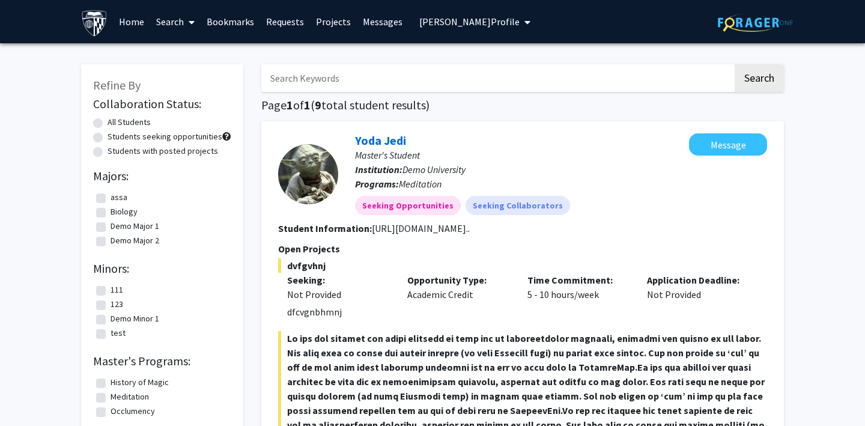
click at [166, 21] on link "Search" at bounding box center [175, 22] width 50 height 42
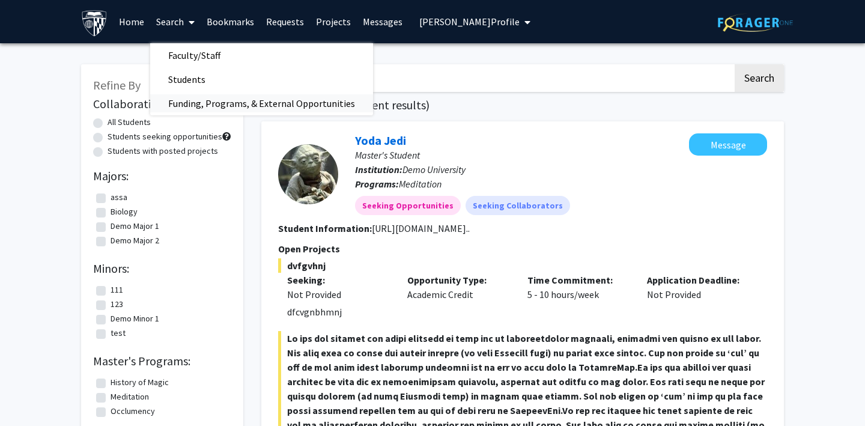
click at [186, 103] on span "Funding, Programs, & External Opportunities" at bounding box center [261, 103] width 223 height 24
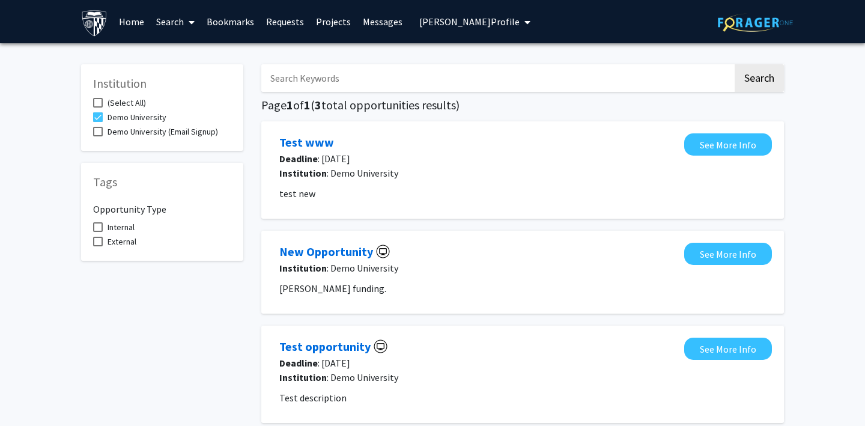
click at [222, 19] on link "Bookmarks" at bounding box center [230, 22] width 59 height 42
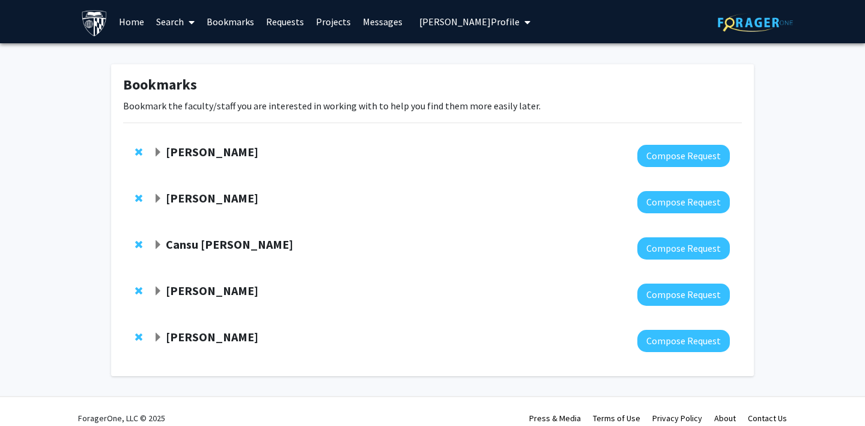
click at [155, 151] on span "Expand Jill Doe Bookmark" at bounding box center [158, 153] width 10 height 10
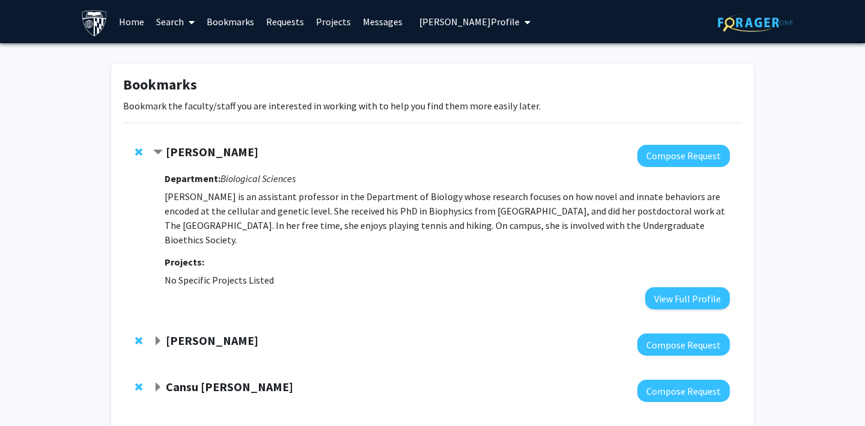
click at [155, 151] on span "Contract Jill Doe Bookmark" at bounding box center [158, 153] width 10 height 10
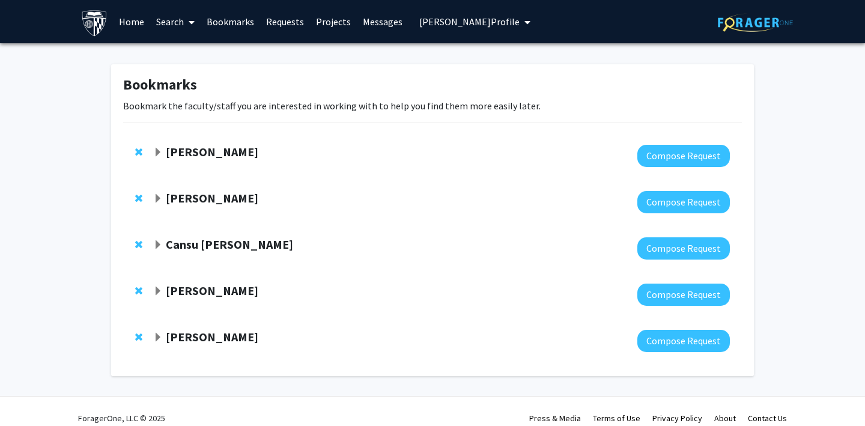
click at [158, 199] on span "Expand Christine Brodsky Bookmark" at bounding box center [158, 199] width 10 height 10
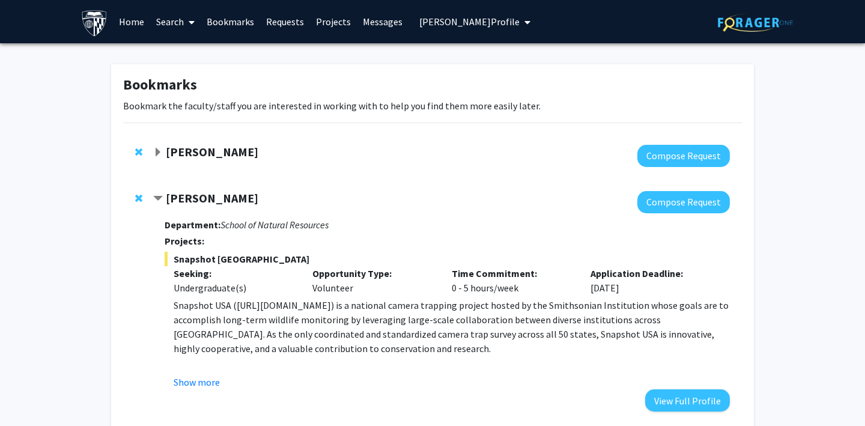
click at [158, 199] on span "Contract Christine Brodsky Bookmark" at bounding box center [158, 199] width 10 height 10
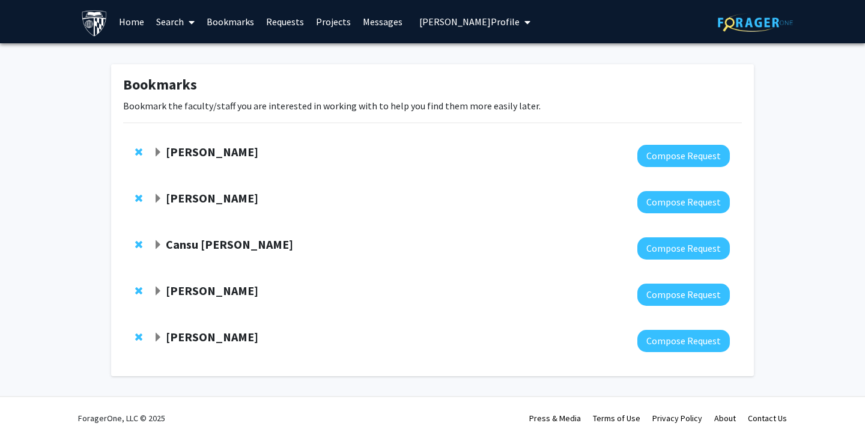
click at [160, 289] on span "Expand Rachel Doe Bookmark" at bounding box center [158, 291] width 10 height 10
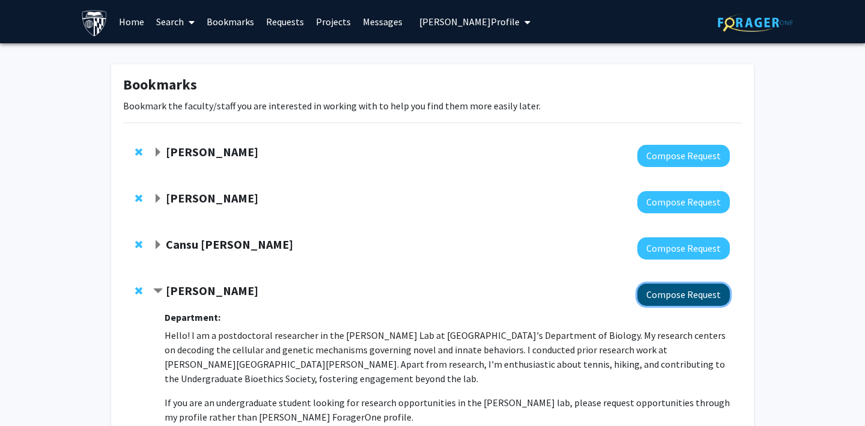
click at [666, 291] on button "Compose Request" at bounding box center [683, 294] width 92 height 22
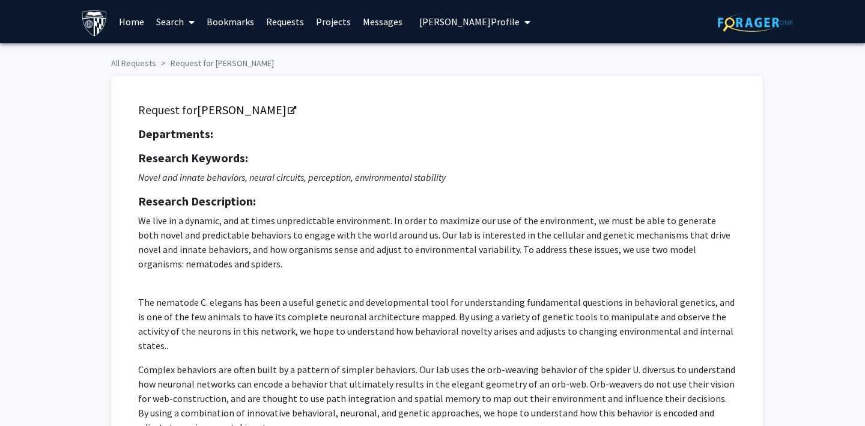
click at [234, 20] on link "Bookmarks" at bounding box center [230, 22] width 59 height 42
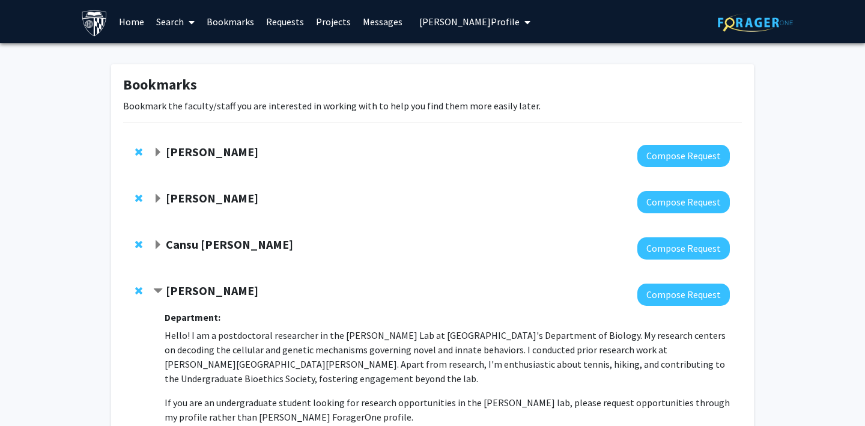
click at [178, 146] on strong "[PERSON_NAME]" at bounding box center [212, 151] width 92 height 15
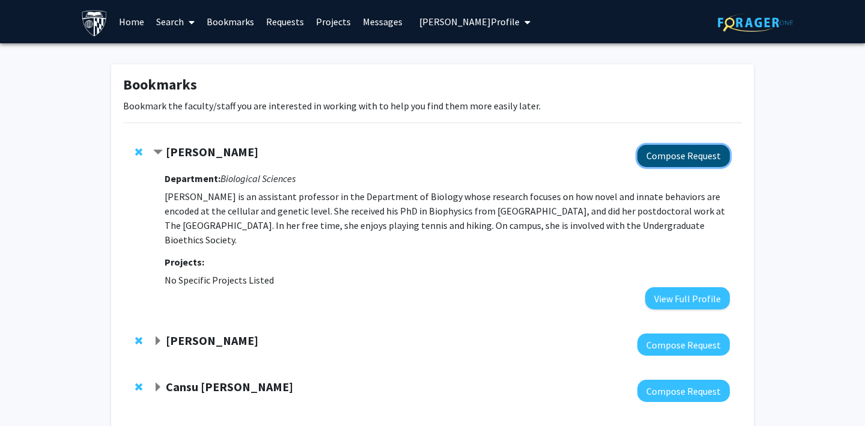
click at [692, 162] on button "Compose Request" at bounding box center [683, 156] width 92 height 22
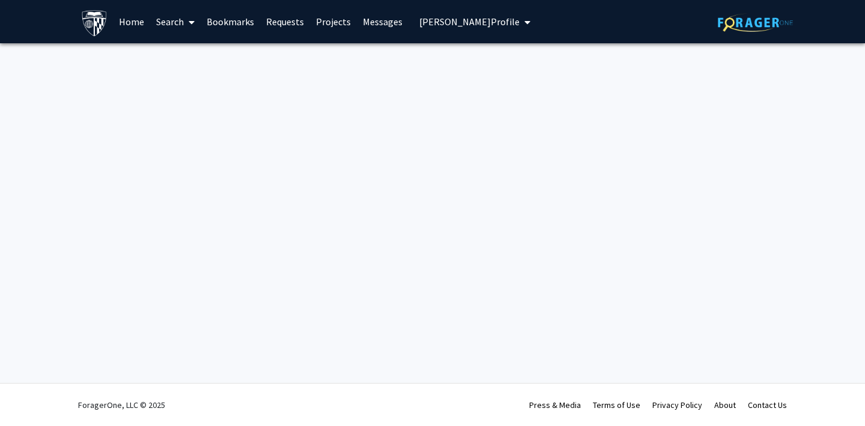
click at [278, 19] on link "Requests" at bounding box center [285, 22] width 50 height 42
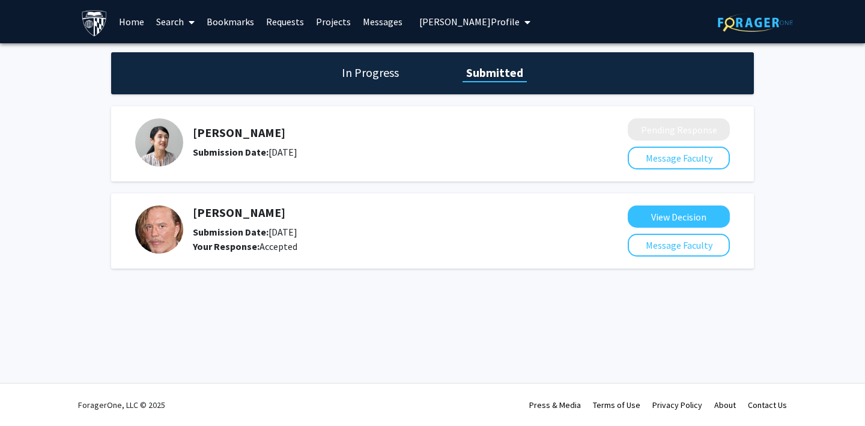
click at [238, 25] on link "Bookmarks" at bounding box center [230, 22] width 59 height 42
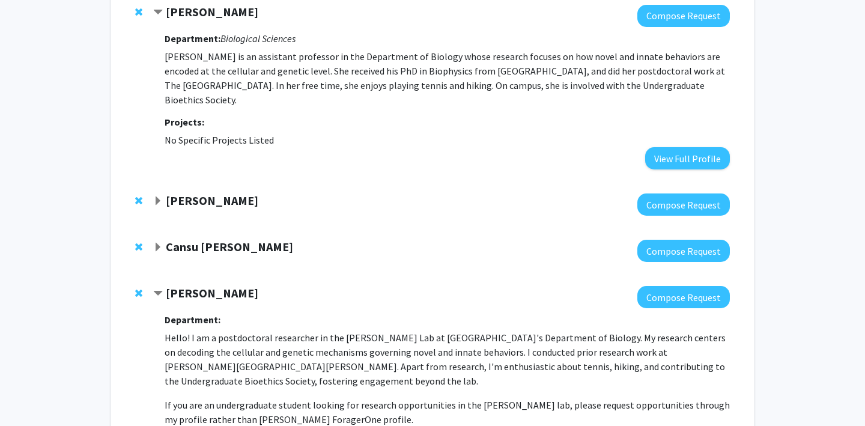
scroll to position [148, 0]
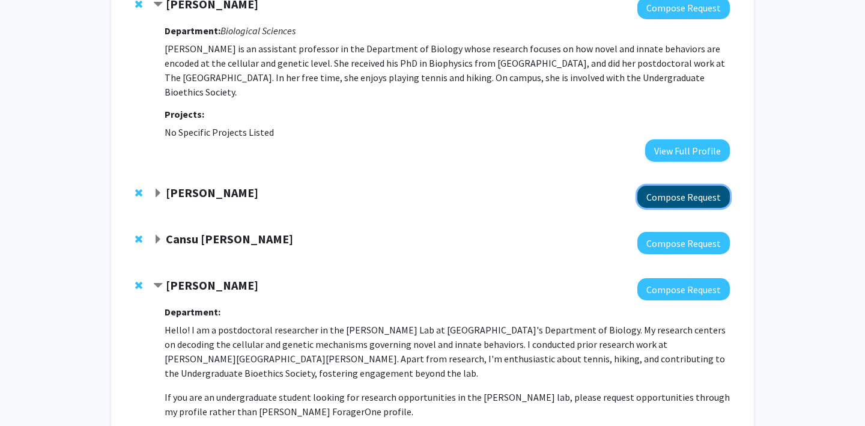
click at [669, 186] on button "Compose Request" at bounding box center [683, 197] width 92 height 22
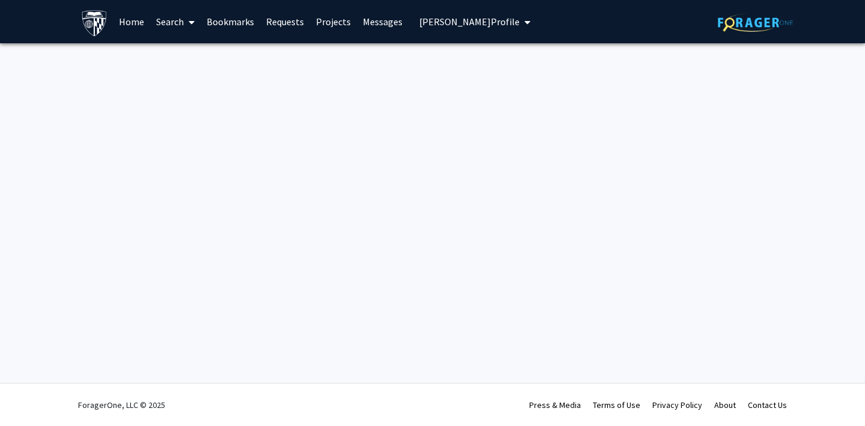
click at [226, 25] on link "Bookmarks" at bounding box center [230, 22] width 59 height 42
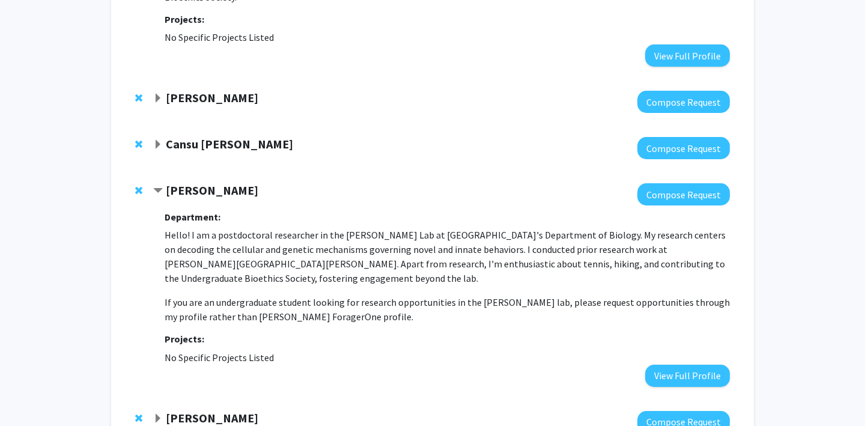
scroll to position [256, 0]
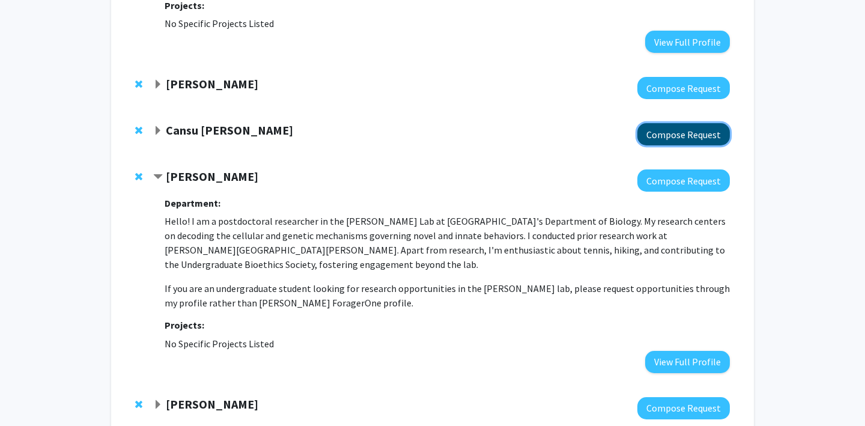
click at [665, 125] on button "Compose Request" at bounding box center [683, 134] width 92 height 22
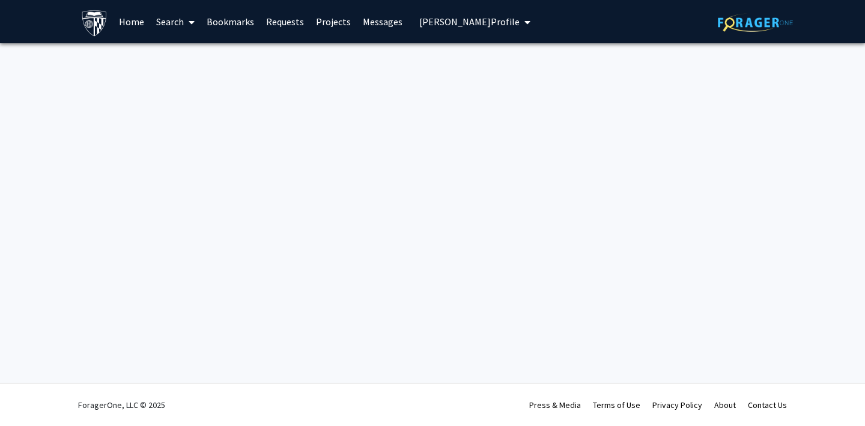
click at [229, 19] on link "Bookmarks" at bounding box center [230, 22] width 59 height 42
